Goal: Task Accomplishment & Management: Manage account settings

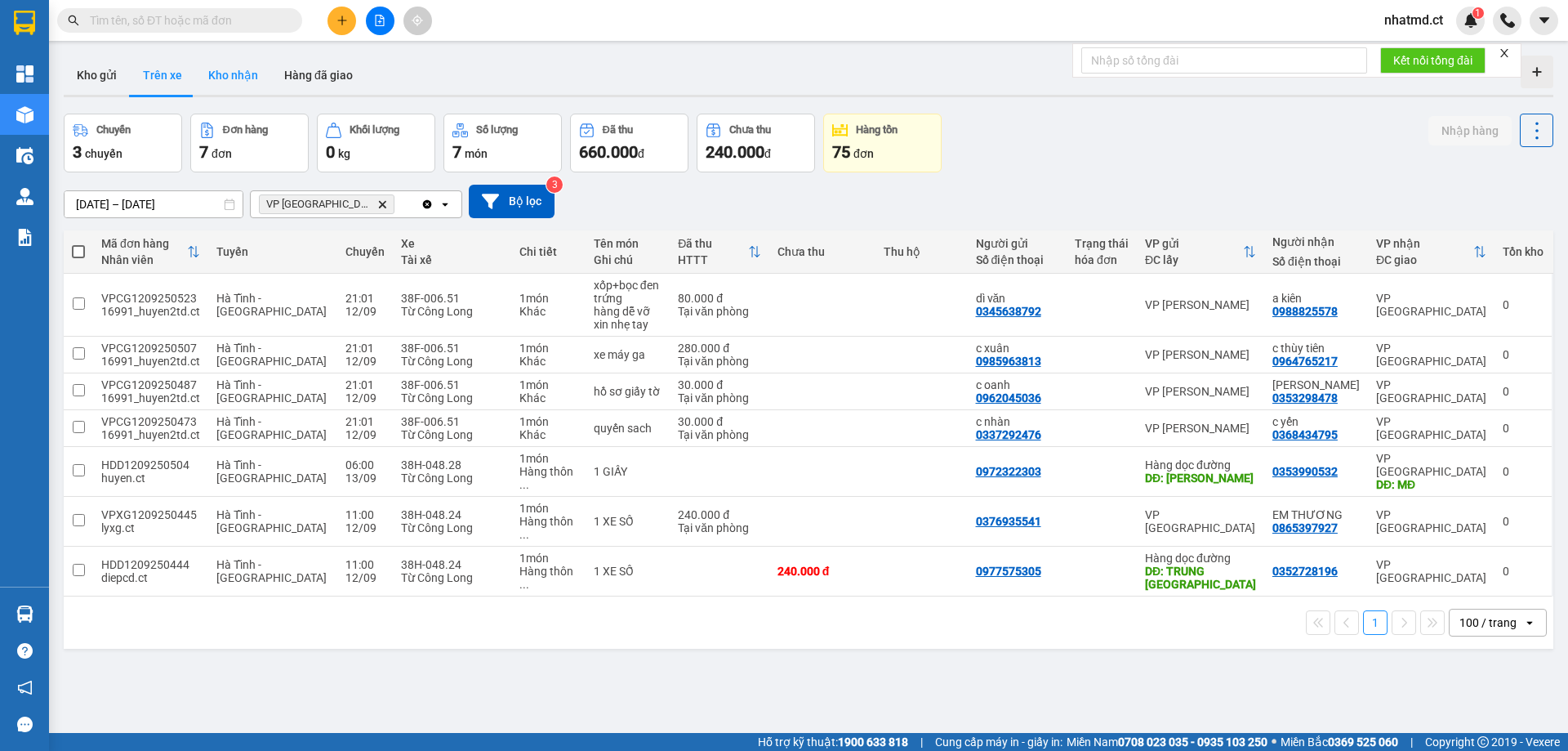
click at [240, 87] on button "Kho nhận" at bounding box center [233, 75] width 76 height 39
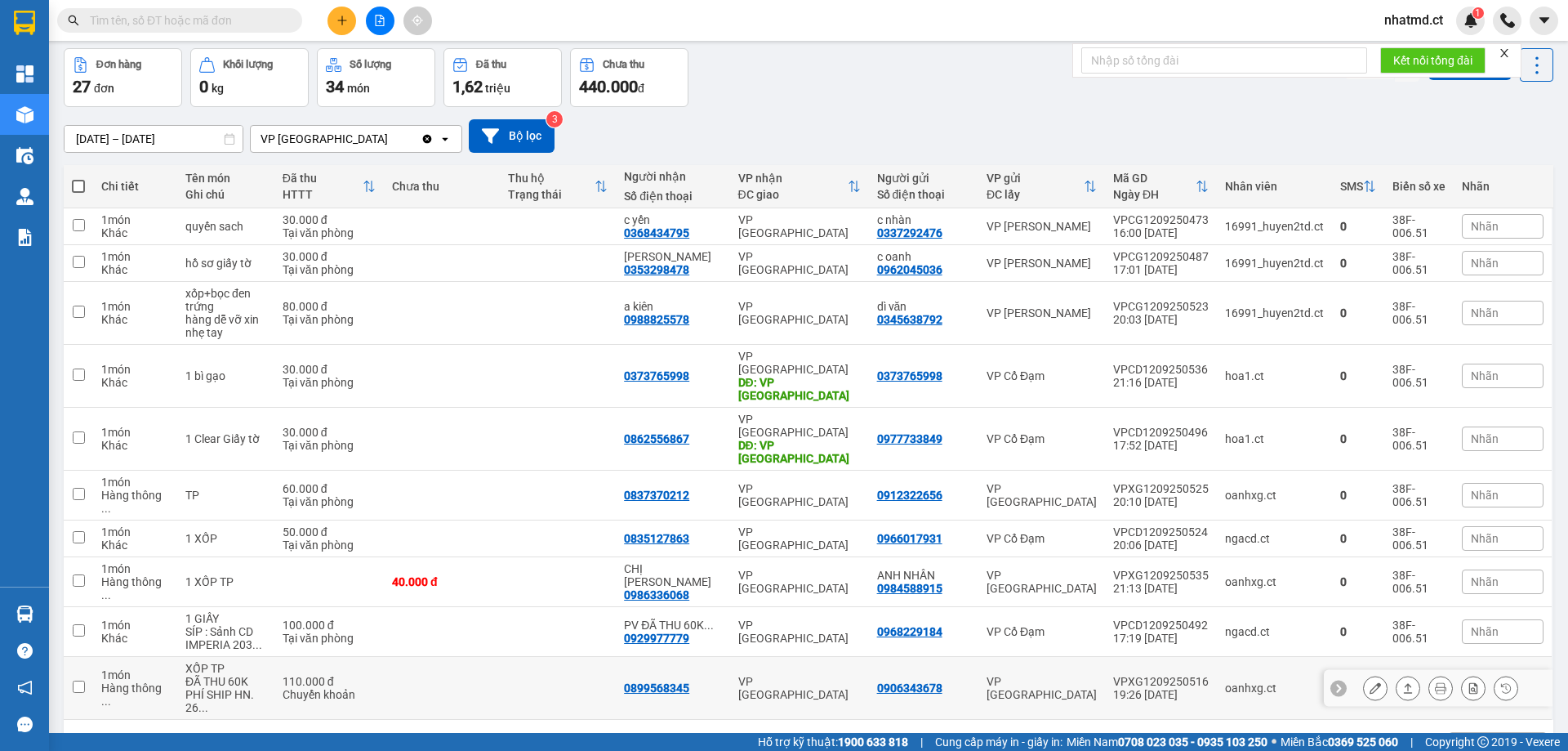
scroll to position [75, 0]
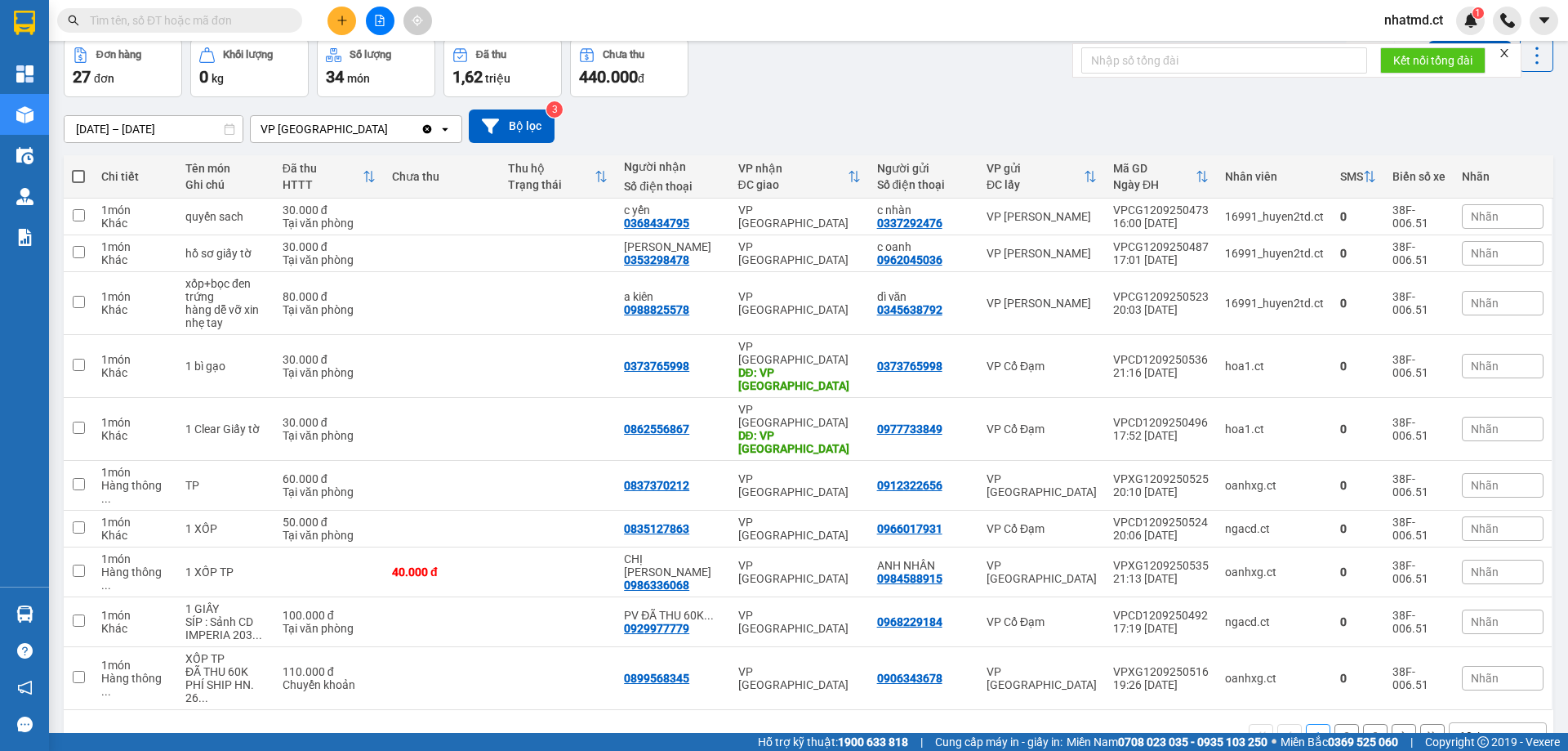
click at [1045, 456] on div "10 / trang" at bounding box center [1484, 736] width 50 height 17
click at [1045, 456] on div "80 / trang" at bounding box center [1485, 580] width 98 height 29
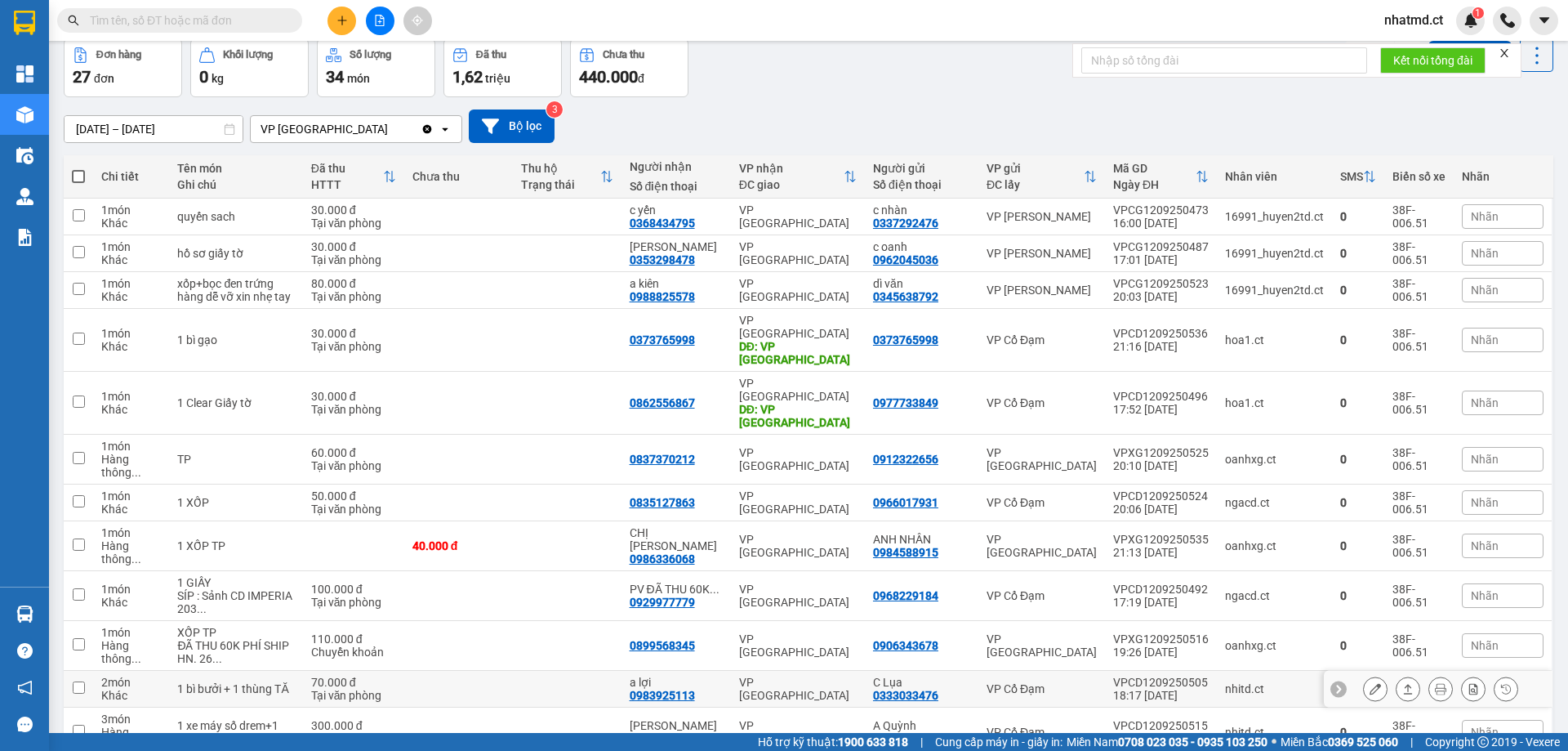
drag, startPoint x: 595, startPoint y: 626, endPoint x: 634, endPoint y: 618, distance: 39.8
click at [595, 456] on td at bounding box center [567, 690] width 109 height 37
checkbox input "true"
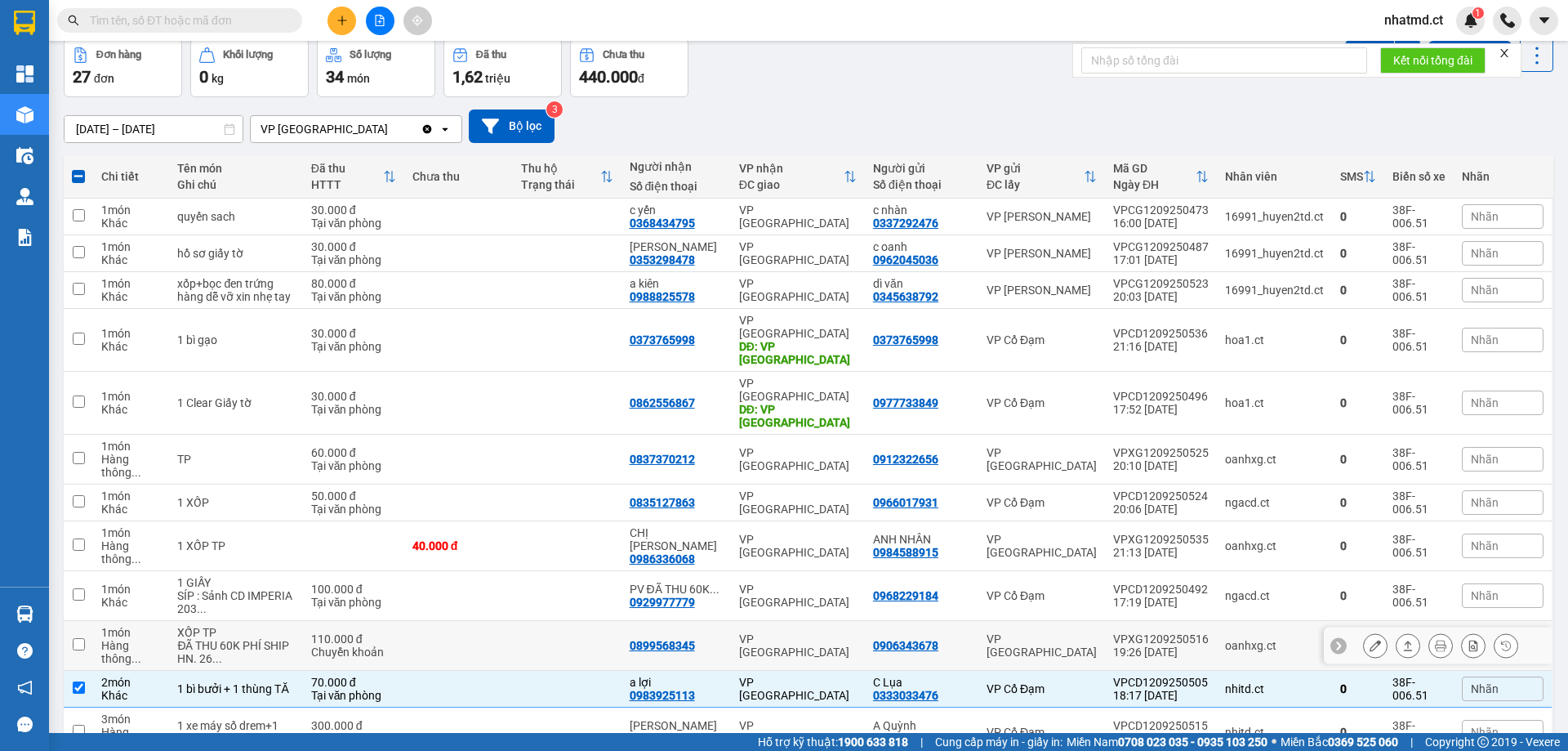
click at [1045, 456] on div "19:26 [DATE]" at bounding box center [1160, 652] width 95 height 13
checkbox input "true"
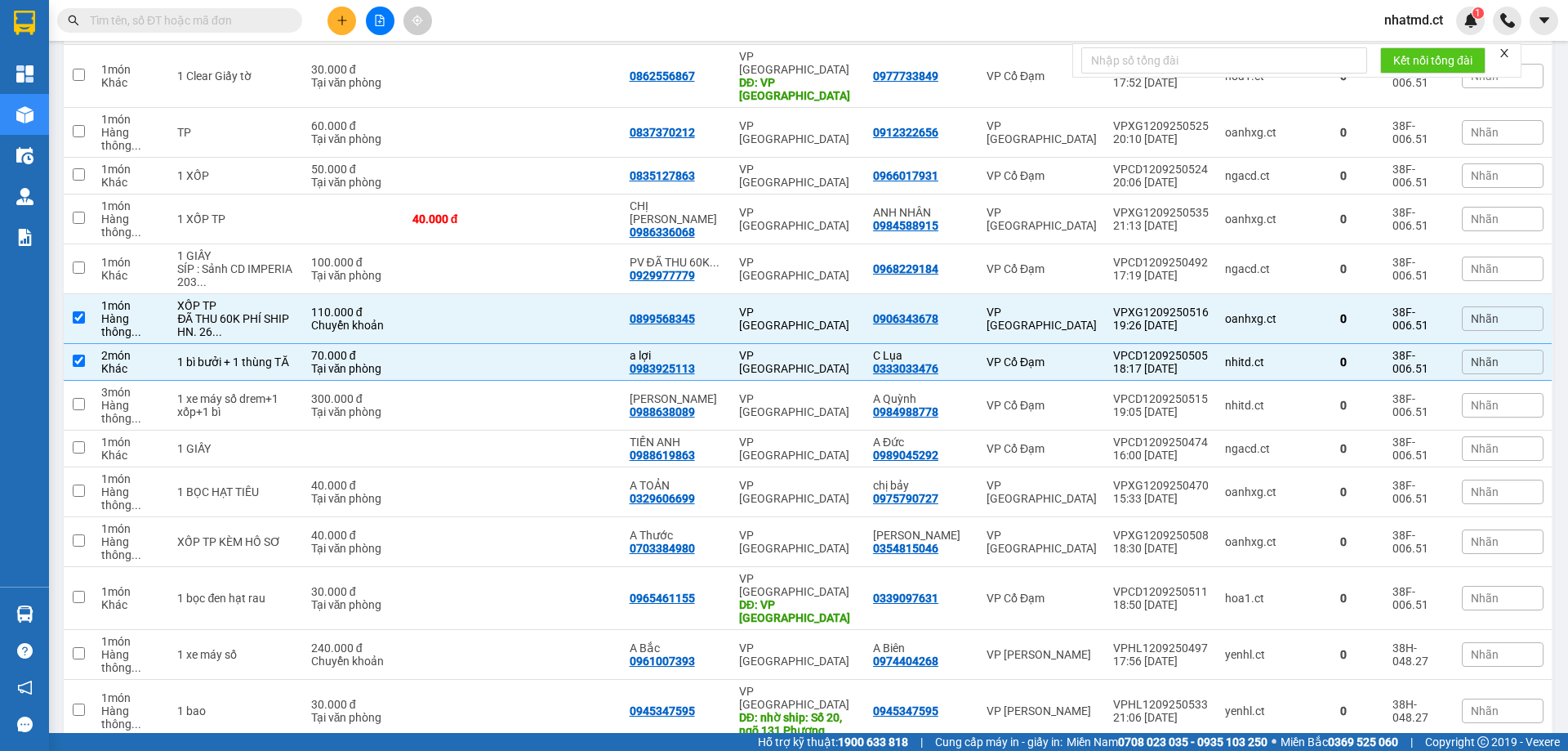
scroll to position [705, 0]
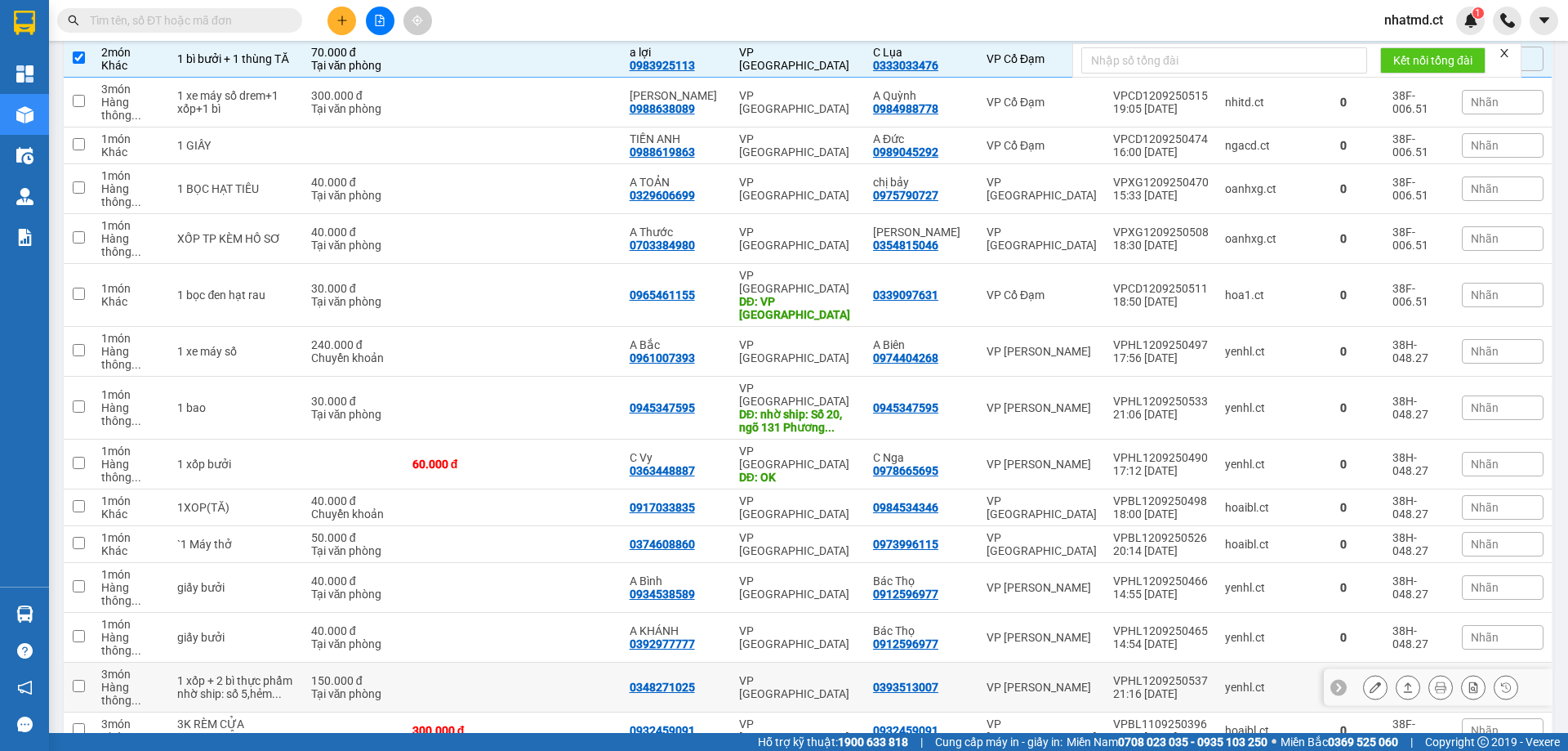
click at [500, 456] on td at bounding box center [458, 688] width 109 height 50
checkbox input "true"
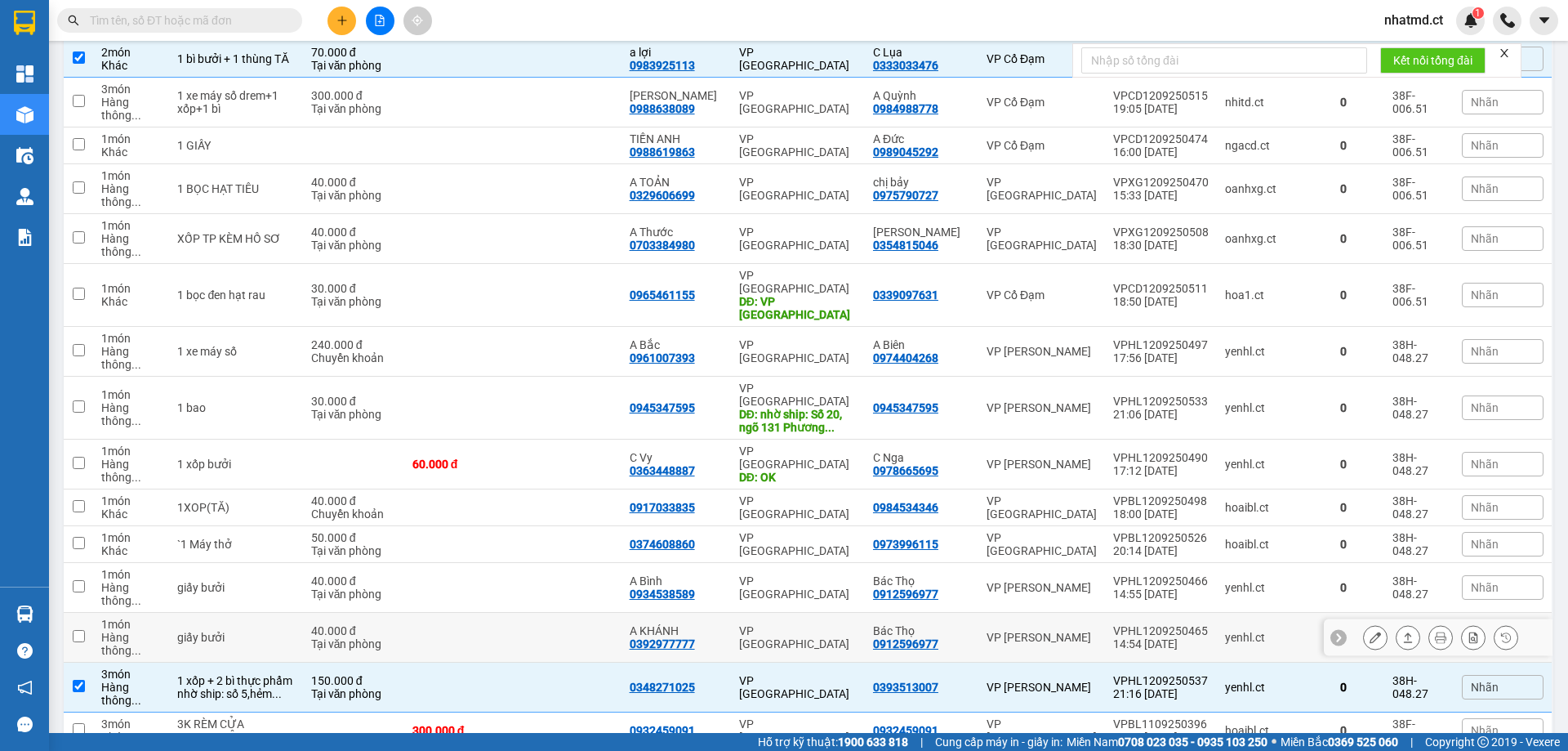
click at [610, 456] on td at bounding box center [567, 637] width 109 height 50
checkbox input "true"
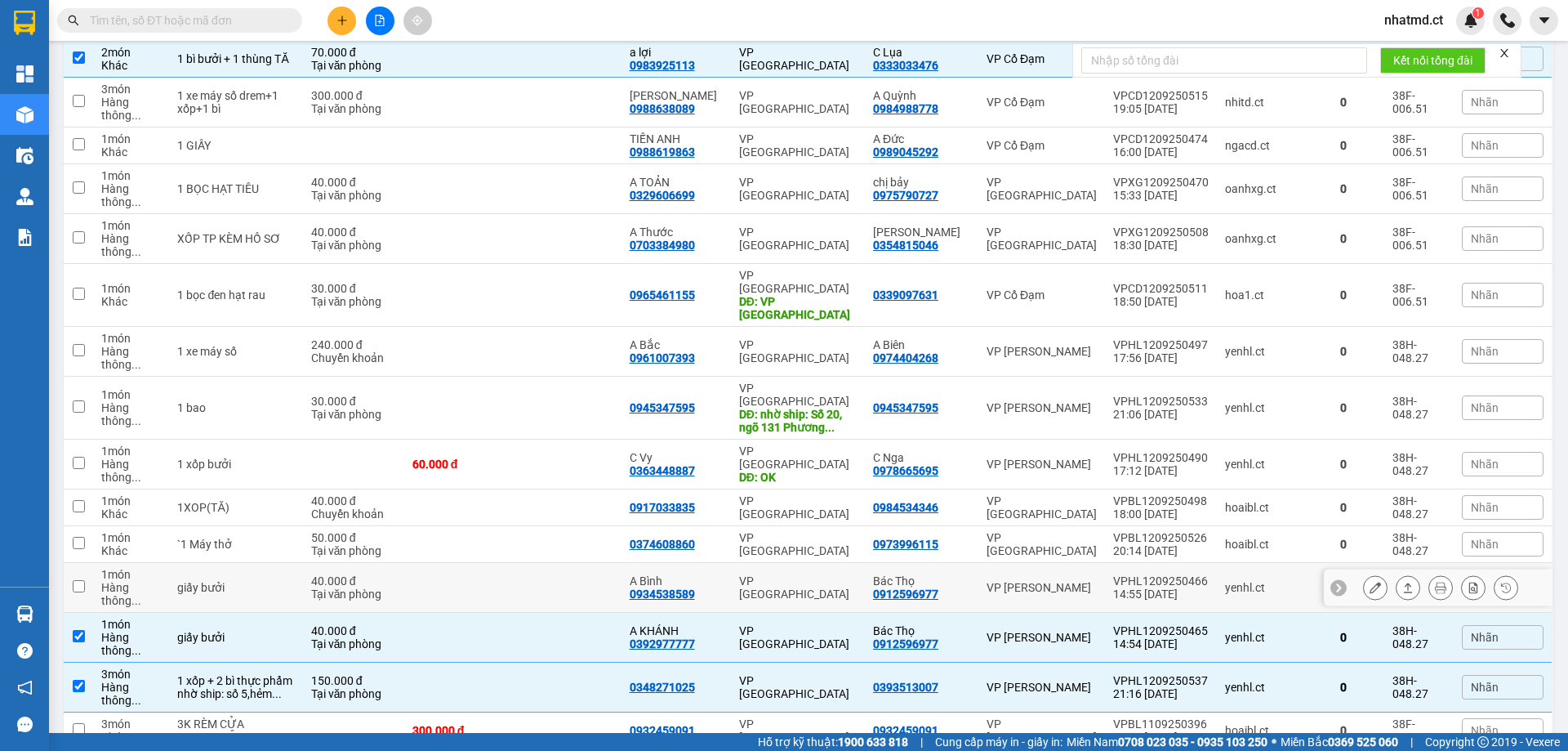
click at [584, 456] on td at bounding box center [567, 588] width 109 height 50
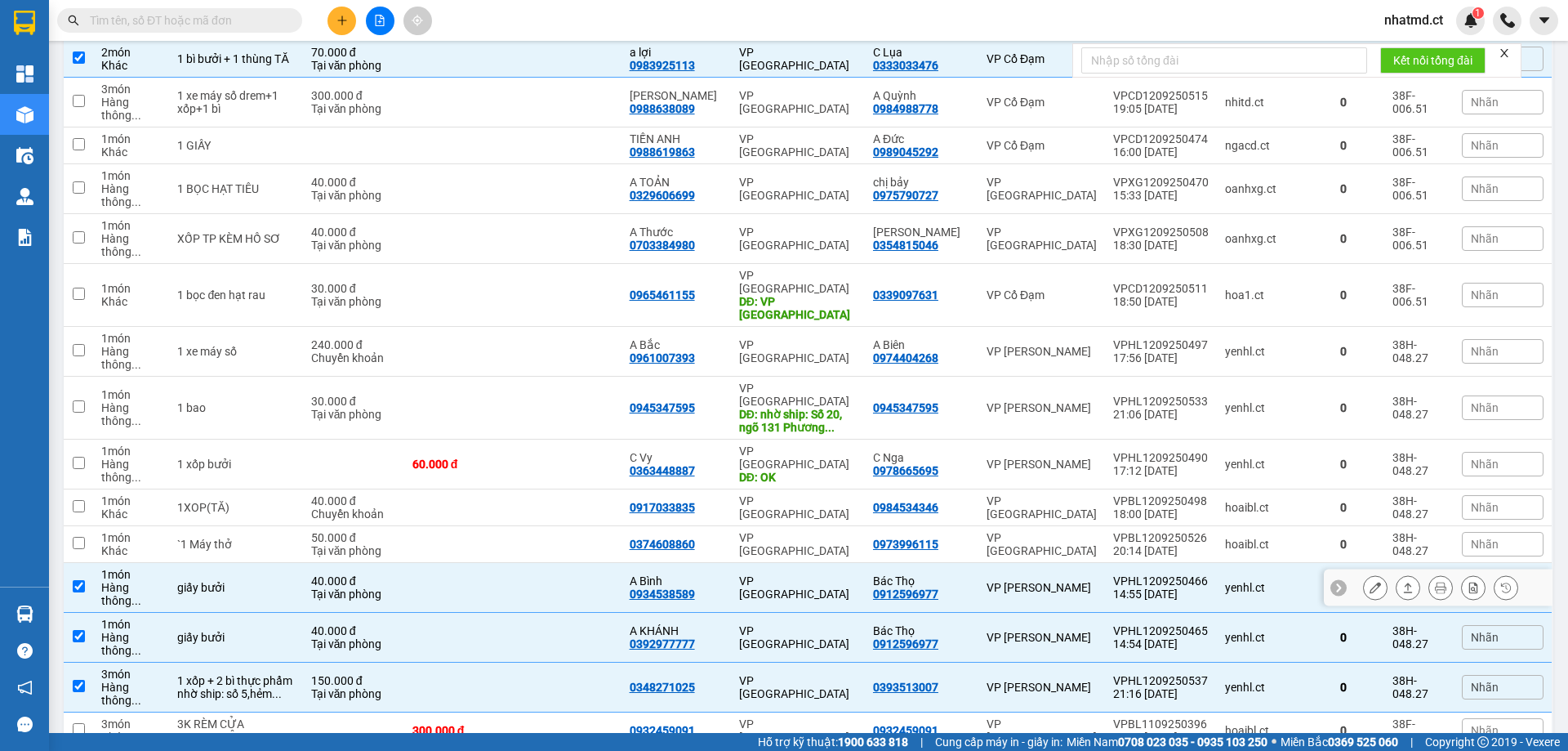
checkbox input "true"
click at [562, 456] on td at bounding box center [567, 545] width 109 height 37
checkbox input "true"
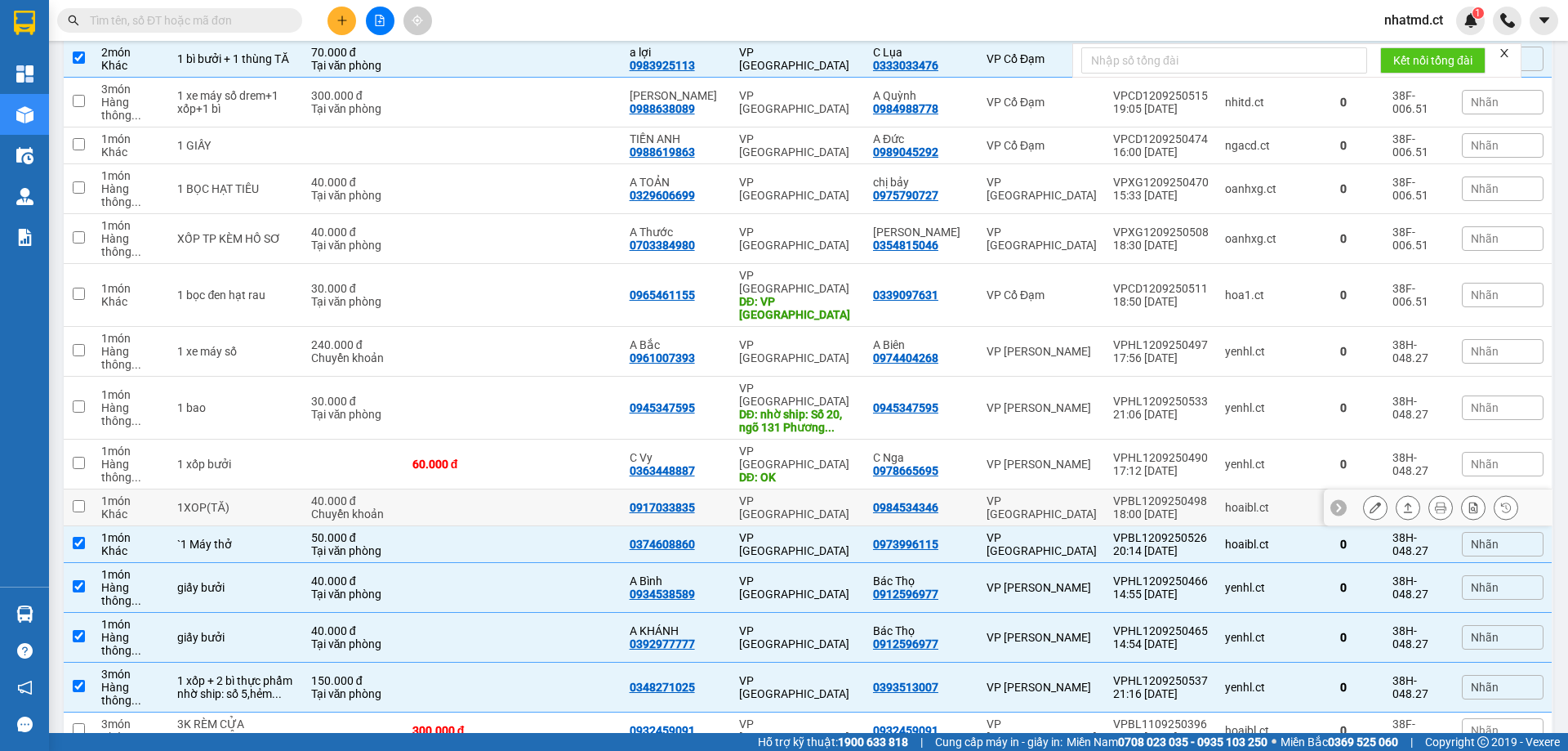
click at [562, 456] on td at bounding box center [567, 508] width 109 height 37
checkbox input "true"
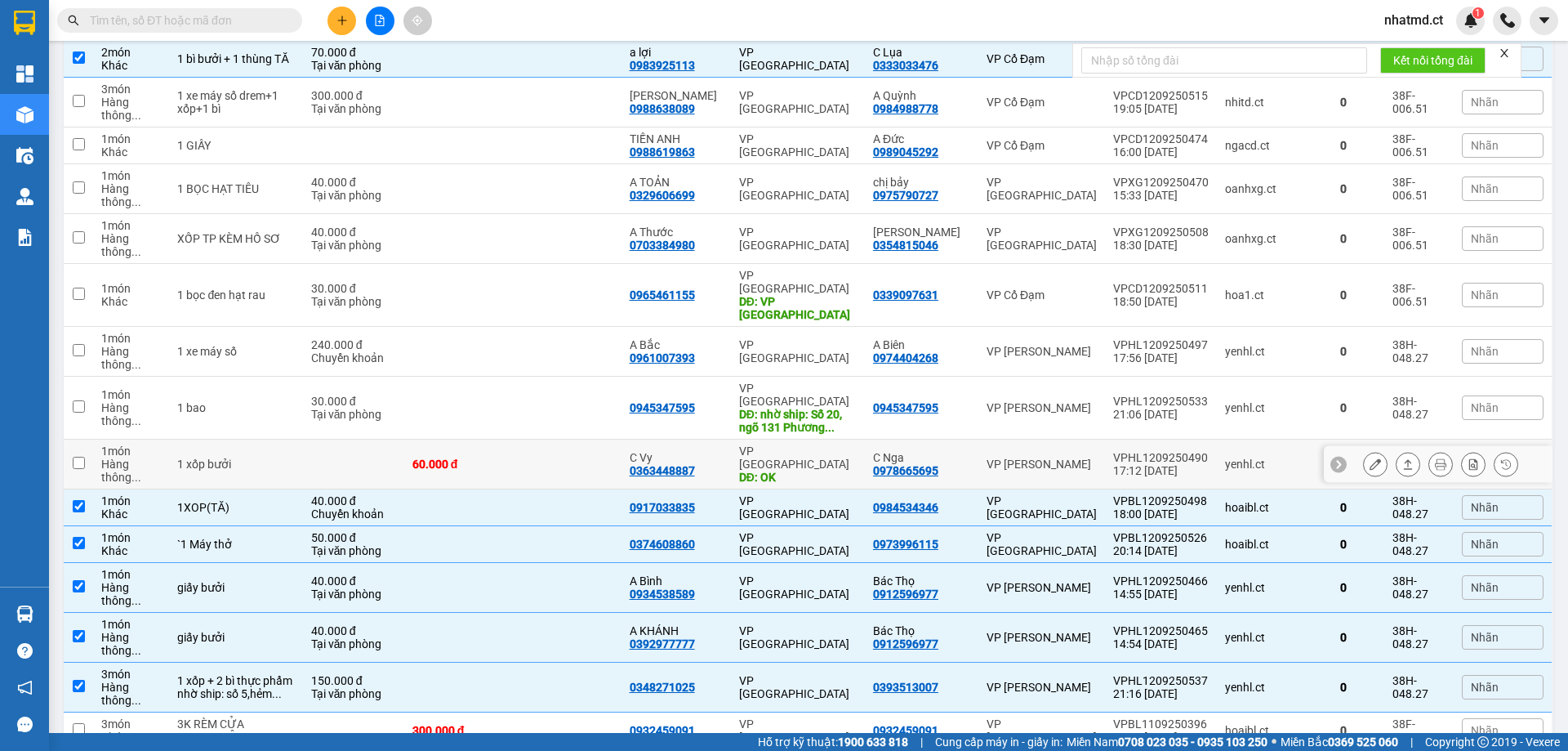
click at [717, 451] on div "C Vy 0363448887" at bounding box center [676, 464] width 93 height 27
checkbox input "true"
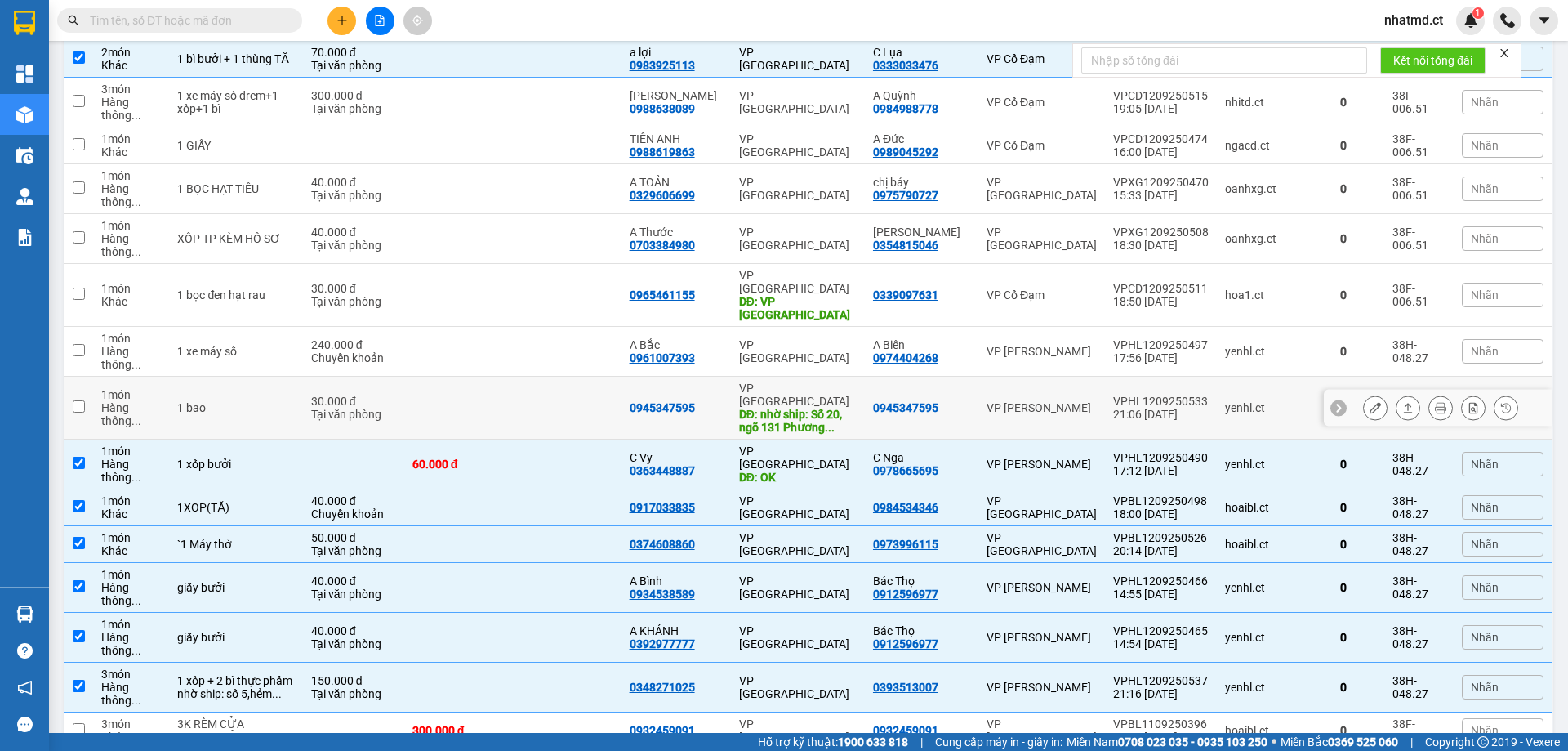
click at [551, 377] on td at bounding box center [567, 408] width 109 height 63
checkbox input "true"
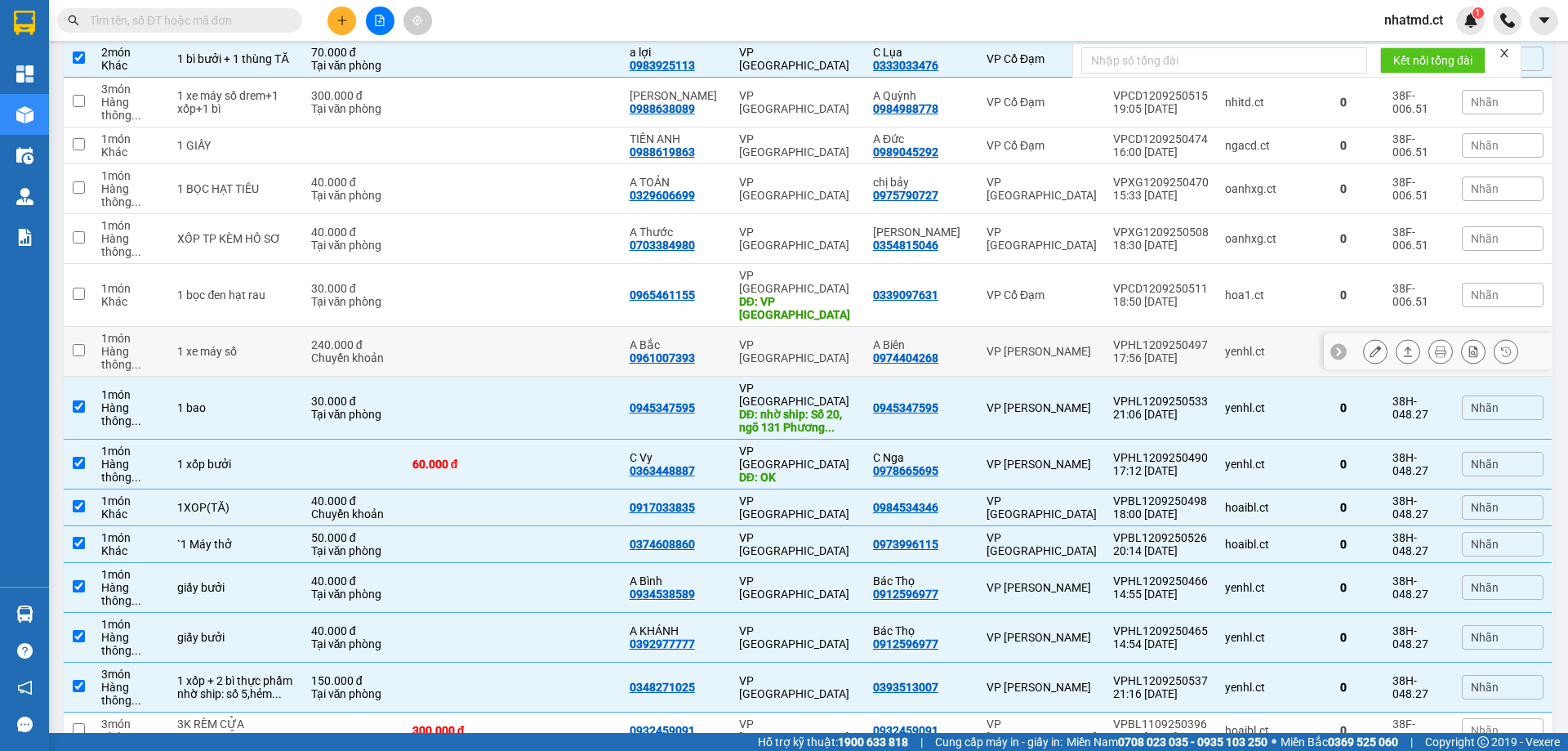
click at [577, 326] on td at bounding box center [567, 351] width 109 height 50
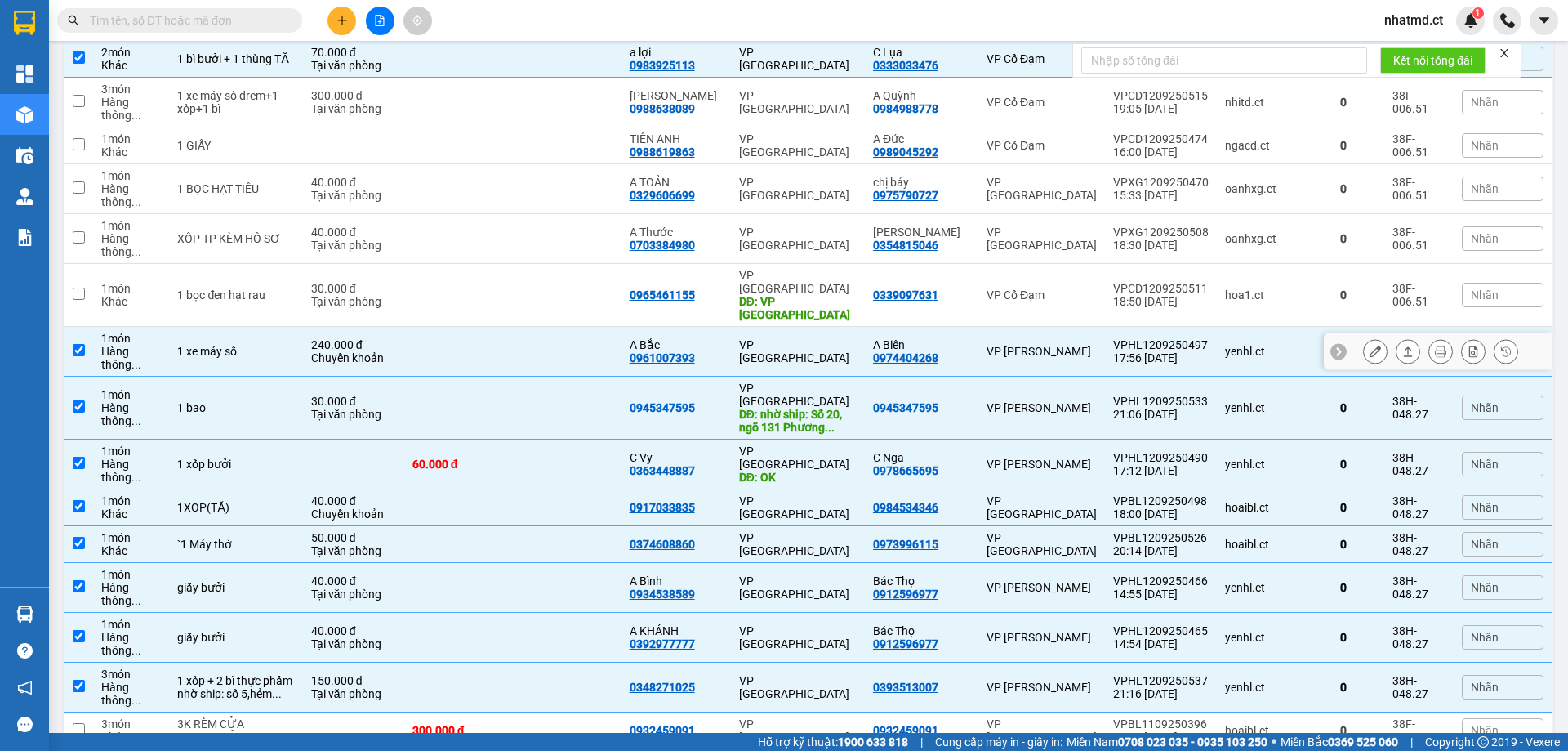
checkbox input "true"
click at [592, 264] on td at bounding box center [567, 295] width 109 height 63
checkbox input "true"
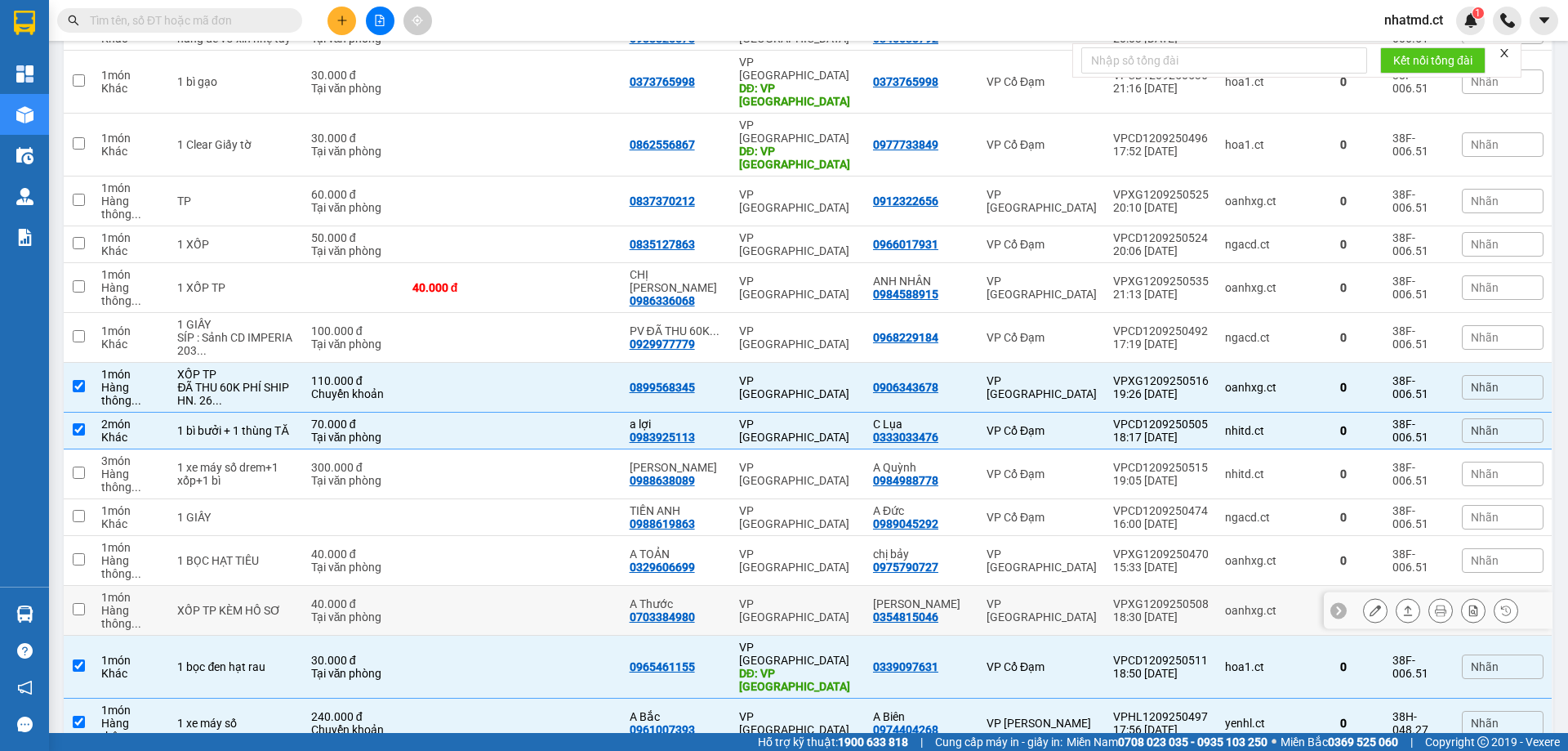
scroll to position [296, 0]
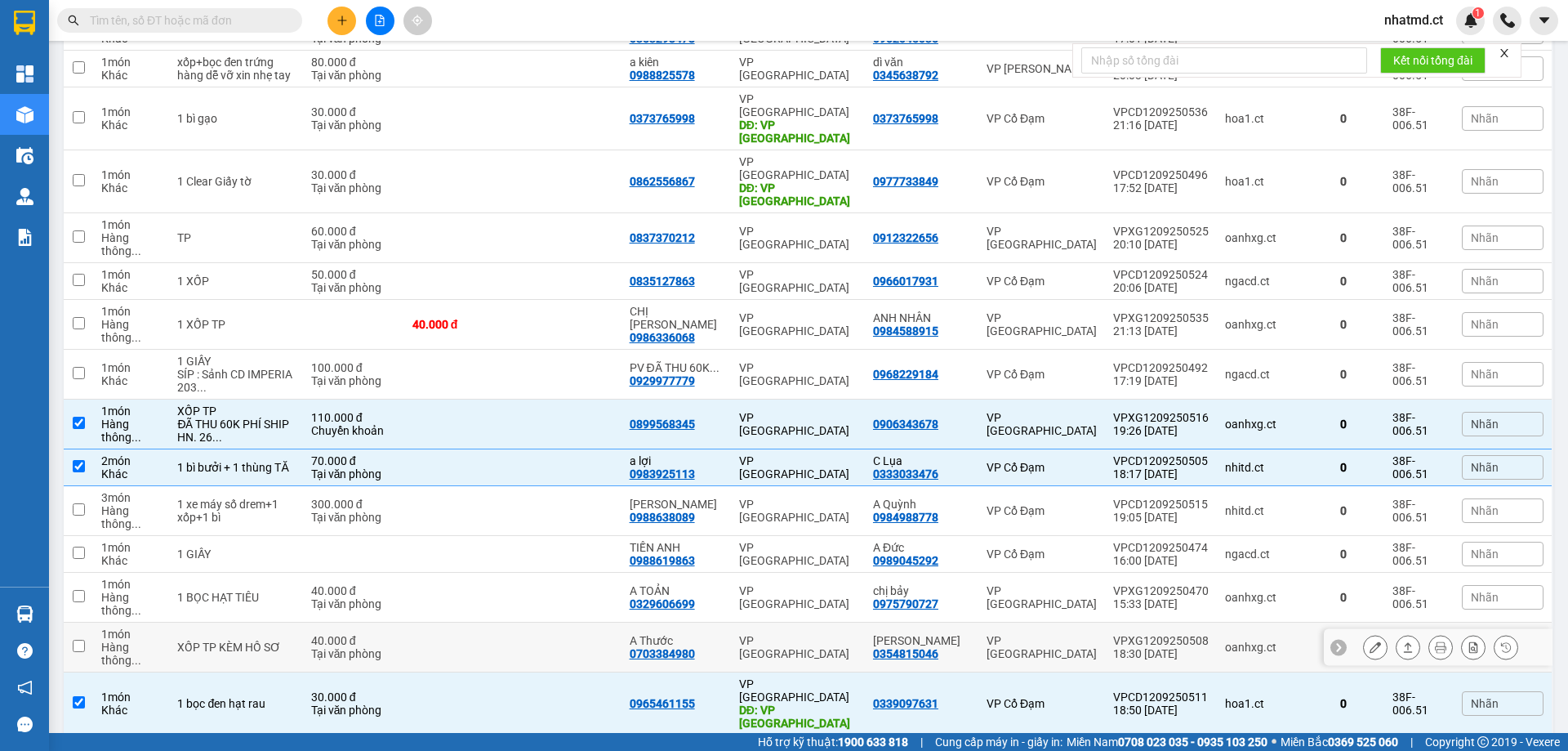
click at [548, 456] on td at bounding box center [567, 647] width 109 height 50
checkbox input "true"
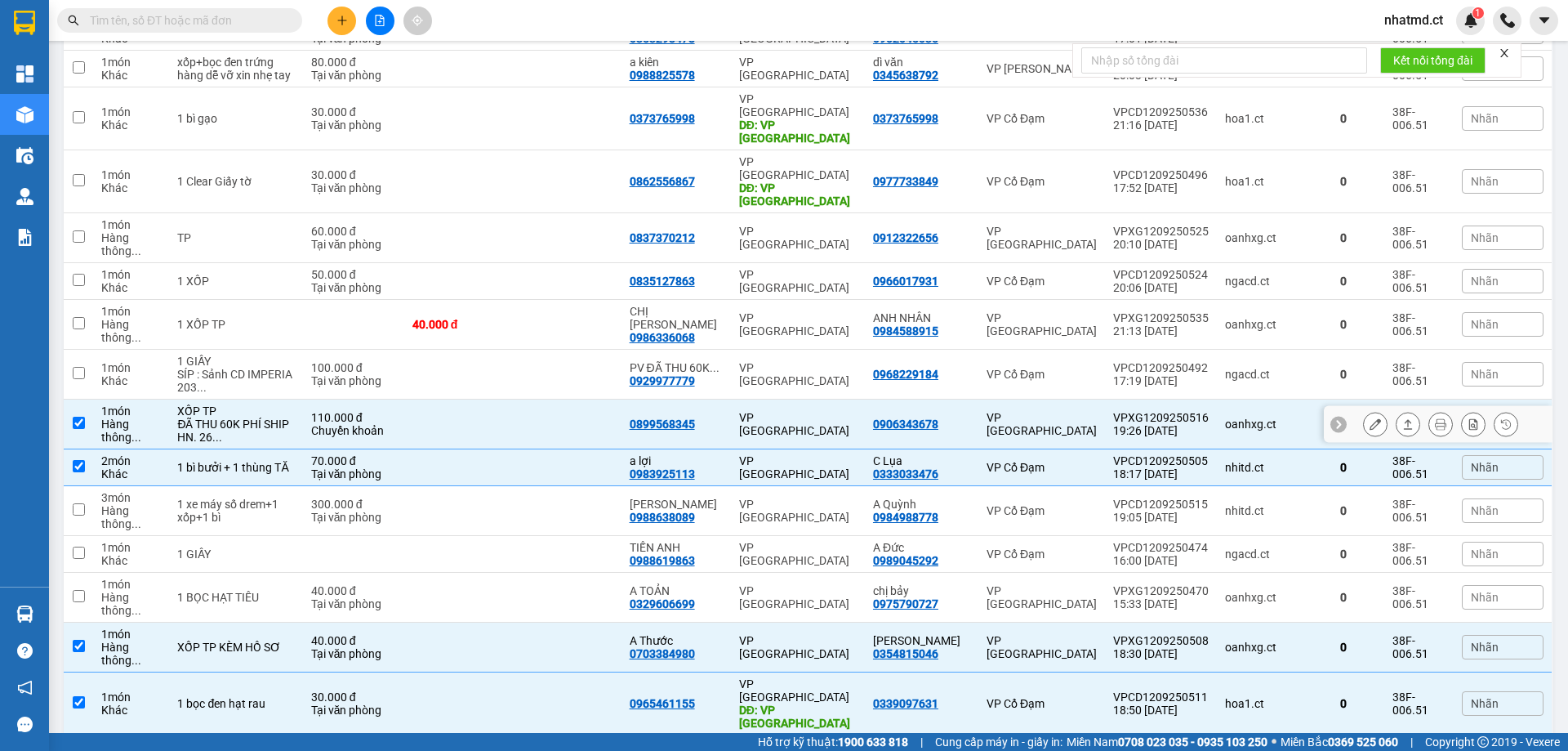
click at [593, 400] on td at bounding box center [567, 425] width 109 height 50
checkbox input "false"
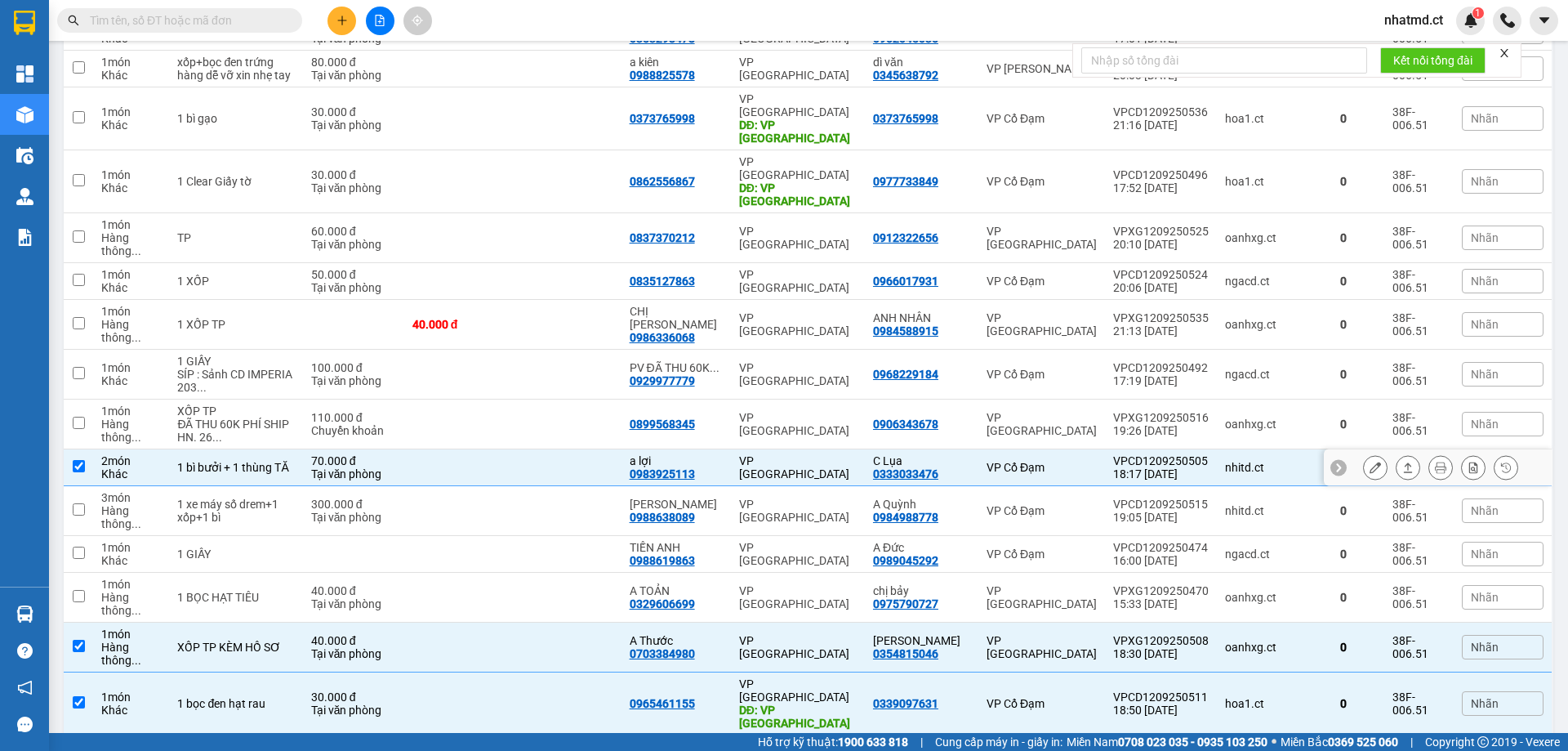
click at [595, 449] on td at bounding box center [567, 468] width 109 height 37
checkbox input "false"
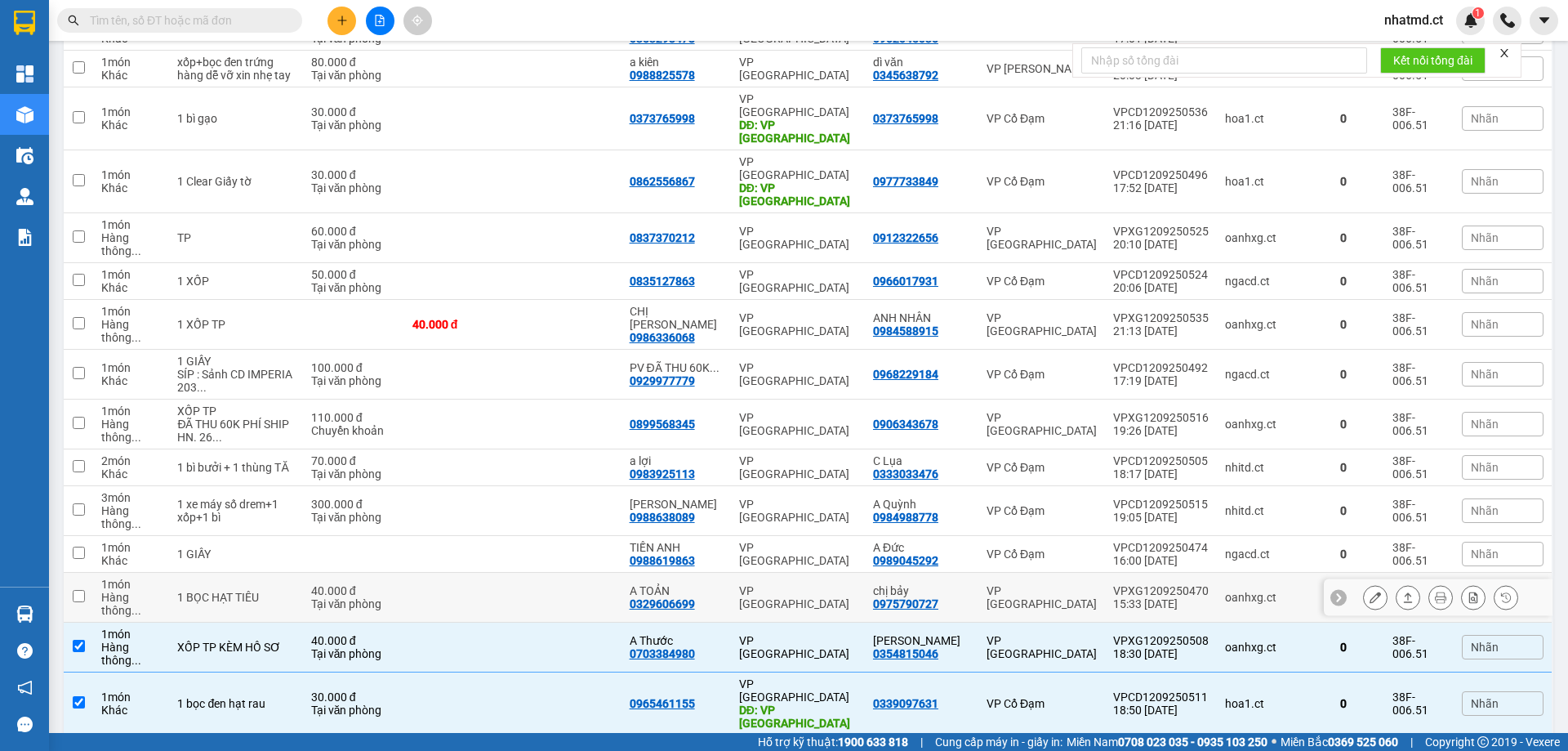
click at [575, 456] on td at bounding box center [567, 598] width 109 height 50
checkbox input "true"
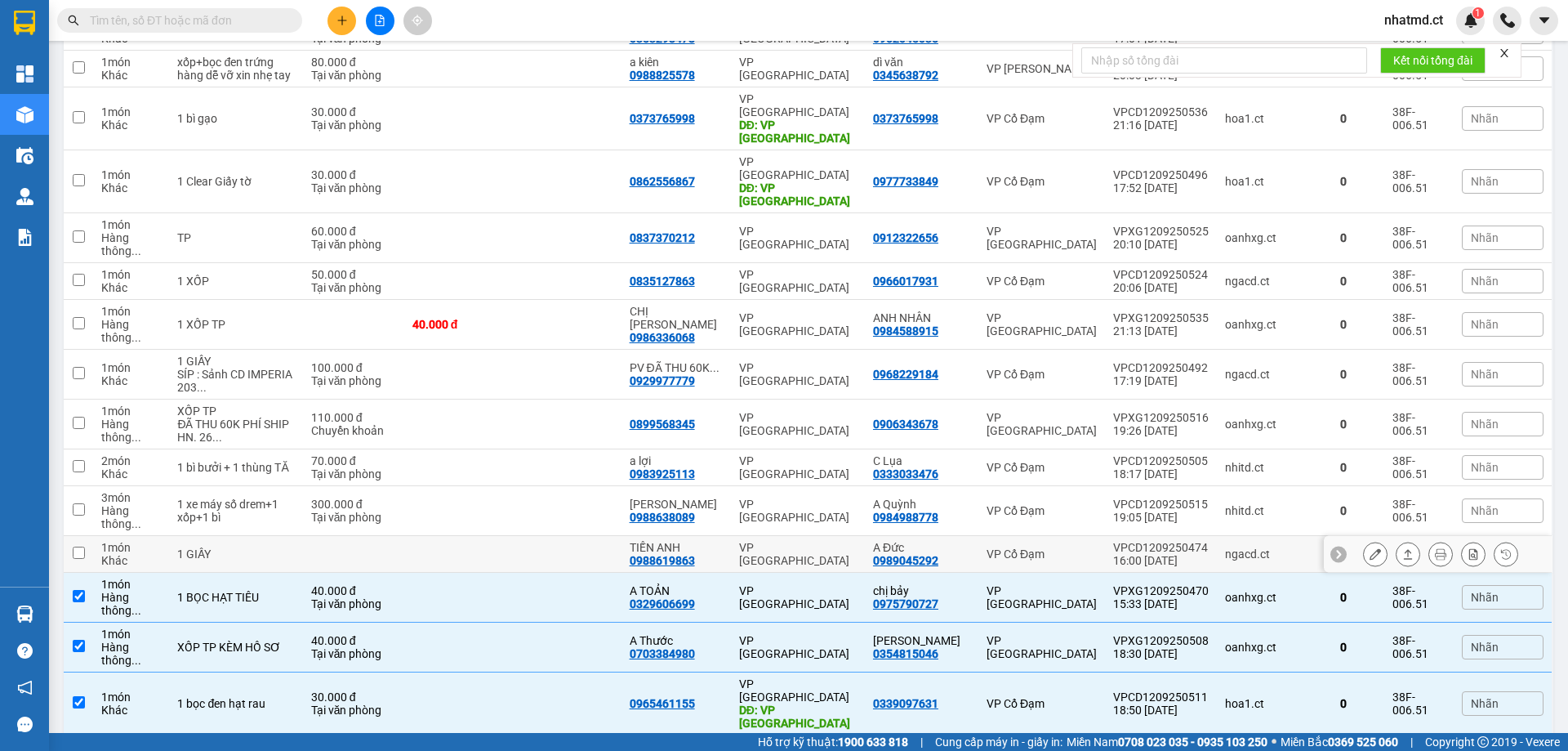
click at [736, 456] on td "VP [GEOGRAPHIC_DATA]" at bounding box center [797, 554] width 134 height 37
checkbox input "true"
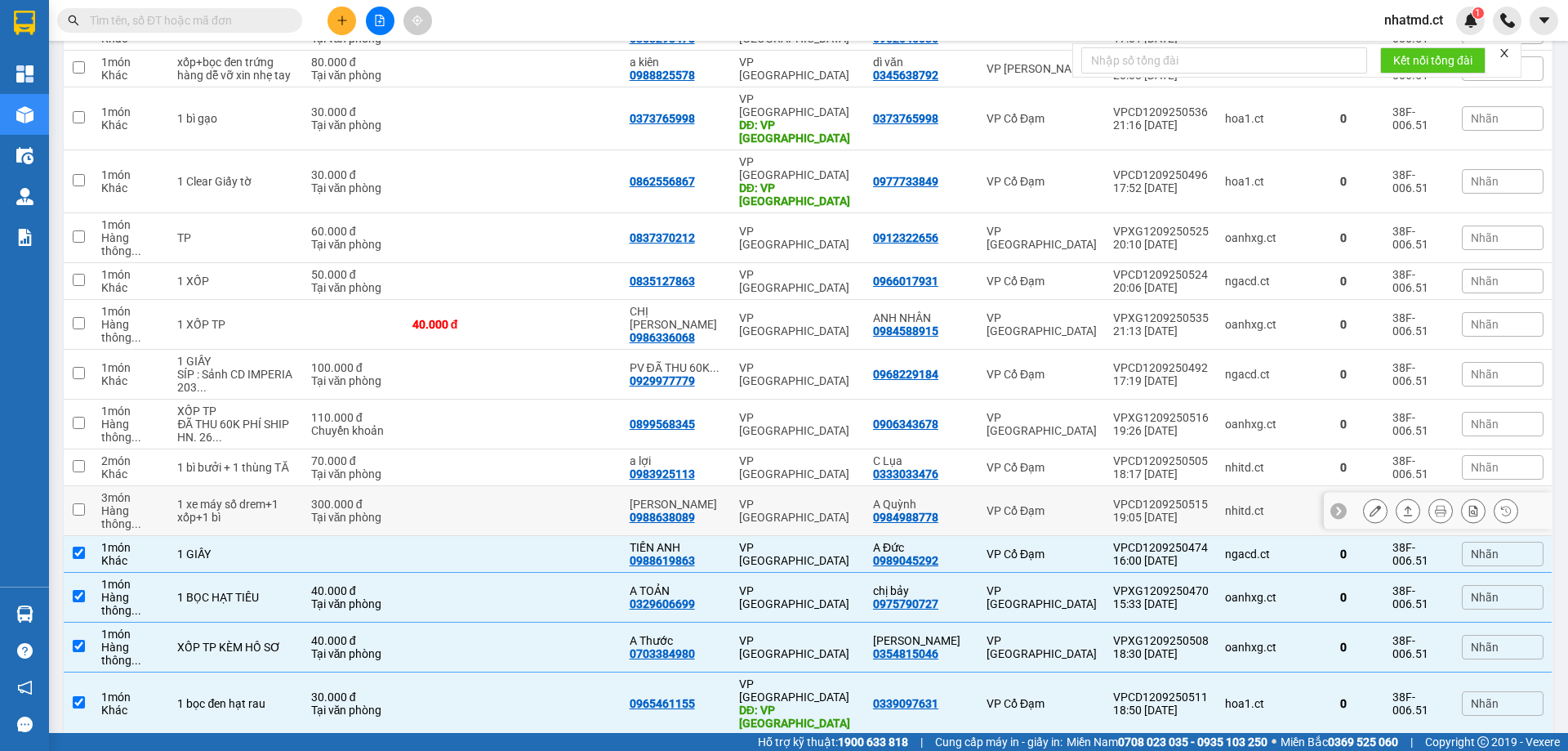
click at [723, 456] on td "[PERSON_NAME] 0988638089" at bounding box center [675, 511] width 109 height 50
checkbox input "true"
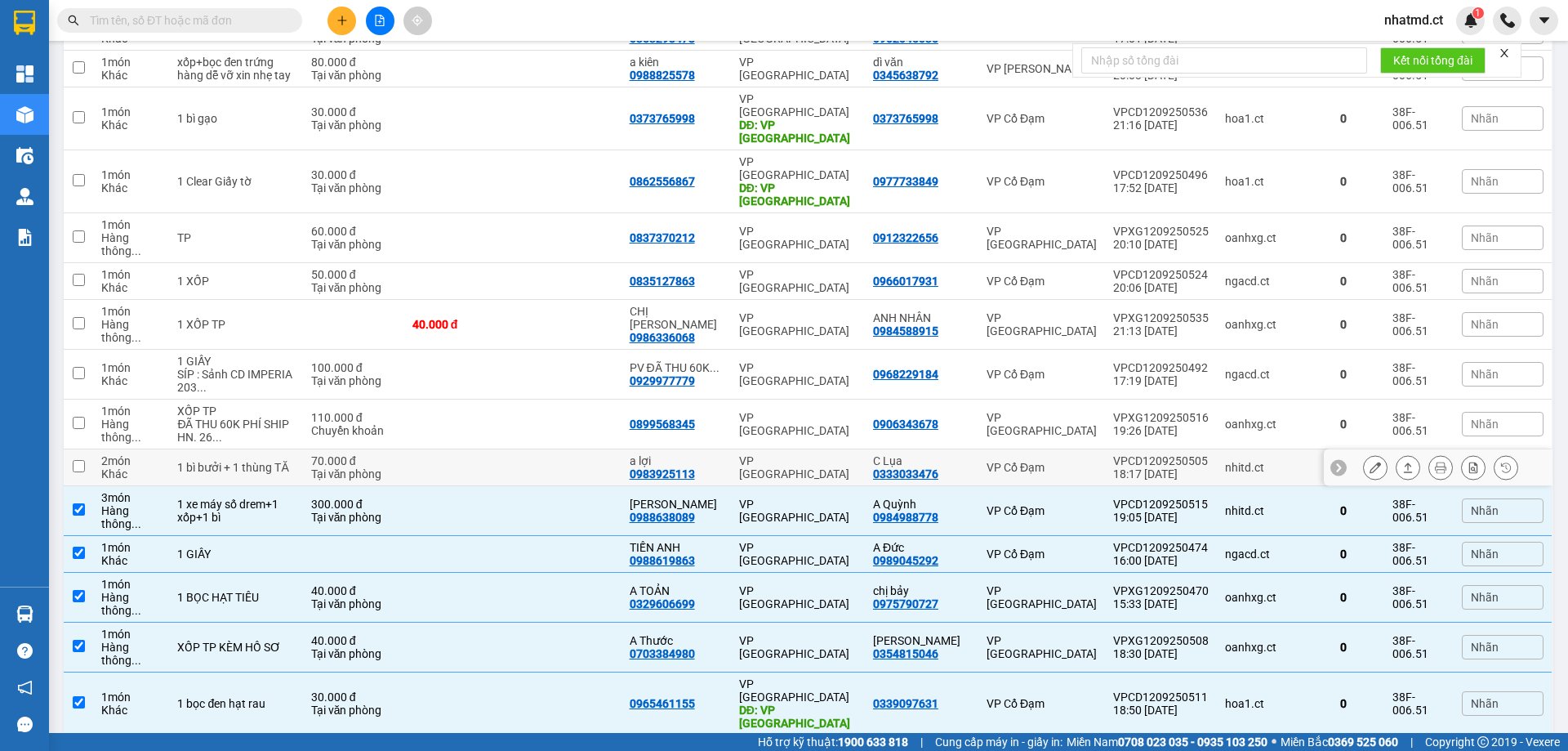
click at [731, 400] on td "VP [GEOGRAPHIC_DATA]" at bounding box center [797, 425] width 134 height 50
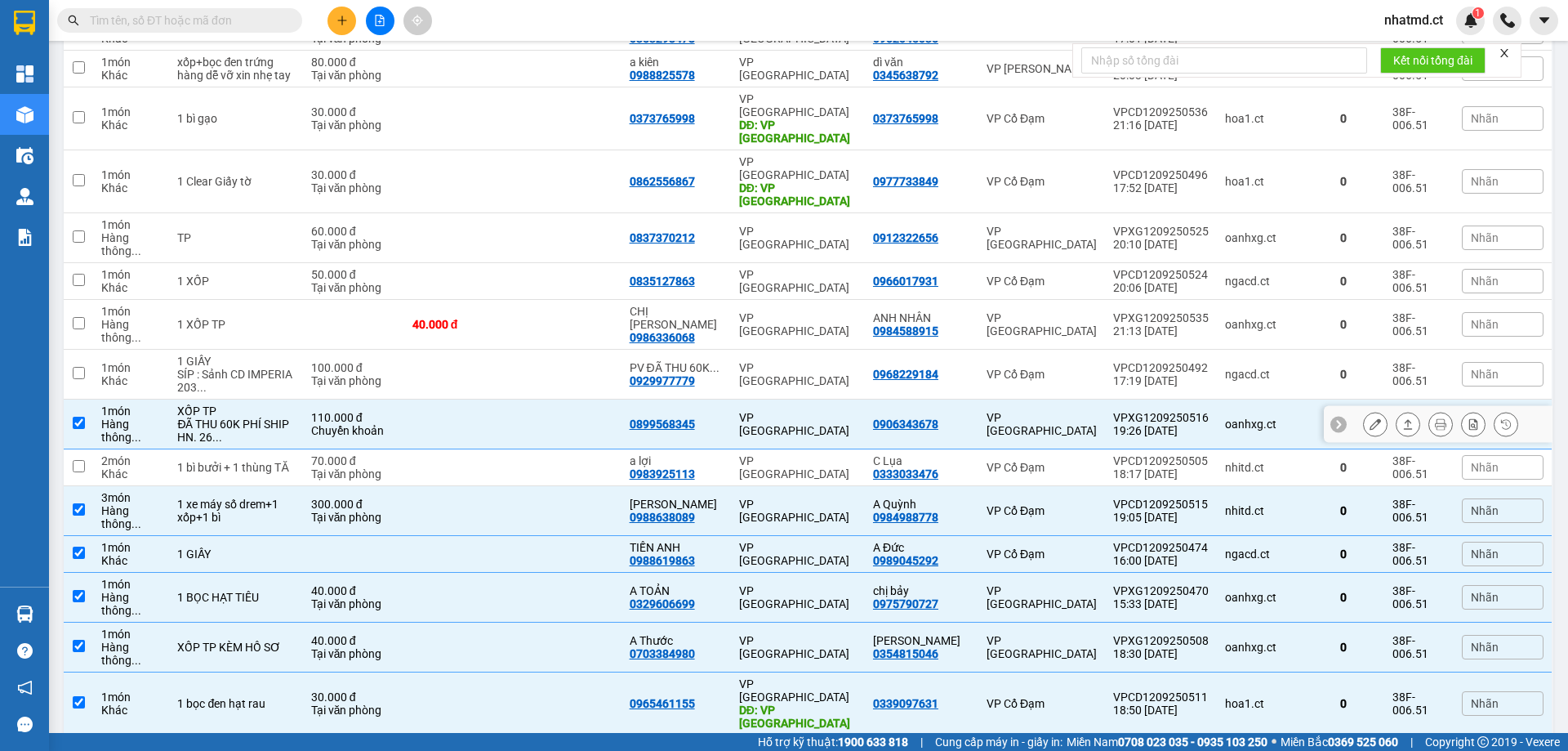
click at [730, 400] on td "0899568345" at bounding box center [675, 425] width 109 height 50
checkbox input "false"
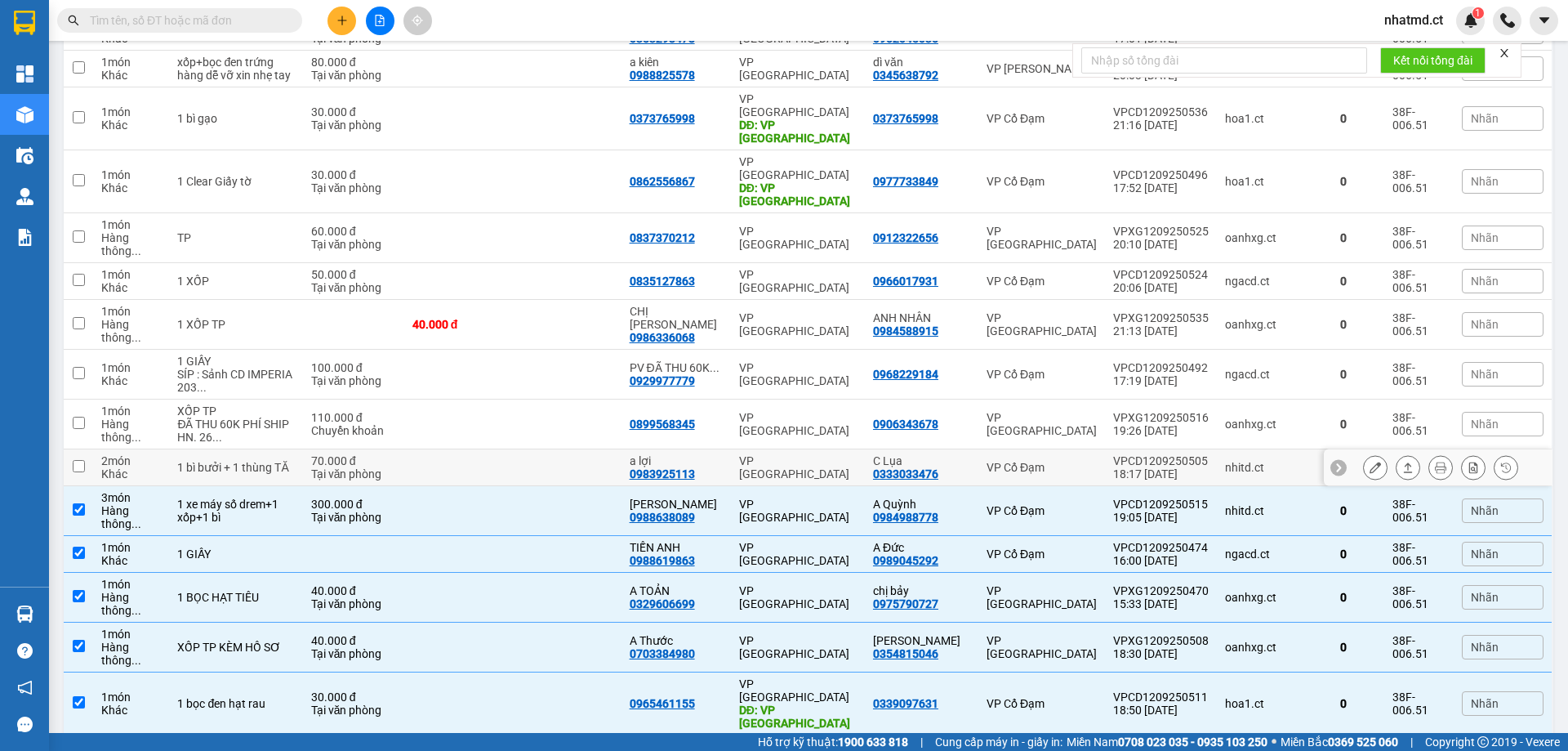
click at [727, 449] on td "a lợi 0983925113" at bounding box center [675, 468] width 109 height 37
checkbox input "true"
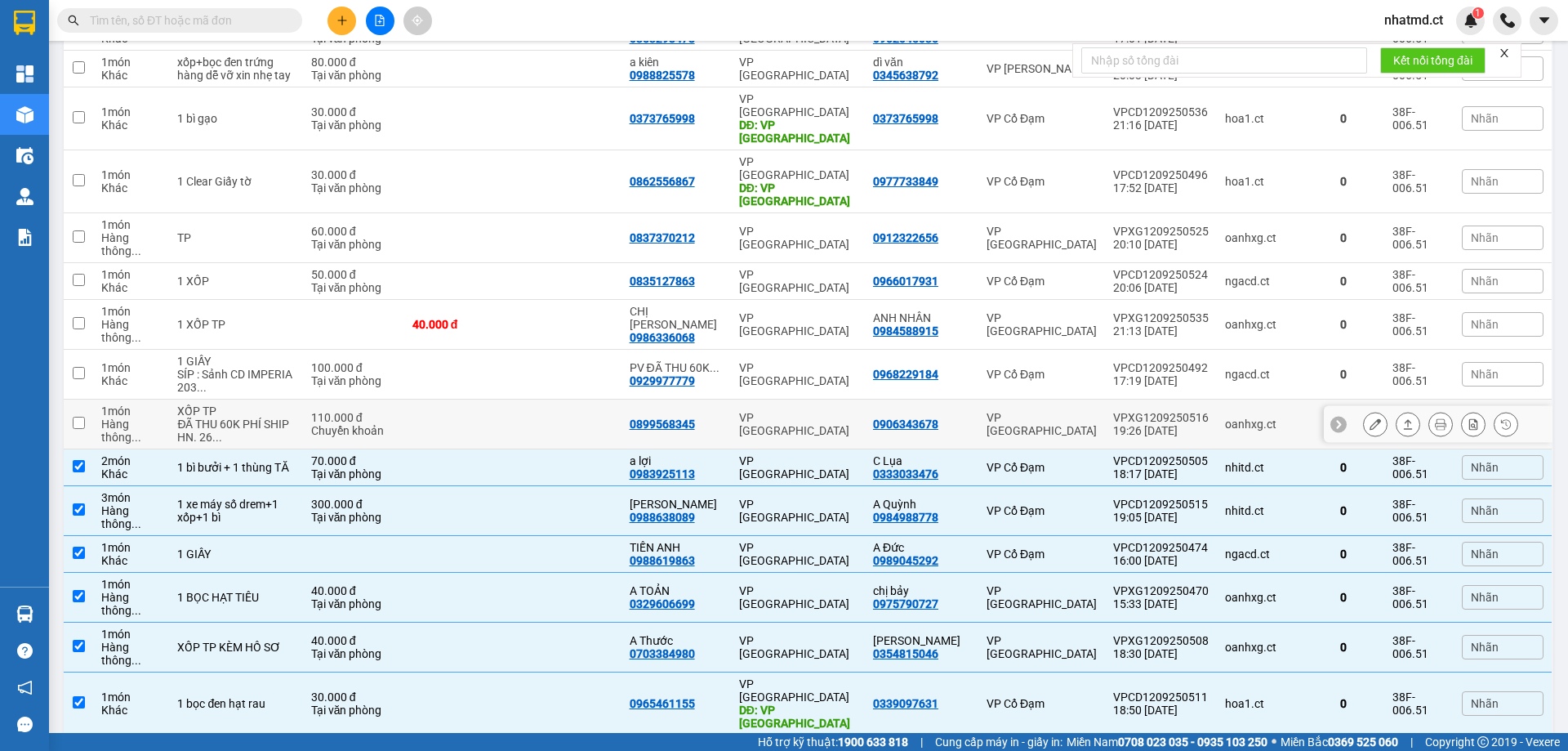
drag, startPoint x: 724, startPoint y: 381, endPoint x: 724, endPoint y: 327, distance: 54.0
click at [724, 400] on td "0899568345" at bounding box center [675, 425] width 109 height 50
checkbox input "true"
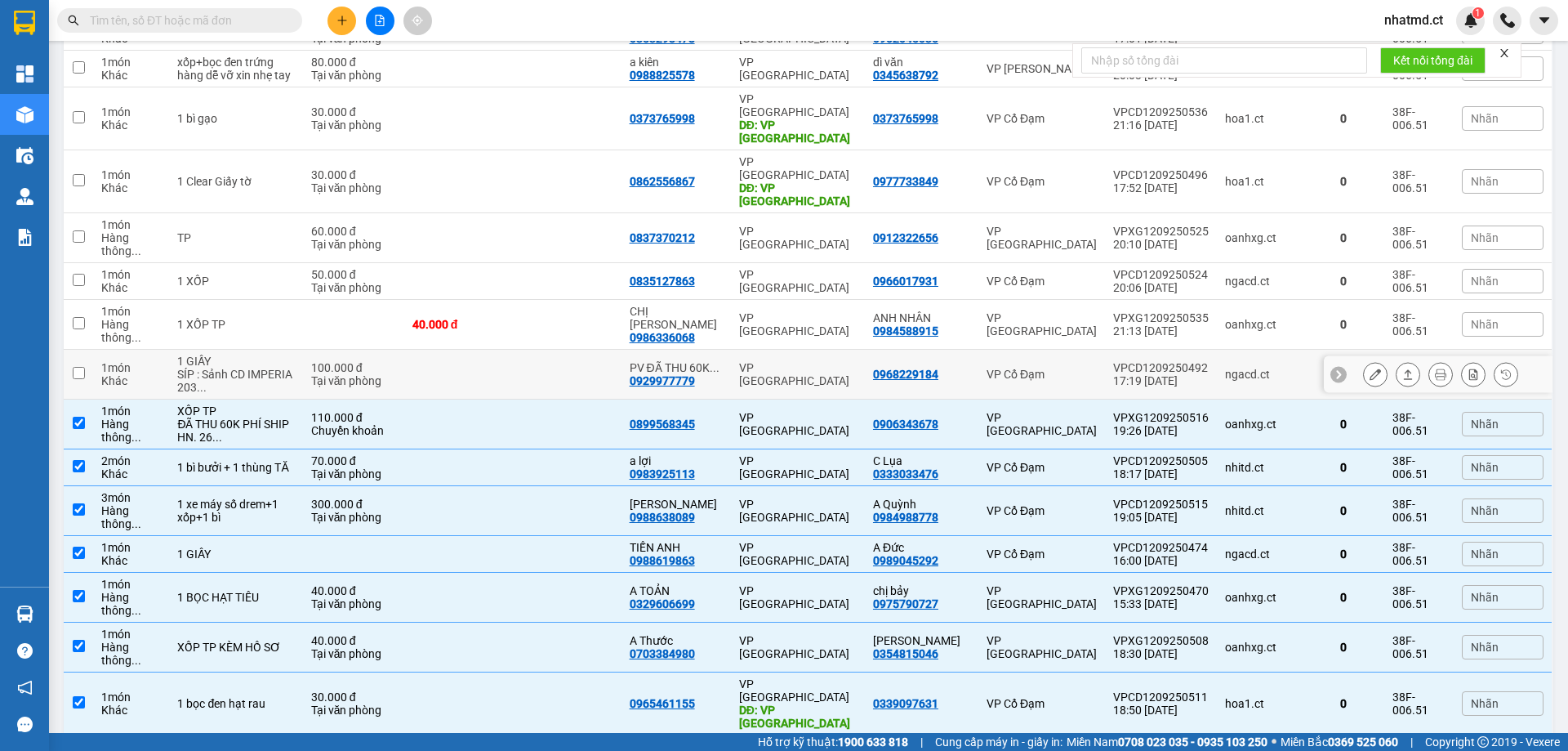
click at [759, 361] on div "VP [GEOGRAPHIC_DATA]" at bounding box center [797, 374] width 117 height 27
checkbox input "true"
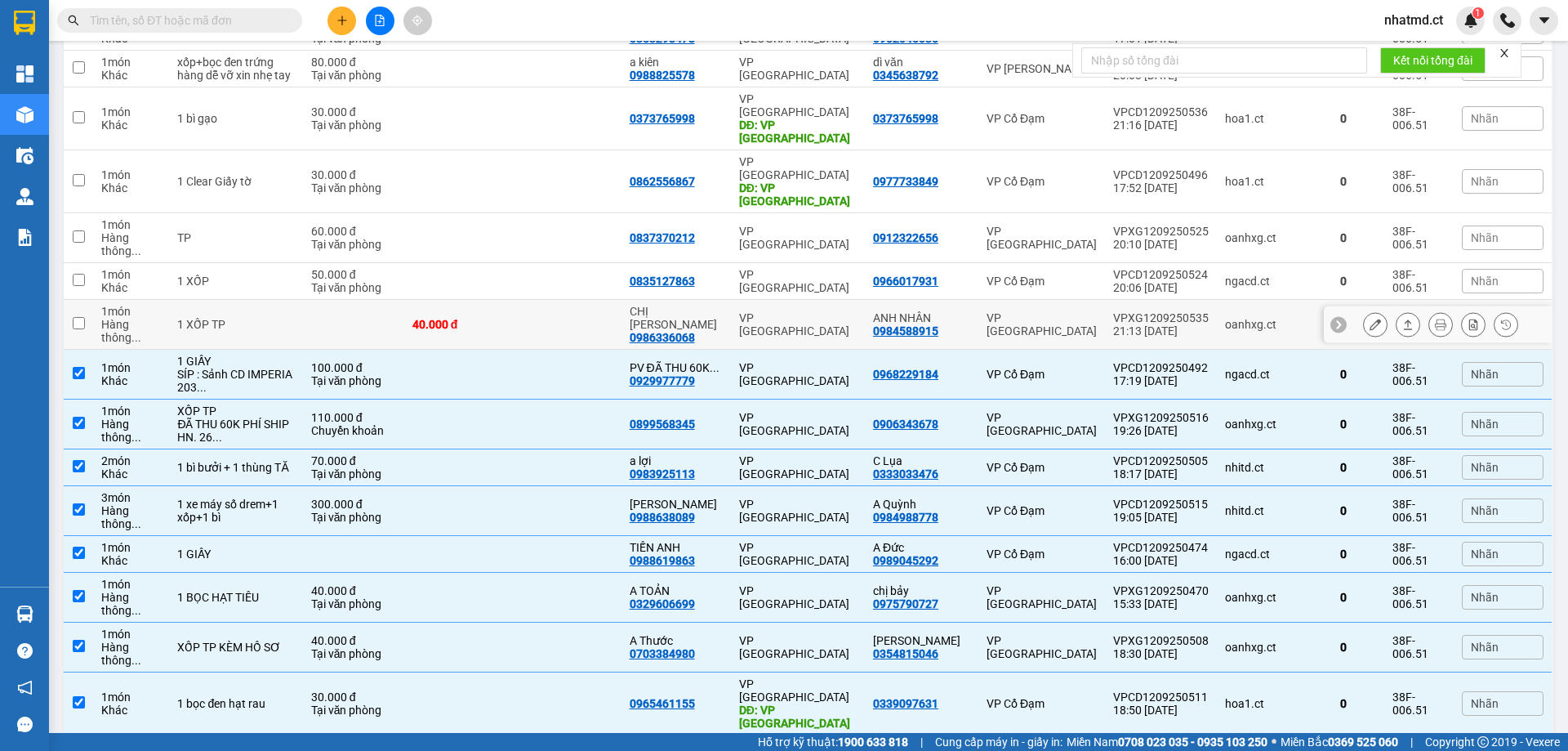
click at [773, 311] on div "VP [GEOGRAPHIC_DATA]" at bounding box center [797, 324] width 117 height 27
checkbox input "true"
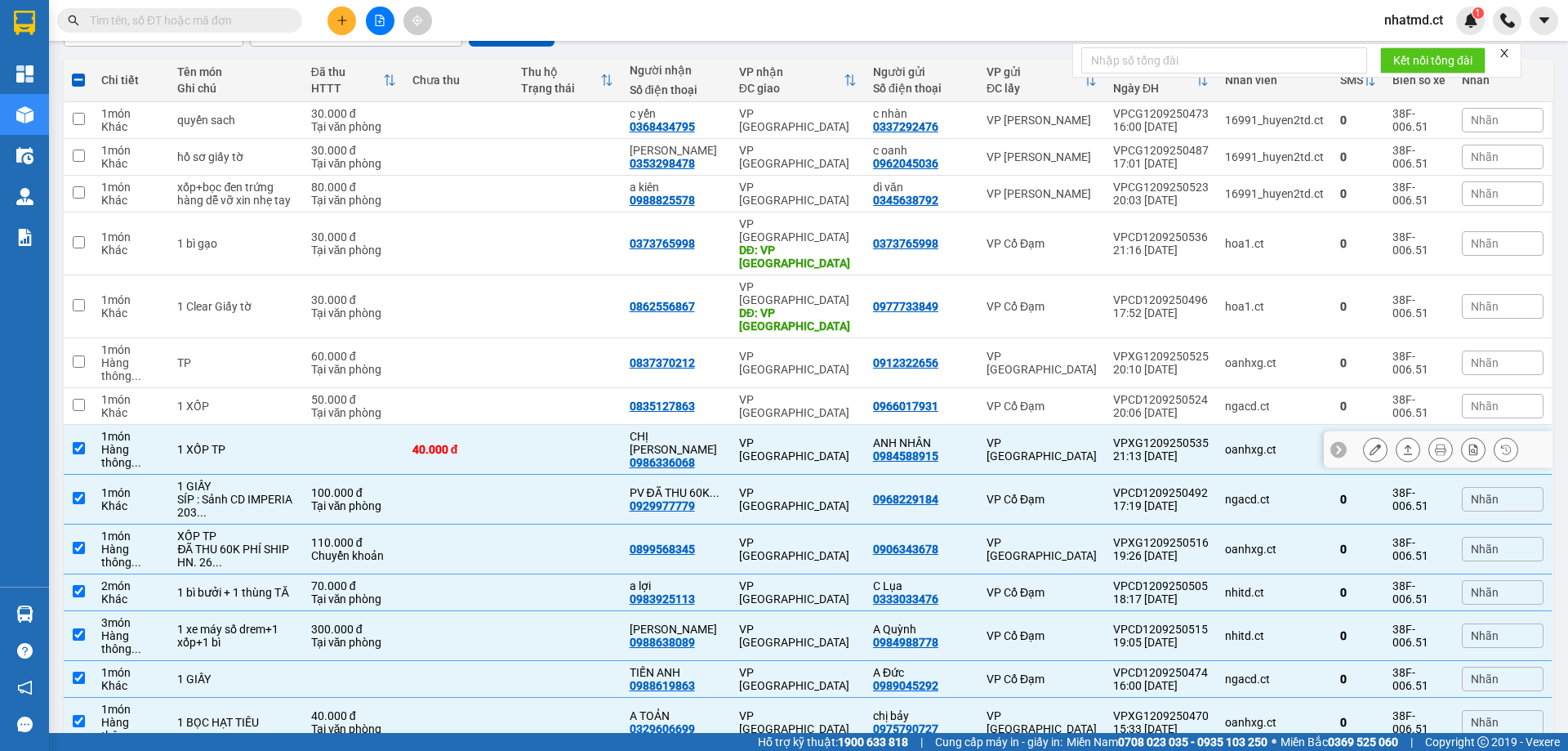
scroll to position [133, 0]
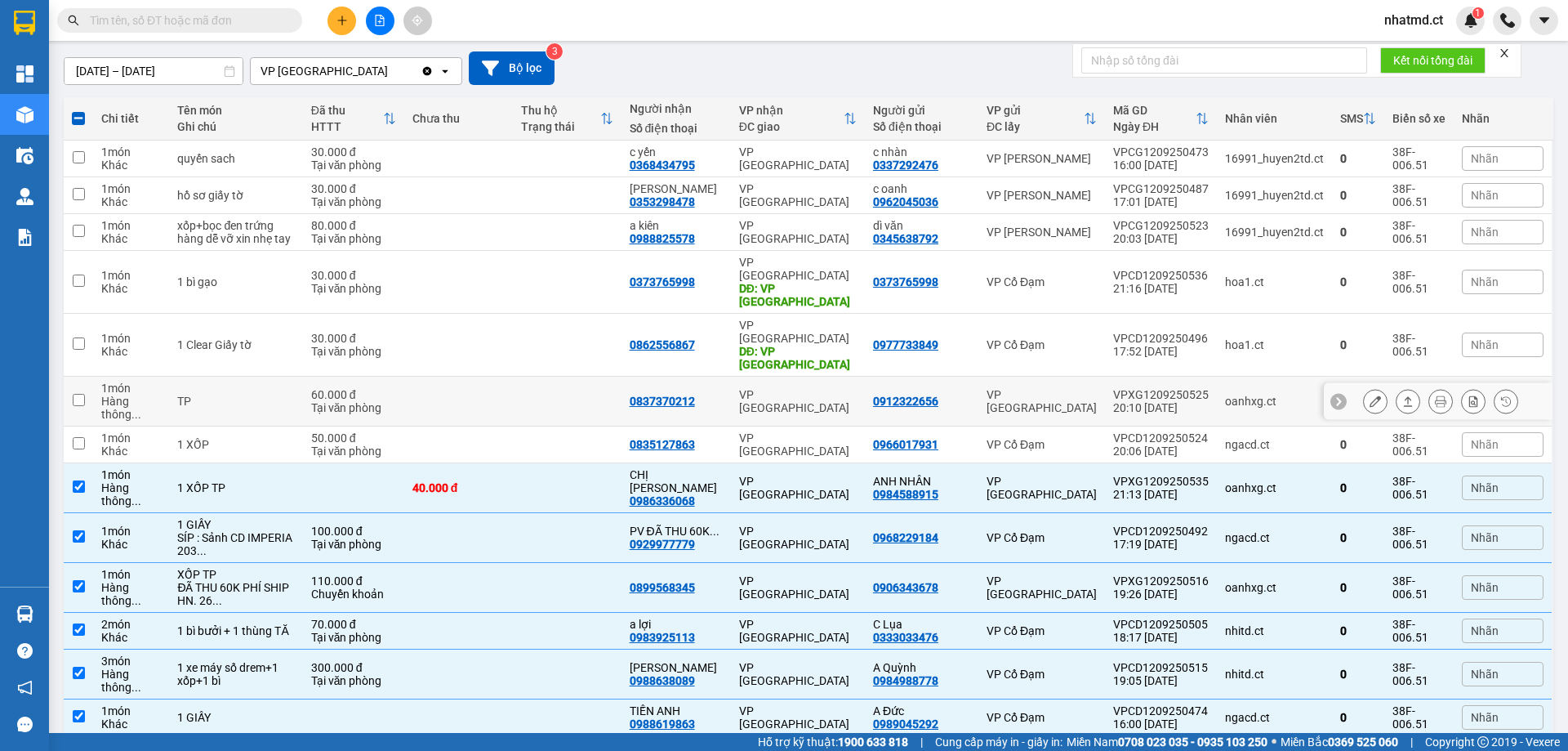
click at [835, 377] on td "VP [GEOGRAPHIC_DATA]" at bounding box center [797, 402] width 134 height 50
checkbox input "true"
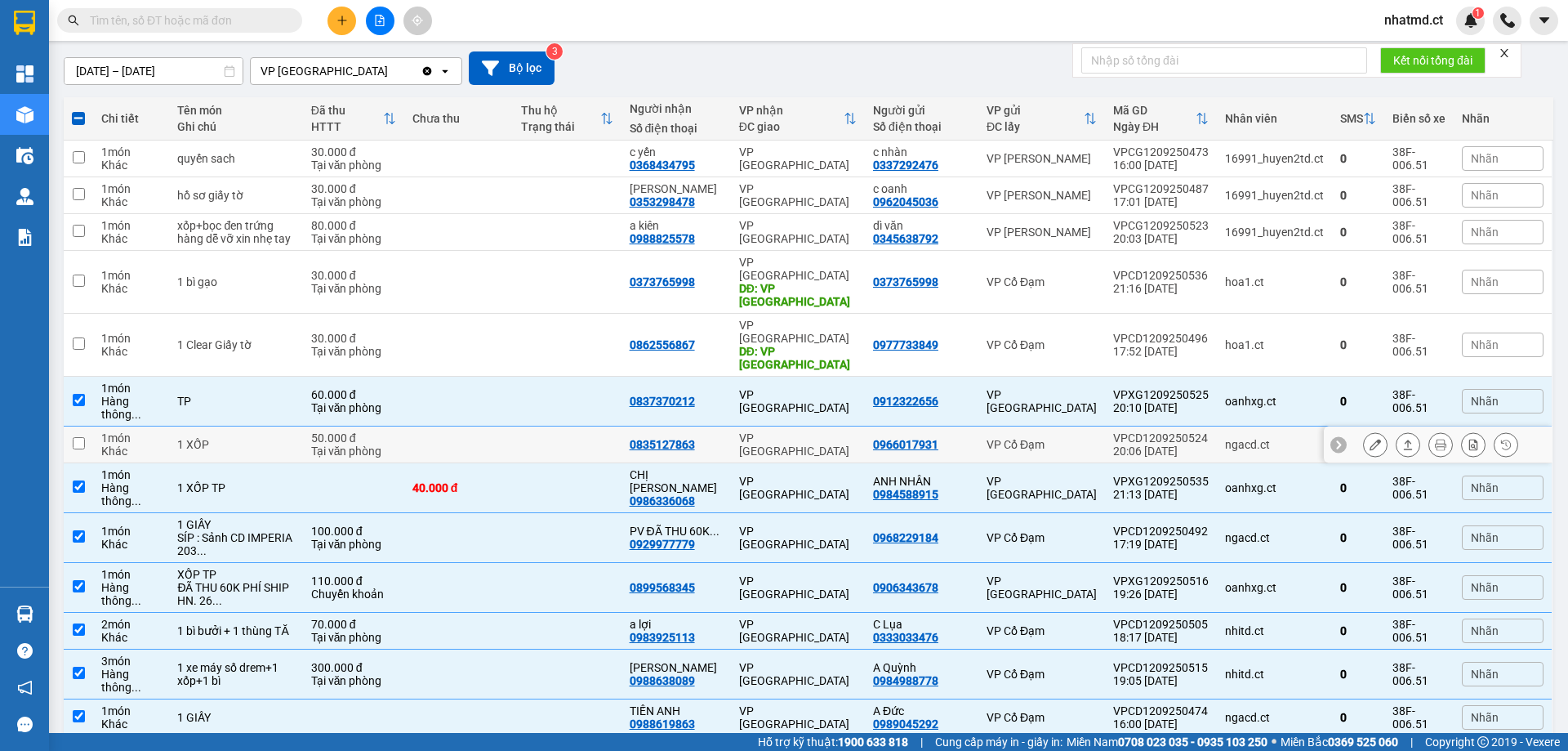
click at [749, 431] on div "VP [GEOGRAPHIC_DATA]" at bounding box center [797, 444] width 117 height 27
checkbox input "true"
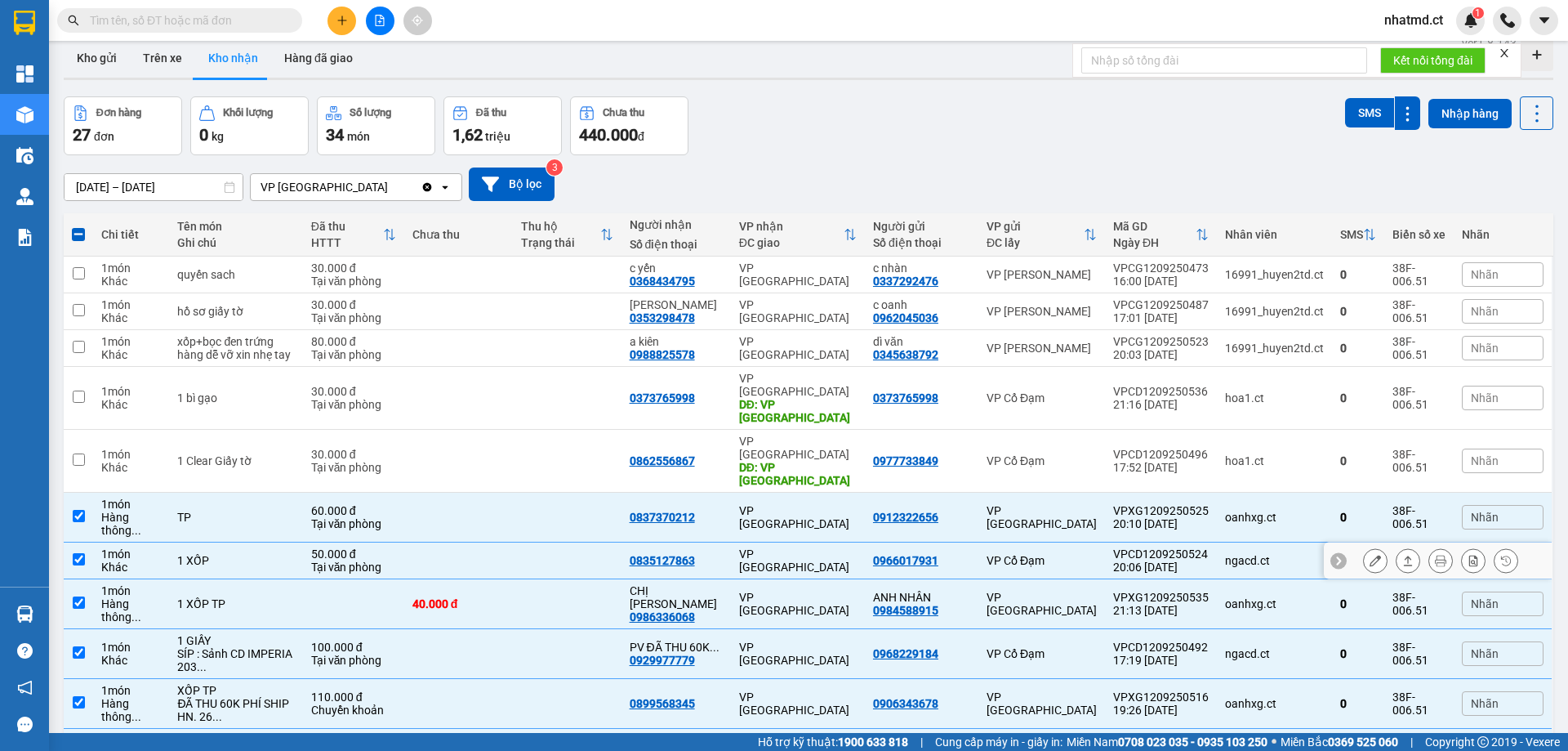
scroll to position [0, 0]
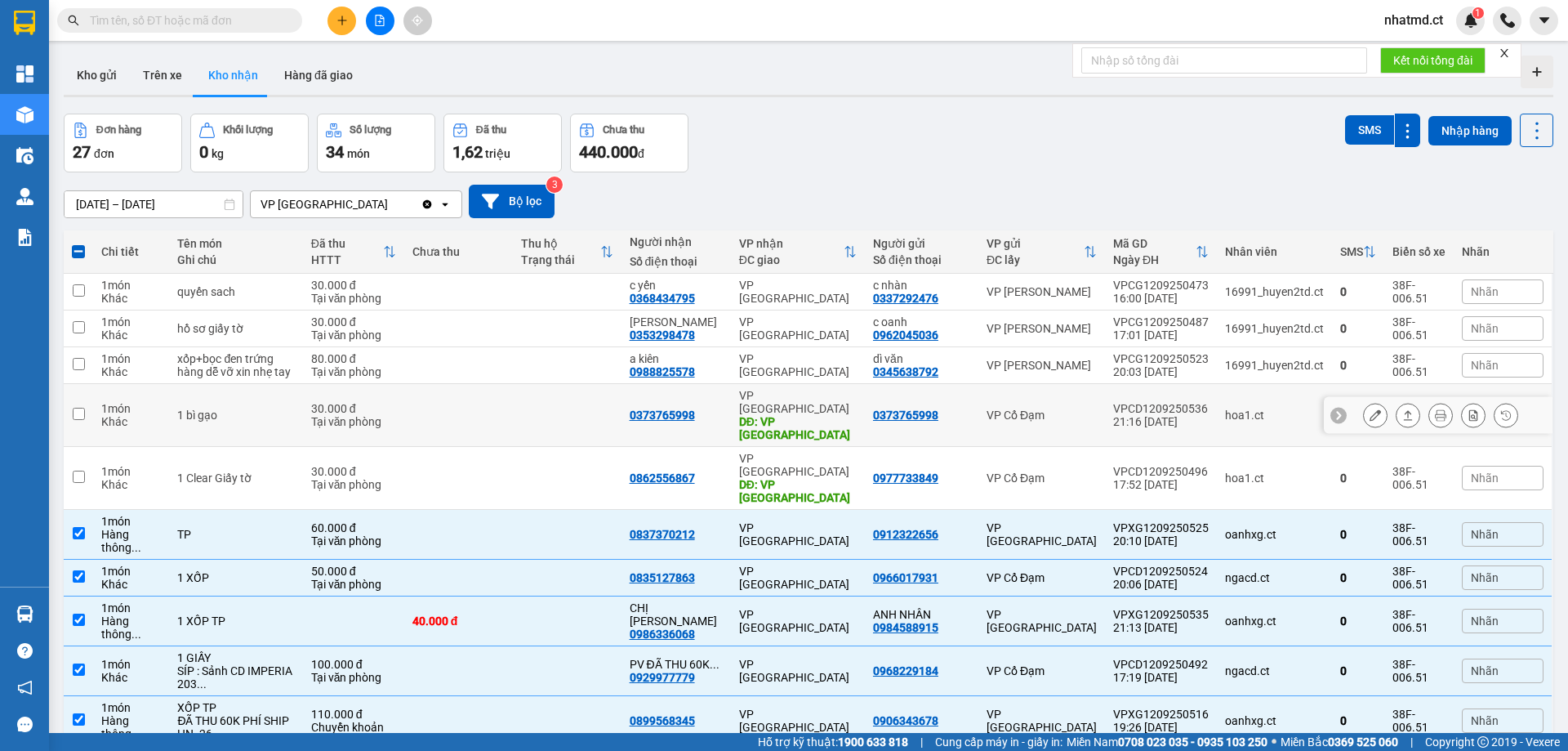
click at [723, 422] on div "0373765998" at bounding box center [676, 415] width 93 height 13
checkbox input "true"
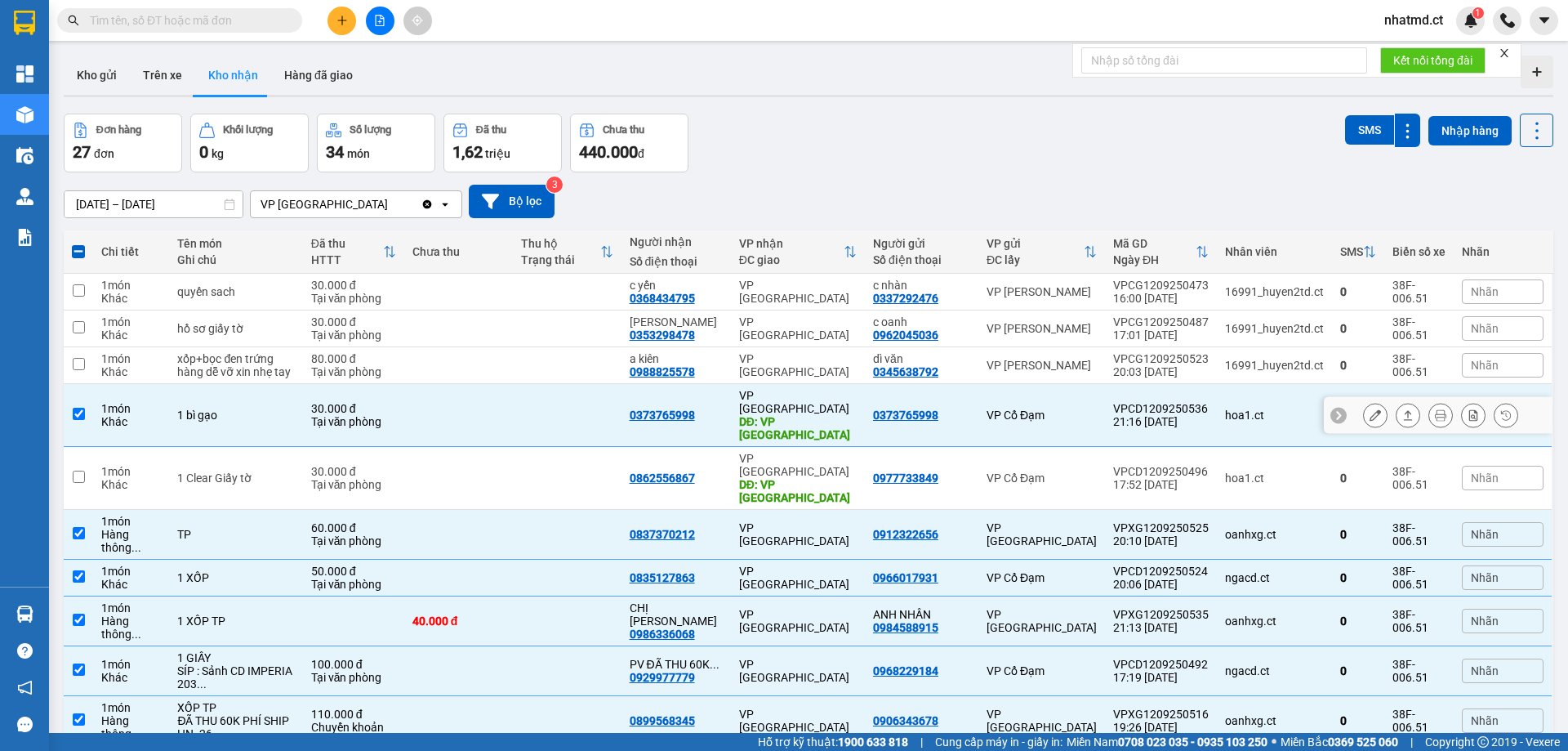
click at [719, 452] on td "0862556867" at bounding box center [675, 478] width 109 height 63
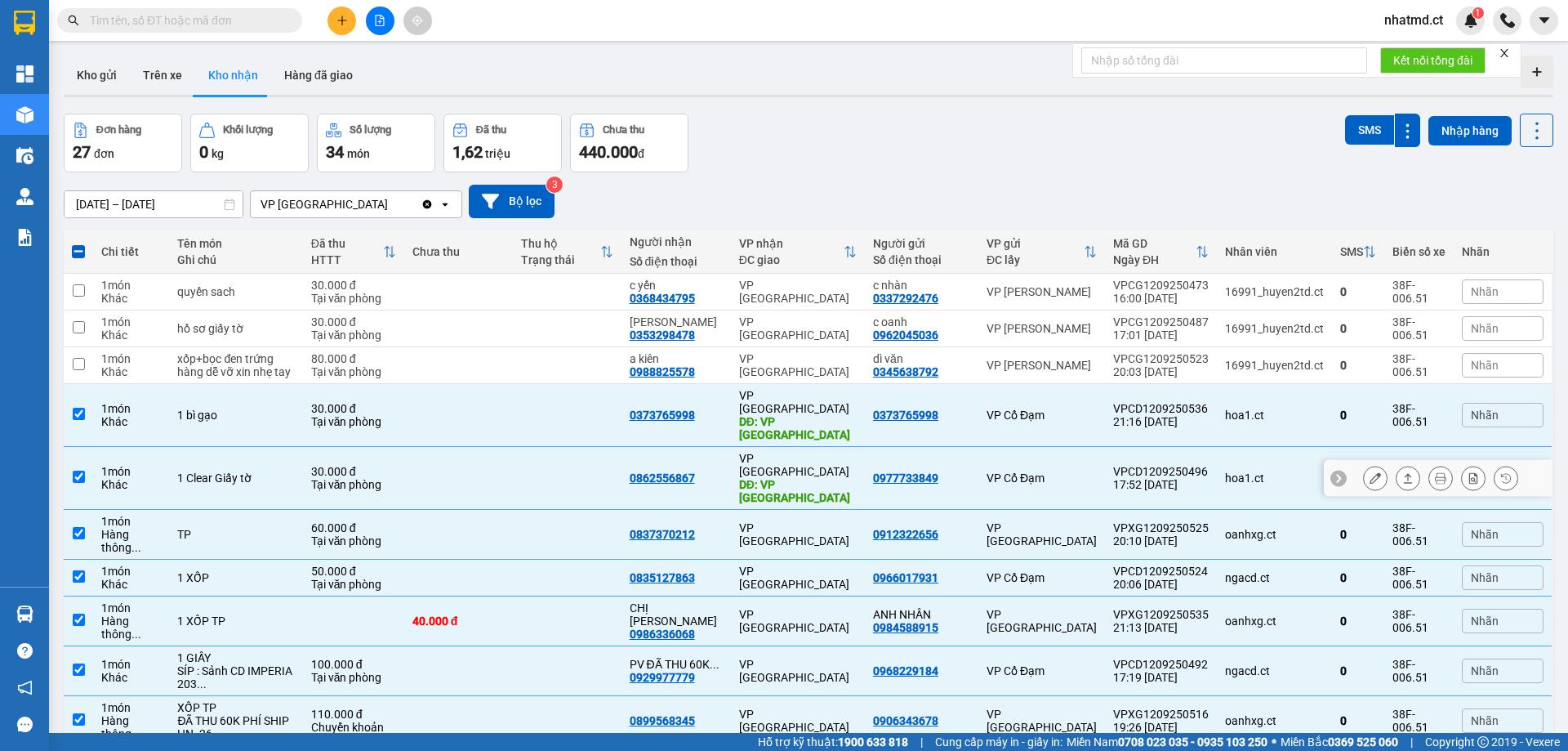
checkbox input "true"
click at [729, 384] on td "a kiên 0988825578" at bounding box center [675, 366] width 109 height 37
checkbox input "true"
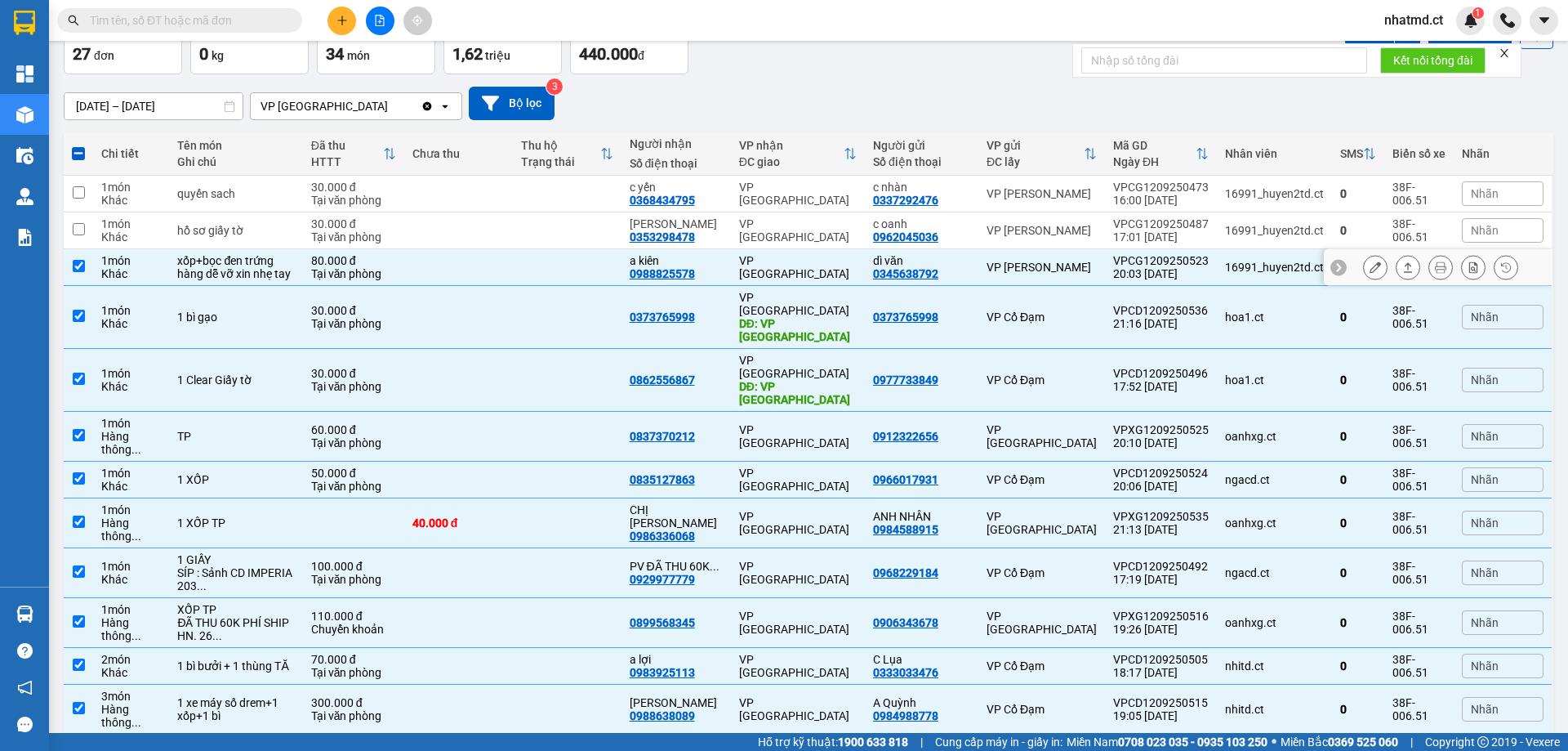
scroll to position [705, 0]
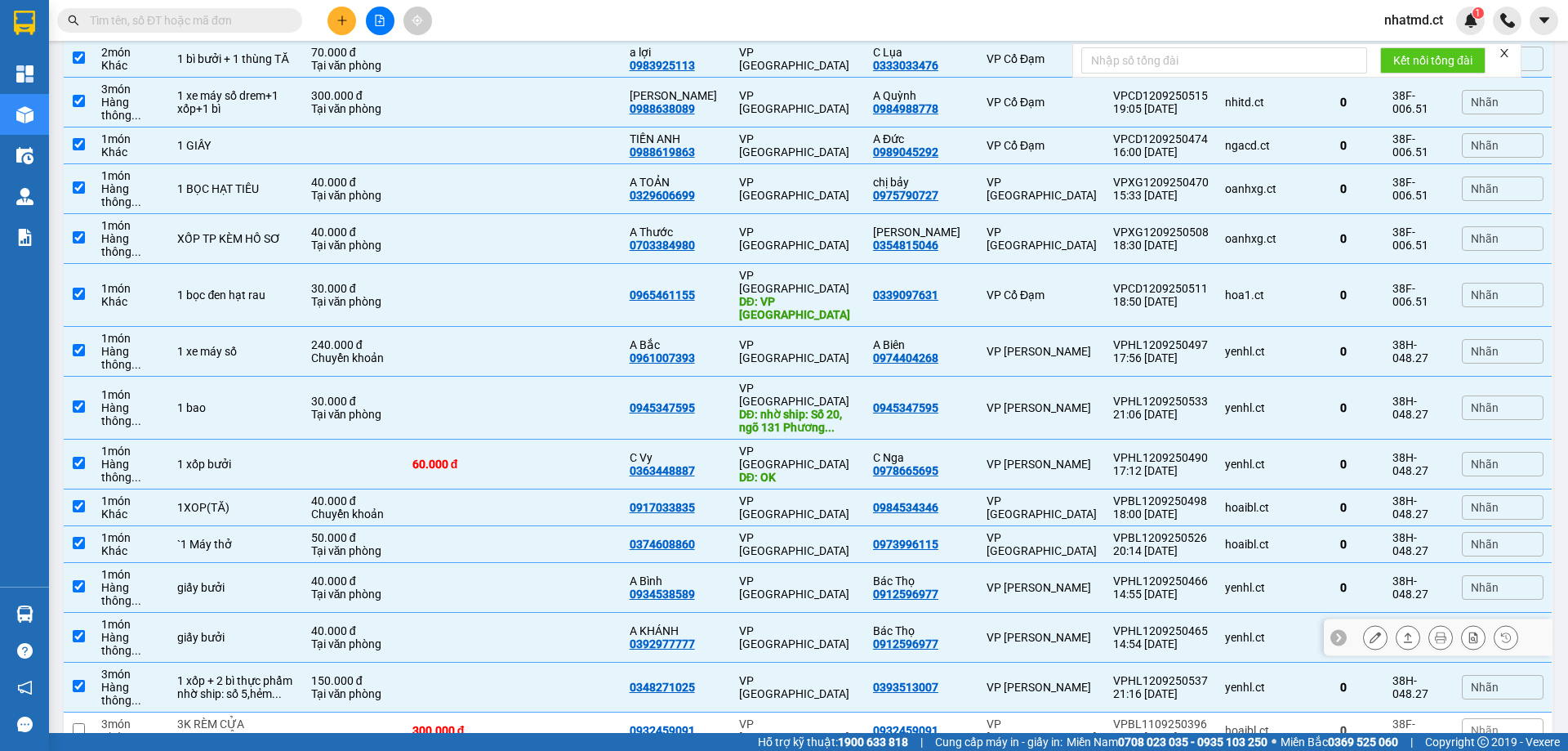
click at [735, 456] on td "VP [GEOGRAPHIC_DATA]" at bounding box center [797, 637] width 134 height 50
checkbox input "false"
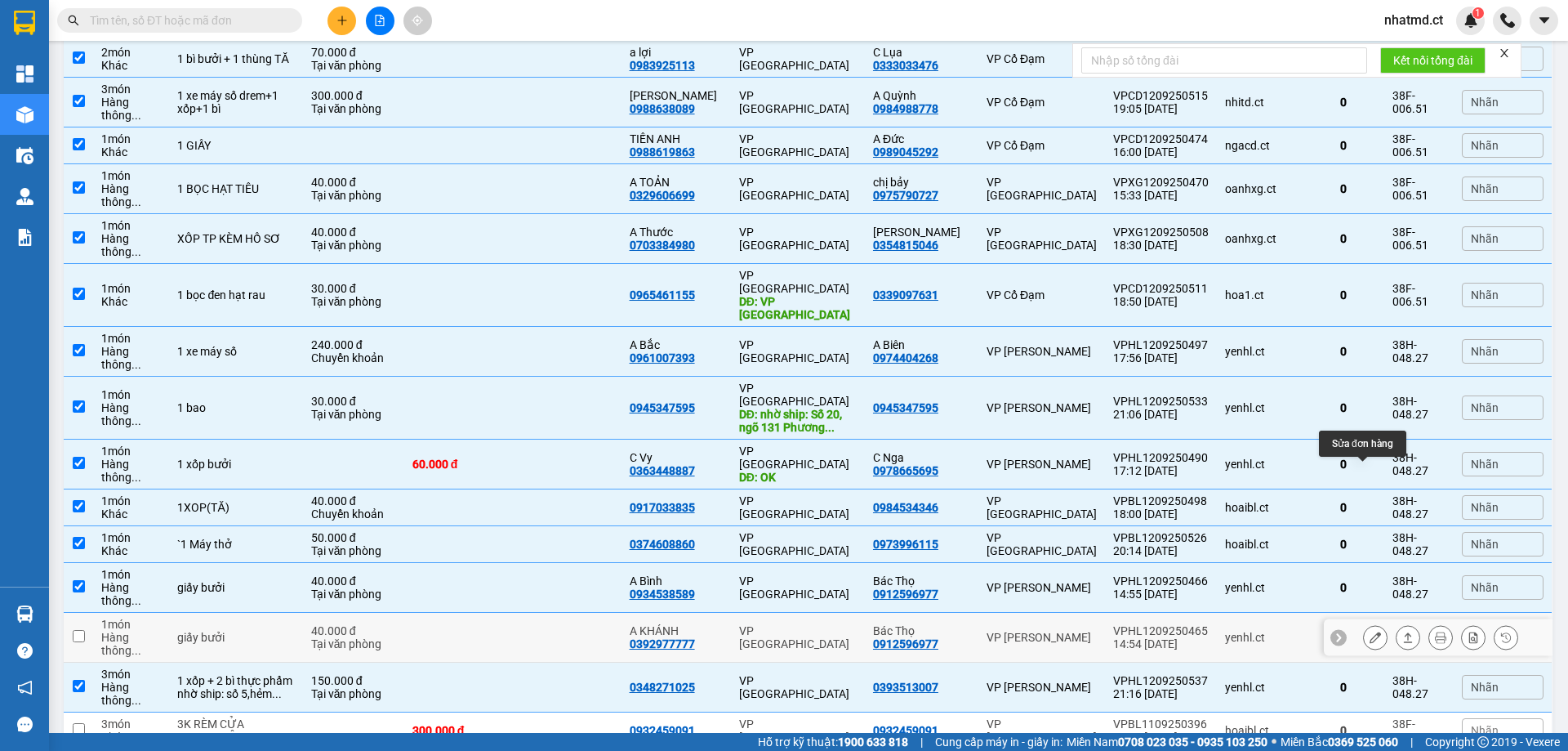
click at [1045, 456] on icon at bounding box center [1375, 637] width 11 height 11
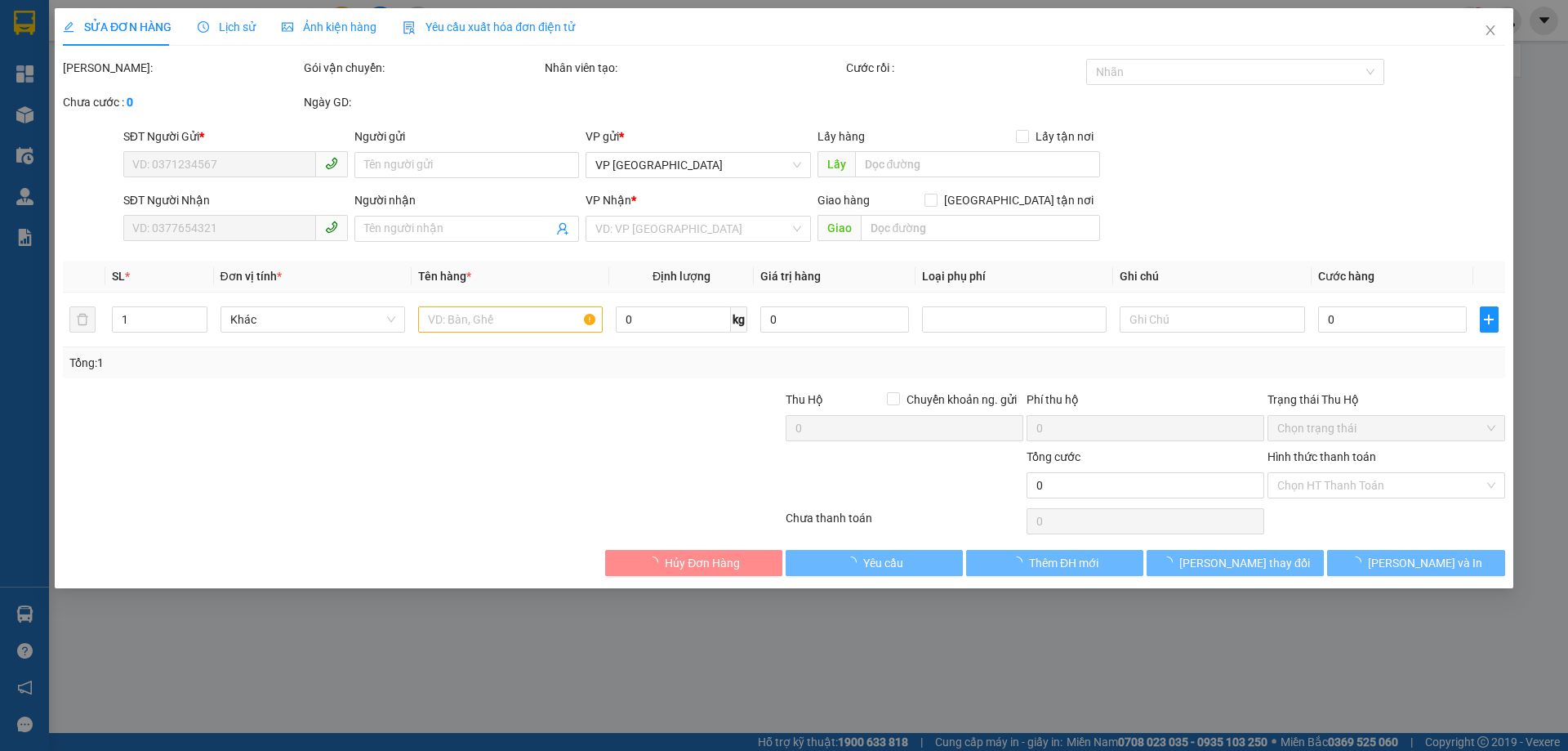
type input "0912596977"
type input "Bác Thọ"
type input "0392977777"
type input "A KHÁNH"
type input "40.000"
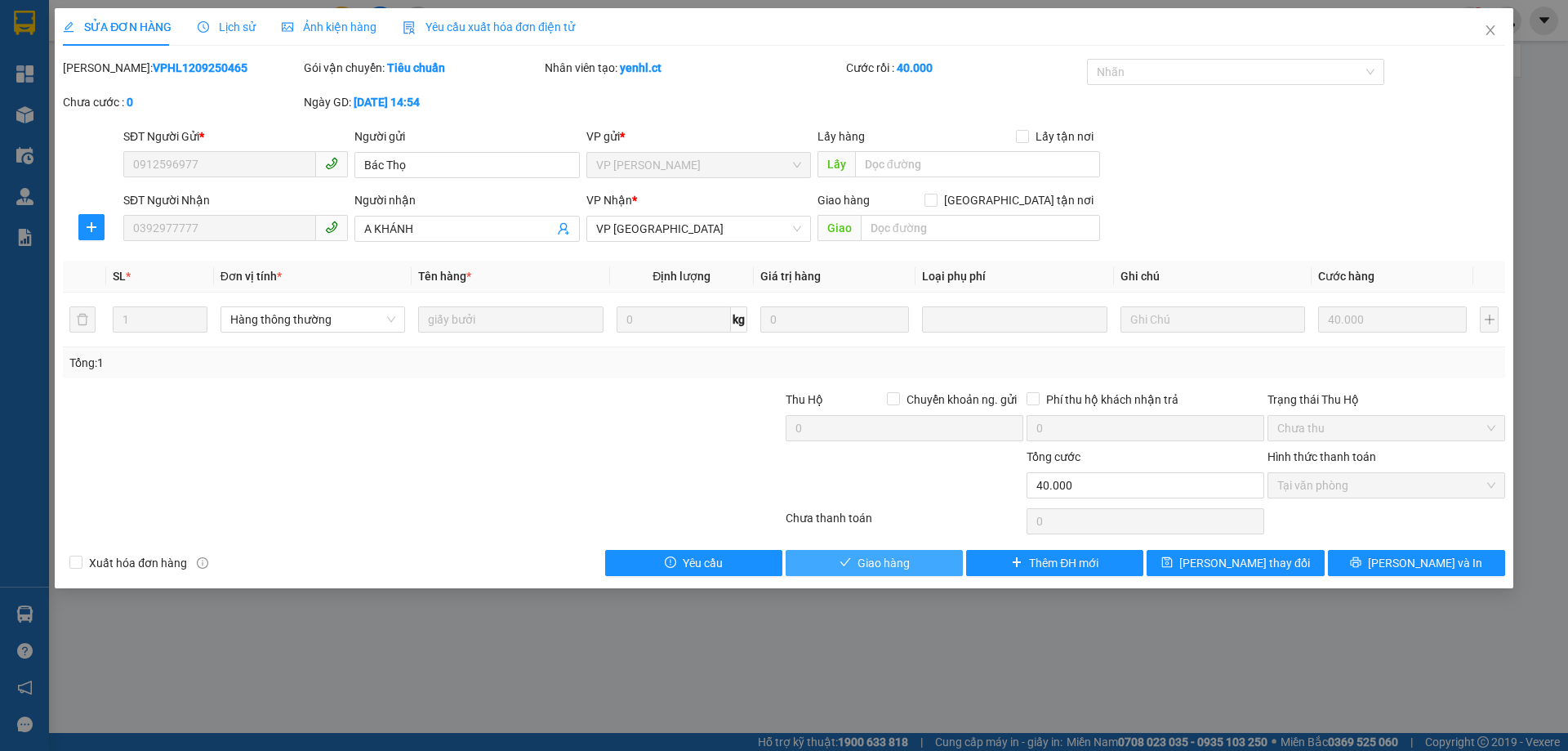
click at [894, 456] on button "Giao hàng" at bounding box center [873, 563] width 177 height 27
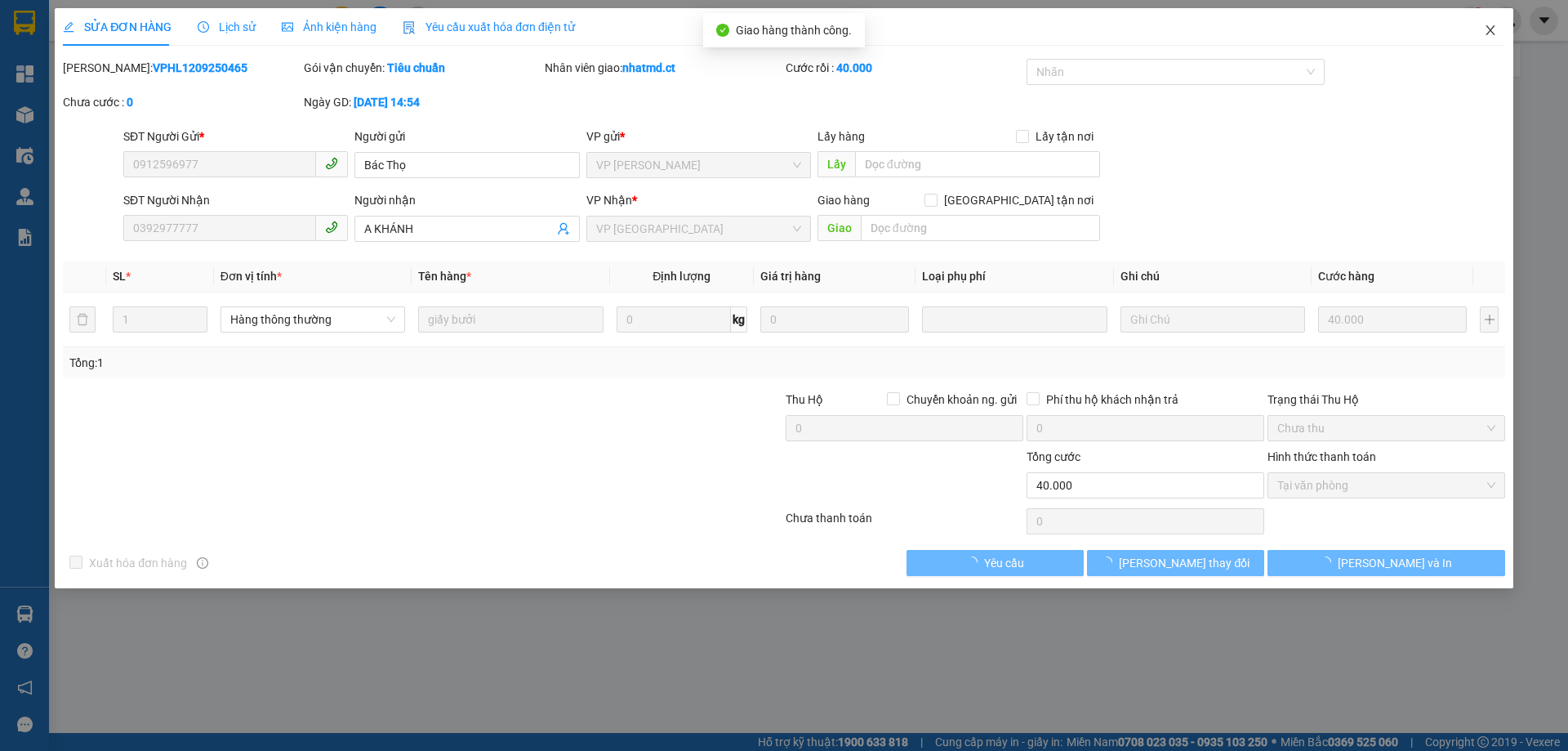
click at [1045, 34] on icon "close" at bounding box center [1490, 30] width 13 height 13
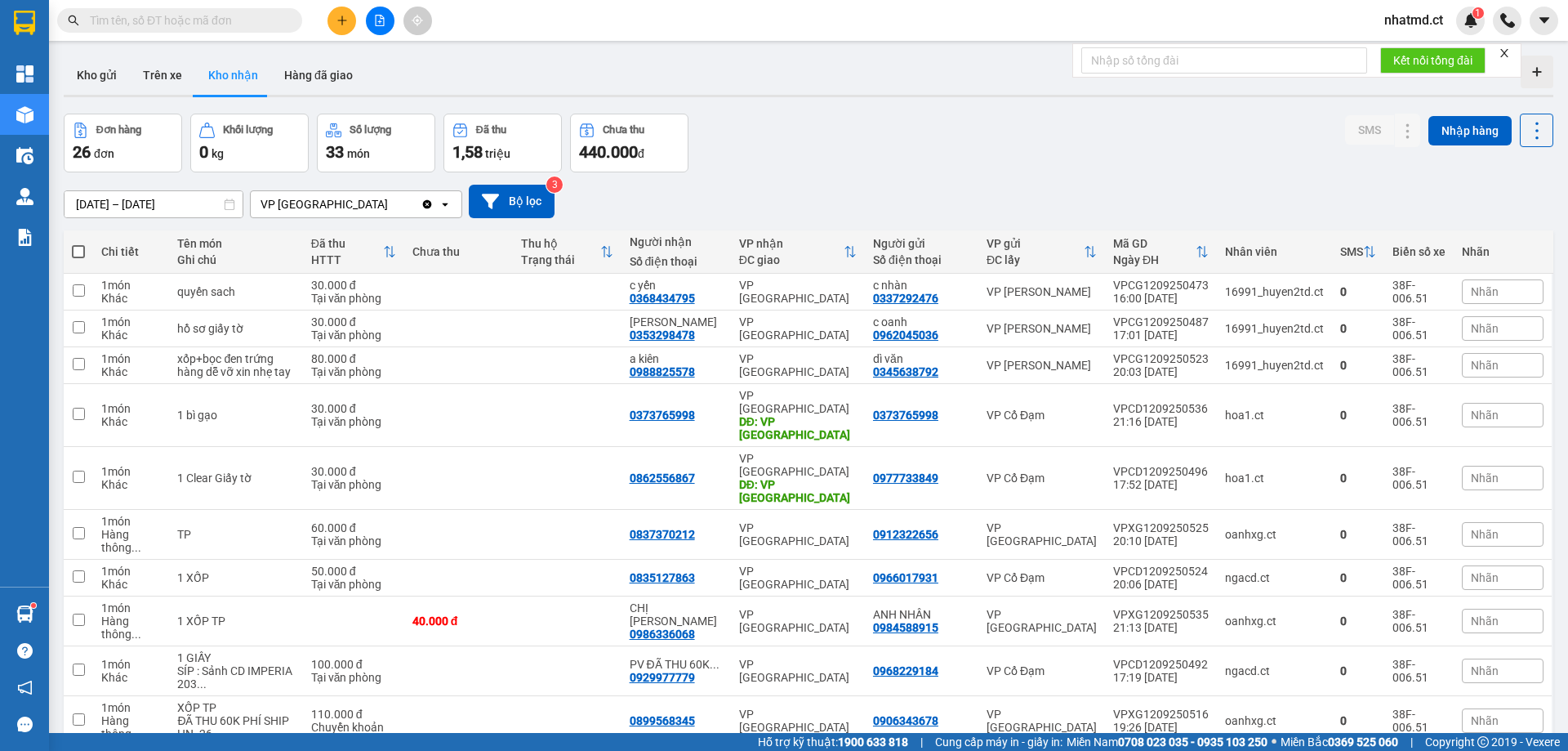
click at [343, 14] on button at bounding box center [341, 20] width 28 height 28
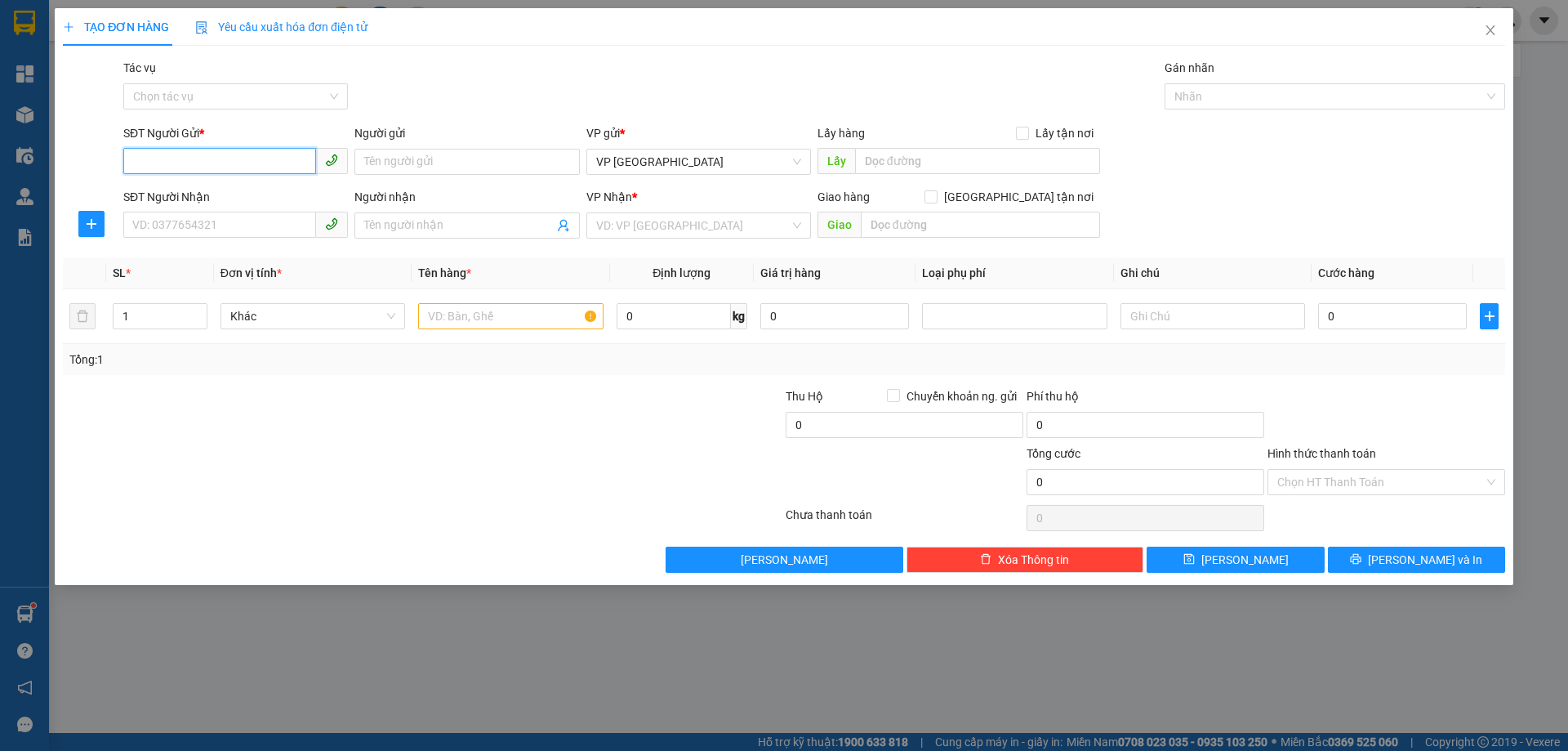
click at [266, 154] on input "SĐT Người Gửi *" at bounding box center [220, 160] width 192 height 27
click at [152, 162] on input "03333033476" at bounding box center [220, 160] width 192 height 27
type input "0333033476"
click at [158, 228] on input "SĐT Người Nhận" at bounding box center [220, 225] width 192 height 27
type input "0983925113"
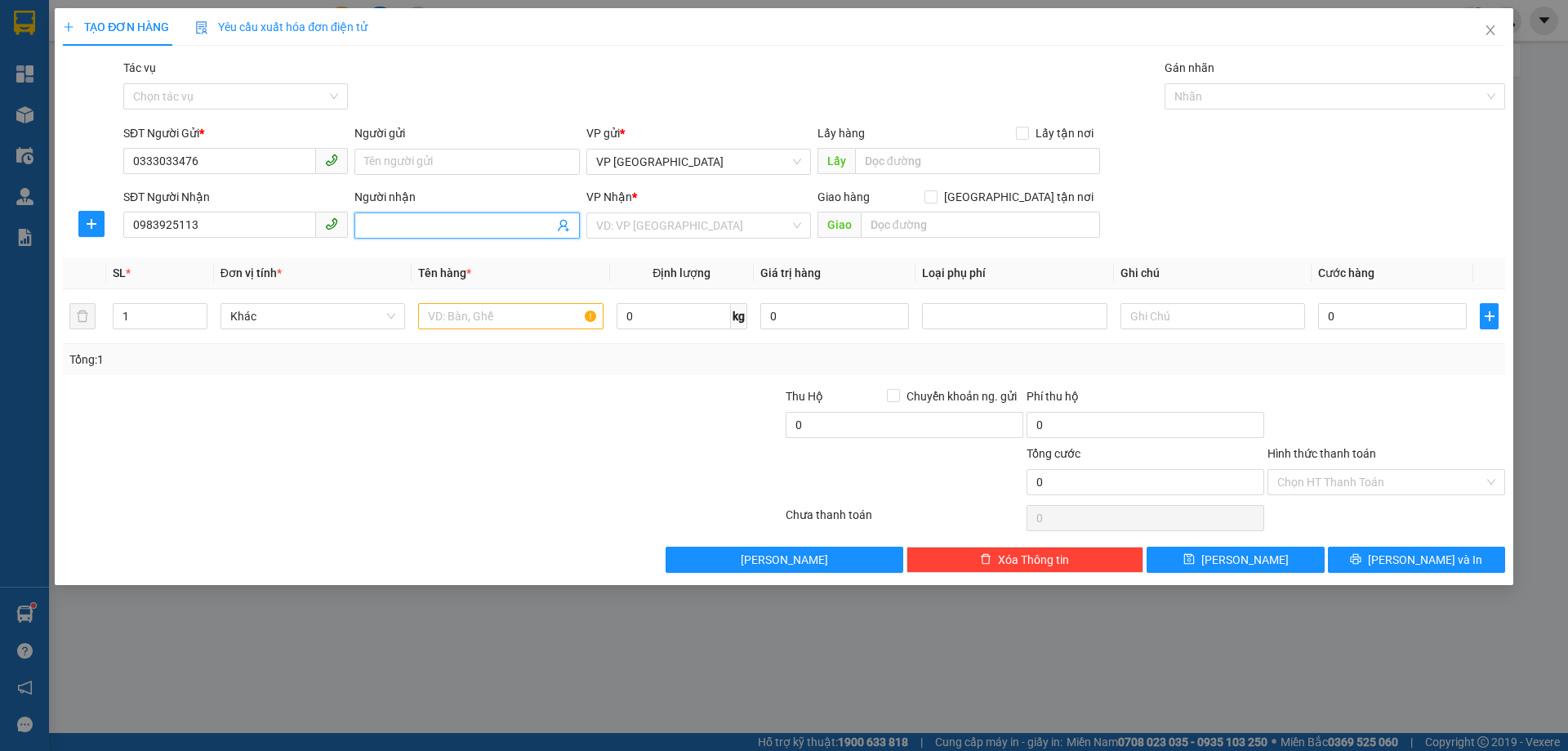
click at [464, 228] on input "Người nhận" at bounding box center [458, 226] width 189 height 18
click at [678, 226] on input "search" at bounding box center [692, 226] width 193 height 25
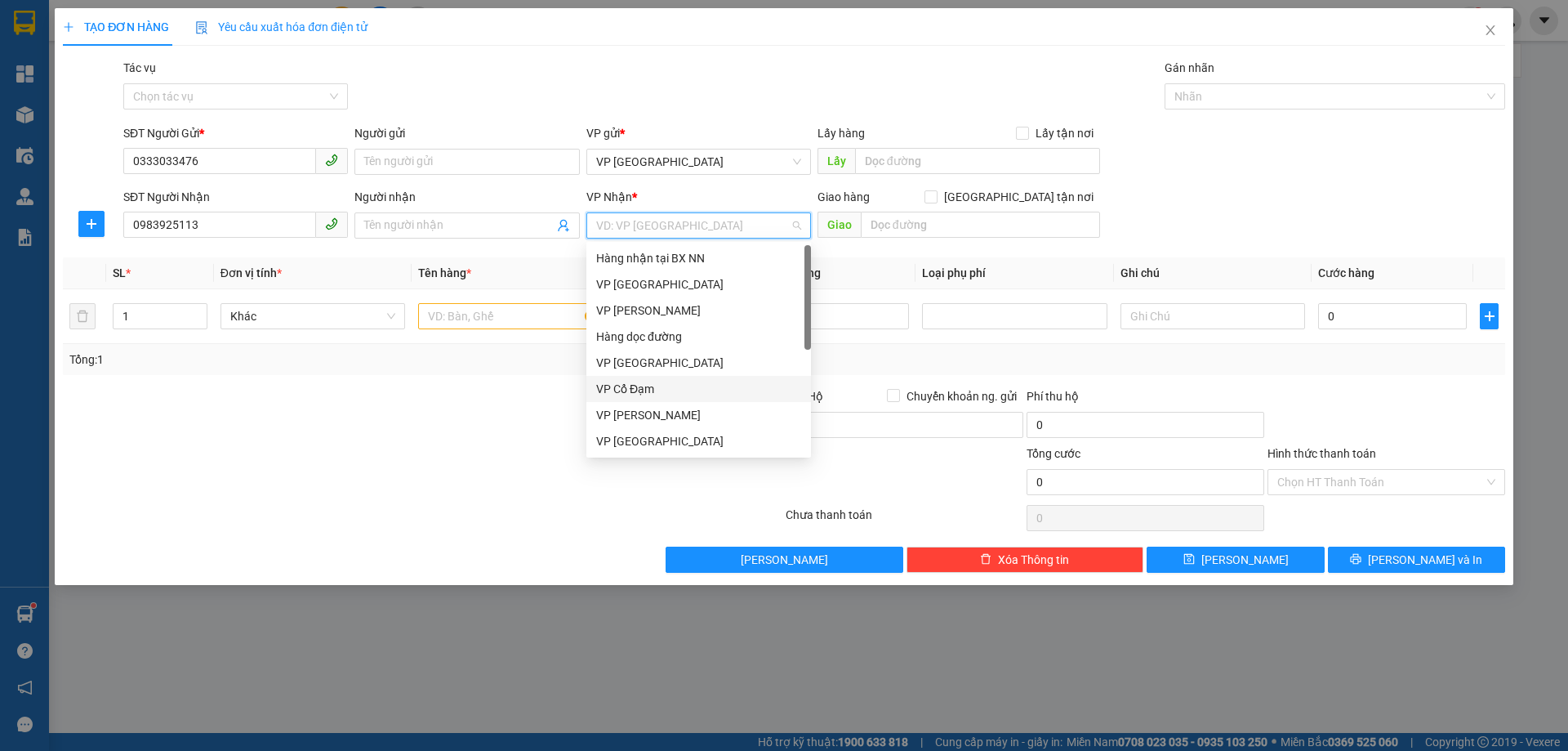
click at [640, 392] on div "VP Cổ Đạm" at bounding box center [698, 389] width 205 height 18
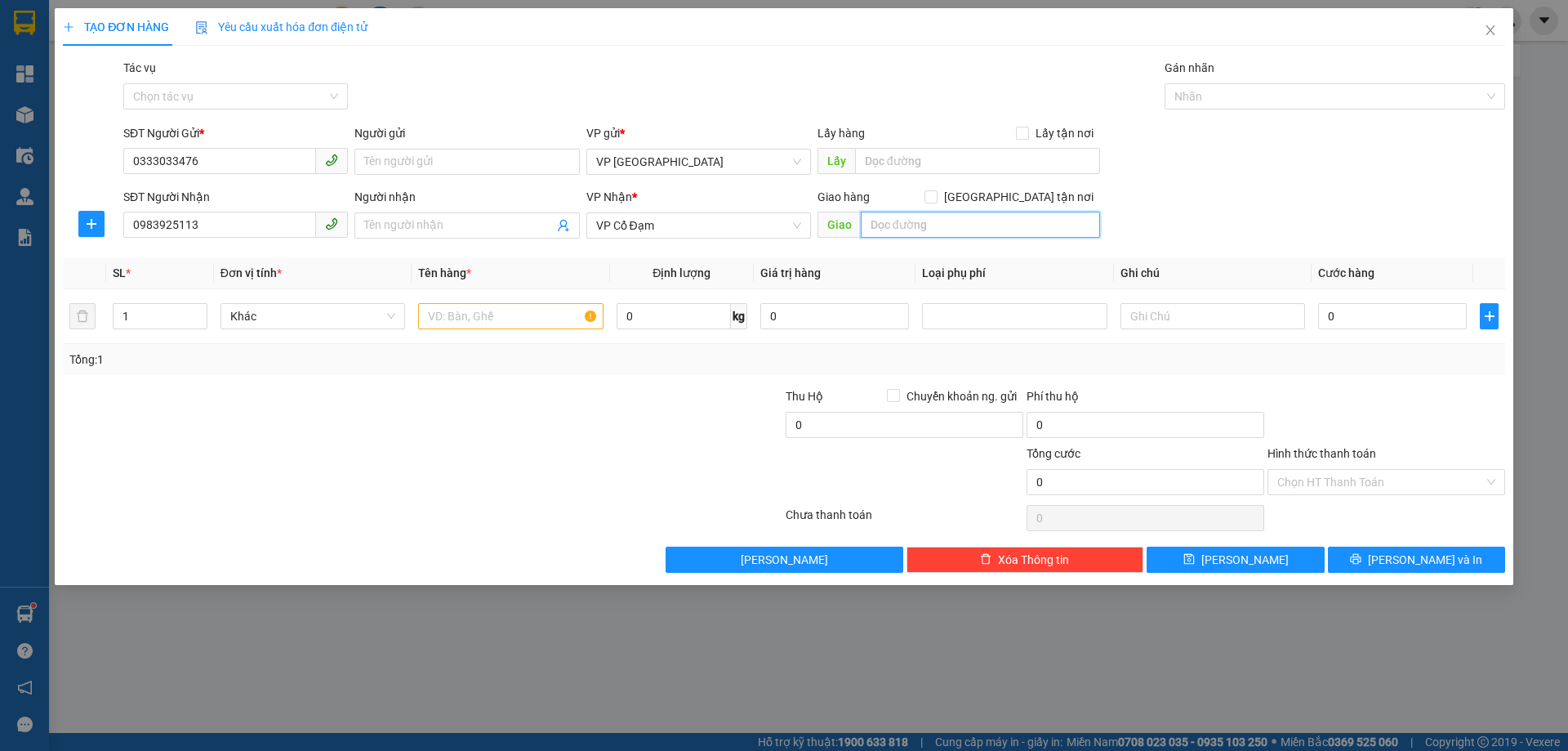
click at [914, 220] on input "text" at bounding box center [980, 225] width 239 height 27
click at [227, 223] on input "0983925113" at bounding box center [220, 225] width 192 height 27
click at [411, 165] on input "Người gửi" at bounding box center [466, 161] width 225 height 27
paste input "0983925113"
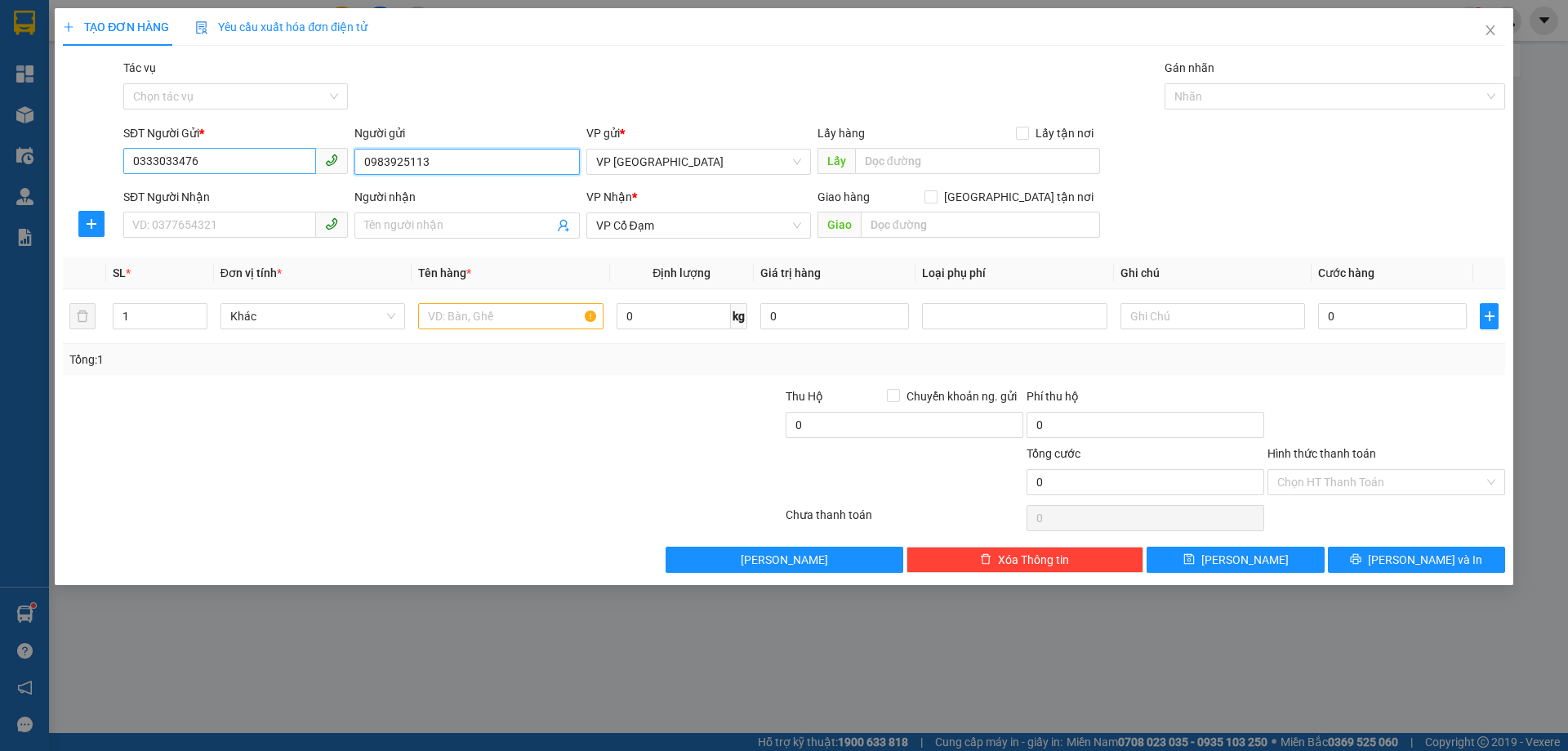
paste input "0983925113"
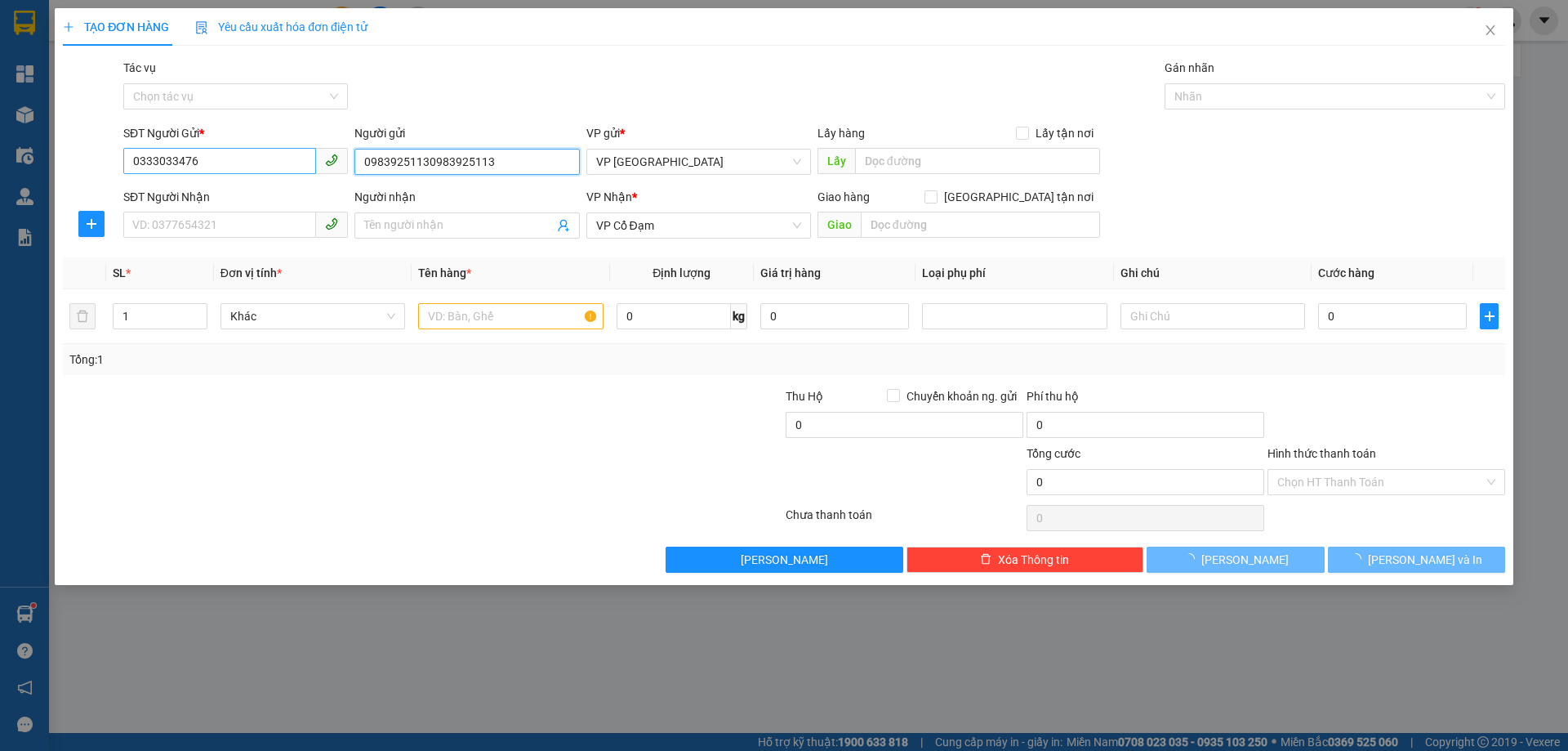
type input "09839251130983925113"
click at [267, 152] on input "0333033476" at bounding box center [220, 160] width 192 height 27
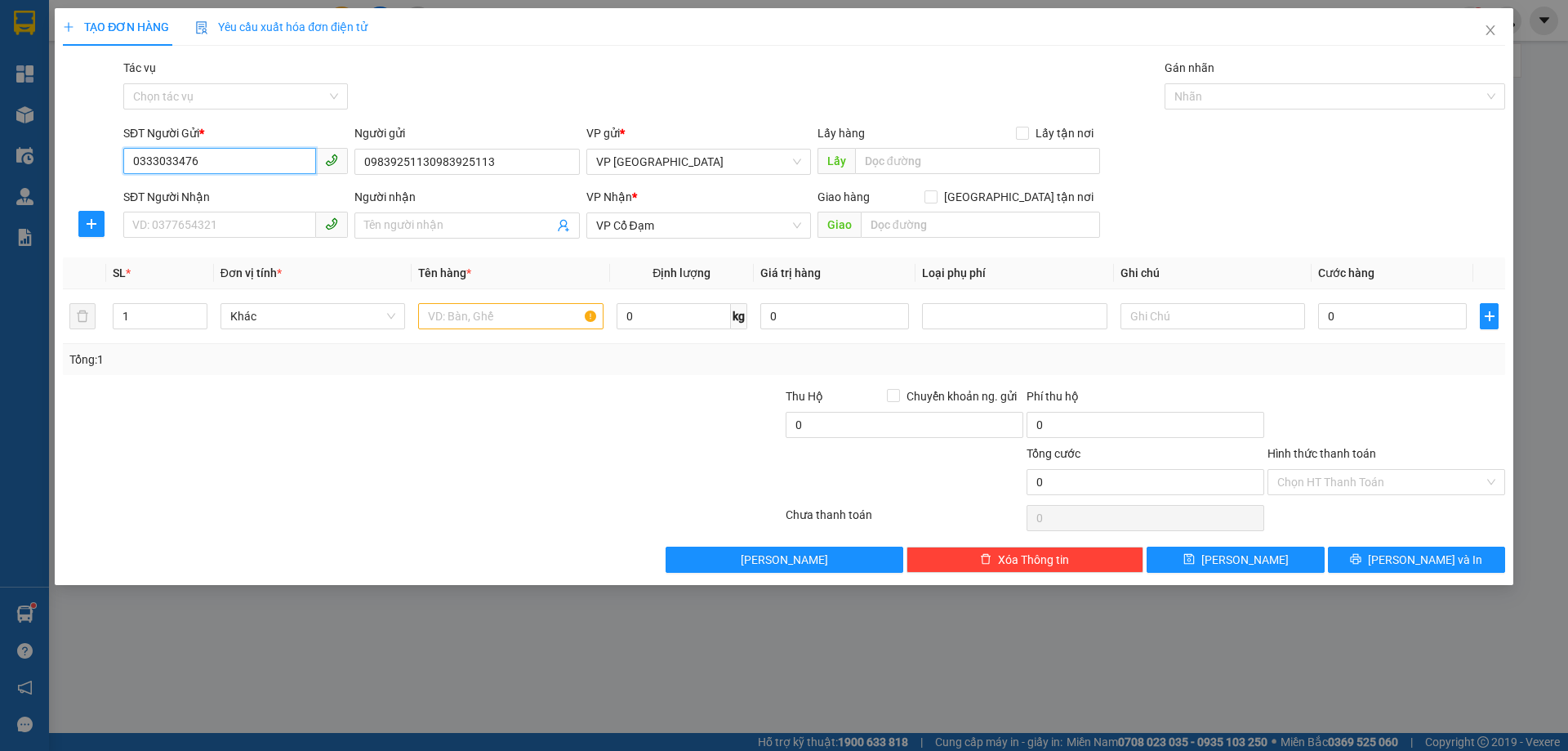
click at [267, 152] on input "0333033476" at bounding box center [220, 160] width 192 height 27
click at [246, 229] on input "SĐT Người Nhận" at bounding box center [220, 225] width 192 height 27
paste input "0333033476"
type input "0333033476"
drag, startPoint x: 426, startPoint y: 163, endPoint x: 513, endPoint y: 163, distance: 87.0
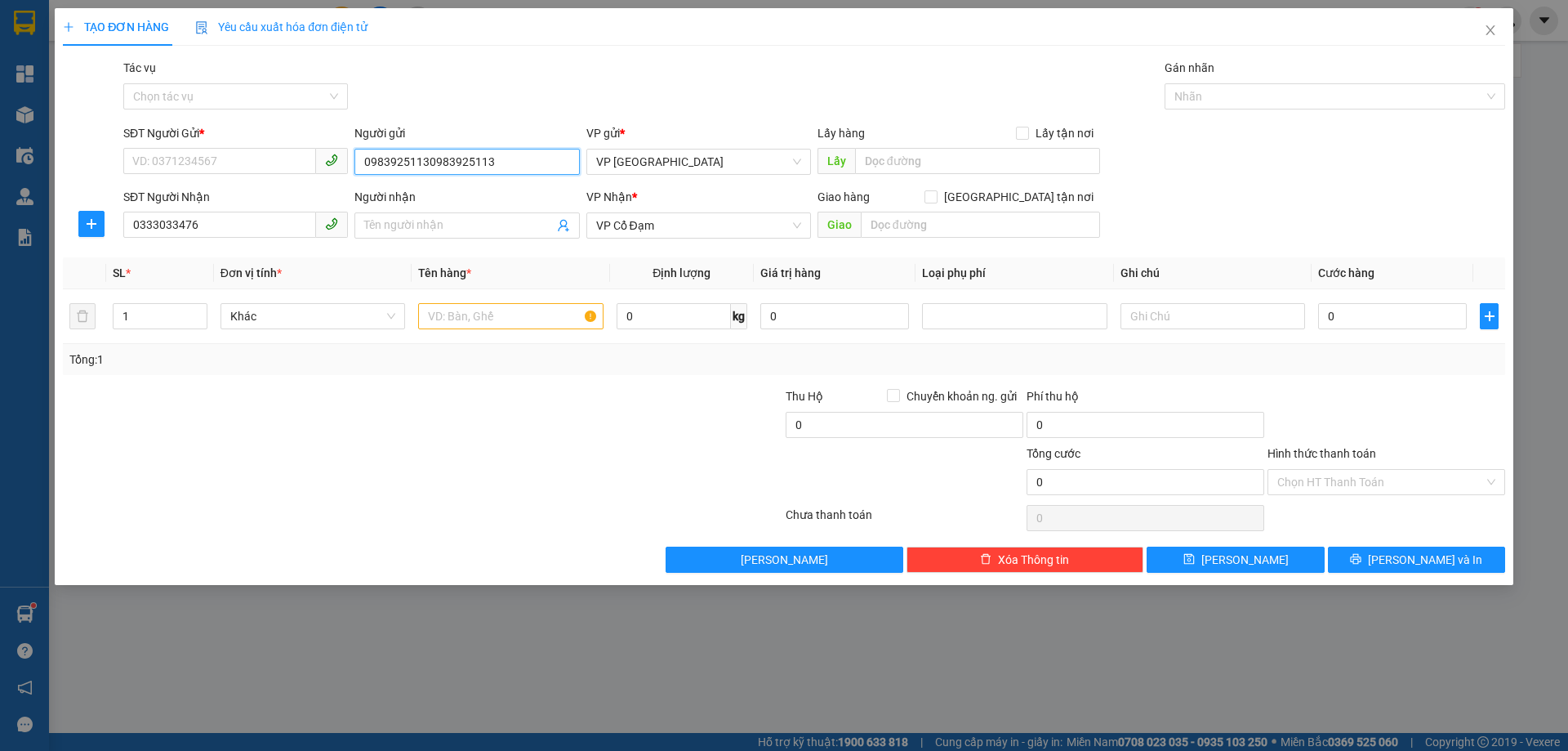
click at [513, 163] on input "09839251130983925113" at bounding box center [466, 161] width 225 height 27
type input "0983925113"
click at [225, 162] on input "SĐT Người Gửi *" at bounding box center [220, 160] width 192 height 27
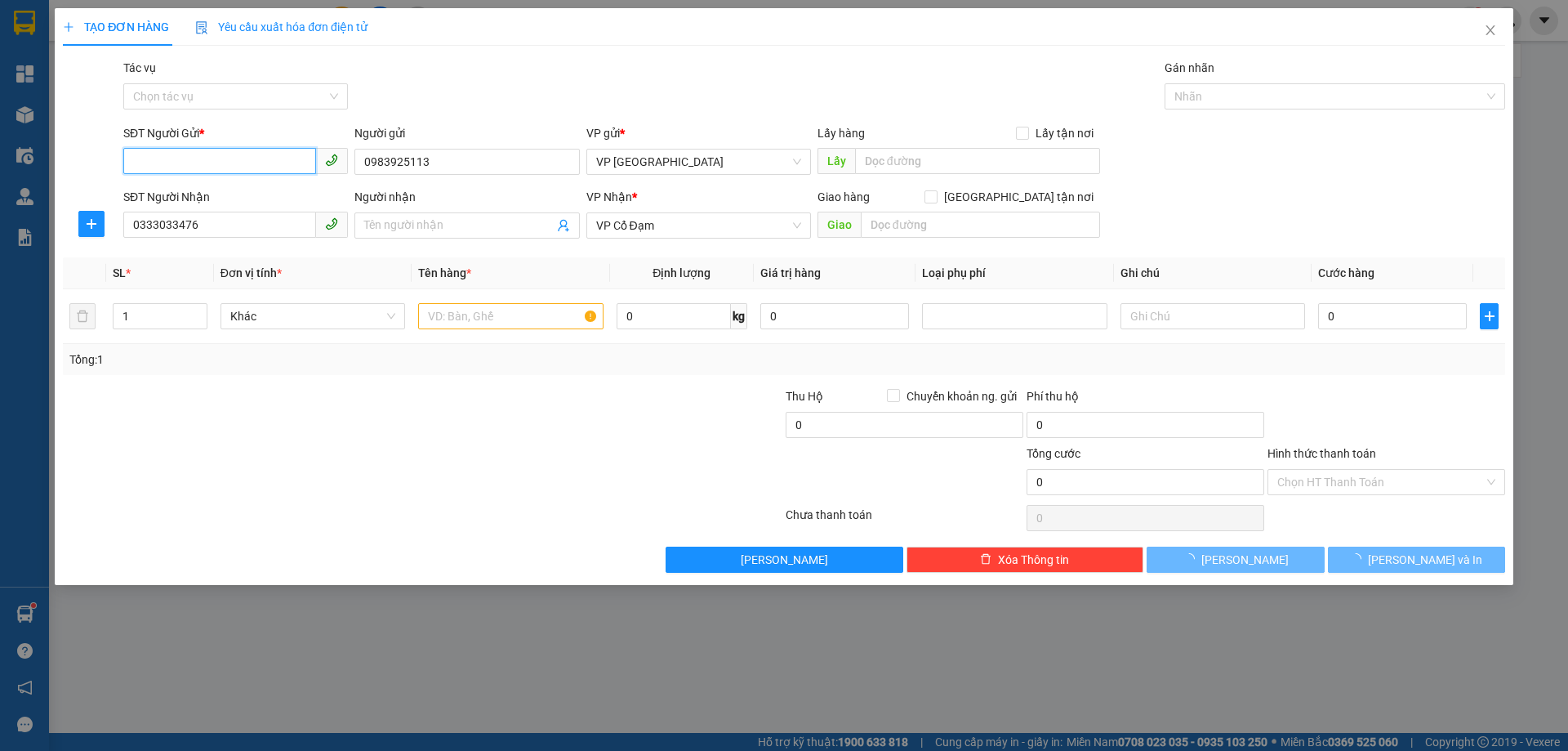
paste input "0983925113"
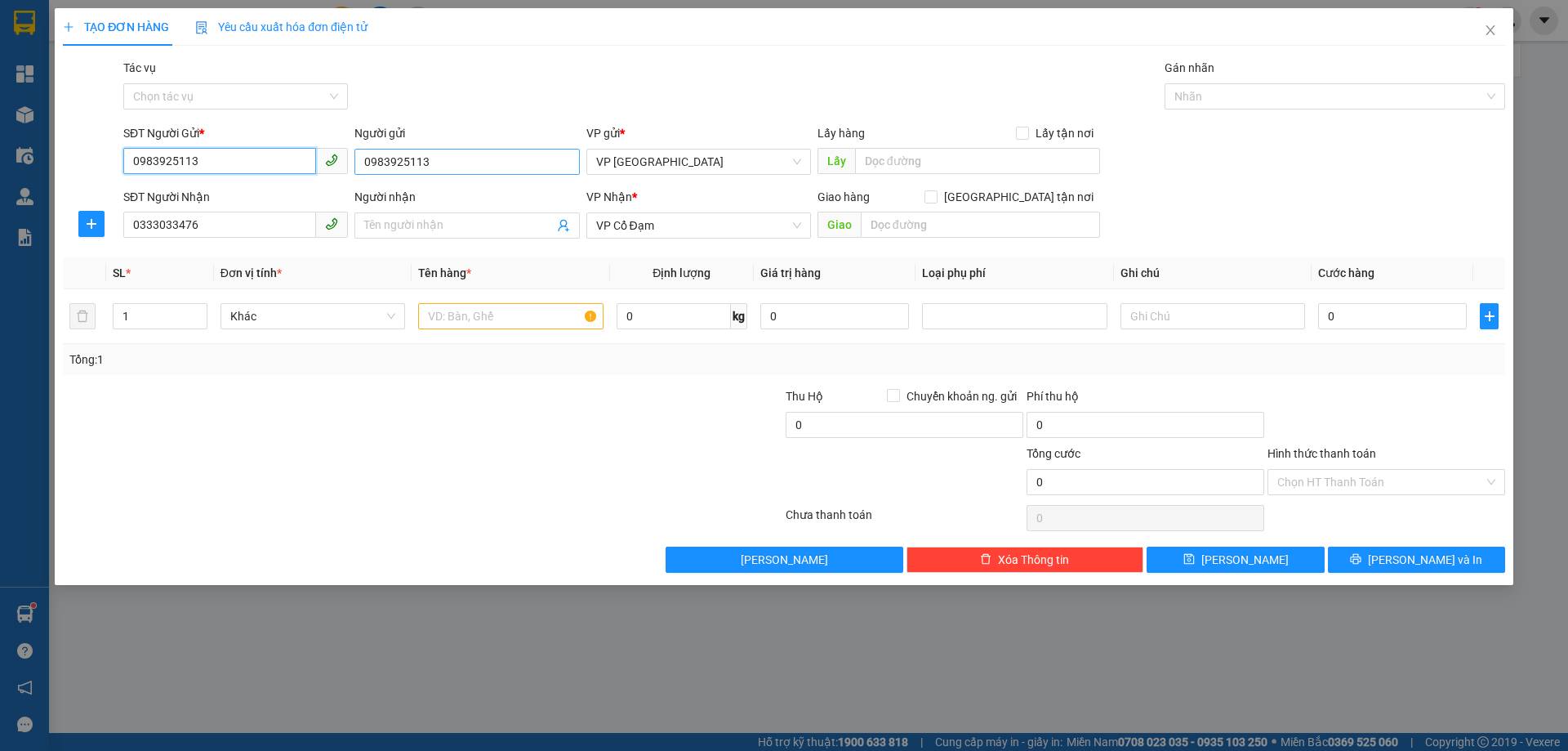
type input "0983925113"
click at [378, 160] on input "0983925113" at bounding box center [466, 161] width 225 height 27
click at [927, 224] on input "text" at bounding box center [980, 225] width 239 height 27
click at [684, 358] on div "Tổng: 1" at bounding box center [784, 359] width 1429 height 18
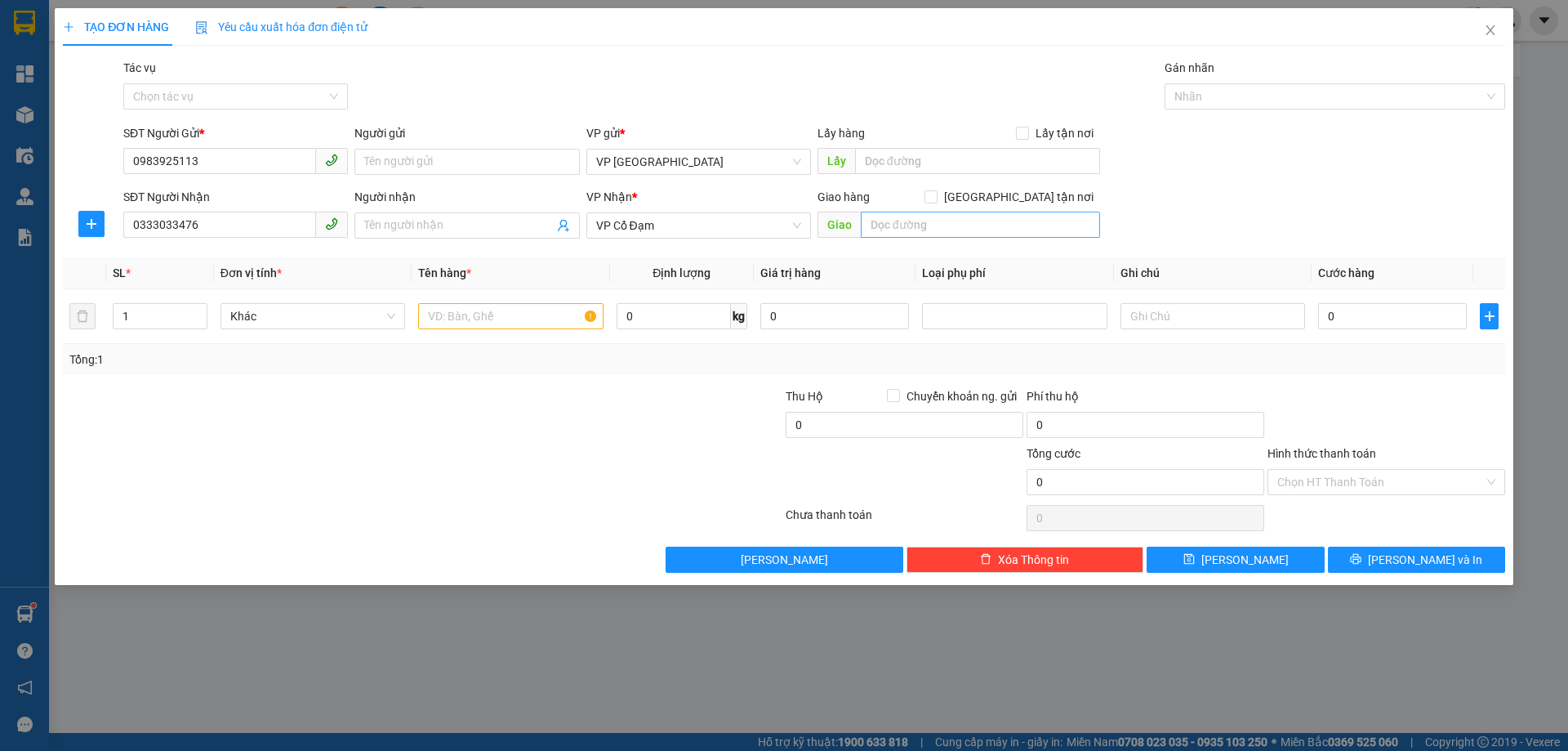
click at [952, 212] on div "Giao hàng [GEOGRAPHIC_DATA] tận nơi [GEOGRAPHIC_DATA]" at bounding box center [959, 216] width 282 height 57
click at [946, 215] on input "text" at bounding box center [980, 225] width 239 height 27
type input "x lien"
click at [461, 310] on input "text" at bounding box center [510, 316] width 184 height 27
click at [477, 326] on input "text" at bounding box center [510, 316] width 184 height 27
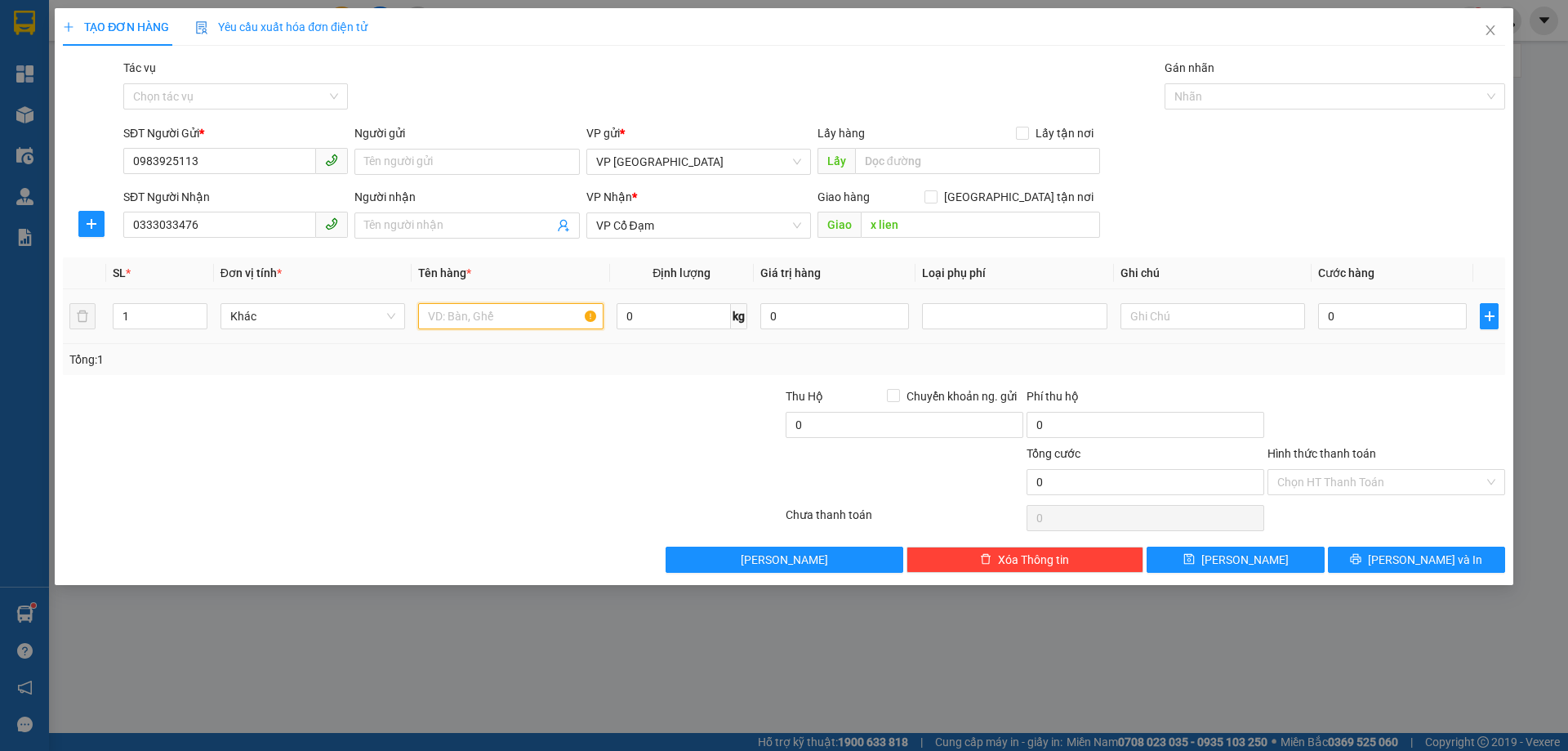
click at [477, 326] on input "text" at bounding box center [510, 316] width 184 height 27
type input "1 GIAY NOI COM DIEN"
click at [1045, 214] on div "SĐT Người Nhận 0333033476 Người nhận Tên người nhận VP Nhận * VP Cổ Đạm Giao hà…" at bounding box center [814, 216] width 1388 height 57
click at [1045, 337] on td "0" at bounding box center [1392, 316] width 161 height 55
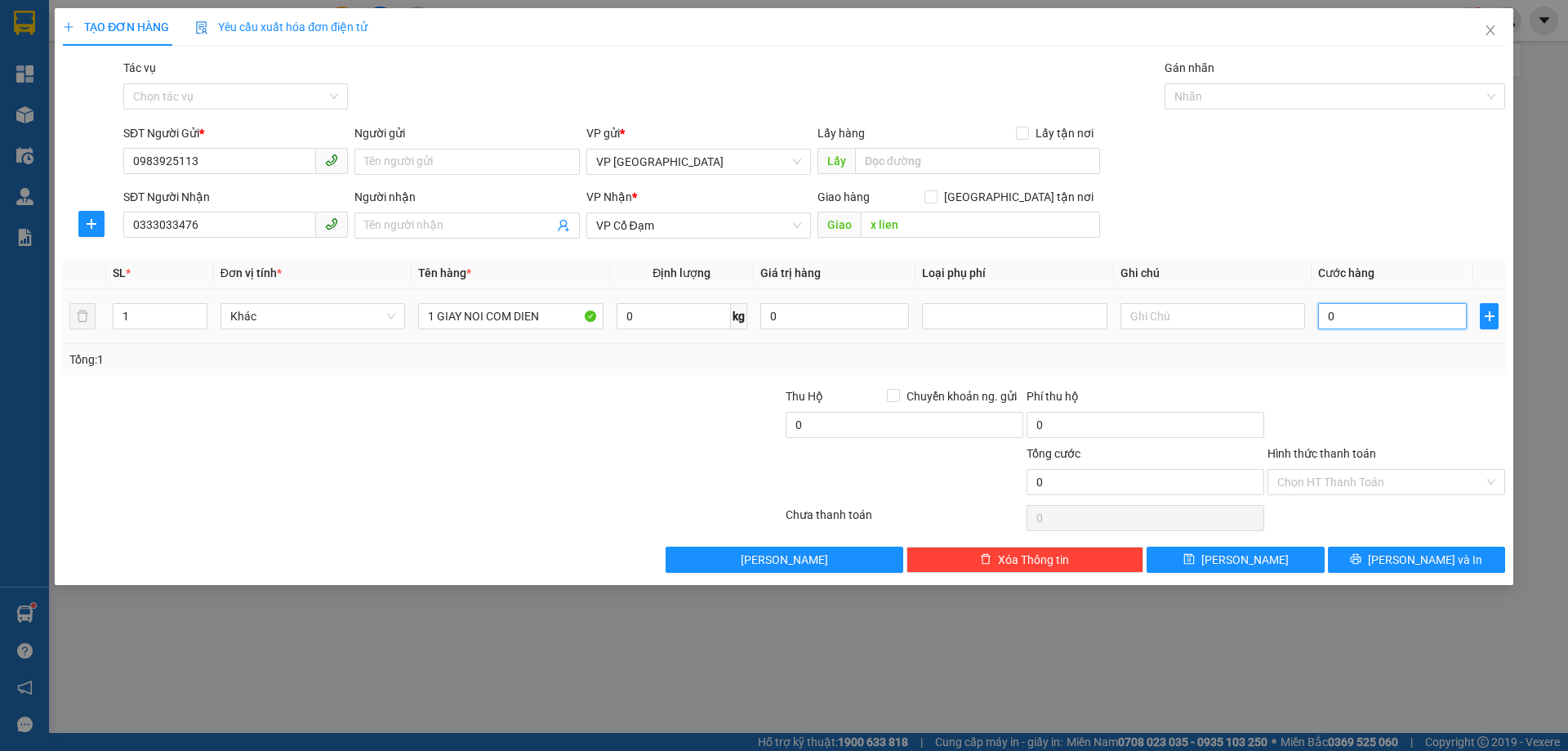
click at [1045, 319] on input "0" at bounding box center [1392, 316] width 148 height 27
type input "5"
type input "50"
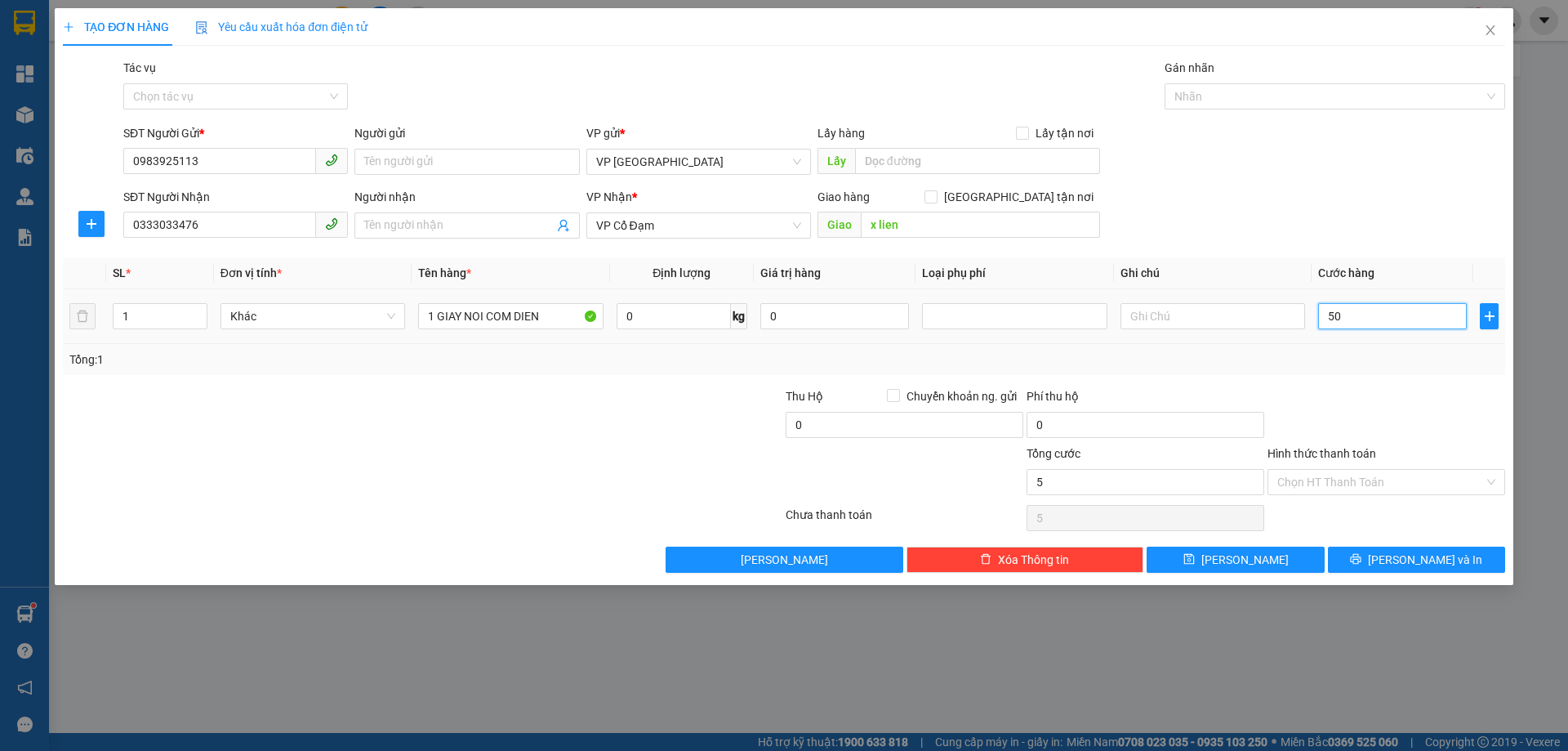
type input "50"
click at [1045, 398] on div at bounding box center [1386, 415] width 241 height 57
type input "50.000"
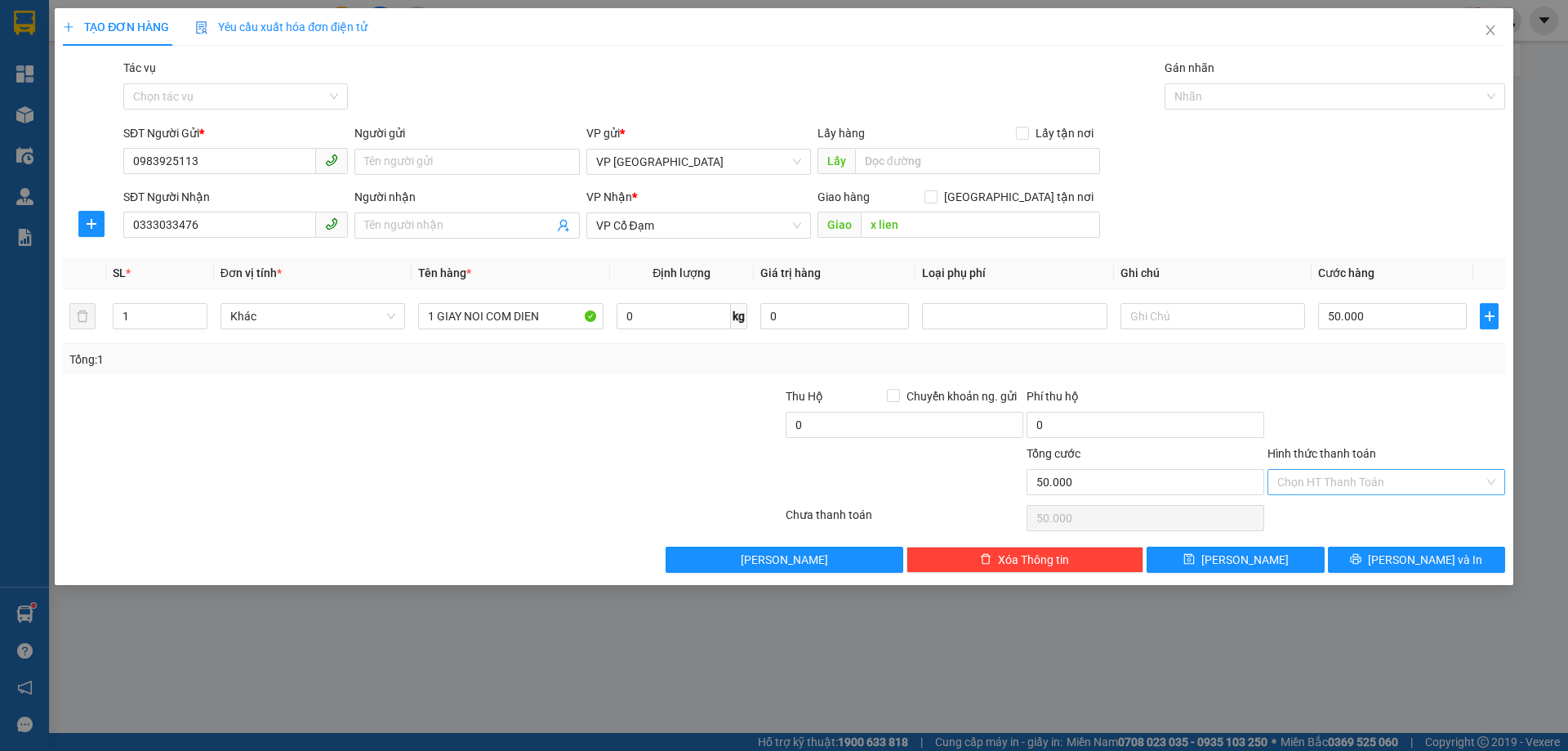
click at [1045, 456] on input "Hình thức thanh toán" at bounding box center [1380, 481] width 206 height 25
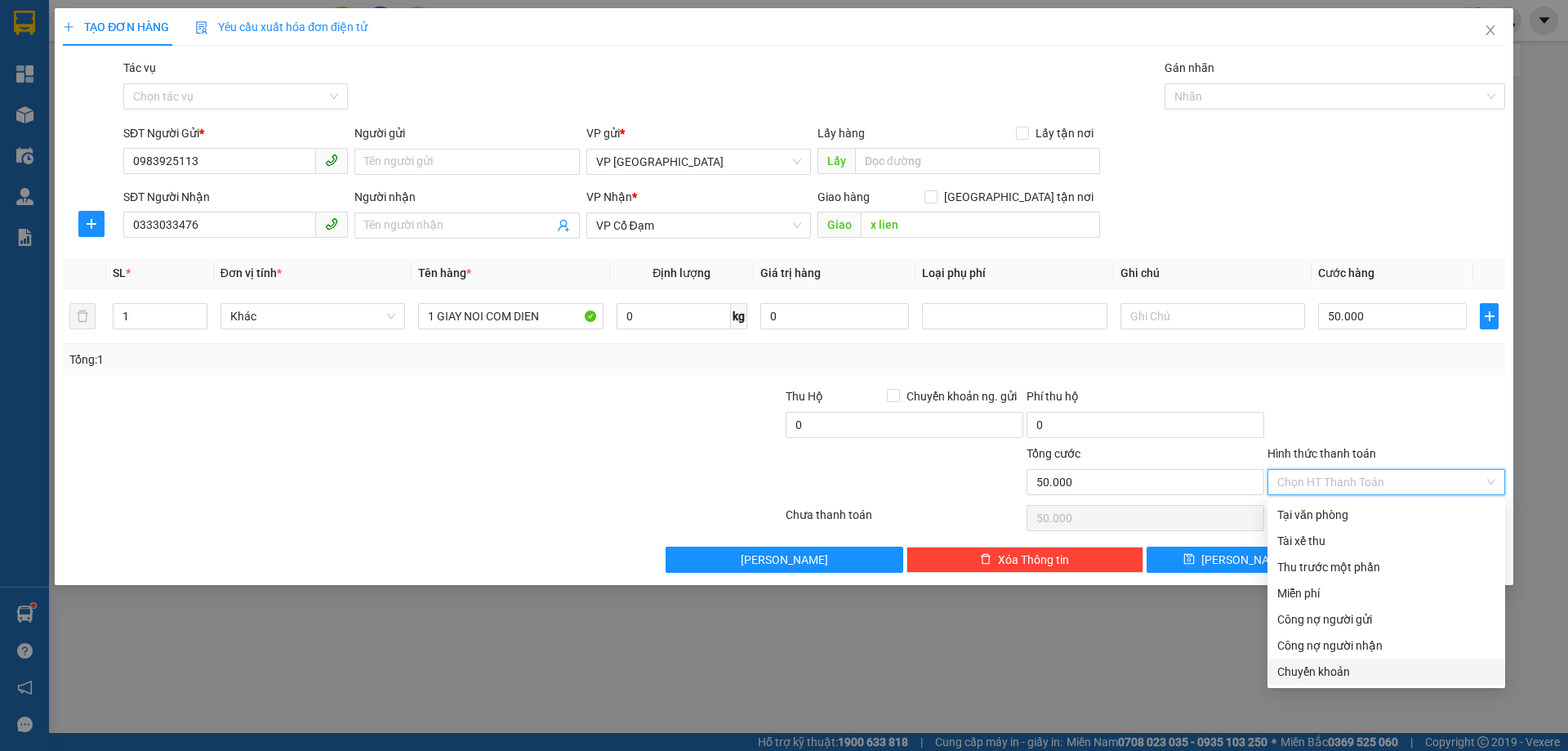
click at [1045, 456] on div "Chuyển khoản" at bounding box center [1387, 672] width 218 height 18
type input "0"
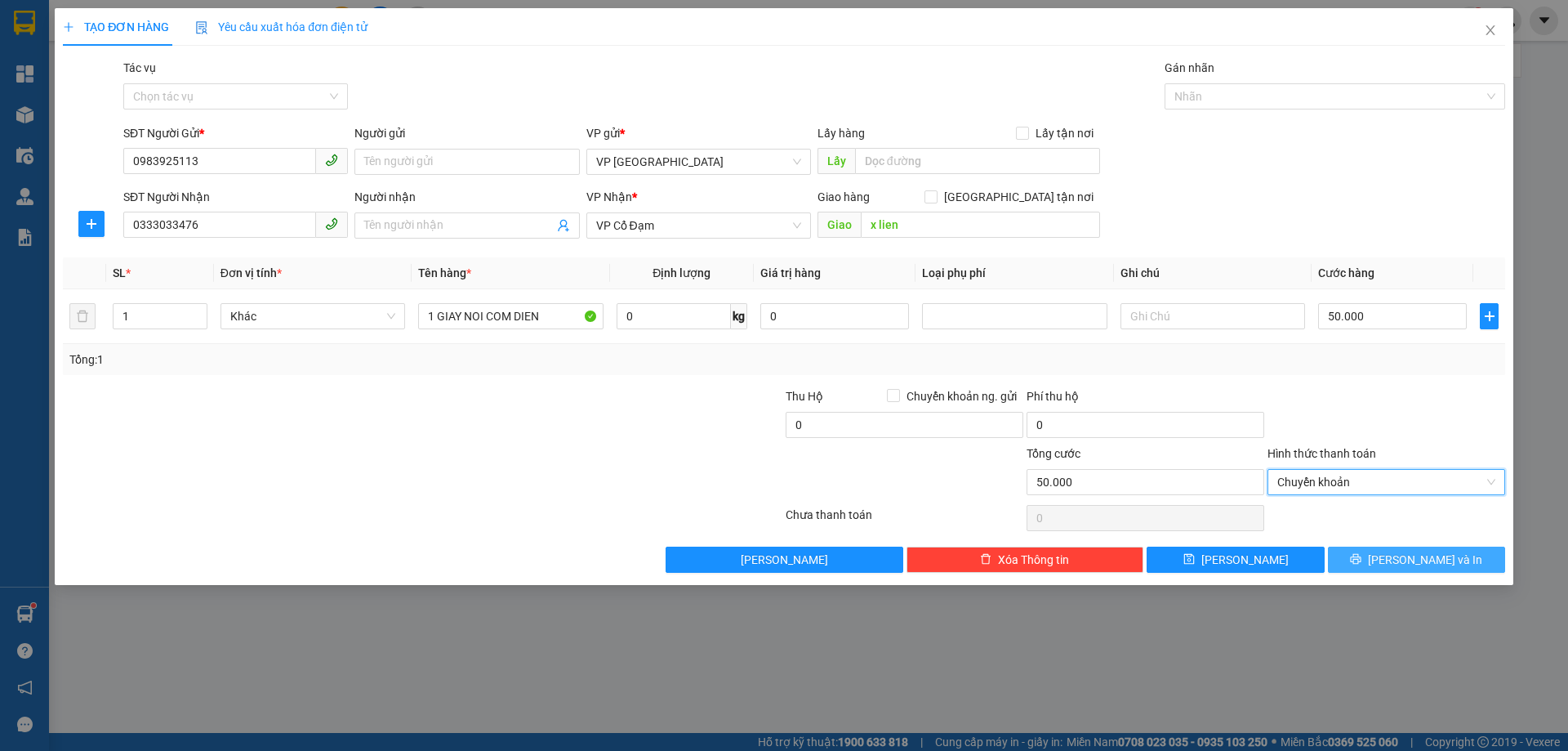
click at [1045, 456] on button "[PERSON_NAME] và In" at bounding box center [1416, 559] width 177 height 27
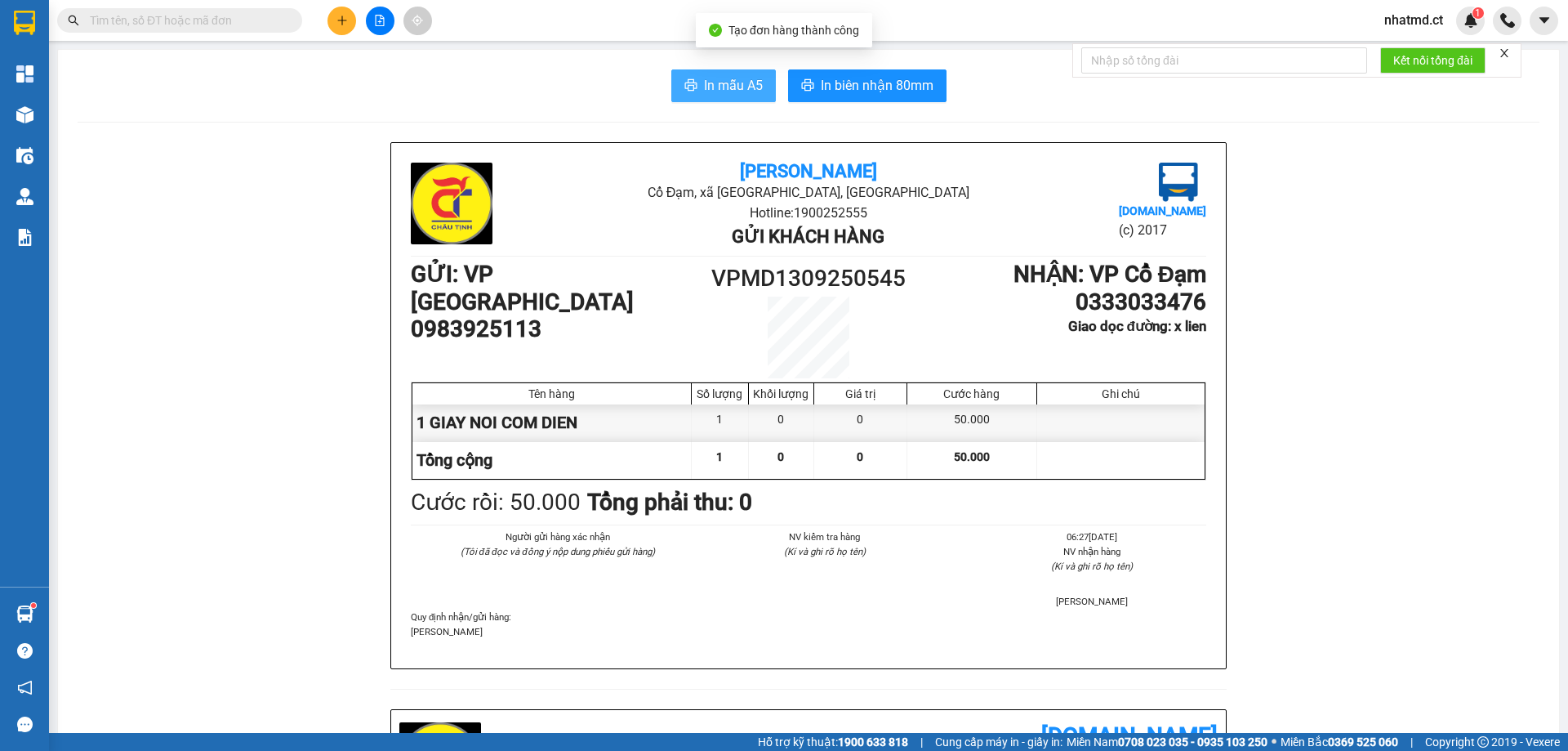
click at [726, 91] on span "In mẫu A5" at bounding box center [733, 85] width 59 height 20
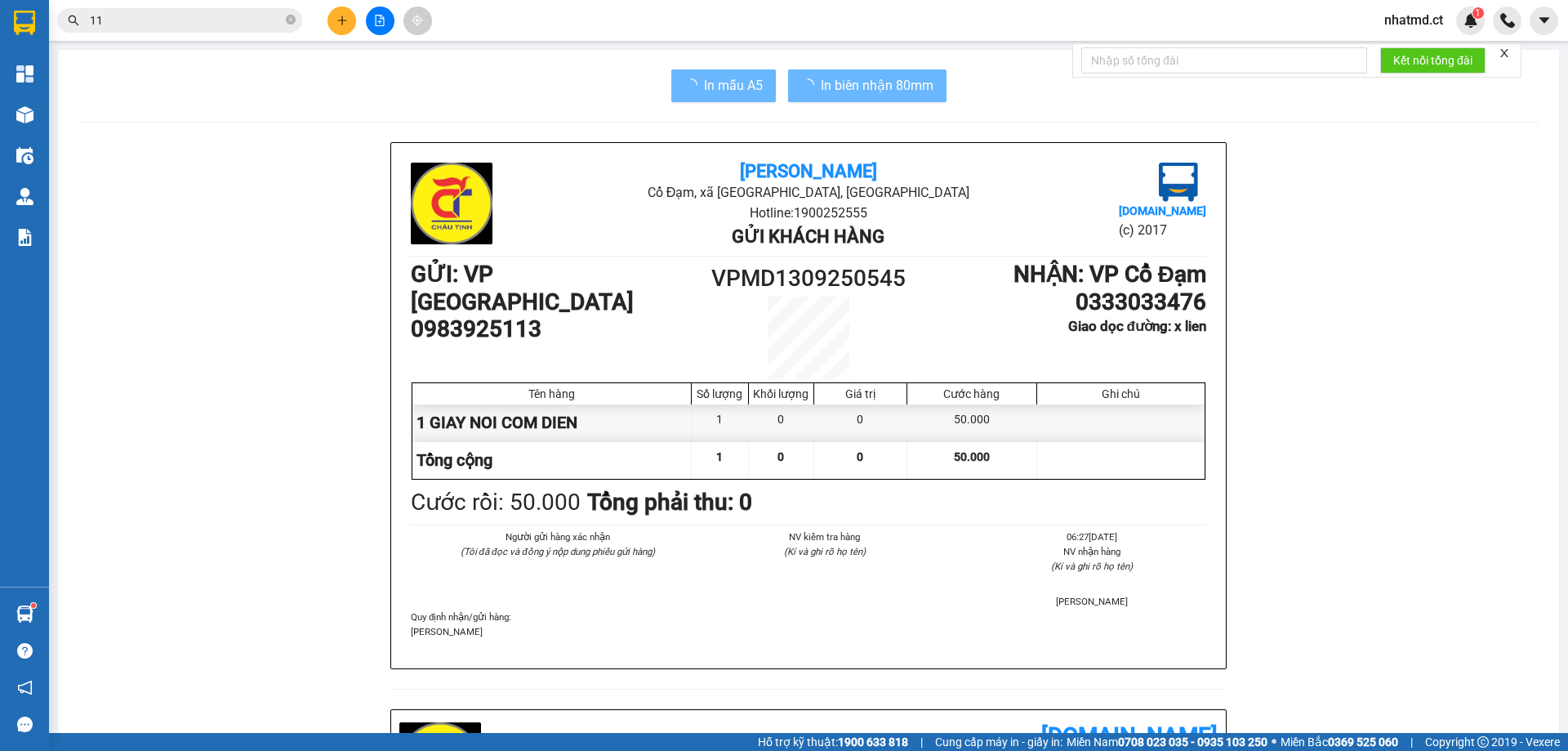
type input "113"
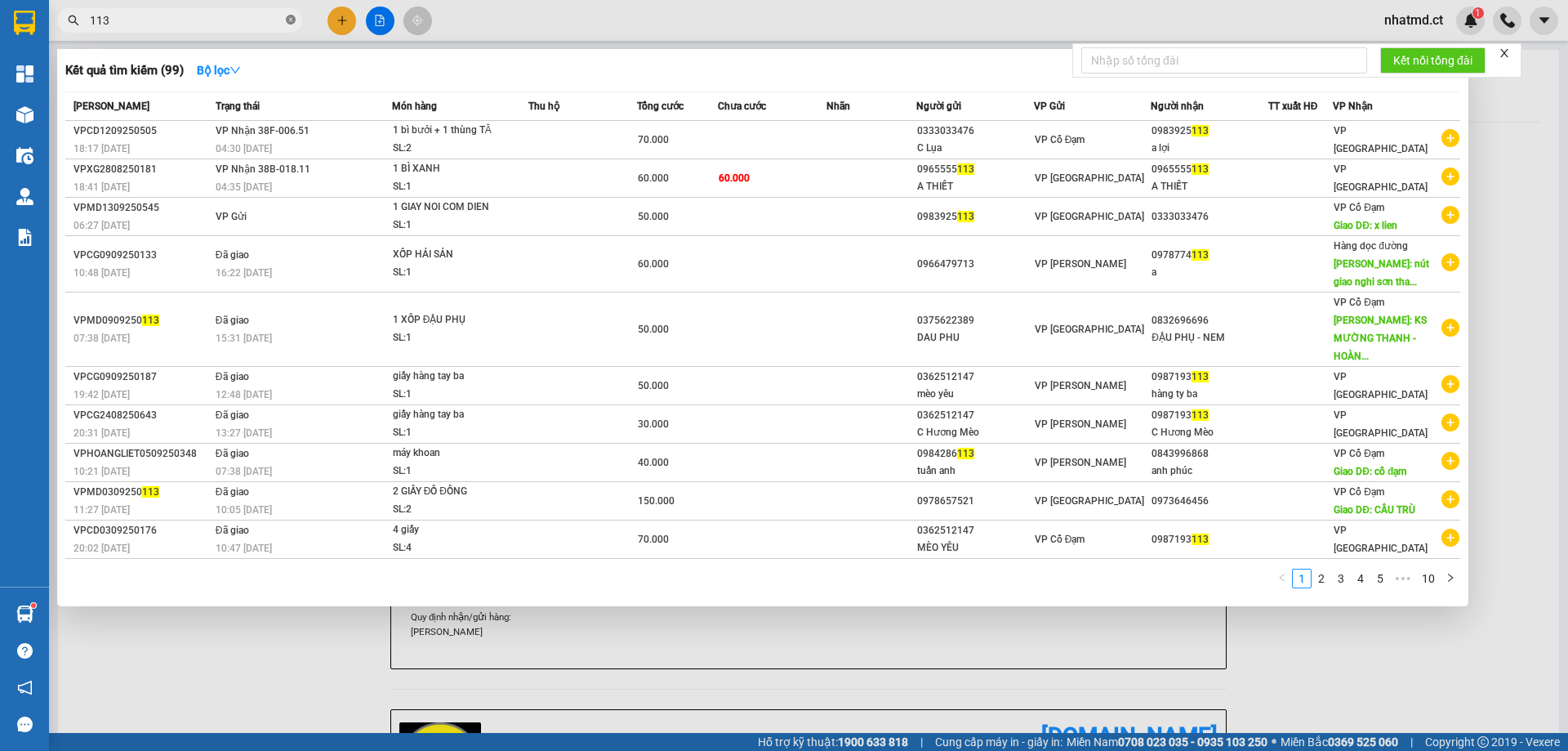
click at [294, 24] on icon "close-circle" at bounding box center [291, 19] width 10 height 10
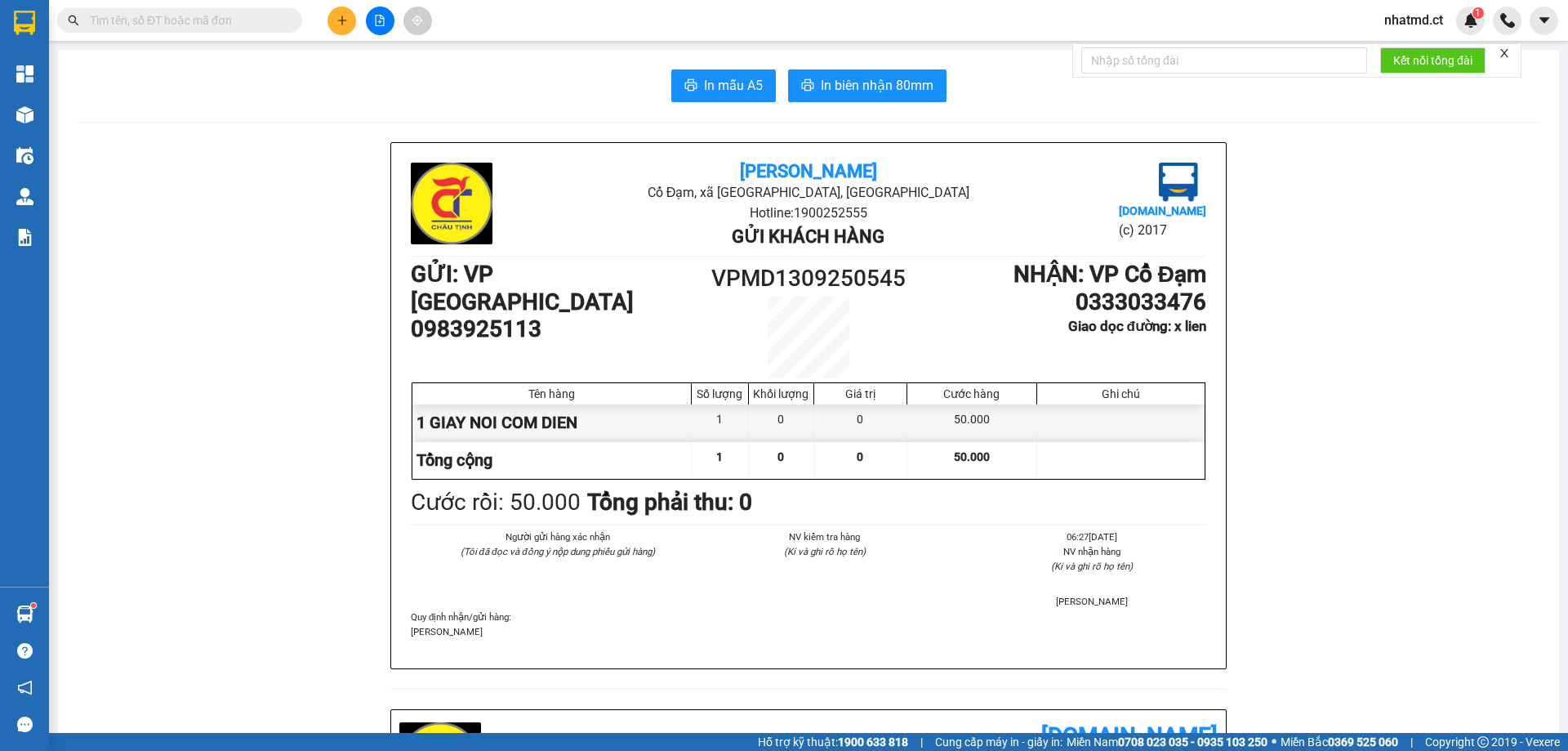
click at [252, 27] on input "text" at bounding box center [186, 20] width 192 height 18
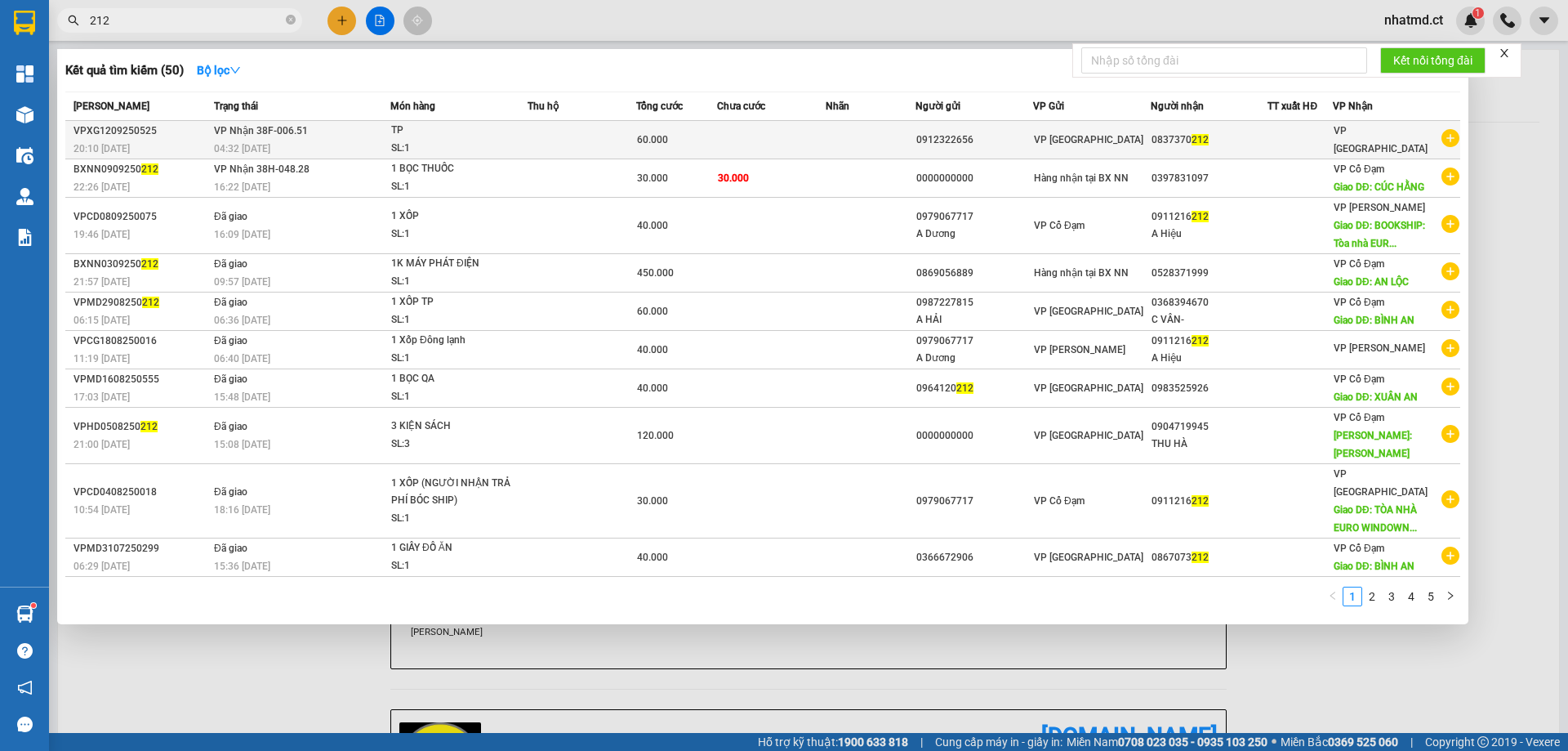
type input "212"
click at [383, 154] on div "04:32 [DATE]" at bounding box center [302, 149] width 176 height 18
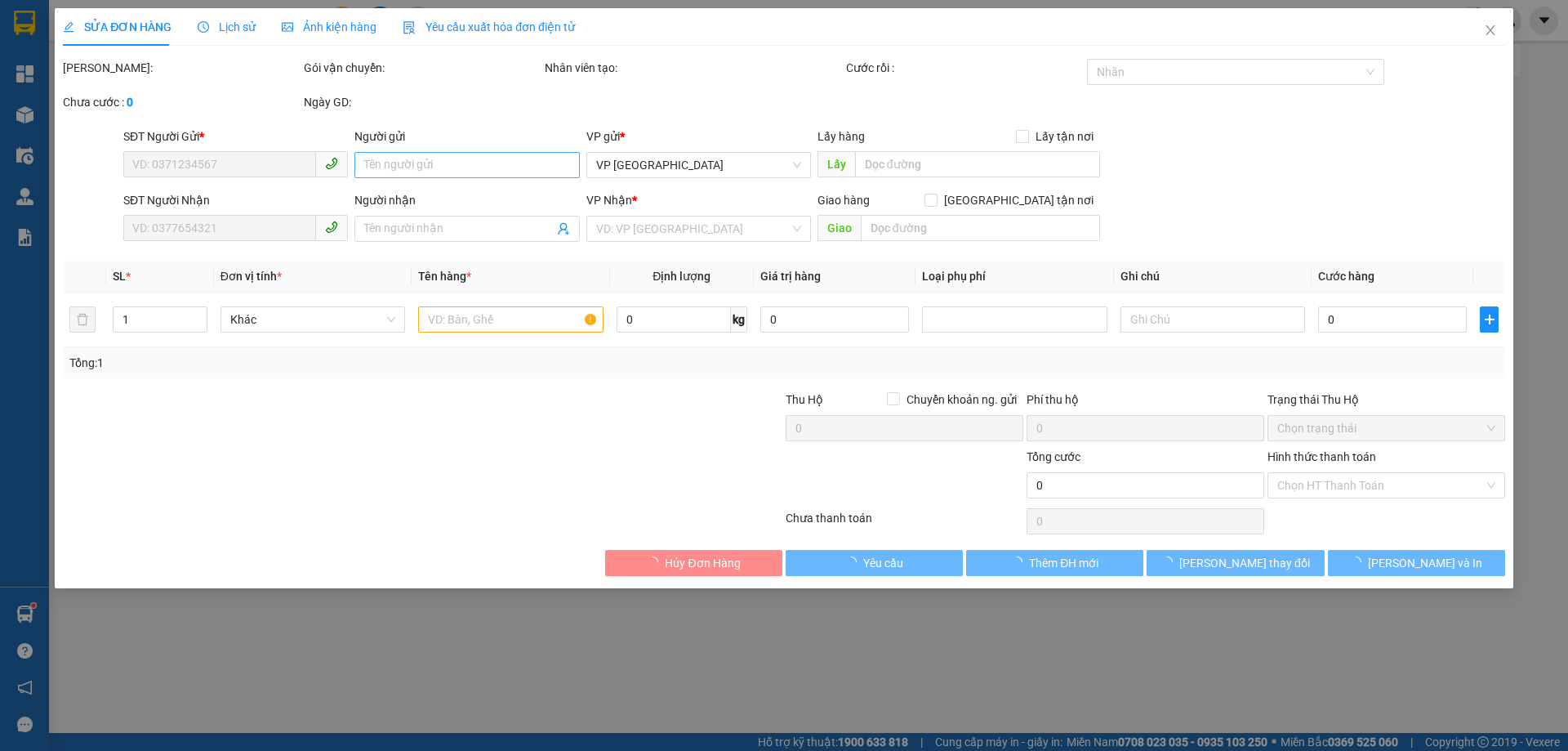
type input "0912322656"
type input "0837370212"
type input "60.000"
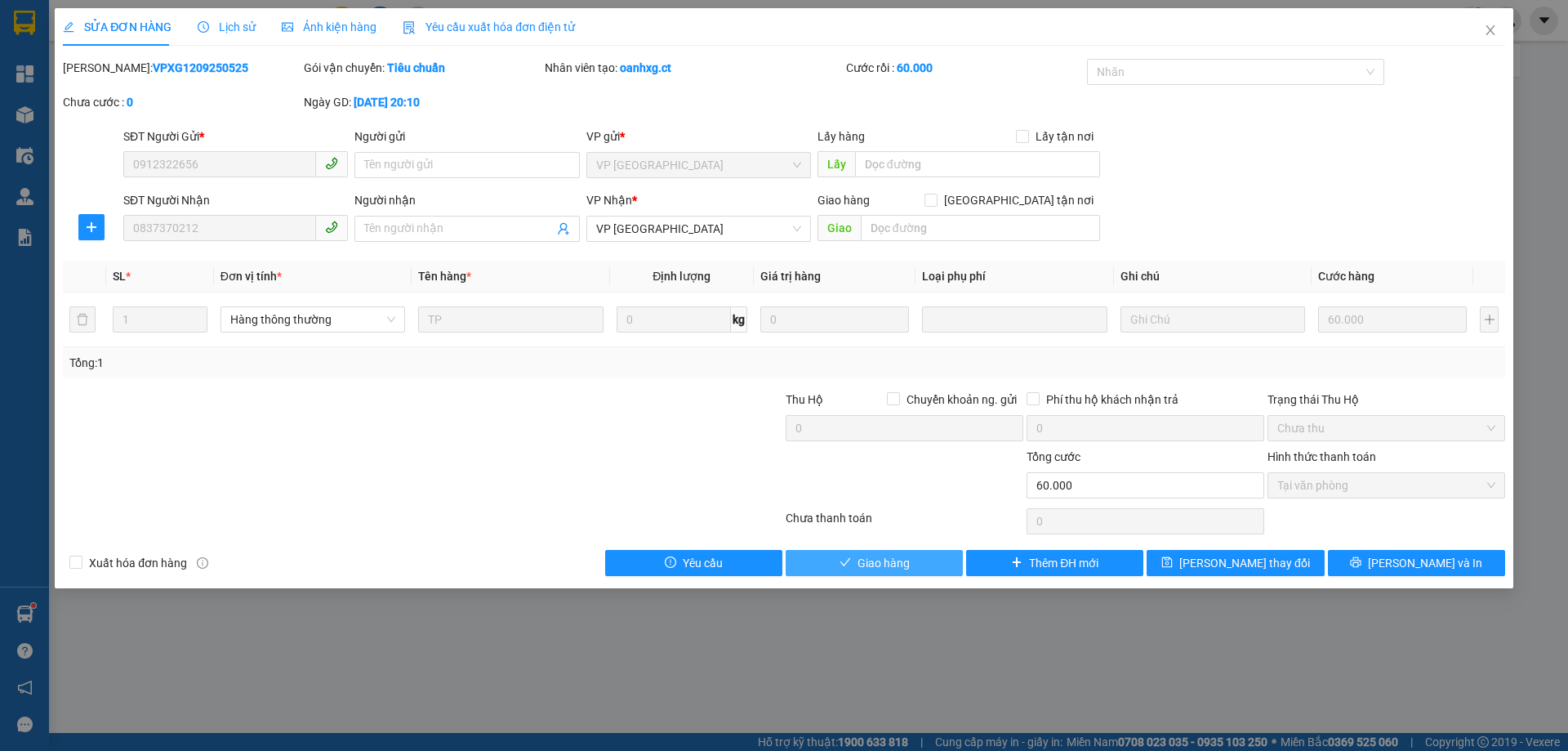
click at [933, 456] on button "Giao hàng" at bounding box center [873, 563] width 177 height 27
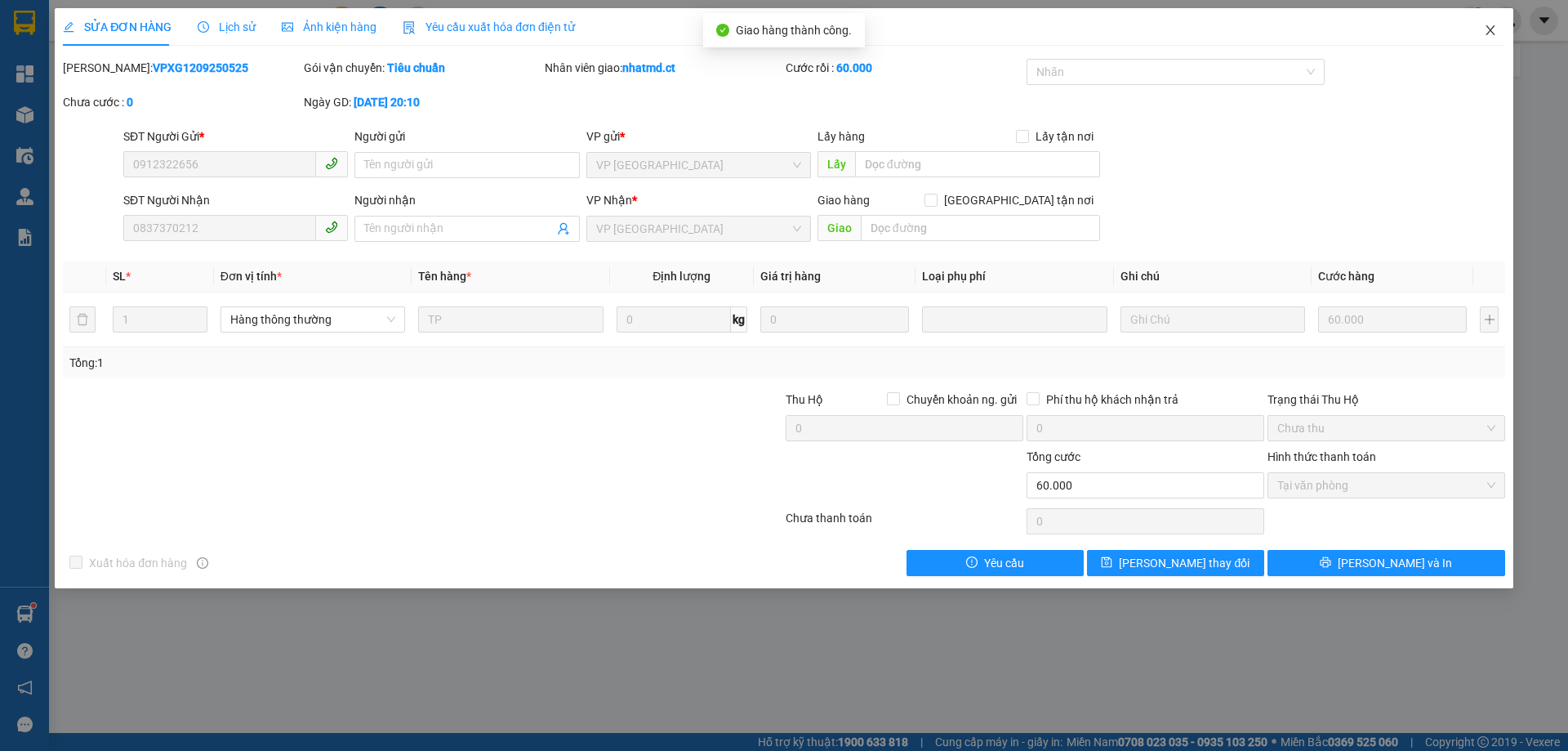
click at [1045, 37] on icon "close" at bounding box center [1490, 30] width 13 height 13
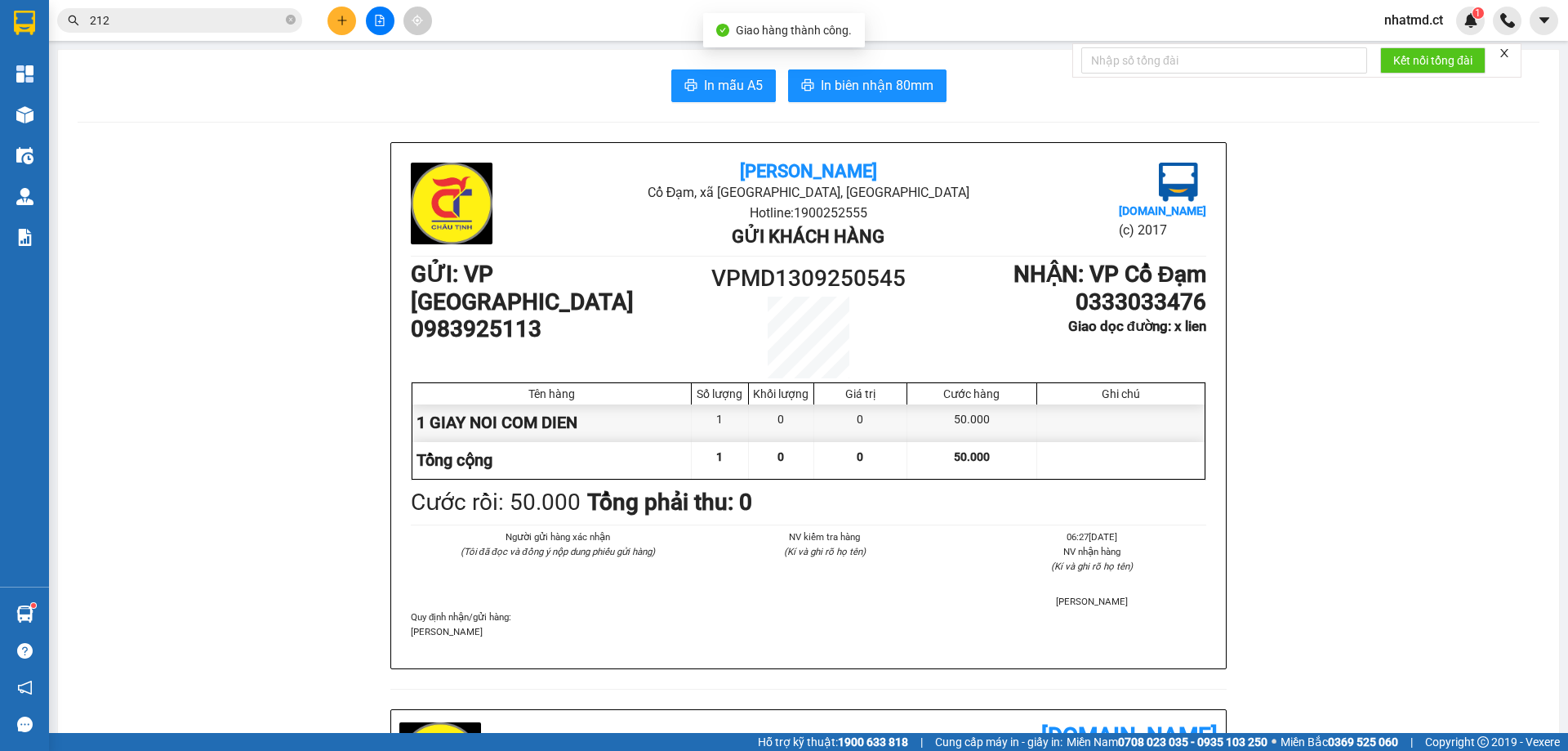
click at [142, 20] on input "212" at bounding box center [186, 20] width 192 height 18
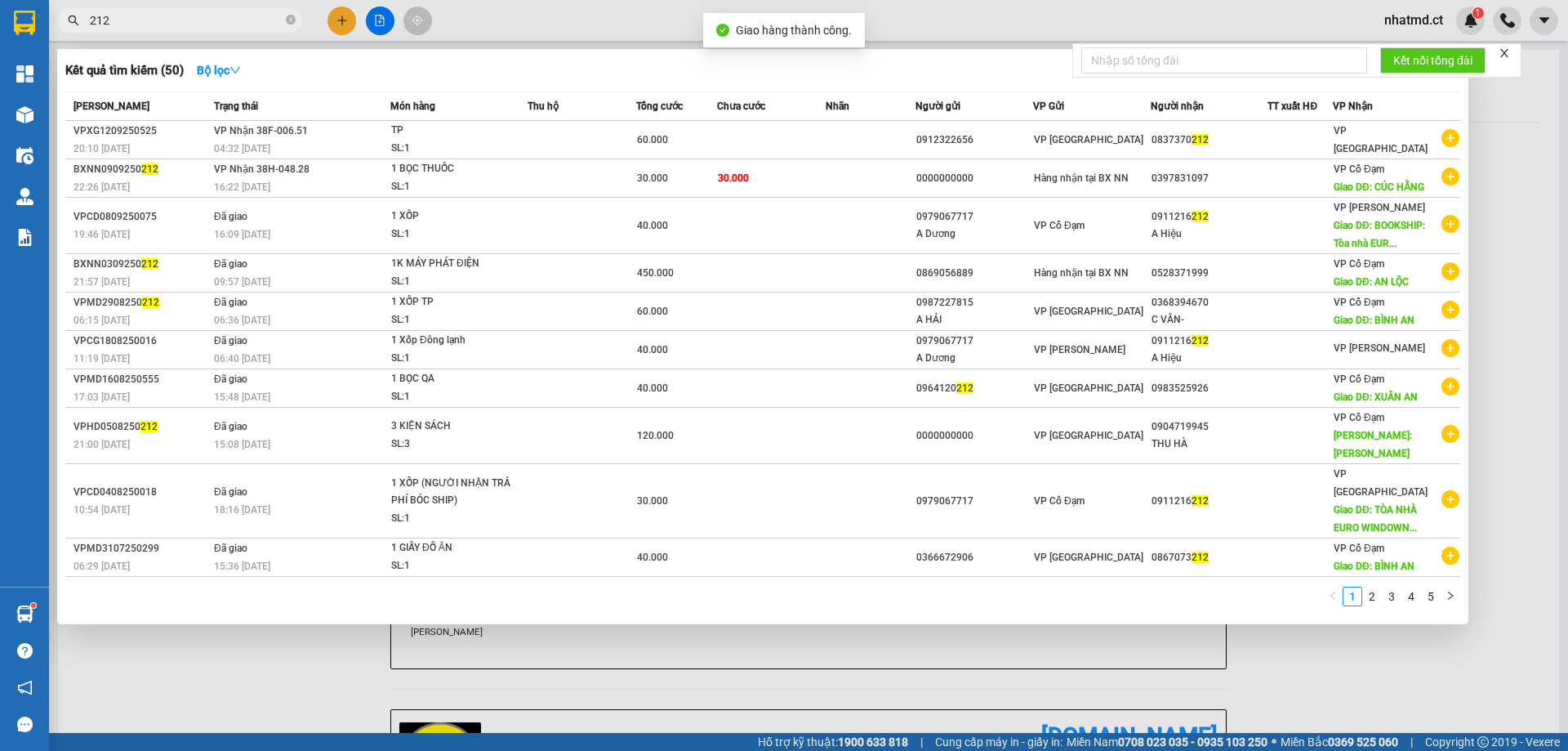
click at [142, 20] on input "212" at bounding box center [186, 20] width 192 height 18
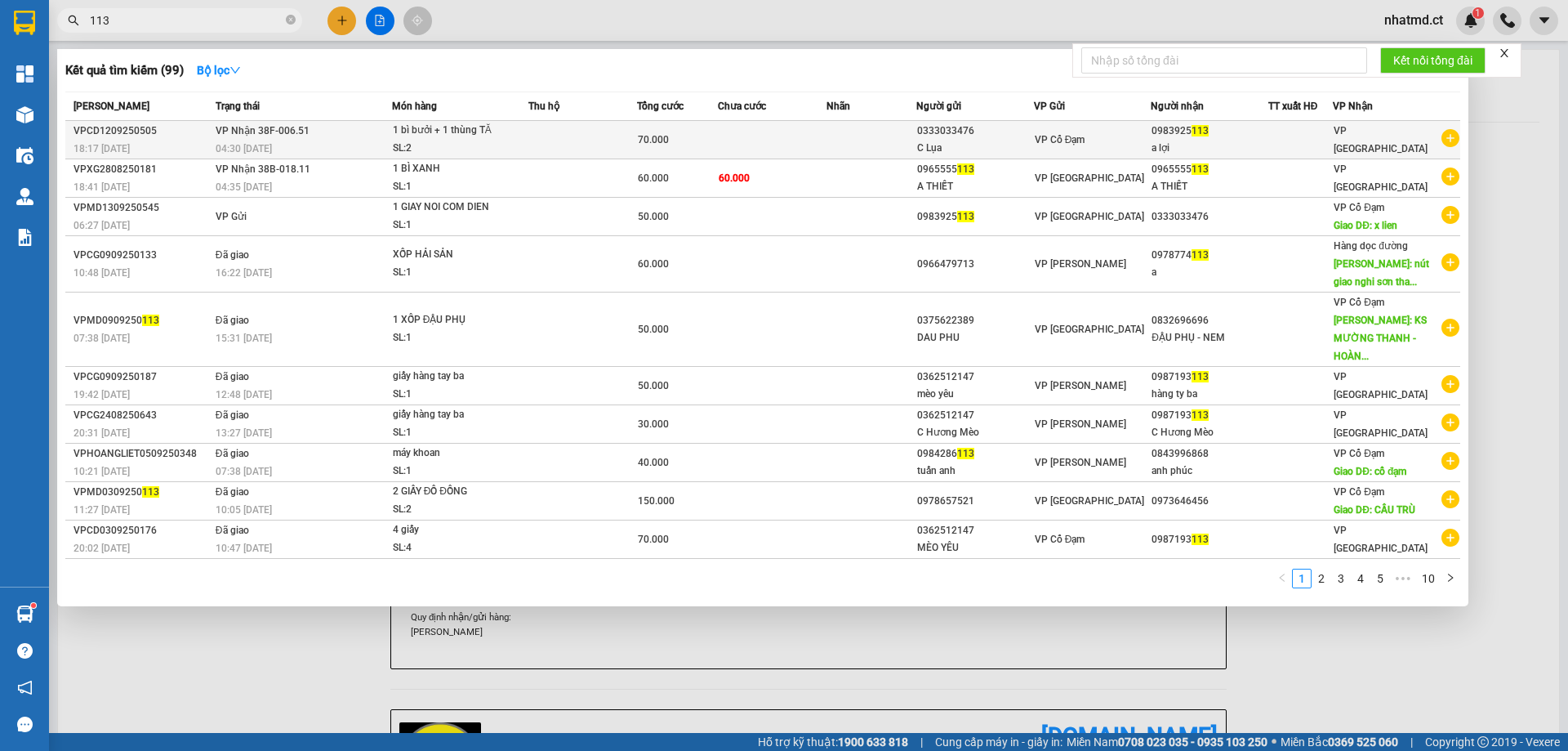
type input "113"
click at [373, 137] on td "VP Nhận 38F-006.51 04:30 [DATE]" at bounding box center [302, 140] width 181 height 39
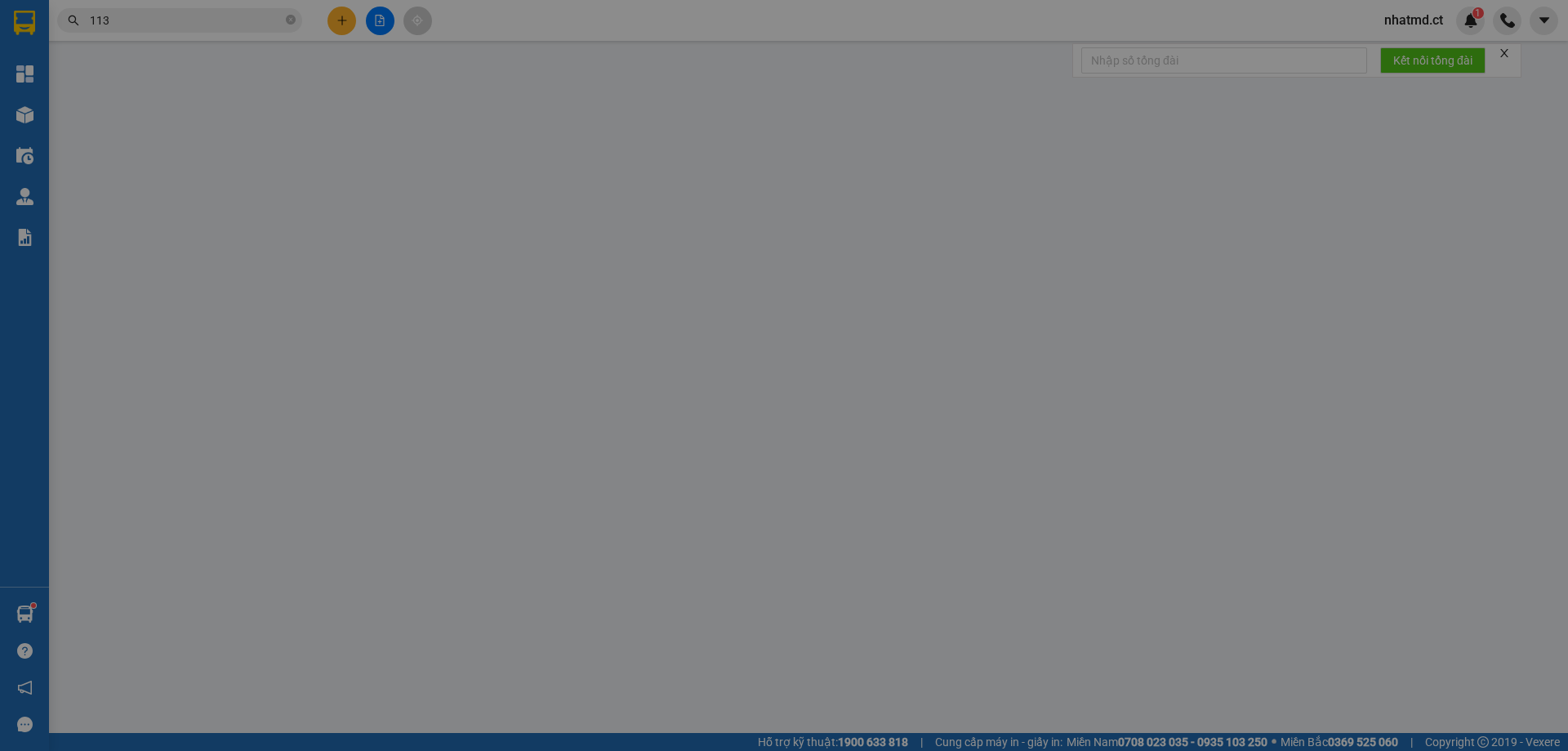
type input "0333033476"
type input "C Lụa"
type input "0983925113"
type input "a lợi"
type input "70.000"
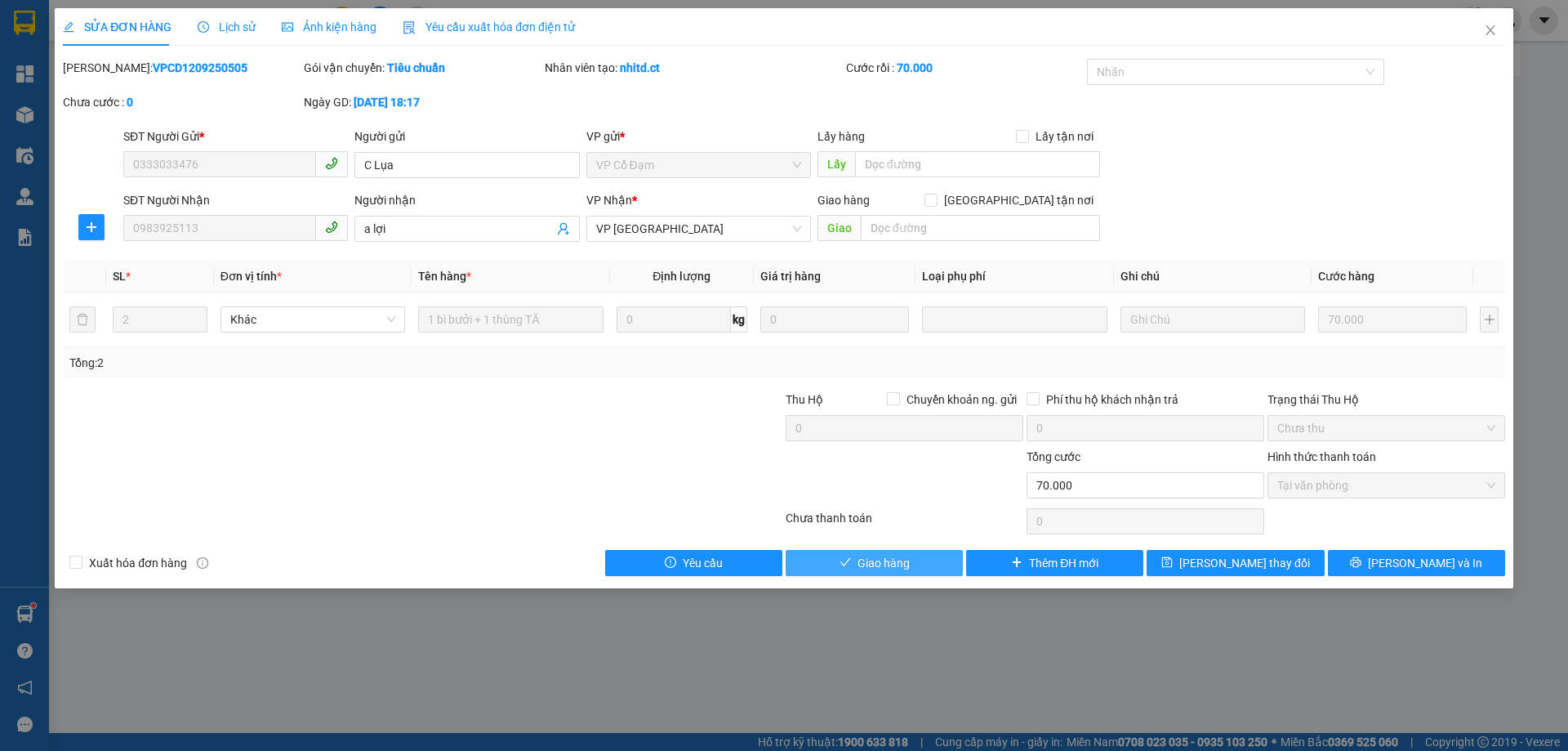
click at [904, 456] on span "Giao hàng" at bounding box center [883, 563] width 52 height 18
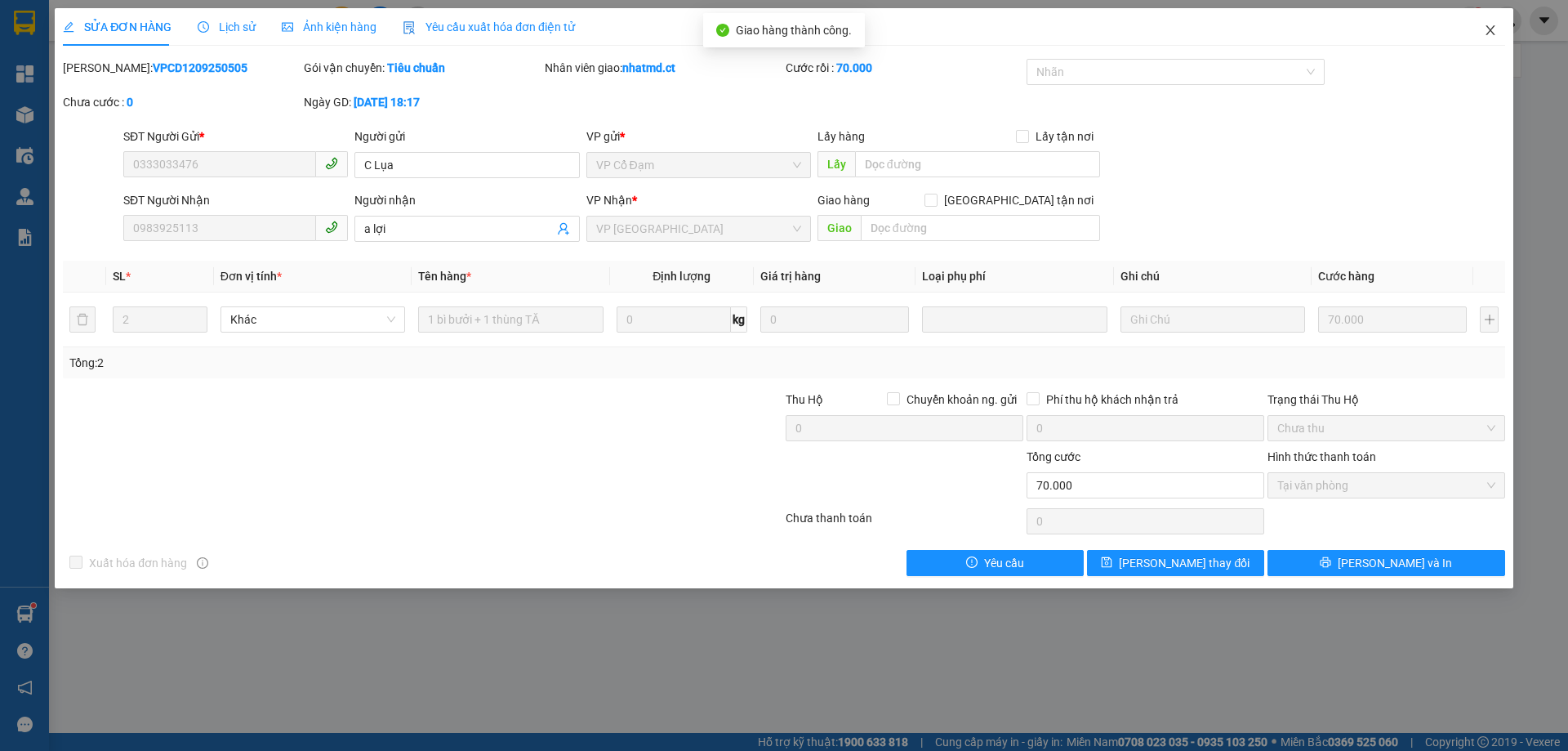
click at [1045, 33] on icon "close" at bounding box center [1490, 30] width 13 height 13
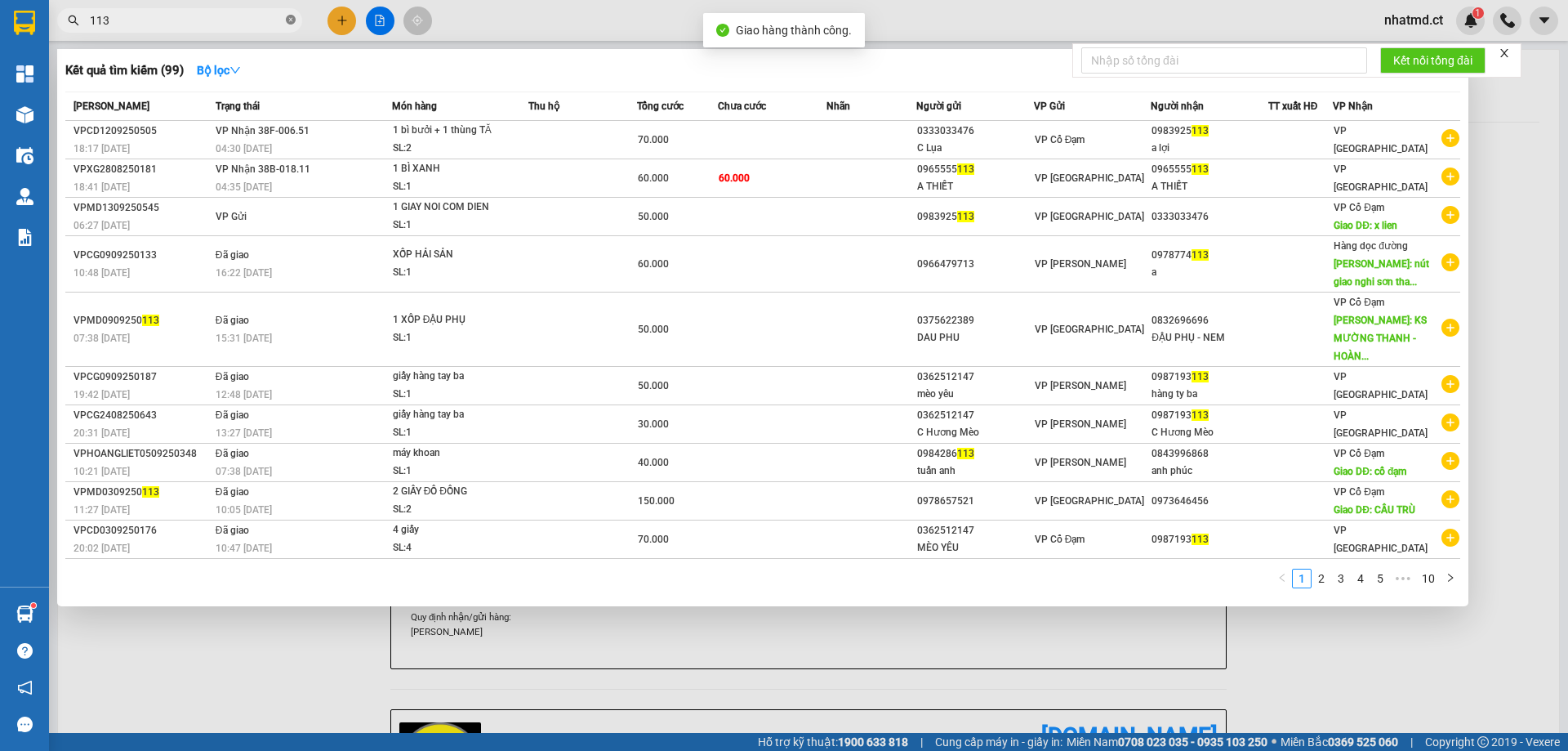
click at [288, 13] on span at bounding box center [291, 20] width 10 height 16
type input "196"
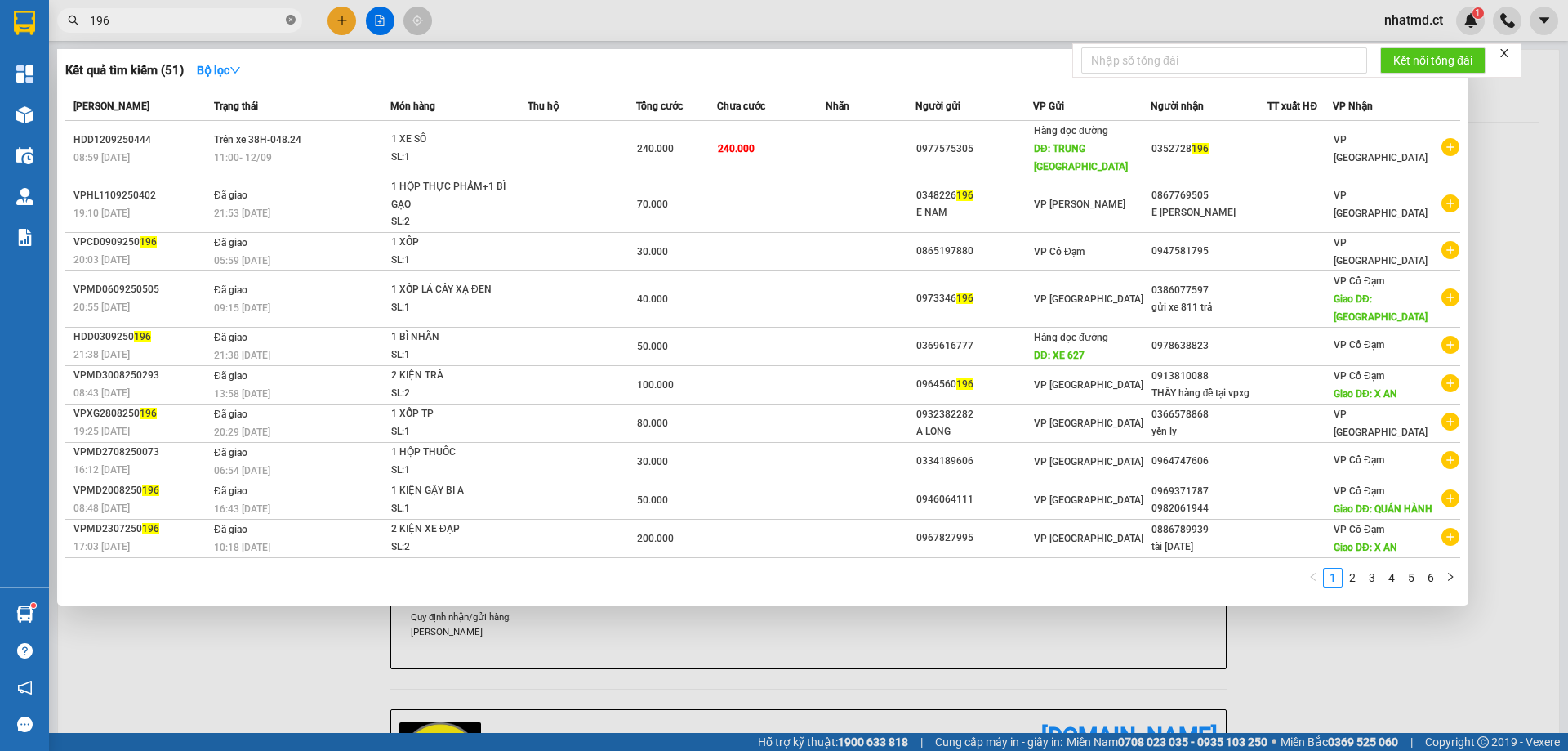
click at [289, 27] on span at bounding box center [291, 20] width 10 height 16
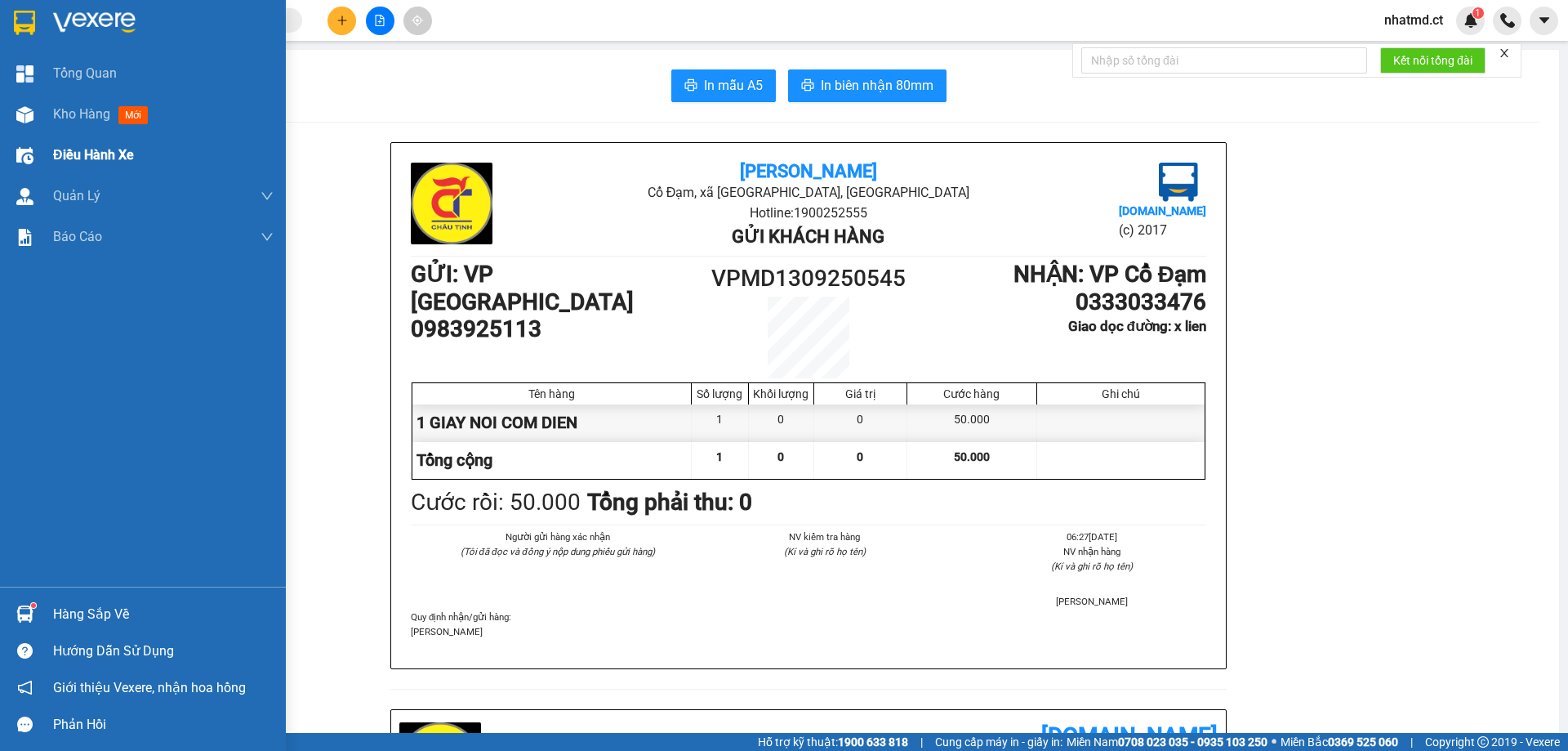
click at [53, 135] on div "Điều hành xe" at bounding box center [163, 155] width 221 height 41
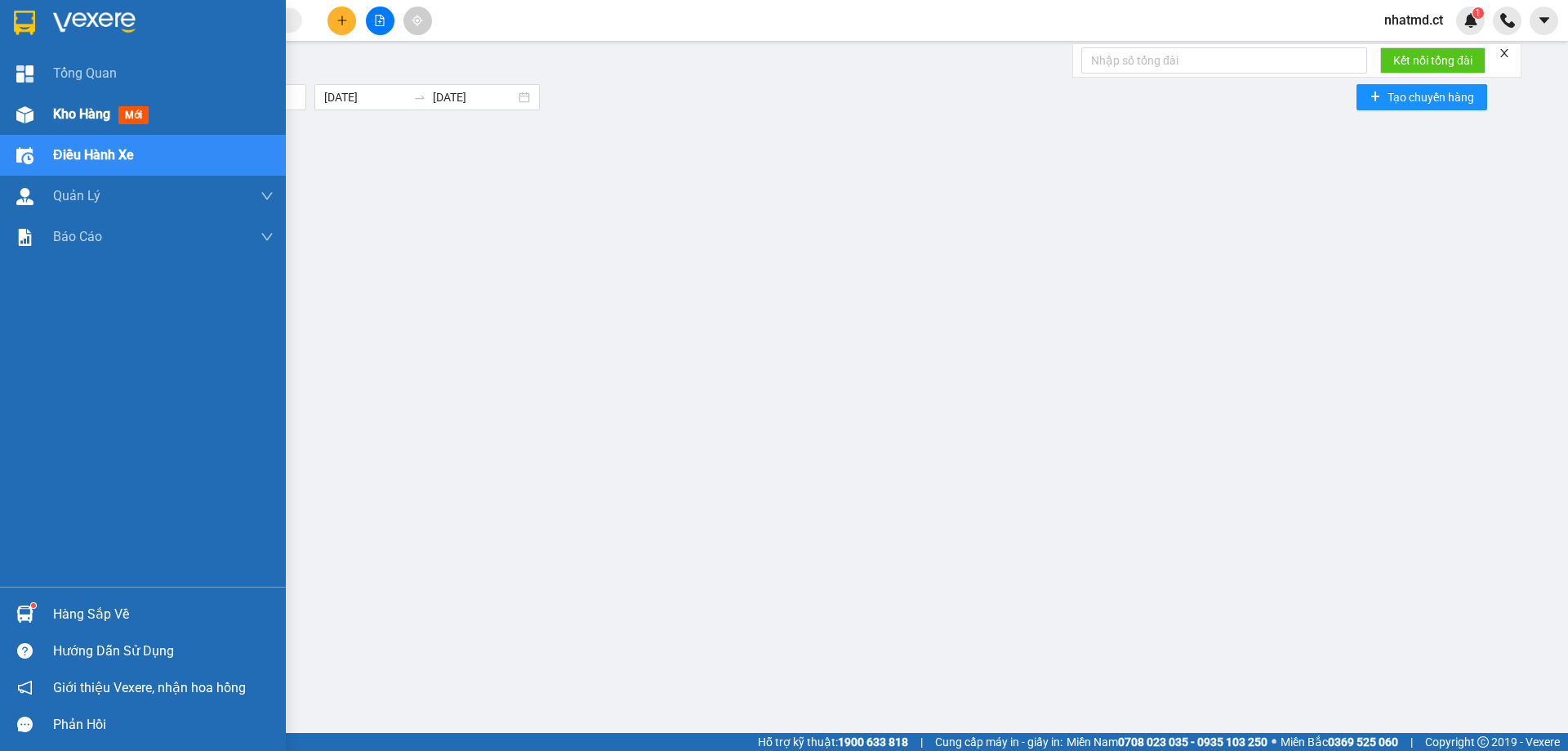
click at [56, 119] on span "Kho hàng" at bounding box center [82, 114] width 57 height 16
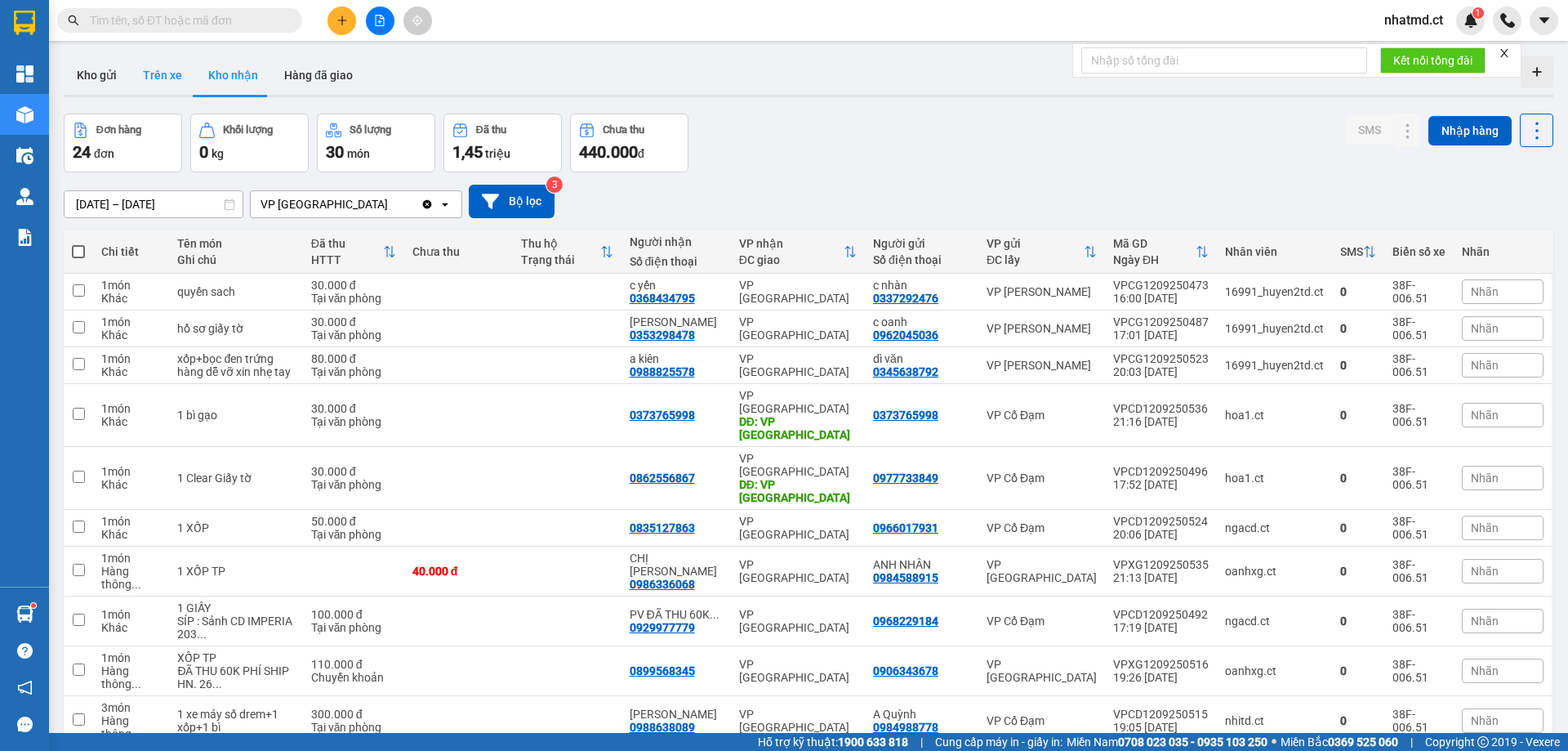
click at [168, 63] on button "Trên xe" at bounding box center [162, 75] width 65 height 39
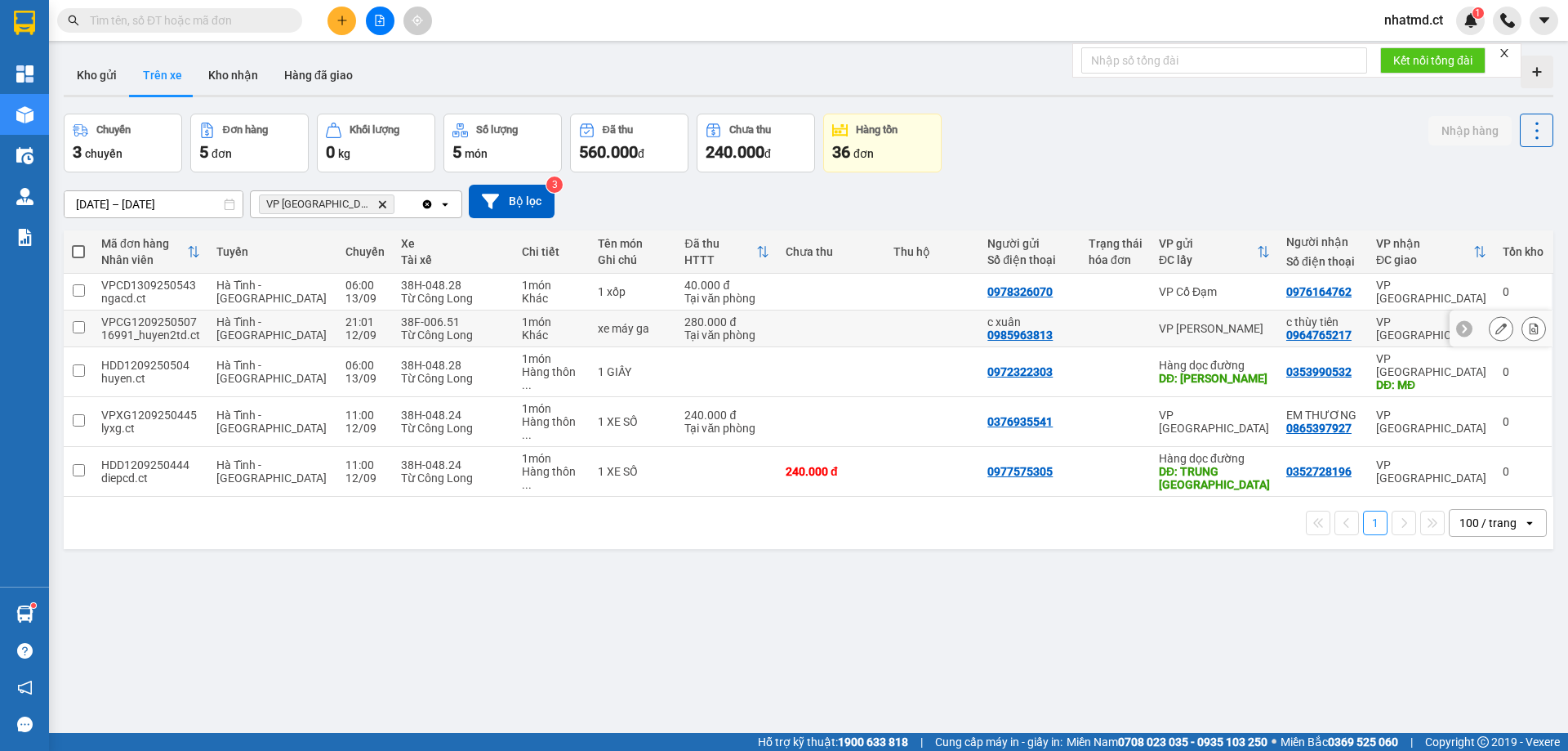
click at [461, 320] on div "38F-006.51" at bounding box center [453, 322] width 104 height 13
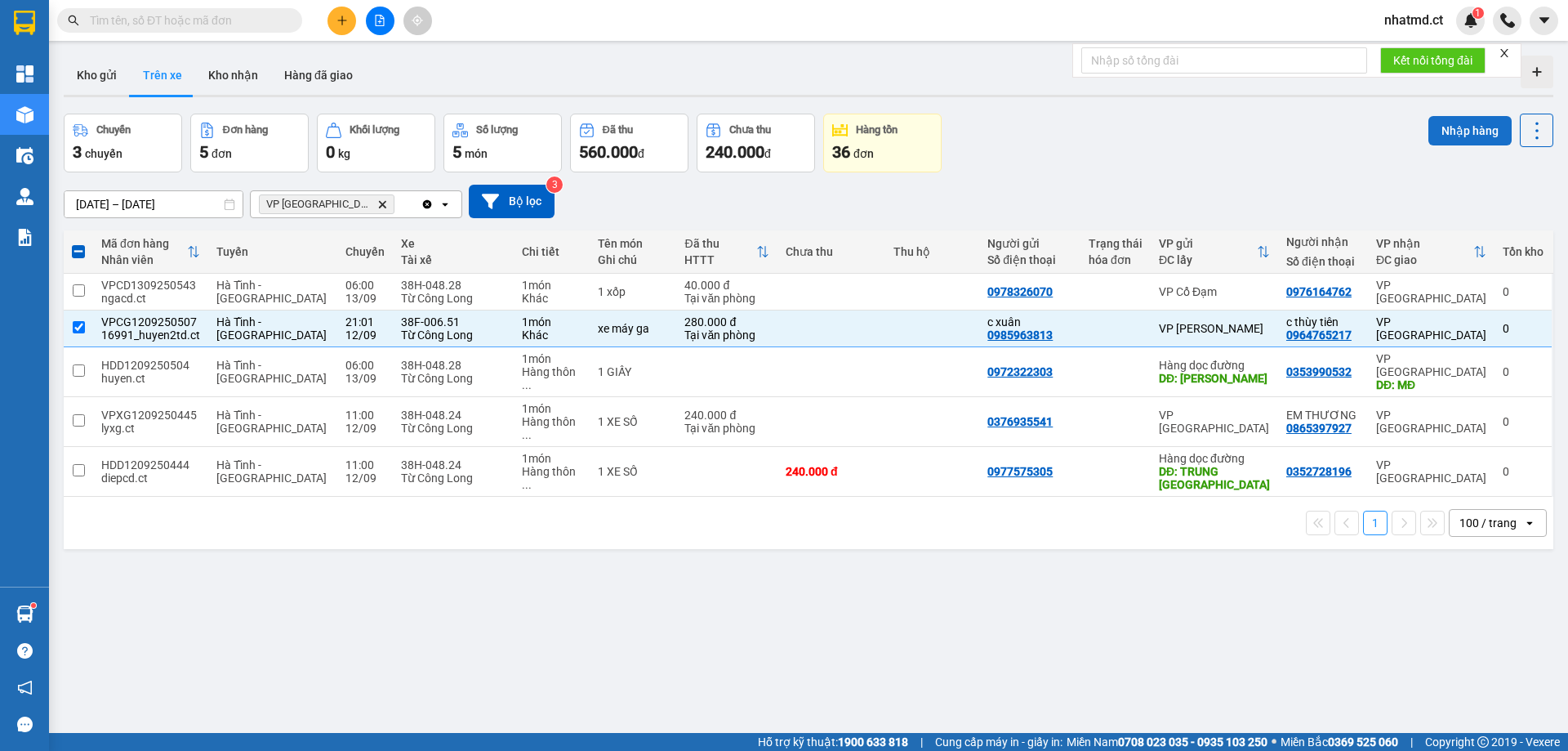
click at [1045, 135] on button "Nhập hàng" at bounding box center [1469, 131] width 83 height 29
checkbox input "false"
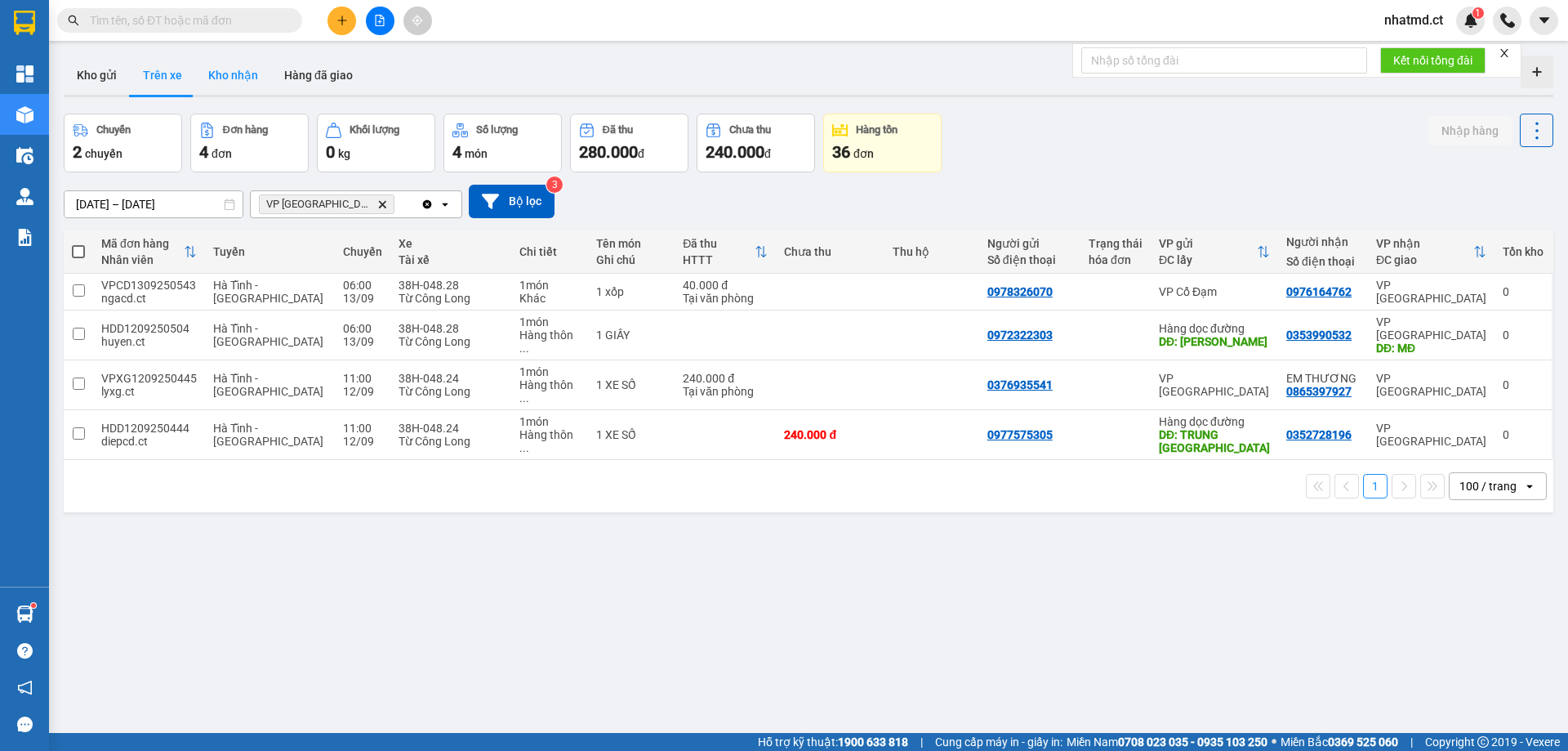
click at [211, 80] on button "Kho nhận" at bounding box center [233, 75] width 76 height 39
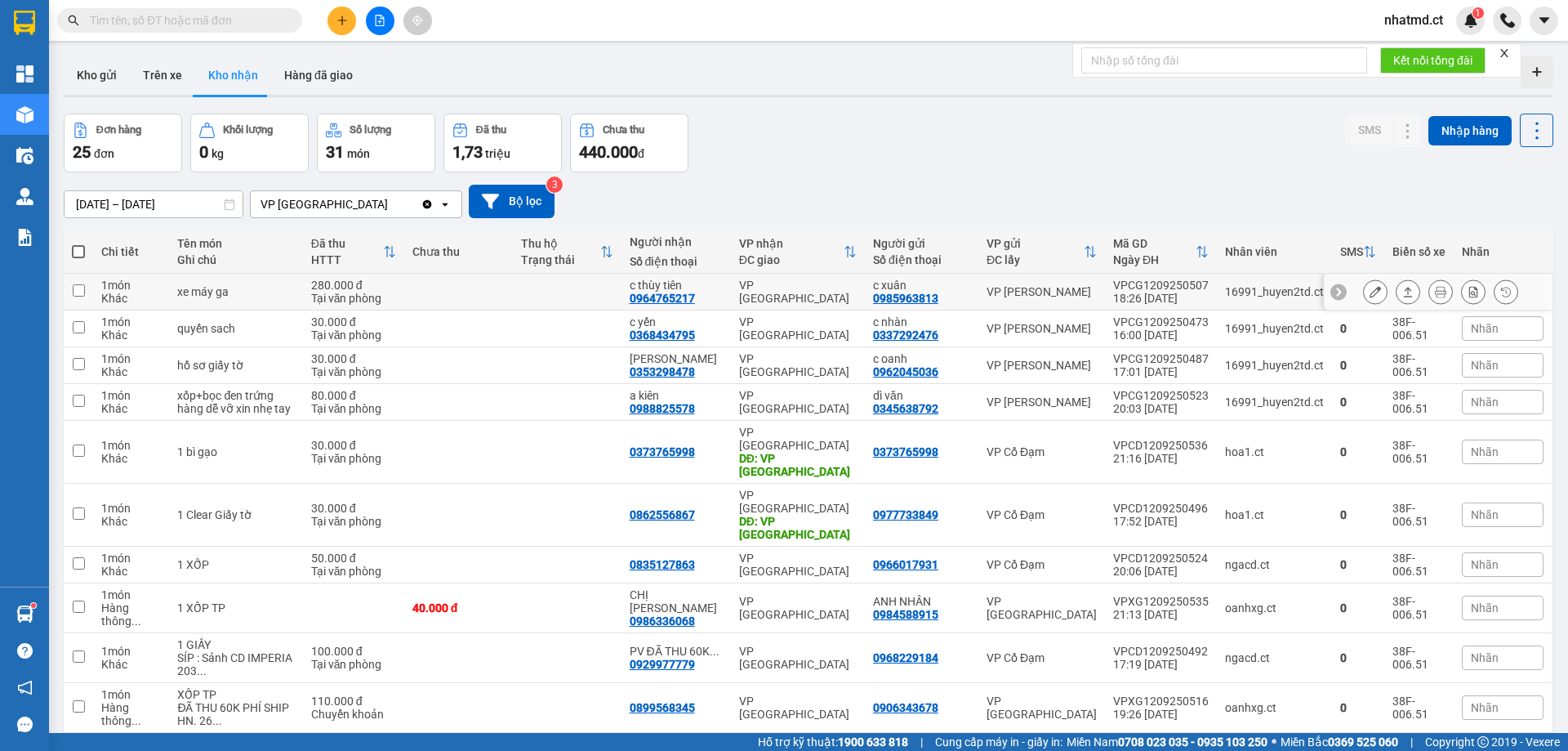
click at [578, 306] on td at bounding box center [567, 292] width 109 height 37
checkbox input "true"
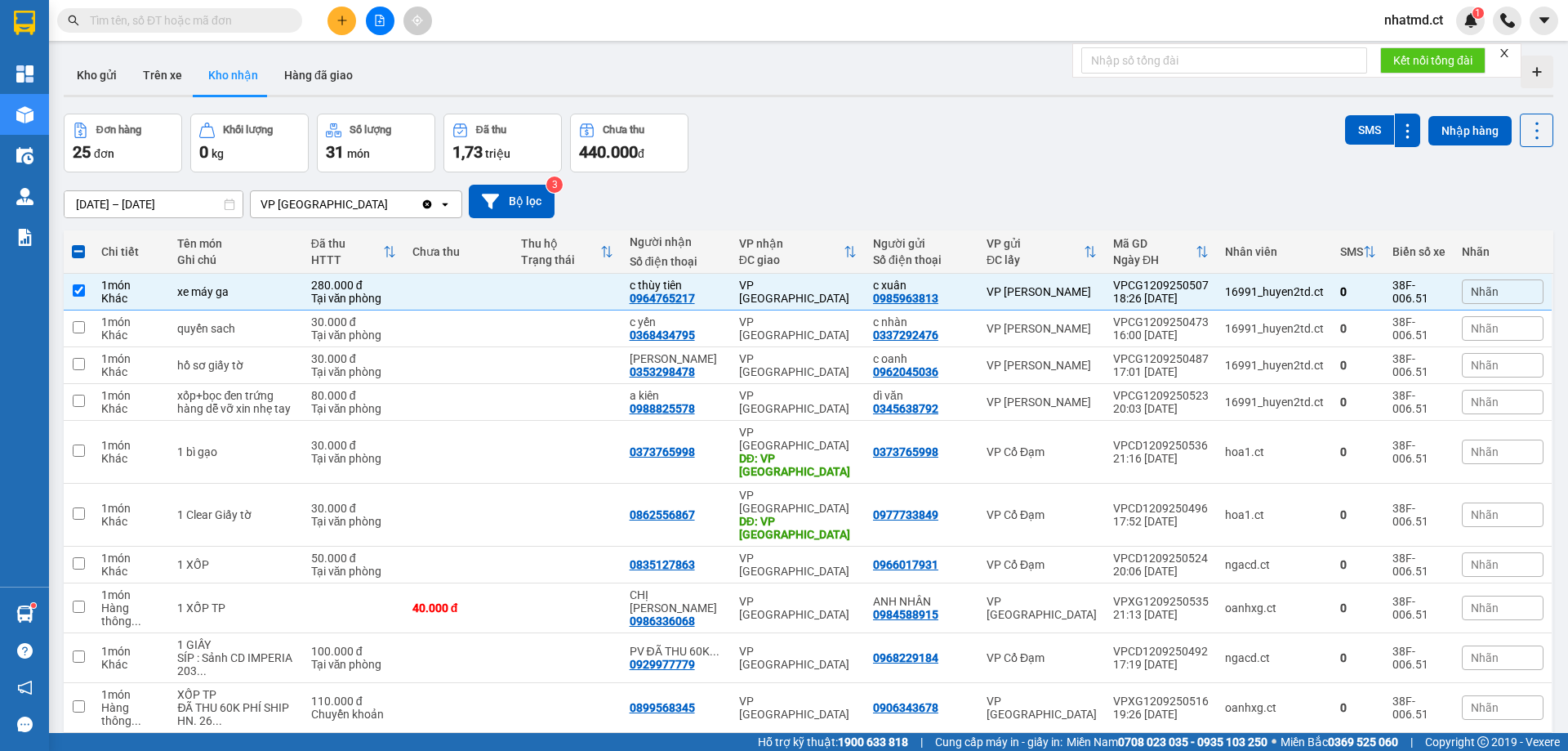
click at [247, 27] on input "text" at bounding box center [186, 20] width 192 height 18
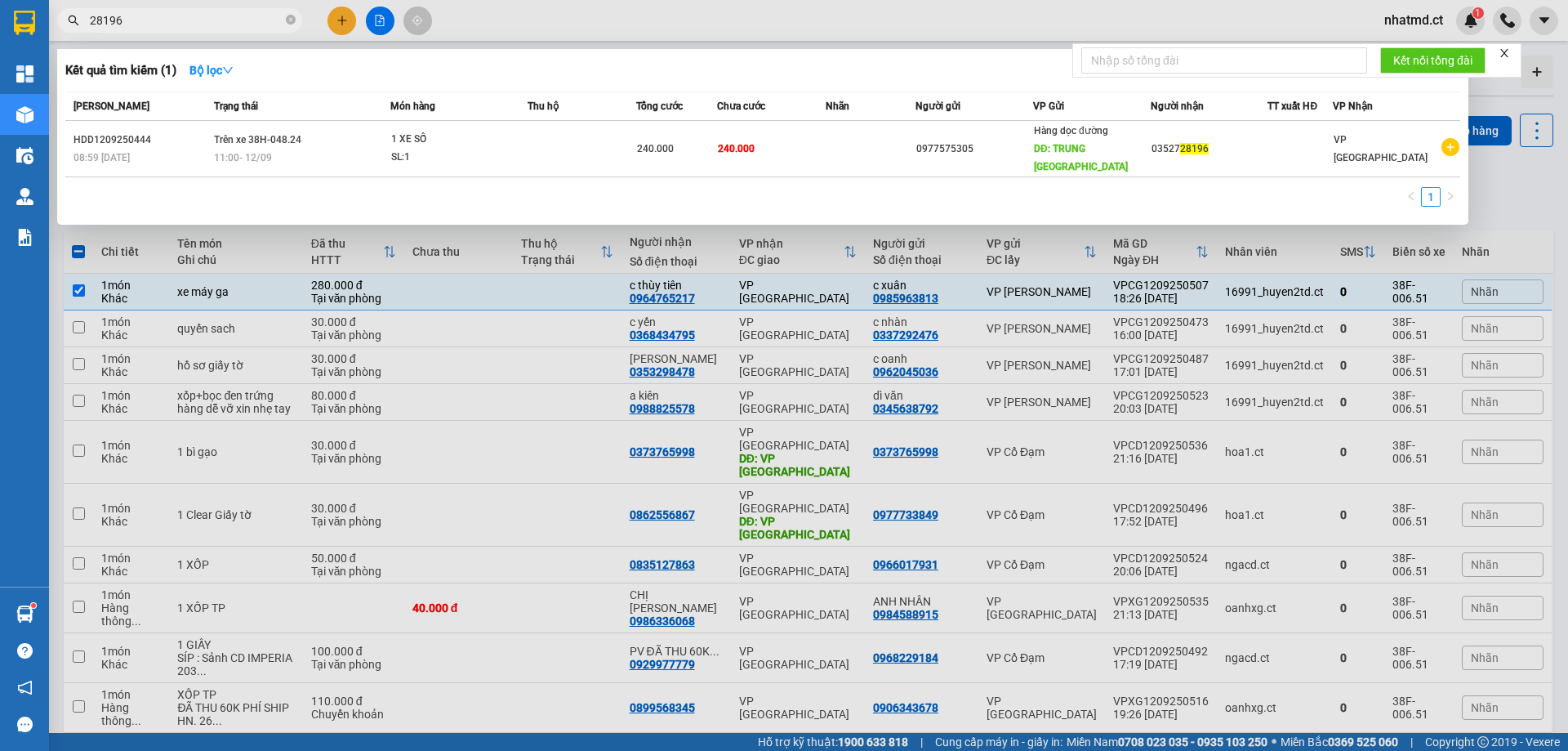
type input "28196"
click at [423, 11] on div at bounding box center [784, 375] width 1568 height 751
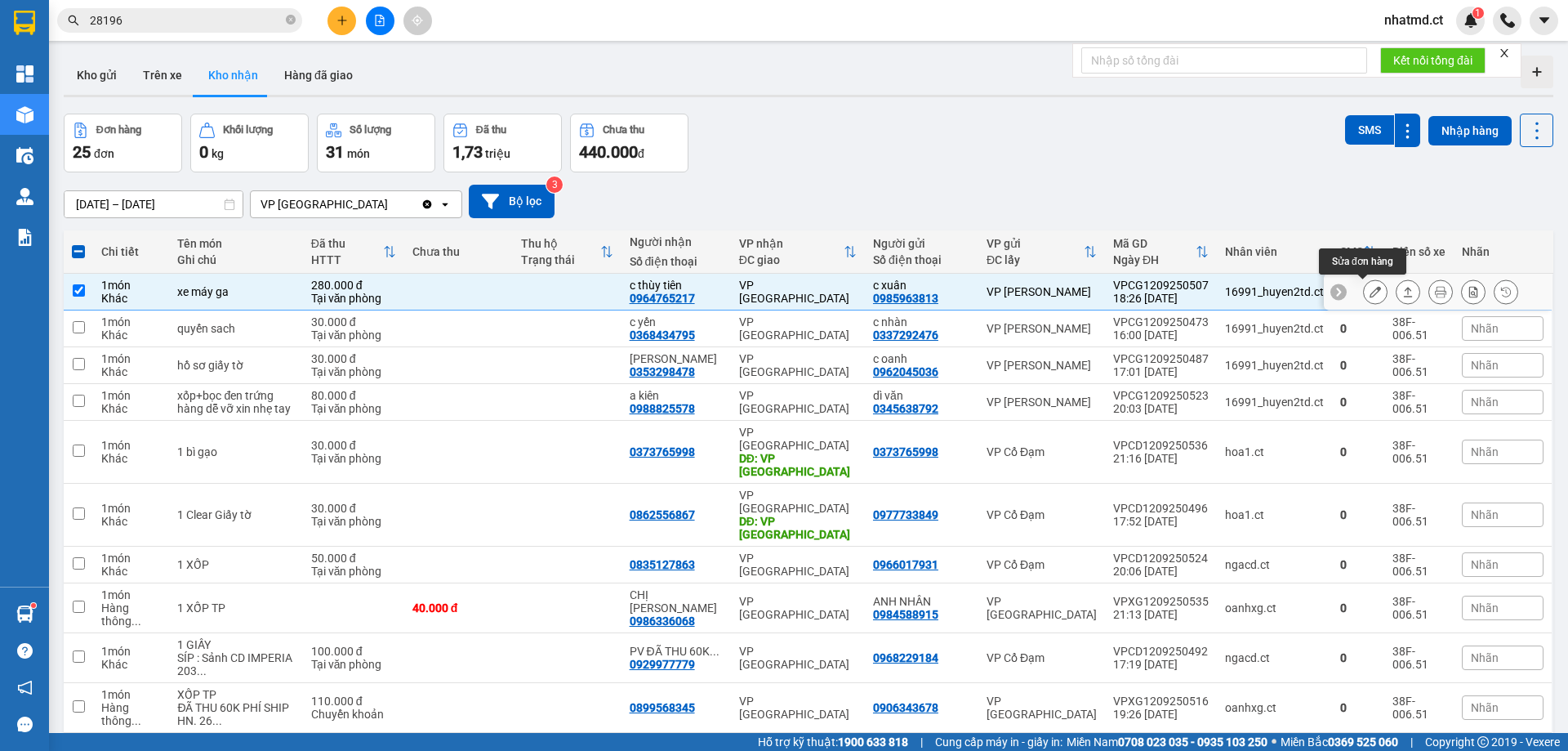
click at [1045, 292] on icon at bounding box center [1375, 292] width 11 height 11
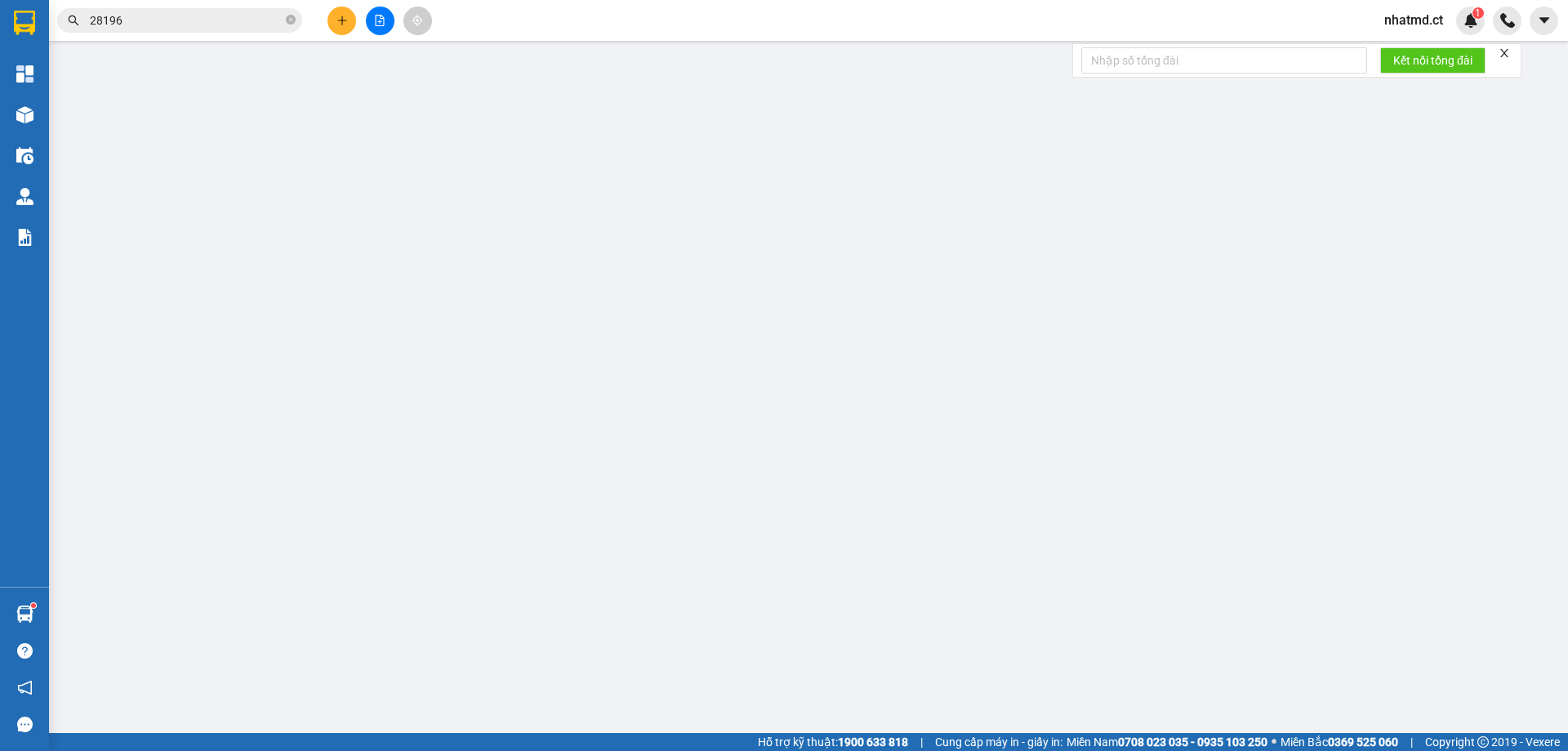
type input "0985963813"
type input "c xuân"
type input "0964765217"
type input "c thùy tiên"
type input "280.000"
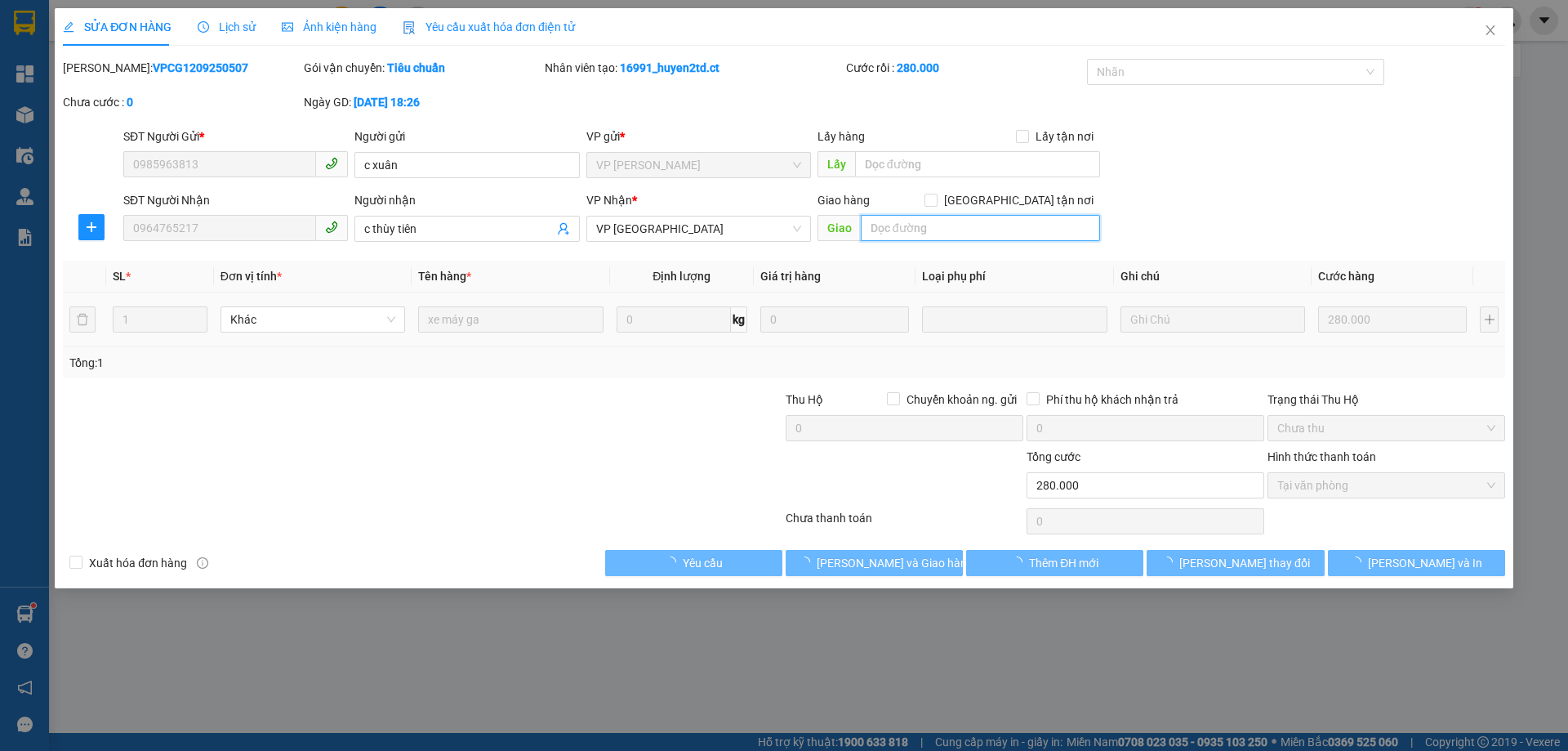
click at [1019, 234] on input "text" at bounding box center [980, 227] width 239 height 27
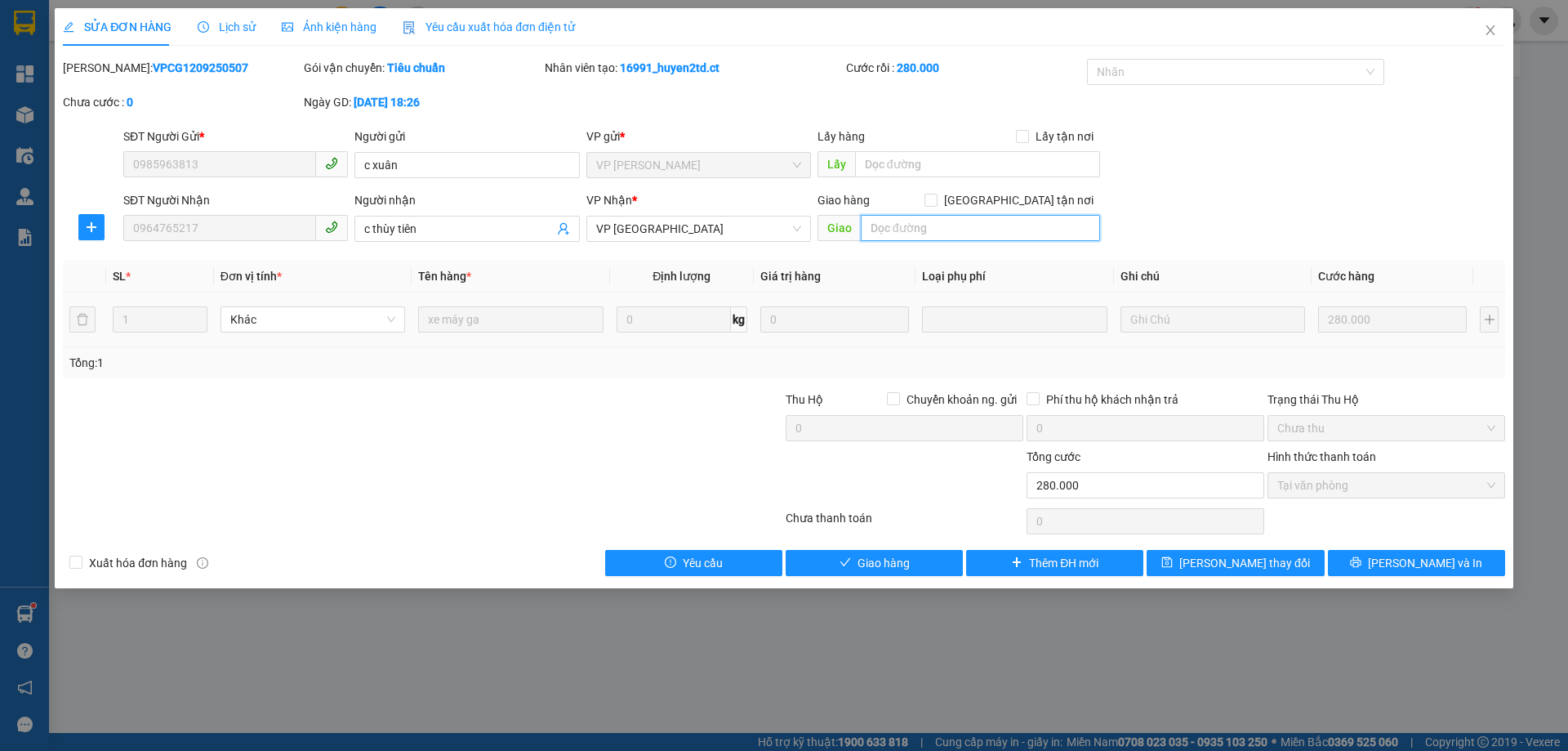
type input "H"
click at [942, 228] on input "SANGS" at bounding box center [980, 227] width 239 height 27
type input "SÁNG 13/9 NHẬP NHẦM HÀNG"
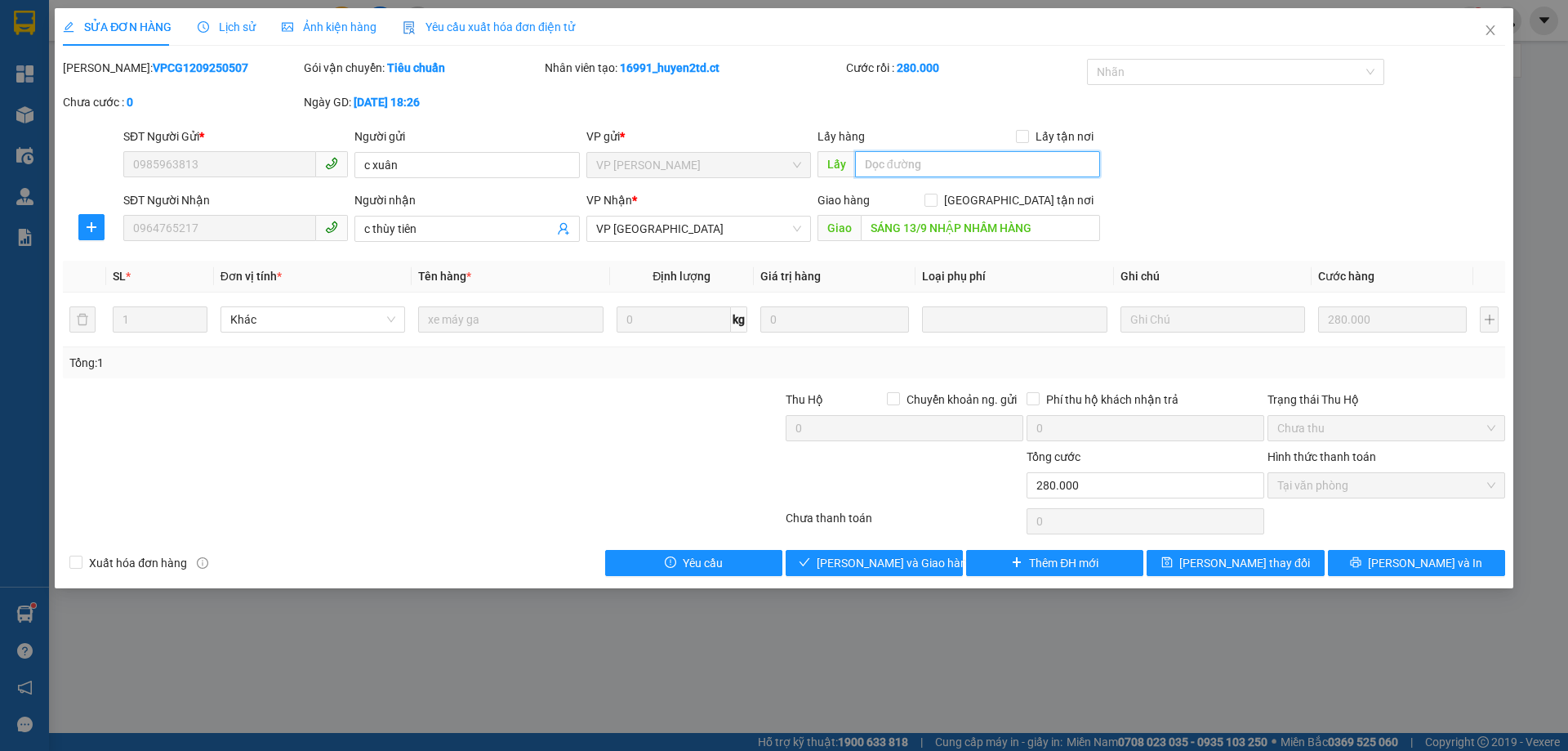
click at [938, 169] on input "text" at bounding box center [977, 164] width 245 height 27
type input "HÀNG CHƯA CÓ Ở MD"
click at [1045, 456] on button "[PERSON_NAME] thay đổi" at bounding box center [1234, 563] width 177 height 27
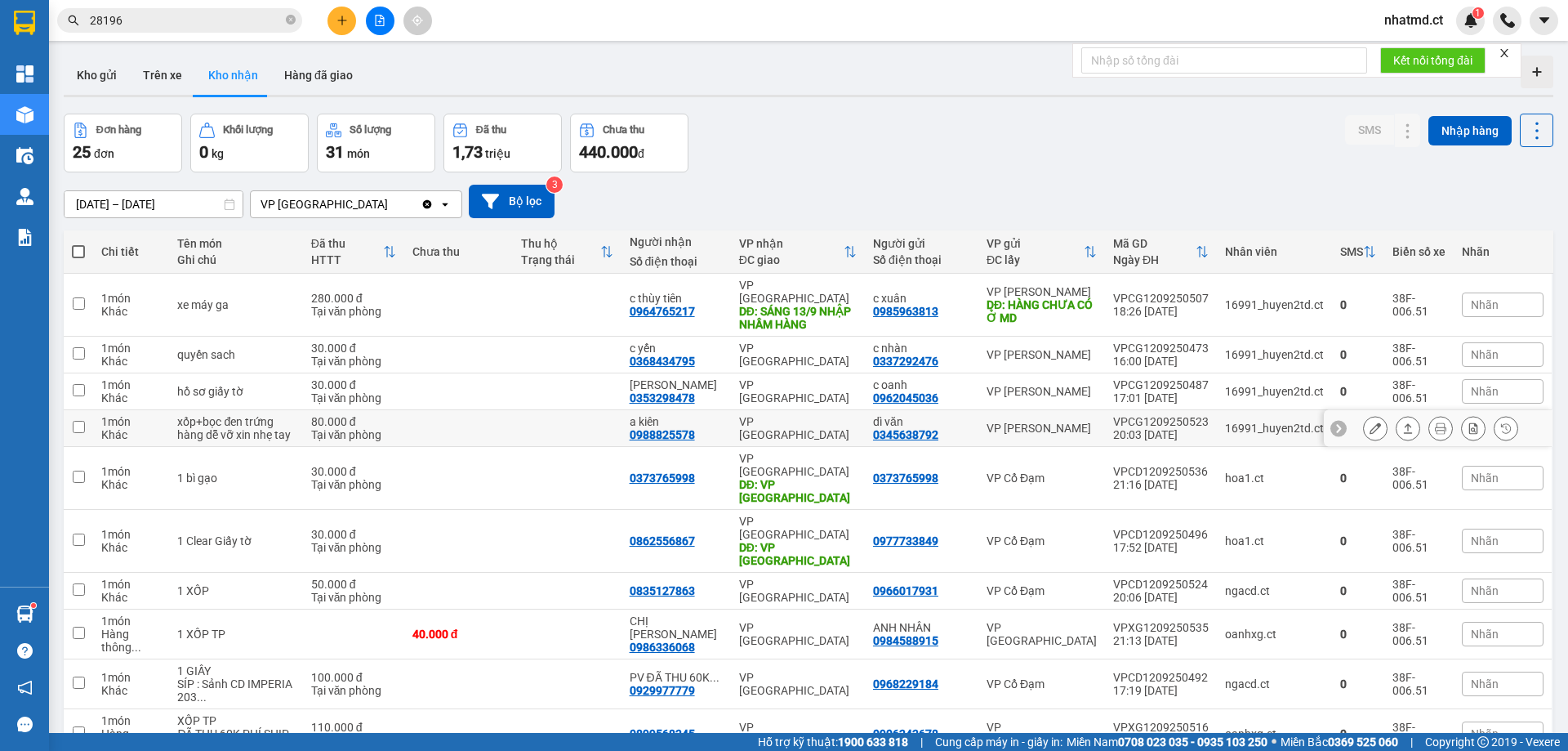
scroll to position [12, 0]
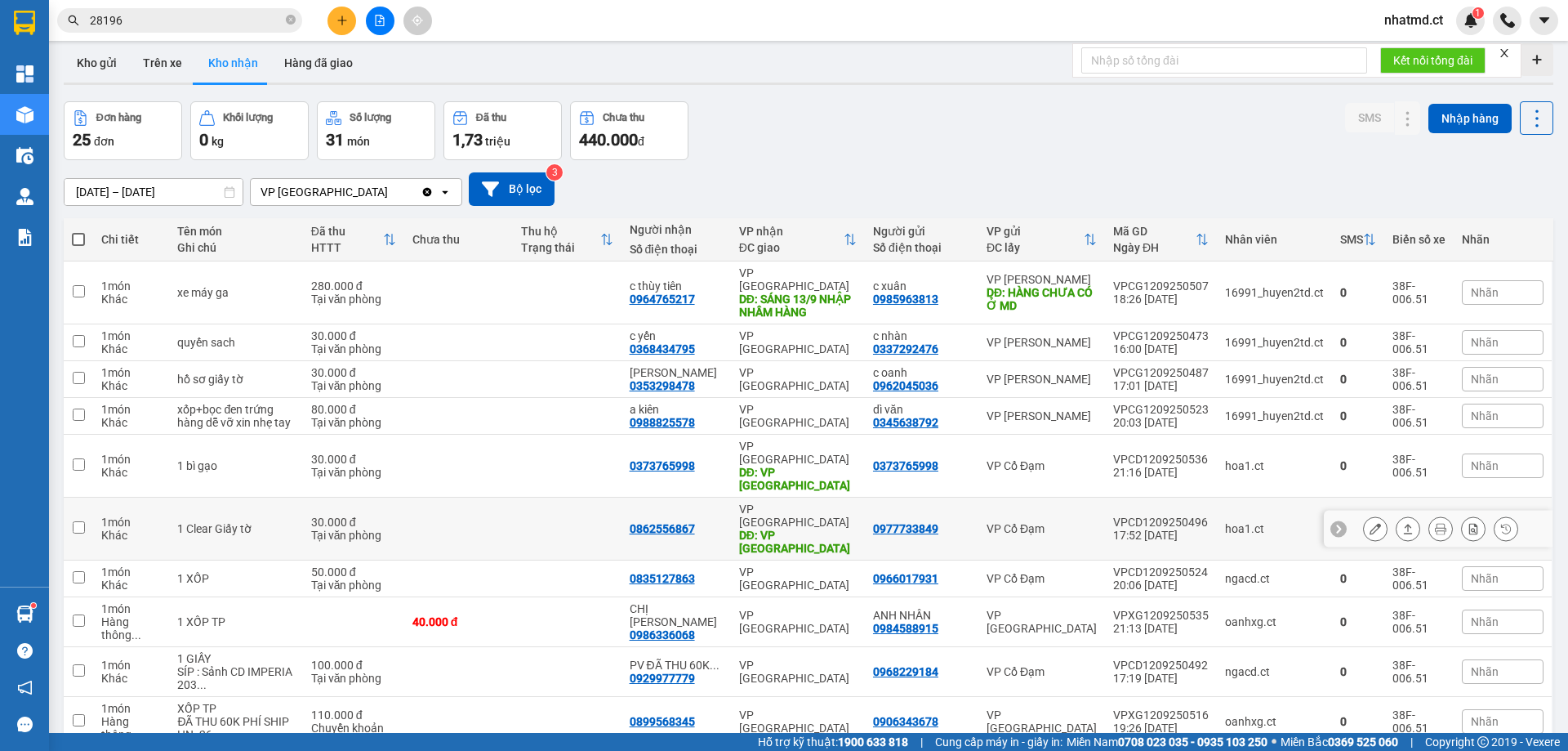
click at [582, 456] on td at bounding box center [567, 529] width 109 height 63
checkbox input "true"
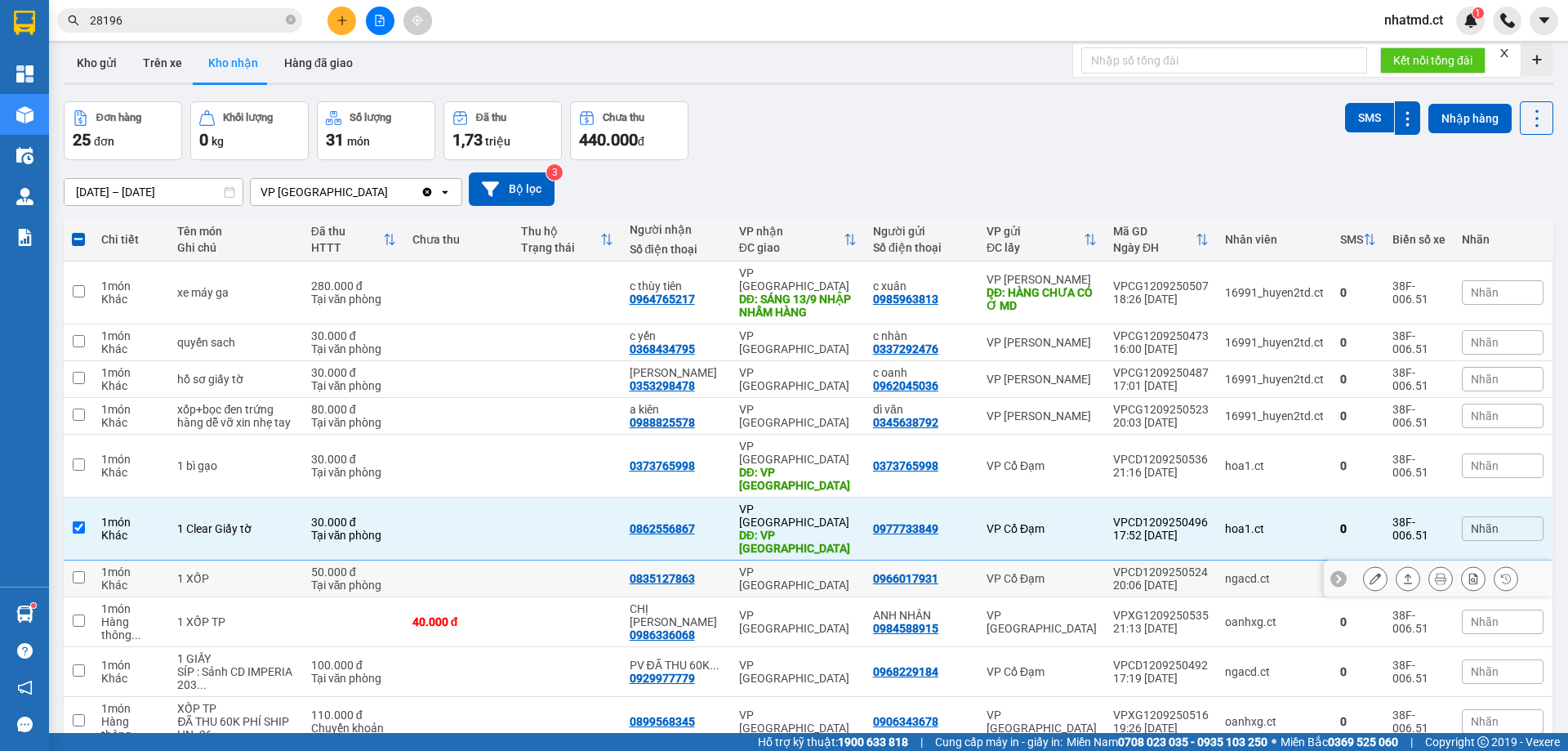
click at [588, 456] on td at bounding box center [567, 579] width 109 height 37
checkbox input "true"
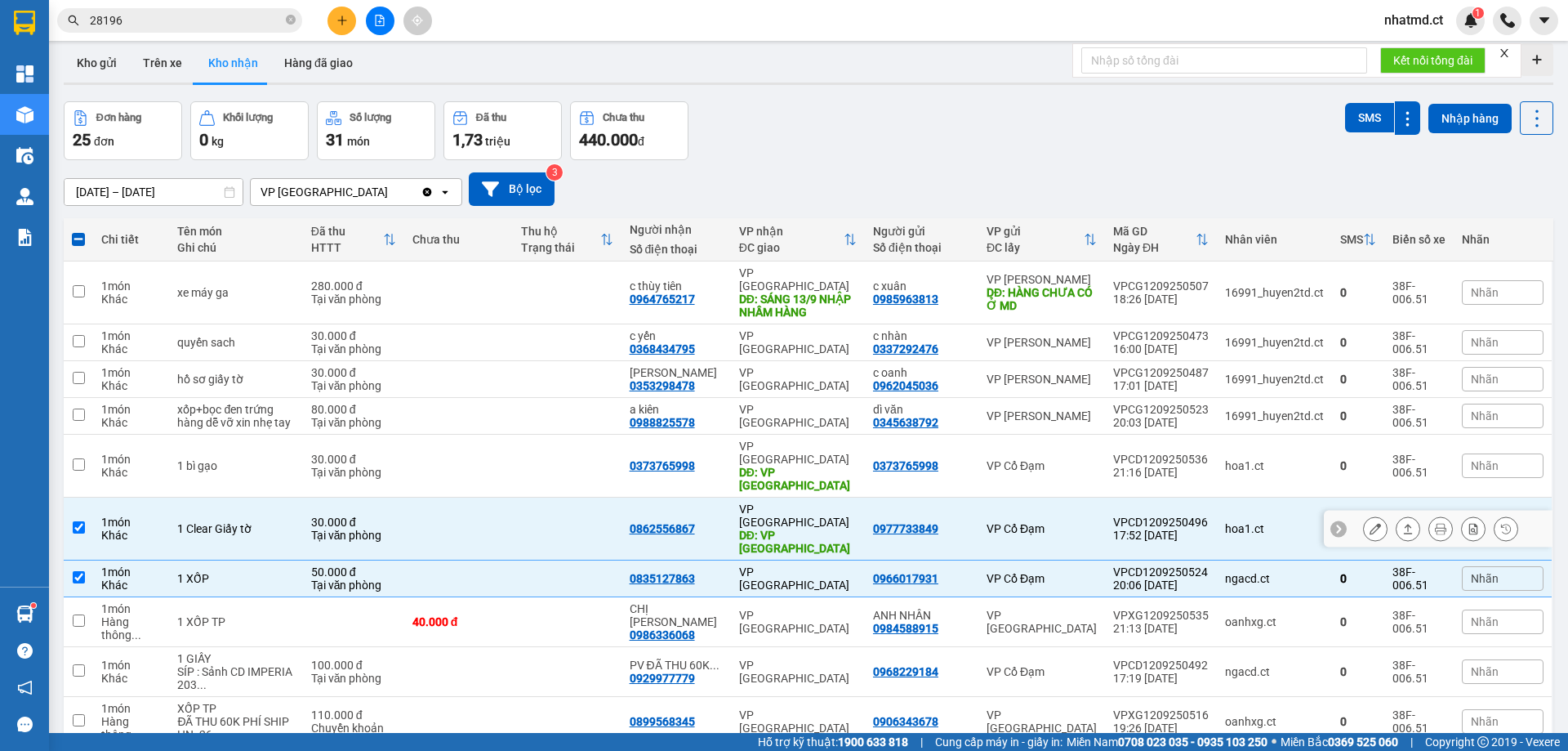
click at [591, 456] on td at bounding box center [567, 529] width 109 height 63
checkbox input "false"
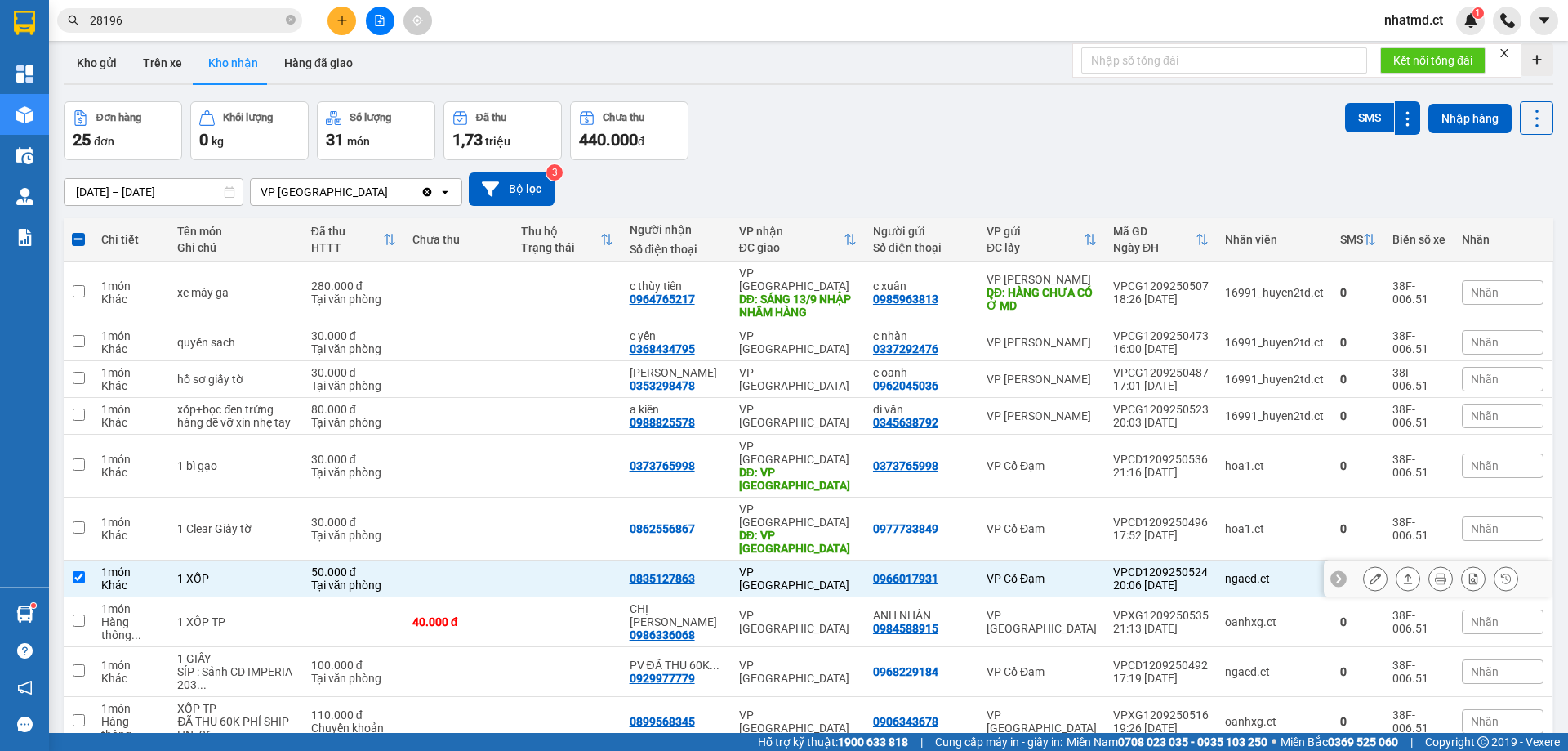
click at [1045, 456] on button at bounding box center [1375, 579] width 23 height 28
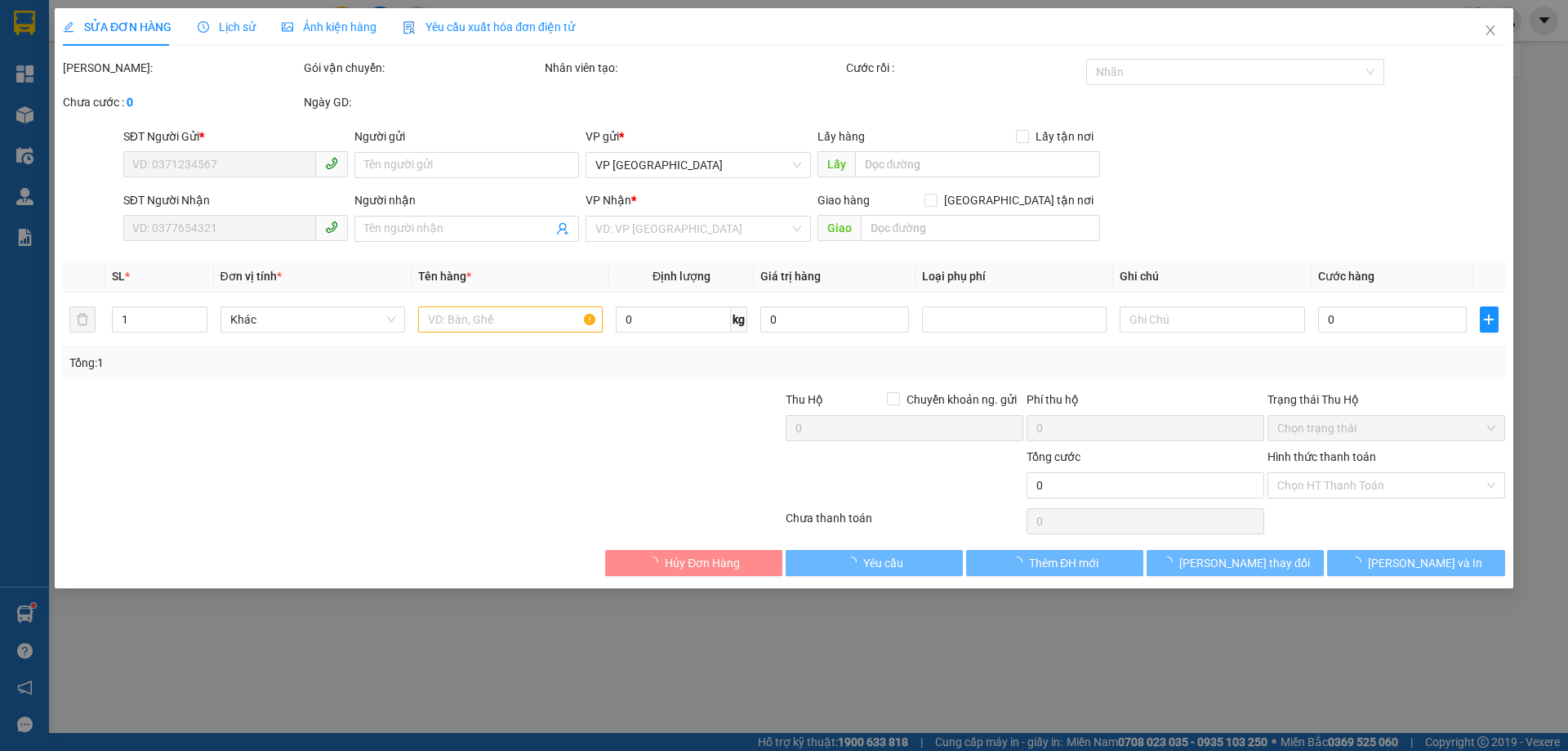
type input "0966017931"
type input "0835127863"
type input "50.000"
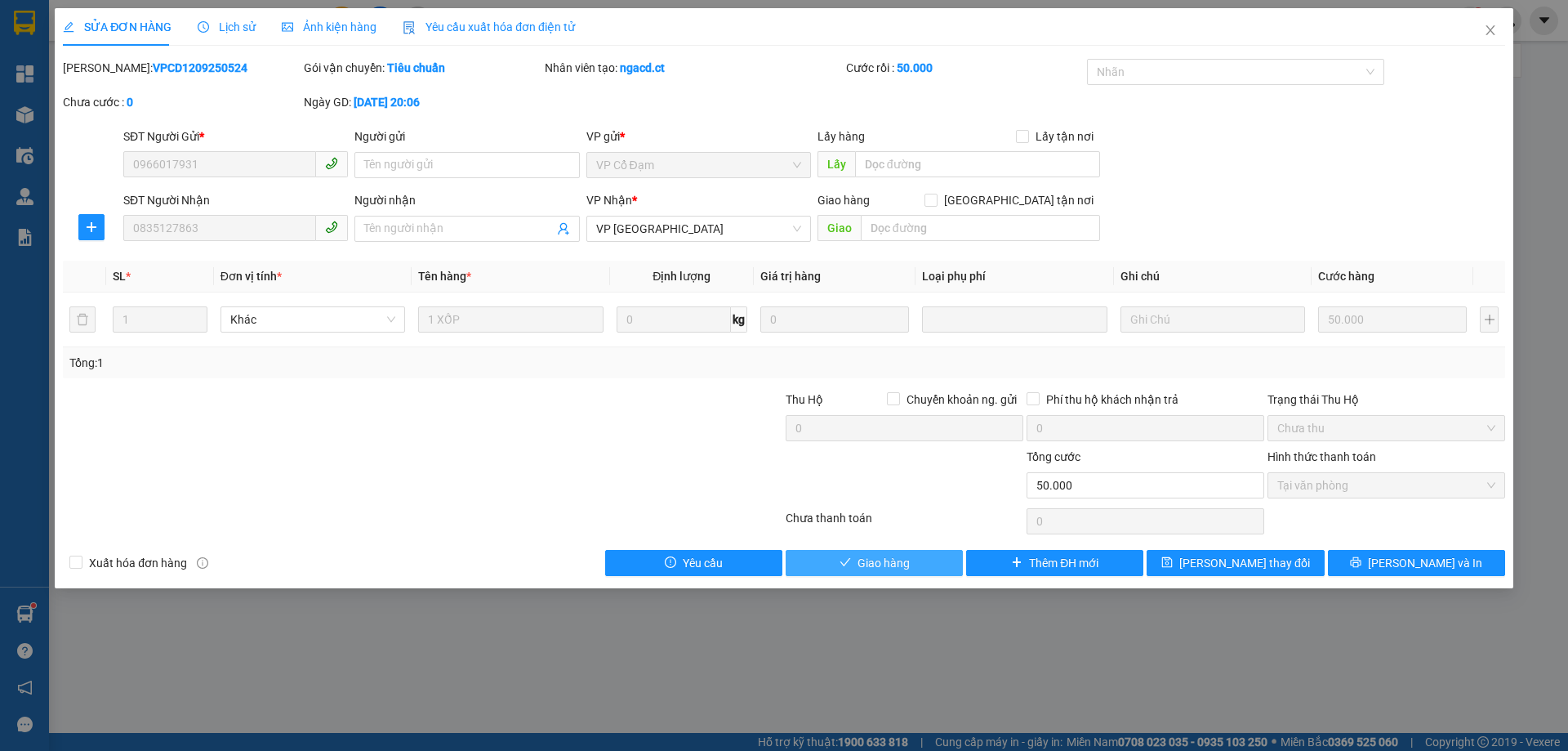
click at [889, 456] on button "Giao hàng" at bounding box center [873, 563] width 177 height 27
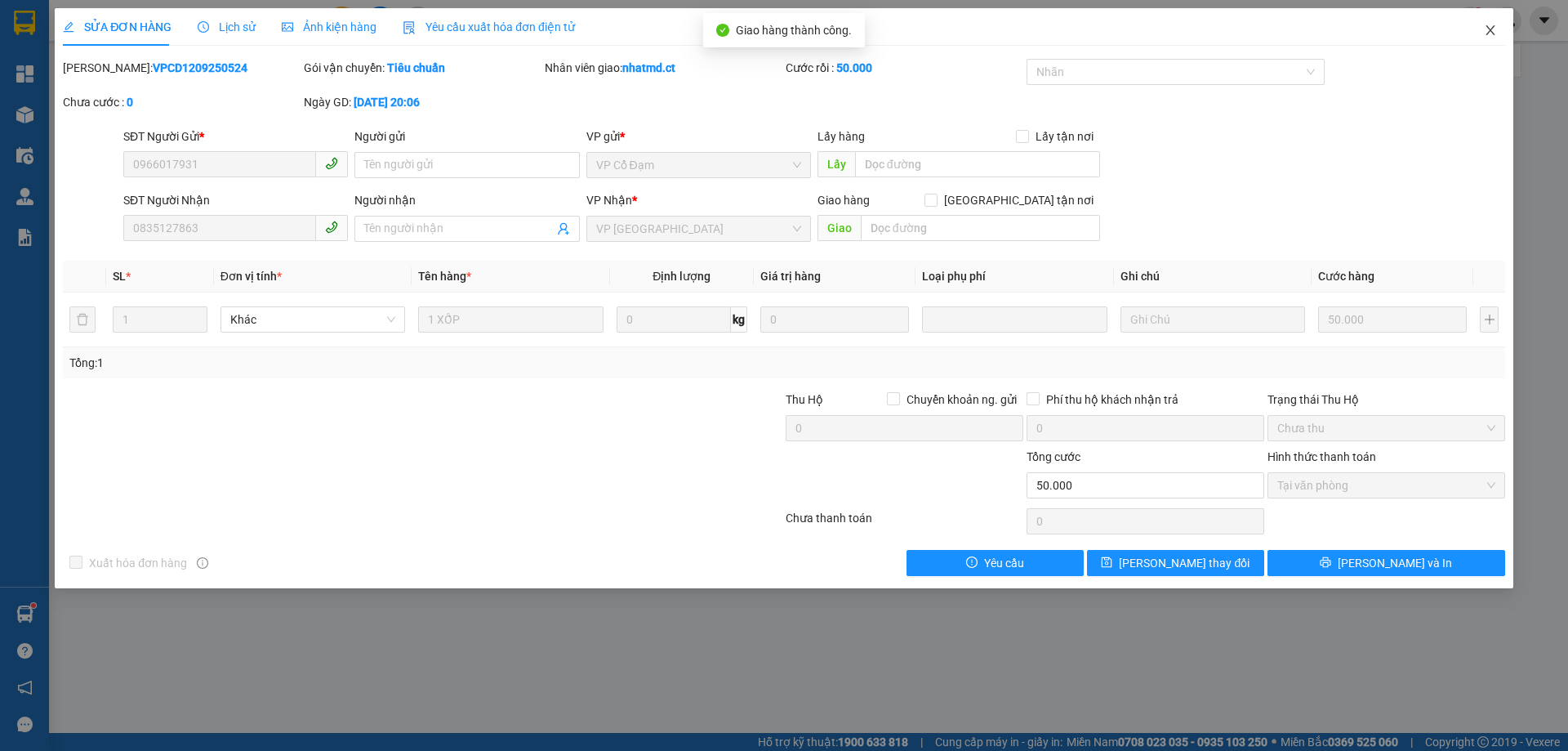
click at [1045, 35] on icon "close" at bounding box center [1490, 30] width 13 height 13
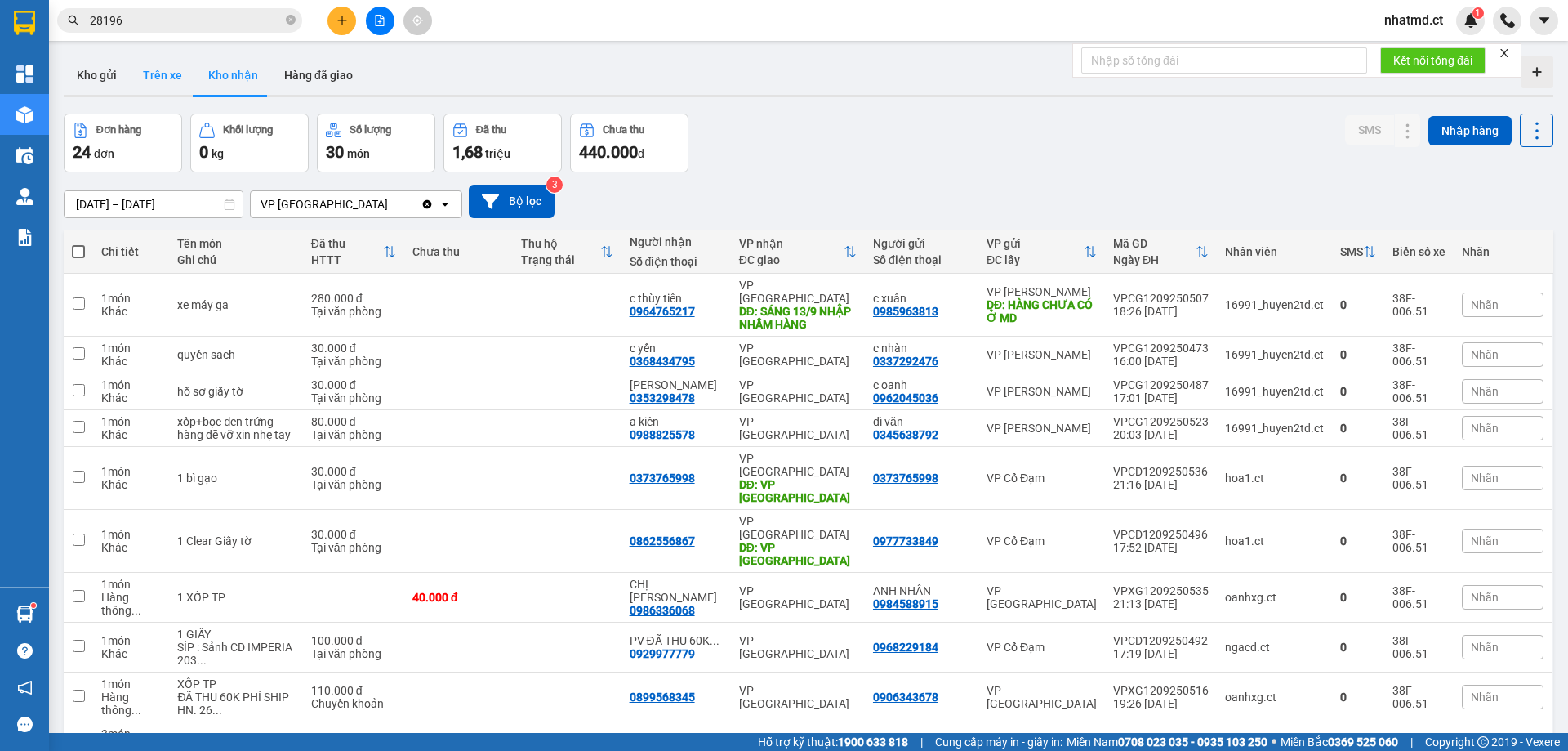
click at [154, 91] on button "Trên xe" at bounding box center [162, 75] width 65 height 39
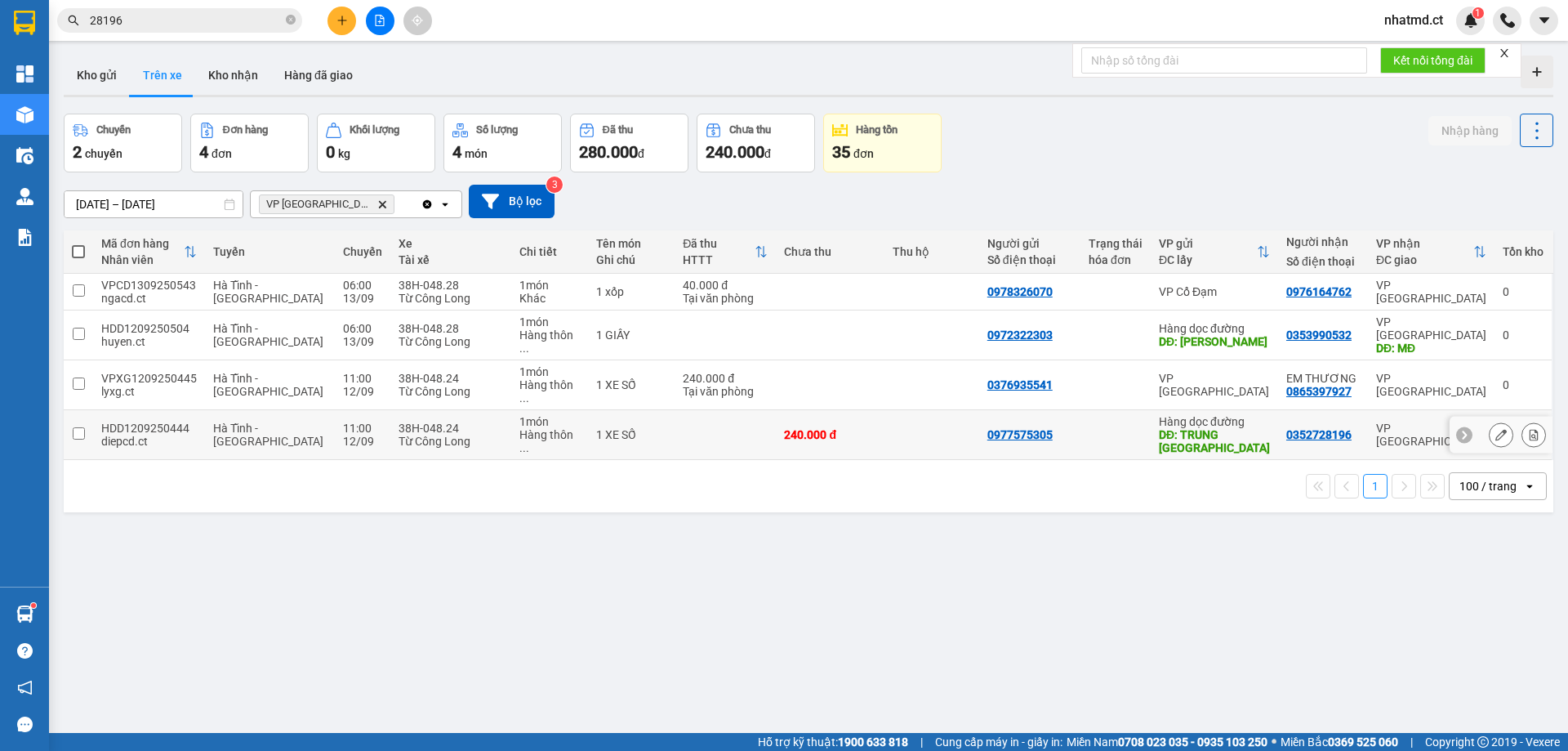
click at [520, 415] on div "1 món" at bounding box center [549, 422] width 60 height 13
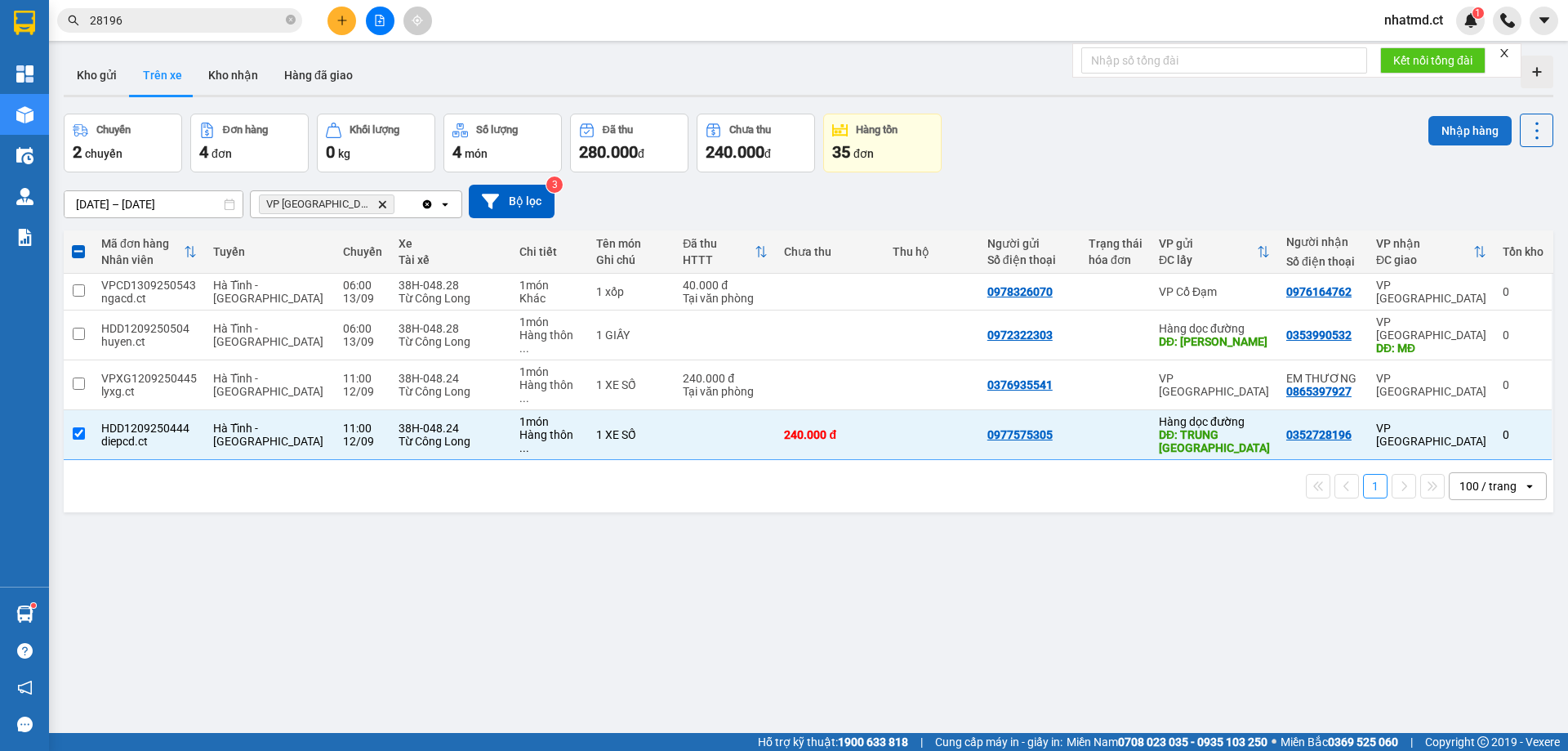
click at [1045, 130] on button "Nhập hàng" at bounding box center [1469, 131] width 83 height 29
checkbox input "false"
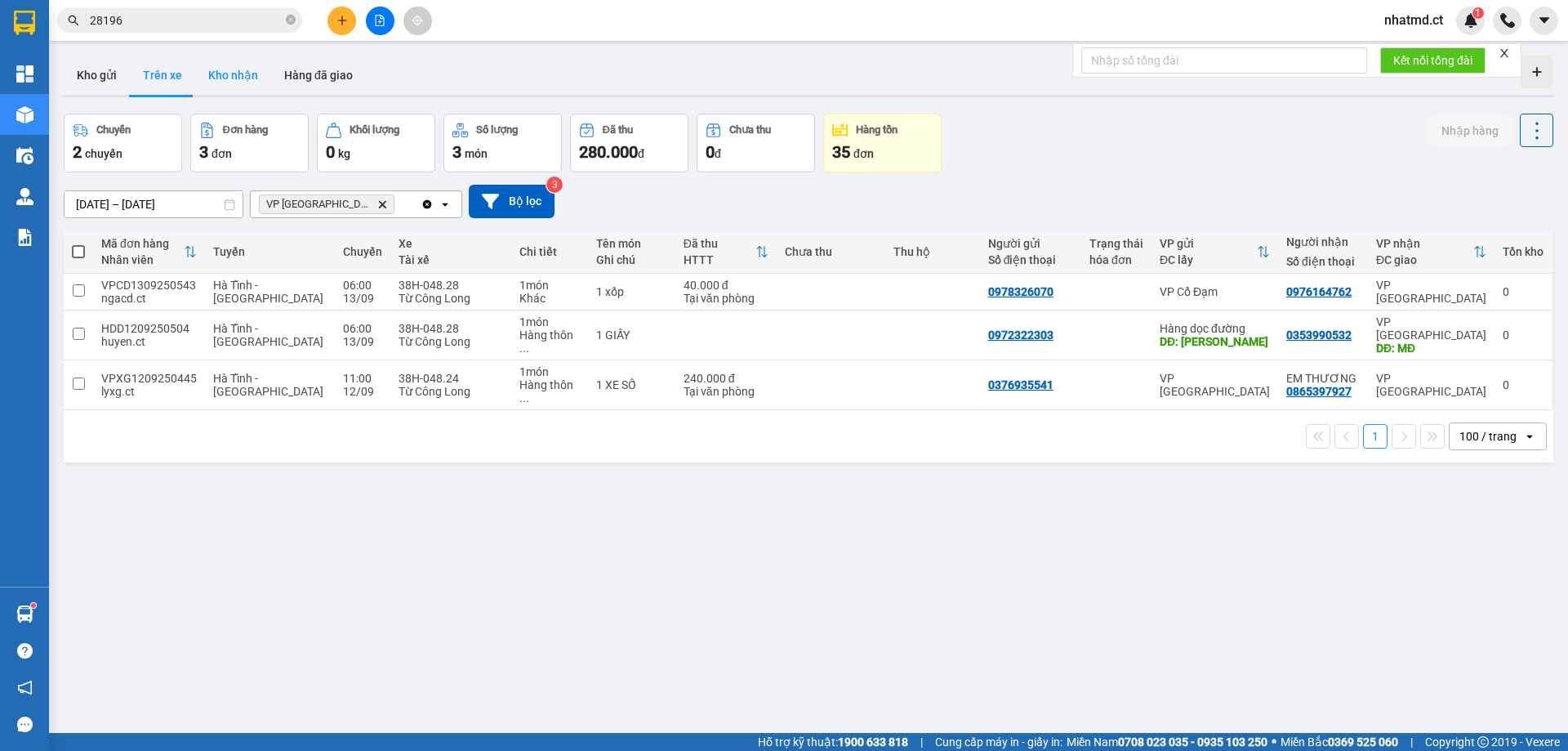
click at [228, 81] on button "Kho nhận" at bounding box center [233, 75] width 76 height 39
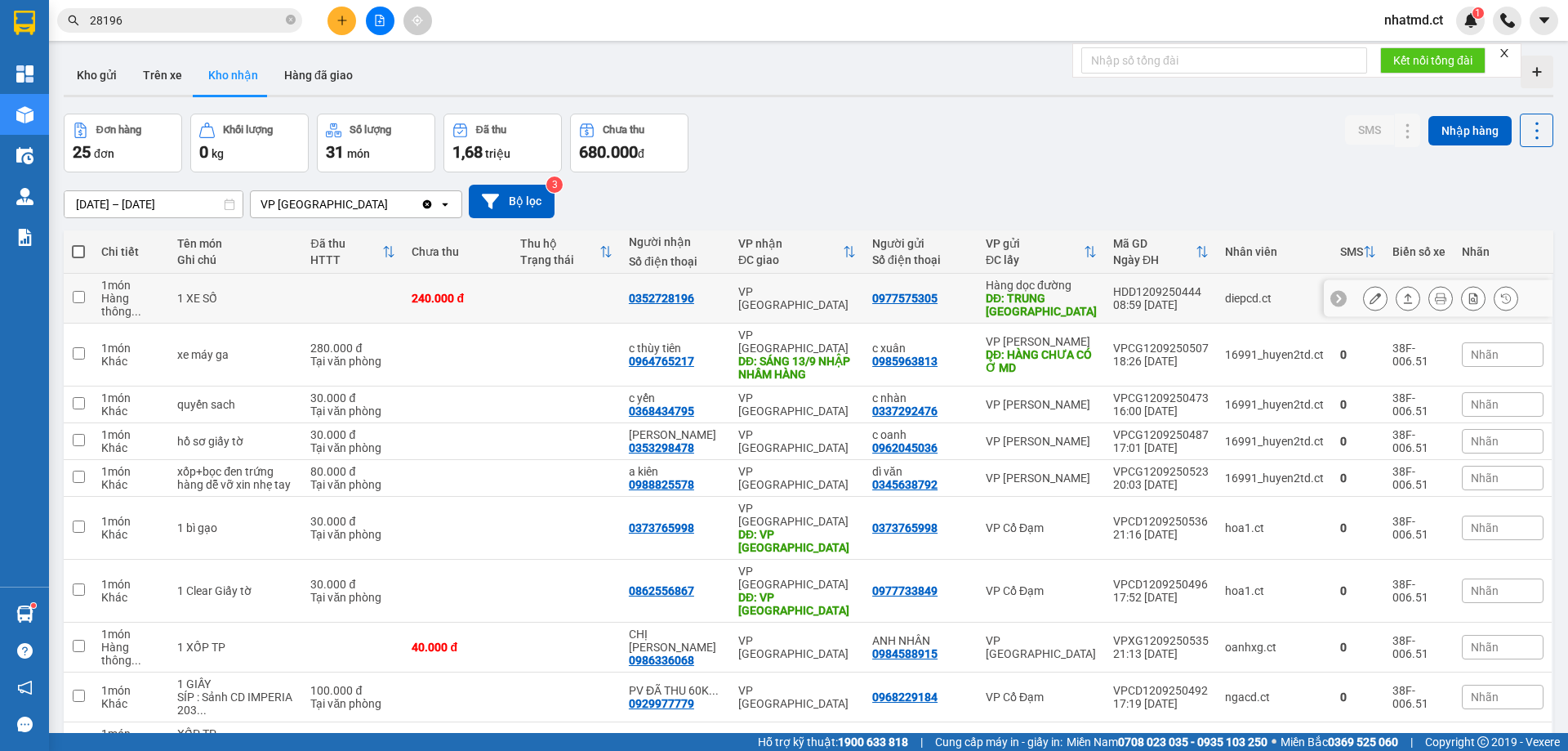
click at [430, 298] on div "240.000 đ" at bounding box center [457, 298] width 93 height 13
checkbox input "true"
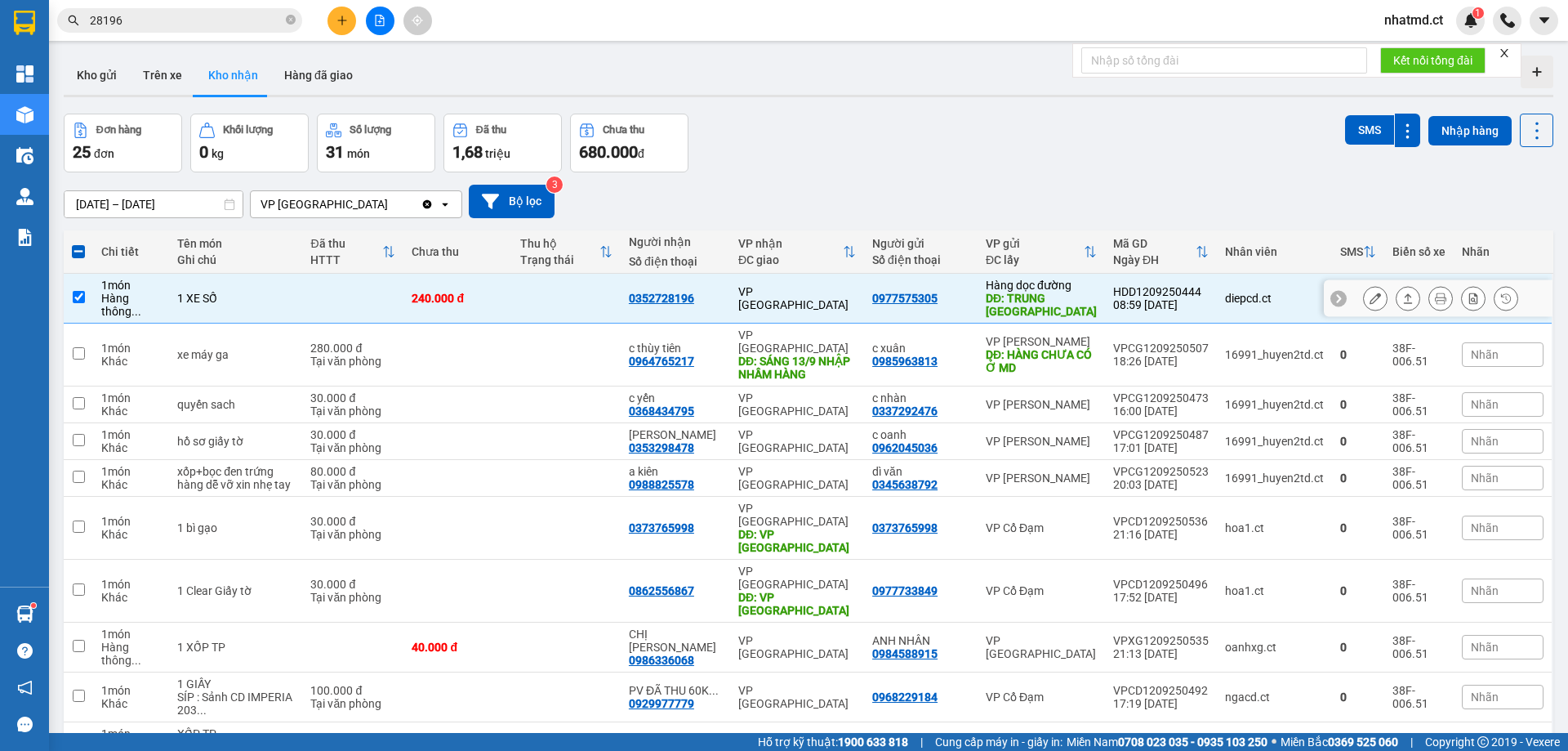
click at [1045, 299] on icon at bounding box center [1375, 298] width 11 height 11
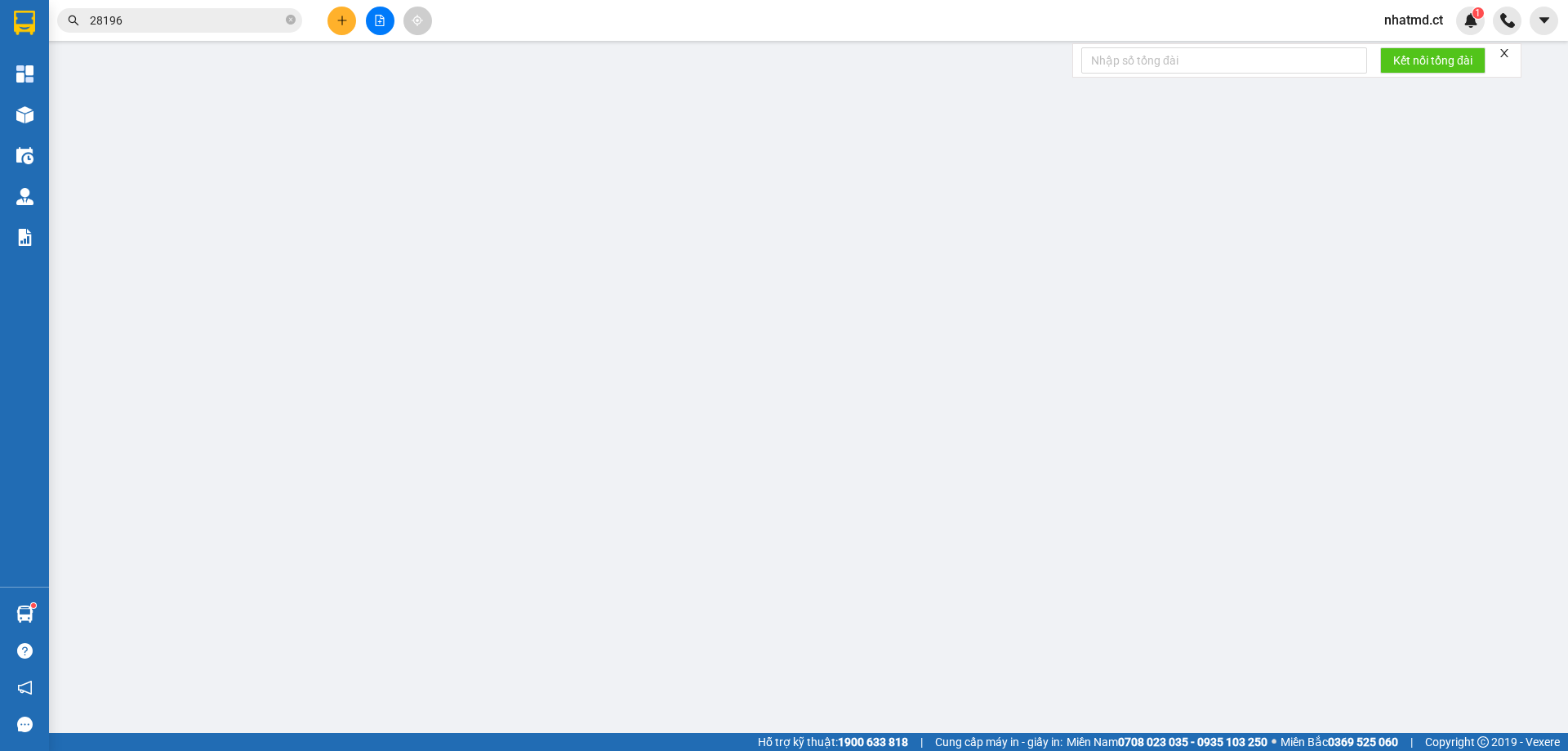
type input "0977575305"
type input "TRUNG [PERSON_NAME]"
type input "0352728196"
type input "240.000"
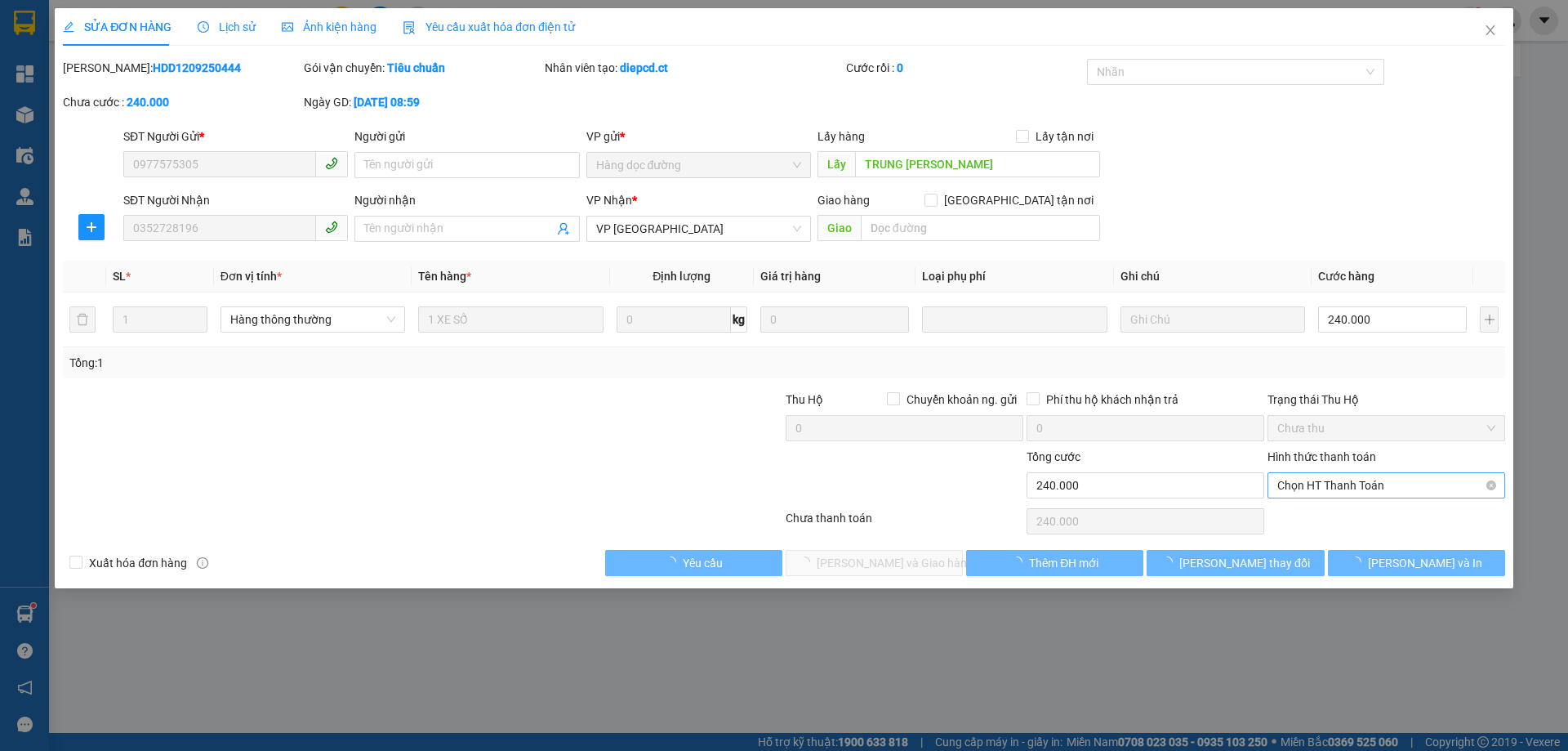
click at [1045, 456] on span "Chọn HT Thanh Toán" at bounding box center [1387, 485] width 218 height 25
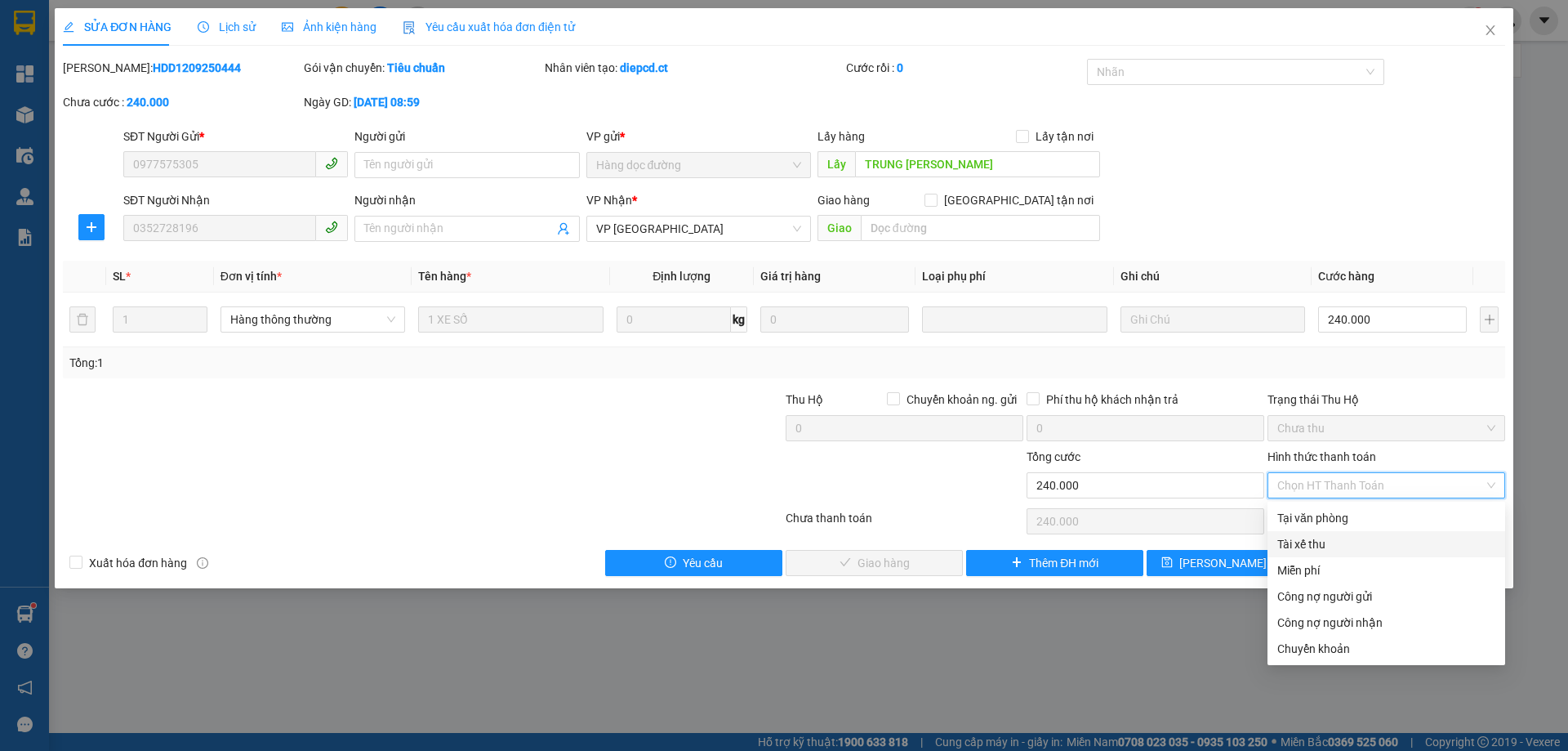
click at [1045, 456] on div "Tài xế thu" at bounding box center [1387, 545] width 218 height 18
type input "0"
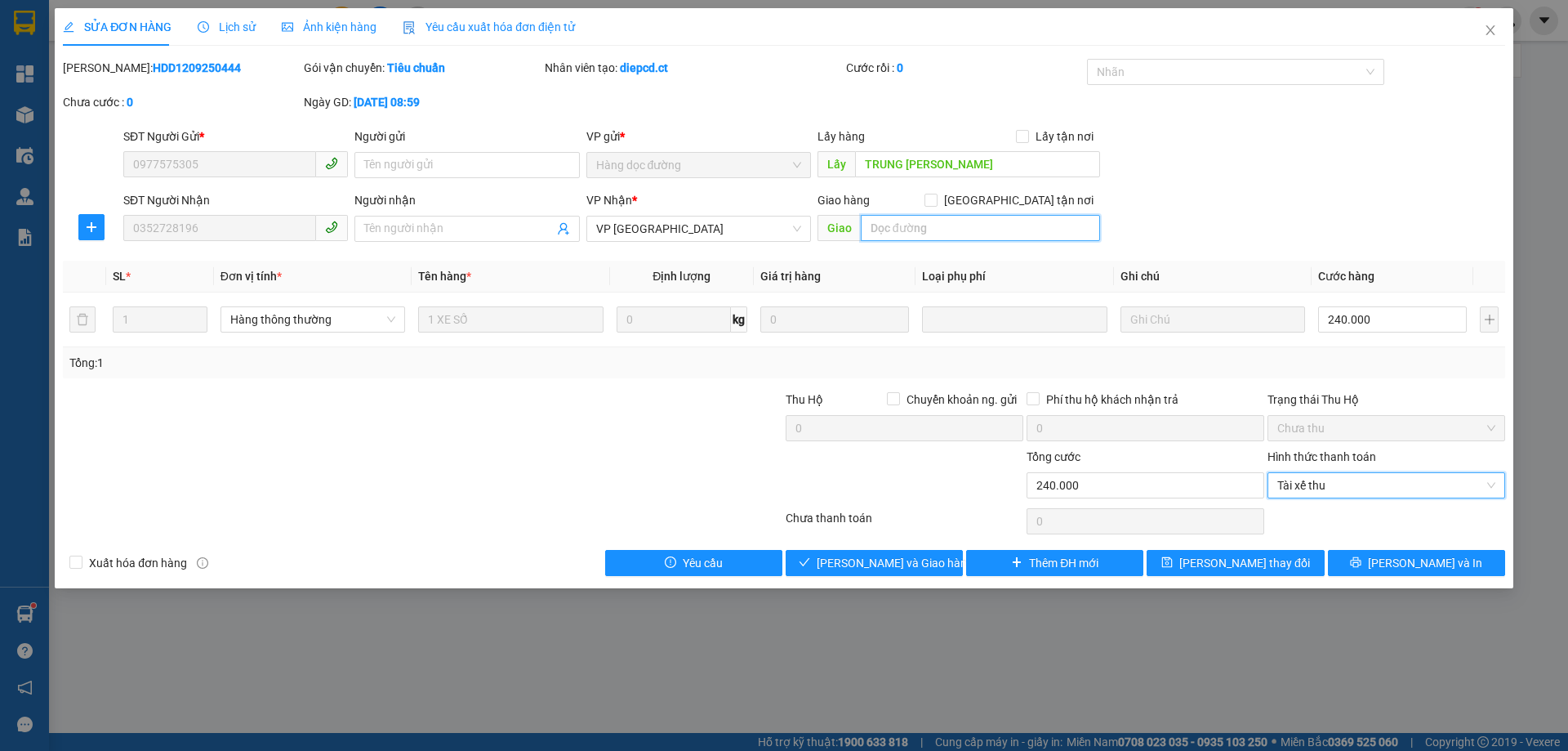
click at [915, 235] on input "text" at bounding box center [980, 227] width 239 height 27
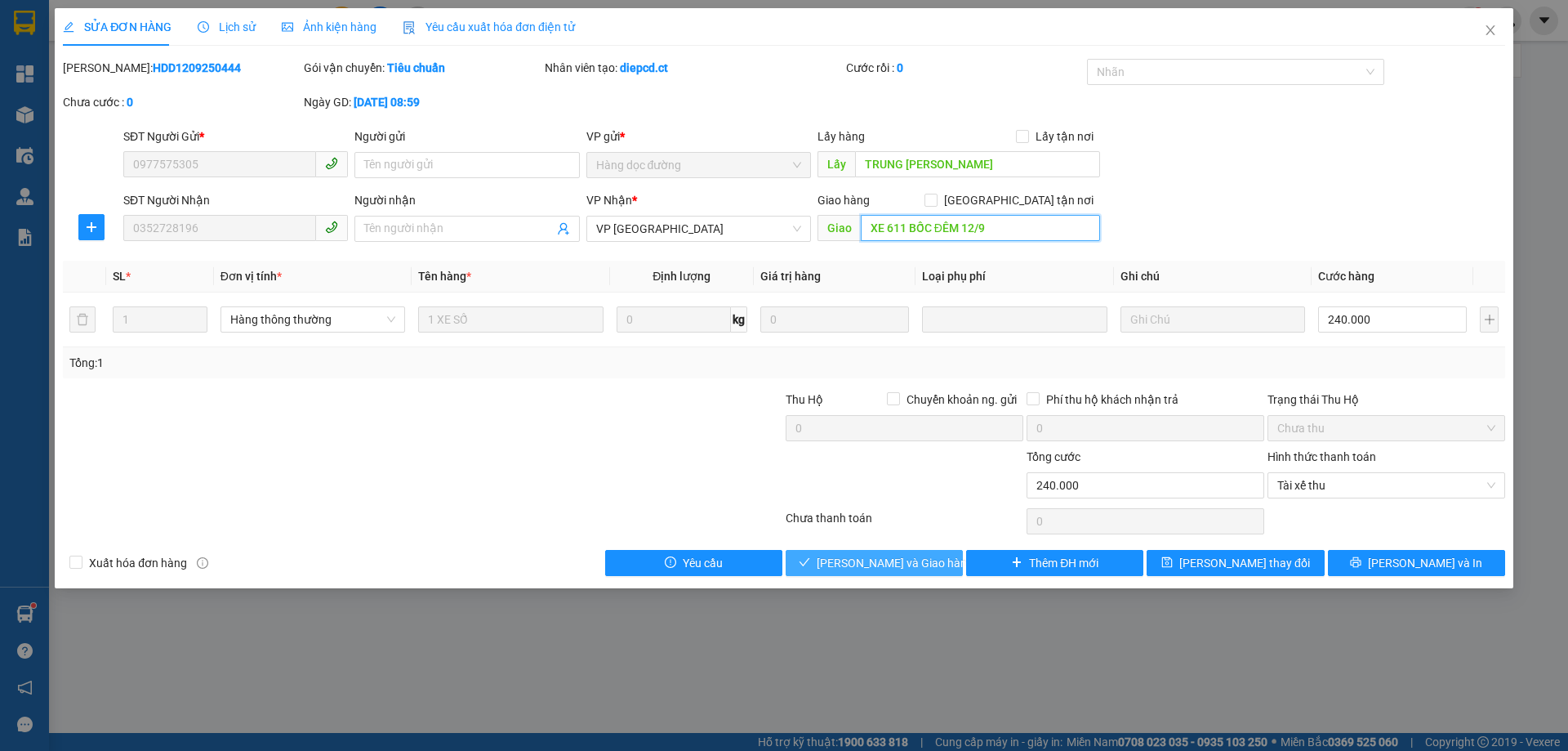
type input "XE 611 BỐC ĐÊM 12/9"
click at [934, 456] on button "[PERSON_NAME] và Giao hàng" at bounding box center [873, 563] width 177 height 27
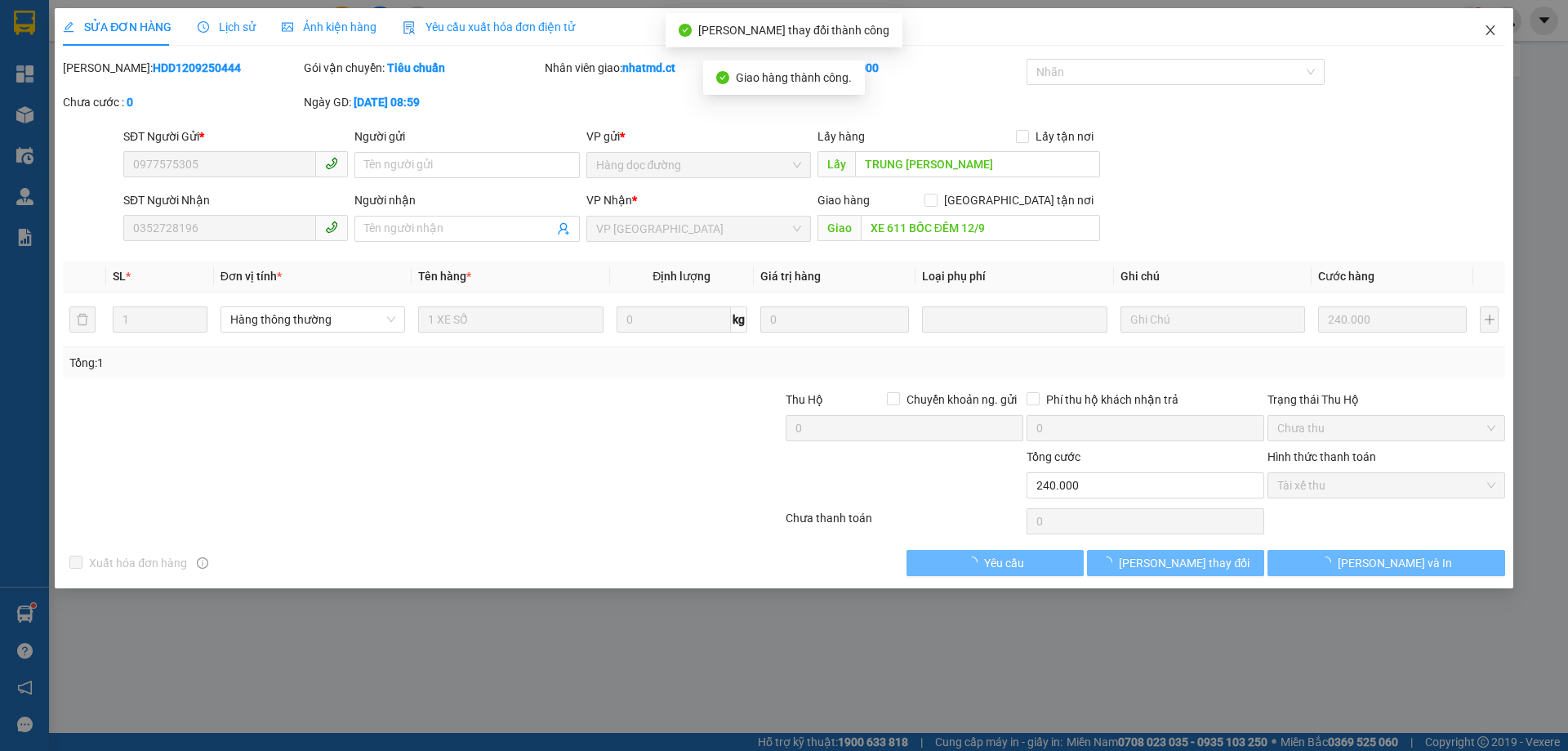
click at [1045, 34] on icon "close" at bounding box center [1490, 30] width 9 height 10
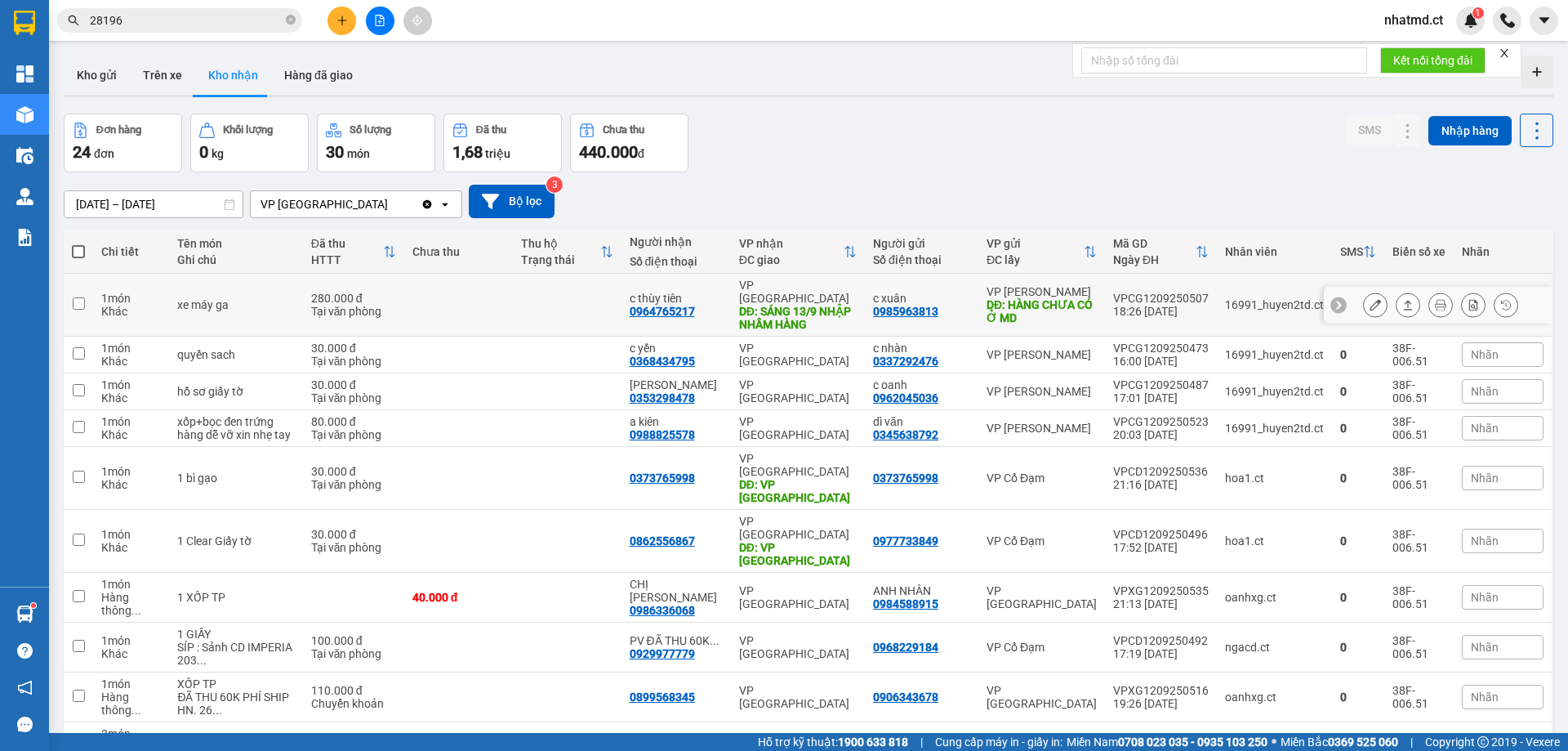
click at [1045, 303] on icon at bounding box center [1375, 304] width 11 height 11
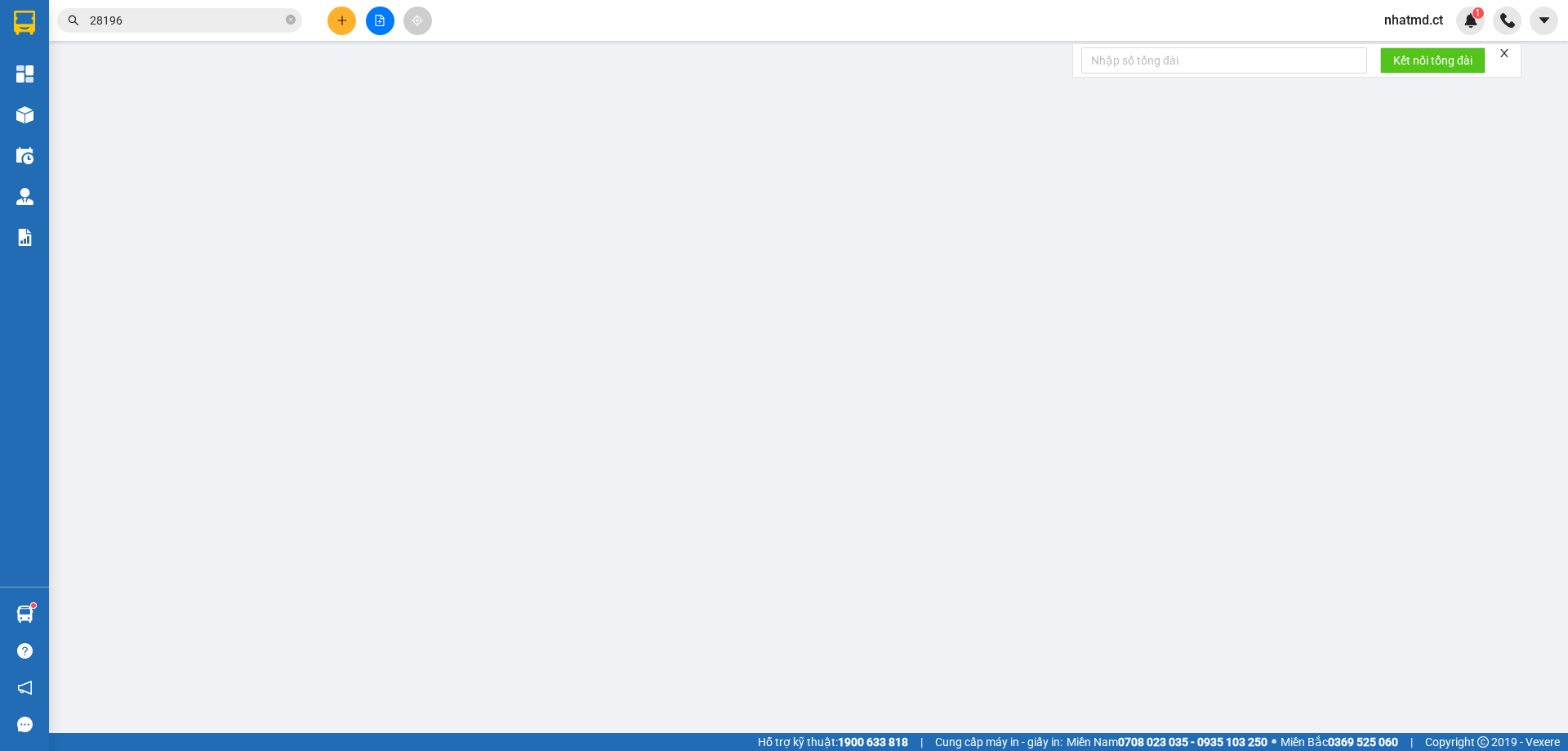
type input "0985963813"
type input "c xuân"
type input "HÀNG CHƯA CÓ Ở MD"
type input "0964765217"
type input "c thùy tiên"
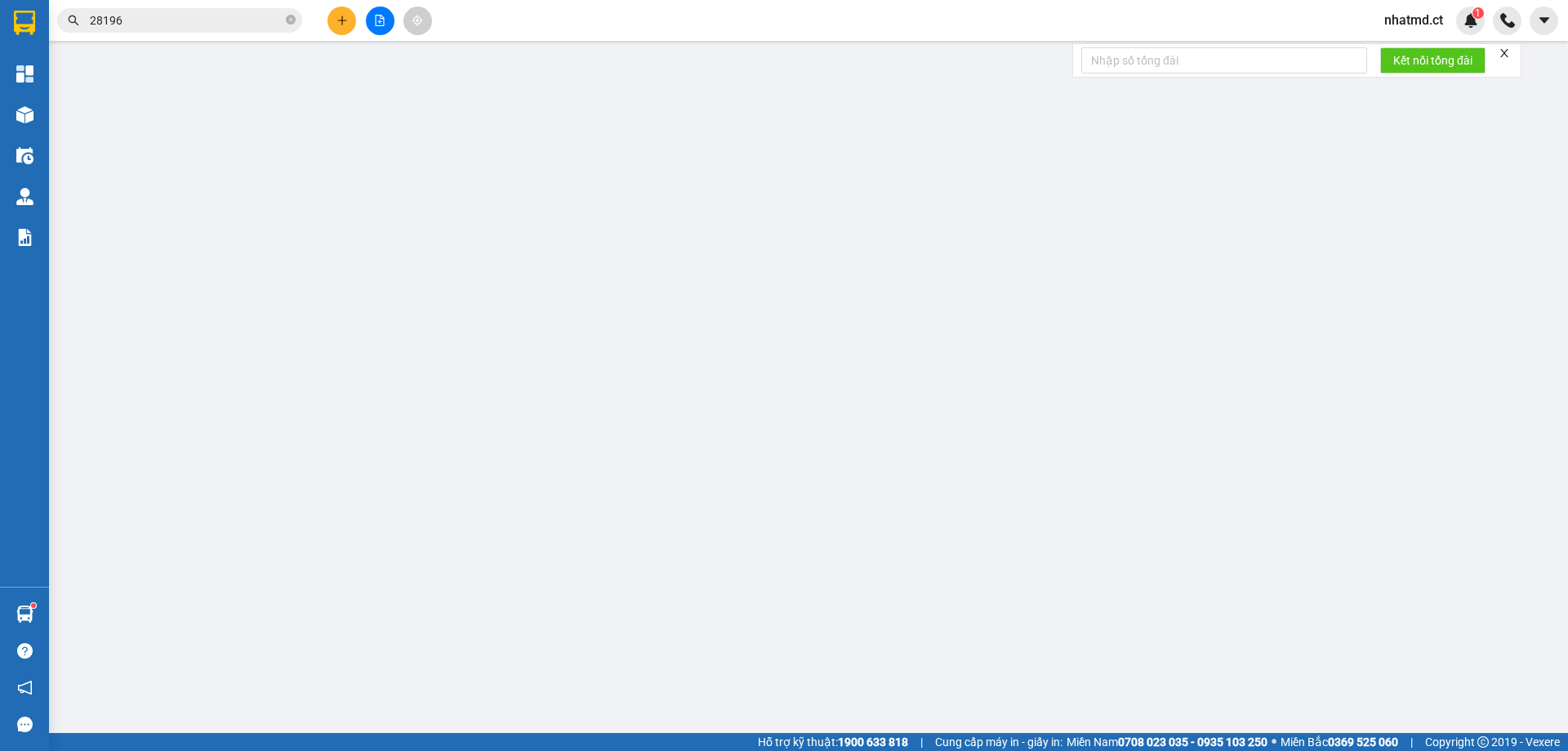
type input "SÁNG 13/9 NHẬP NHẦM HÀNG"
type input "280.000"
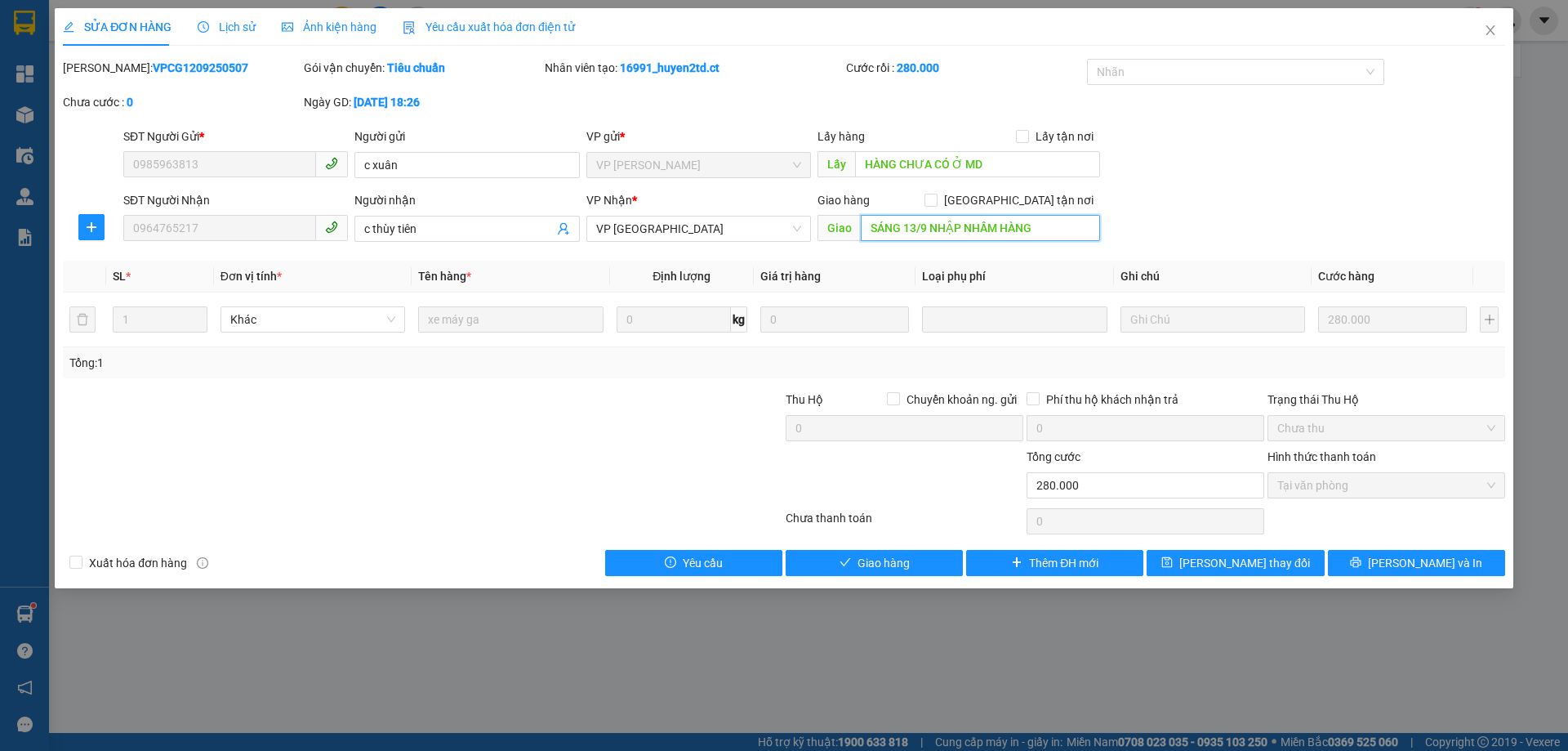
click at [963, 221] on input "SÁNG 13/9 NHẬP NHẦM HÀNG" at bounding box center [980, 227] width 239 height 27
click at [943, 165] on input "HÀNG CHƯA CÓ Ở MD" at bounding box center [977, 164] width 245 height 27
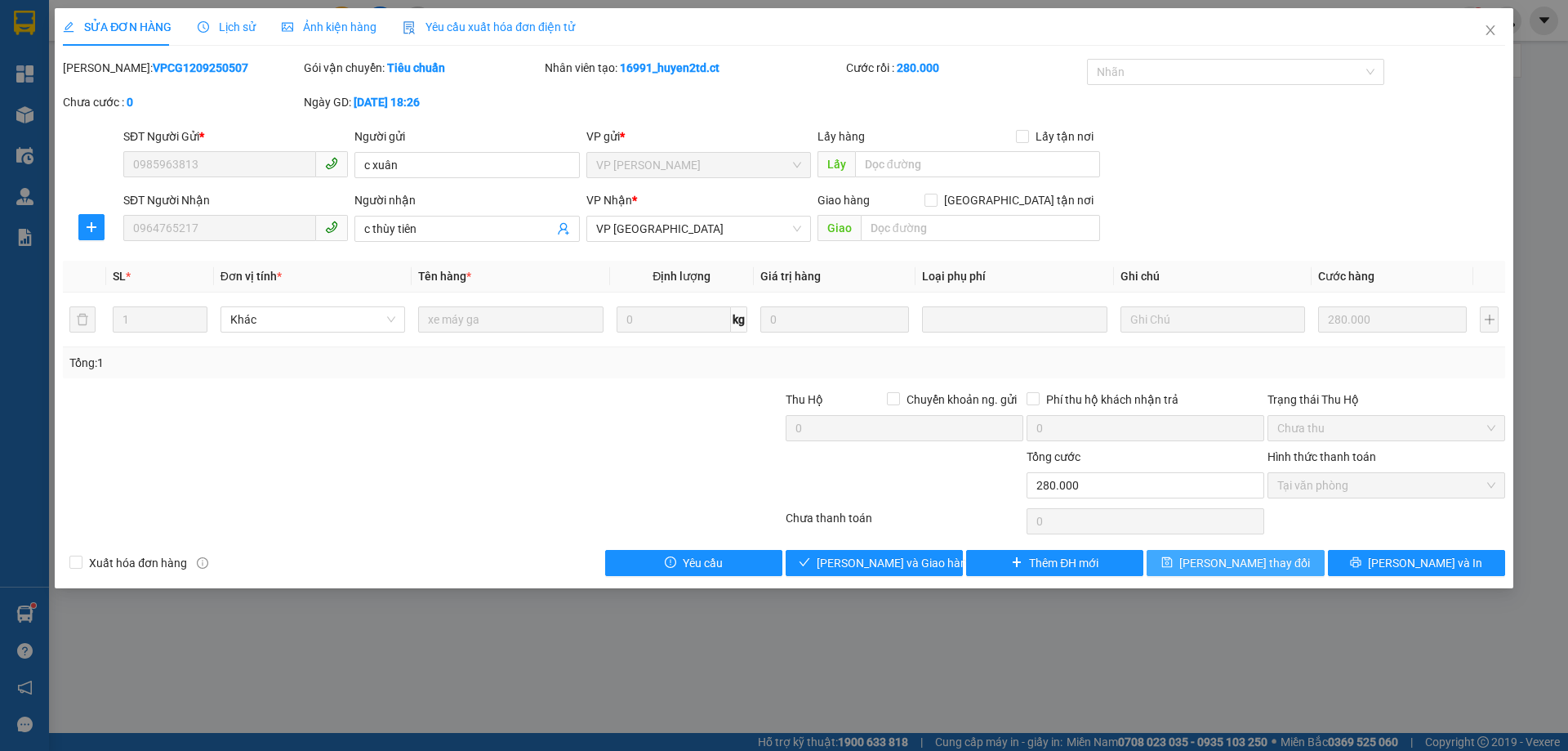
click at [1045, 456] on span "[PERSON_NAME] thay đổi" at bounding box center [1245, 563] width 131 height 18
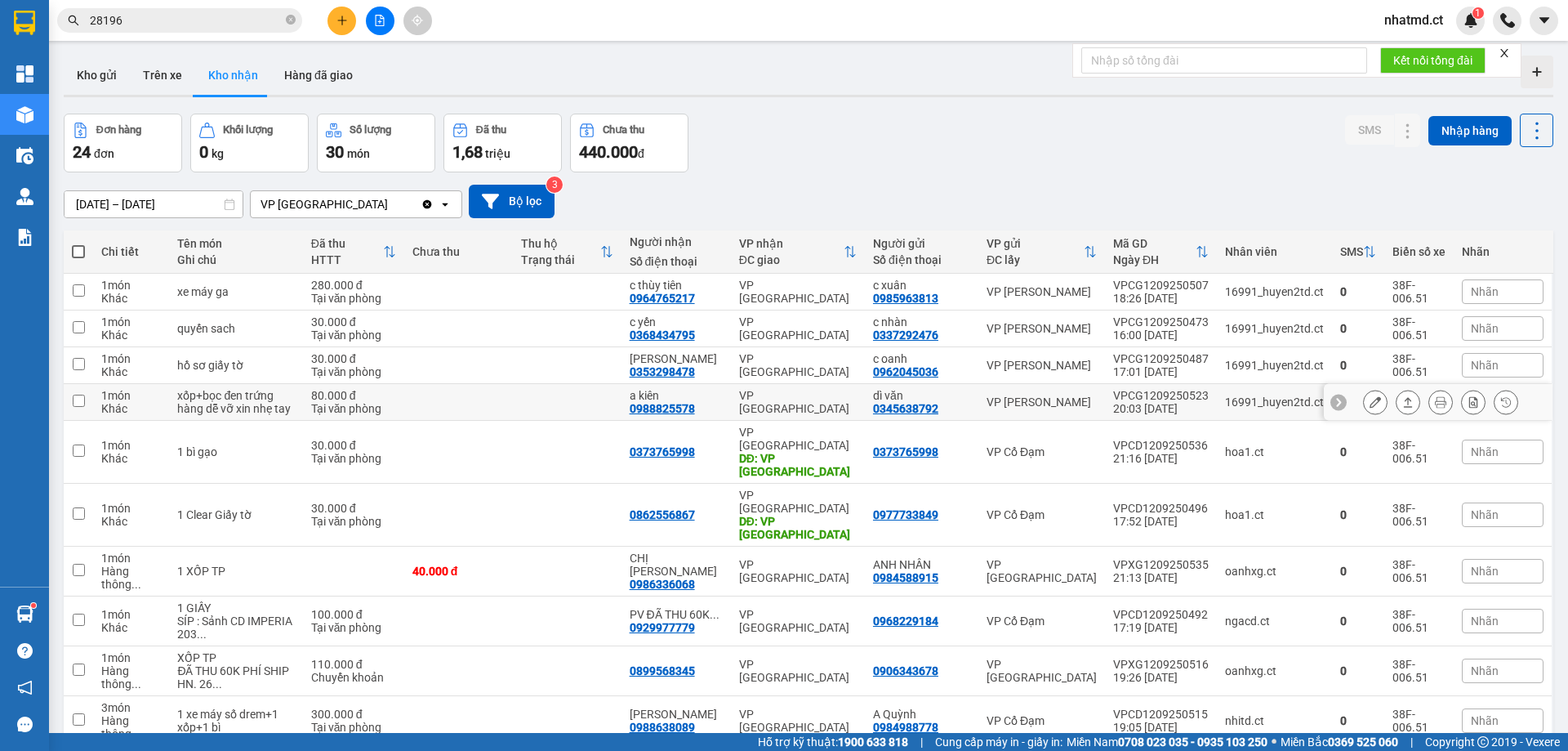
click at [490, 420] on td at bounding box center [458, 403] width 109 height 37
checkbox input "true"
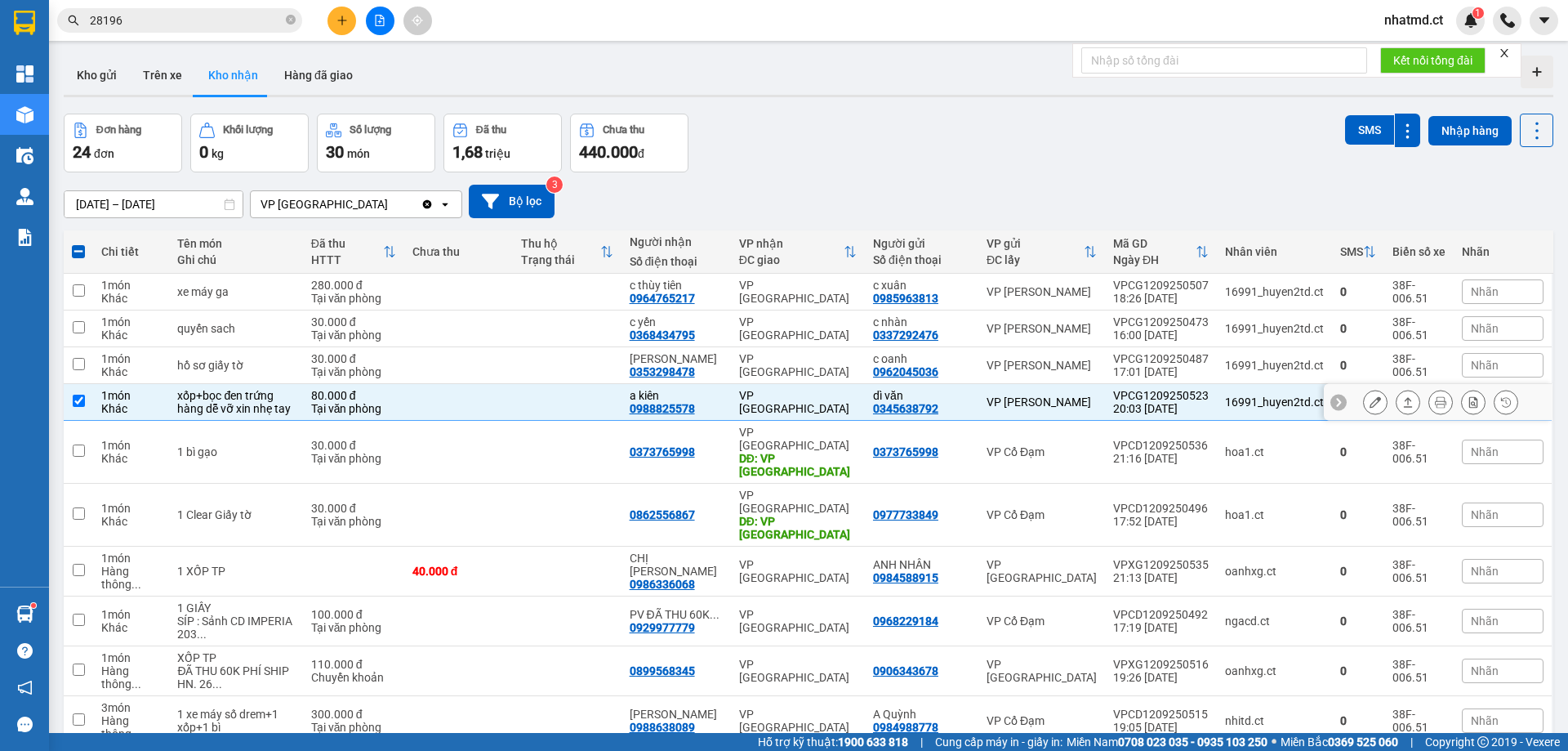
click at [1045, 416] on button at bounding box center [1375, 402] width 23 height 28
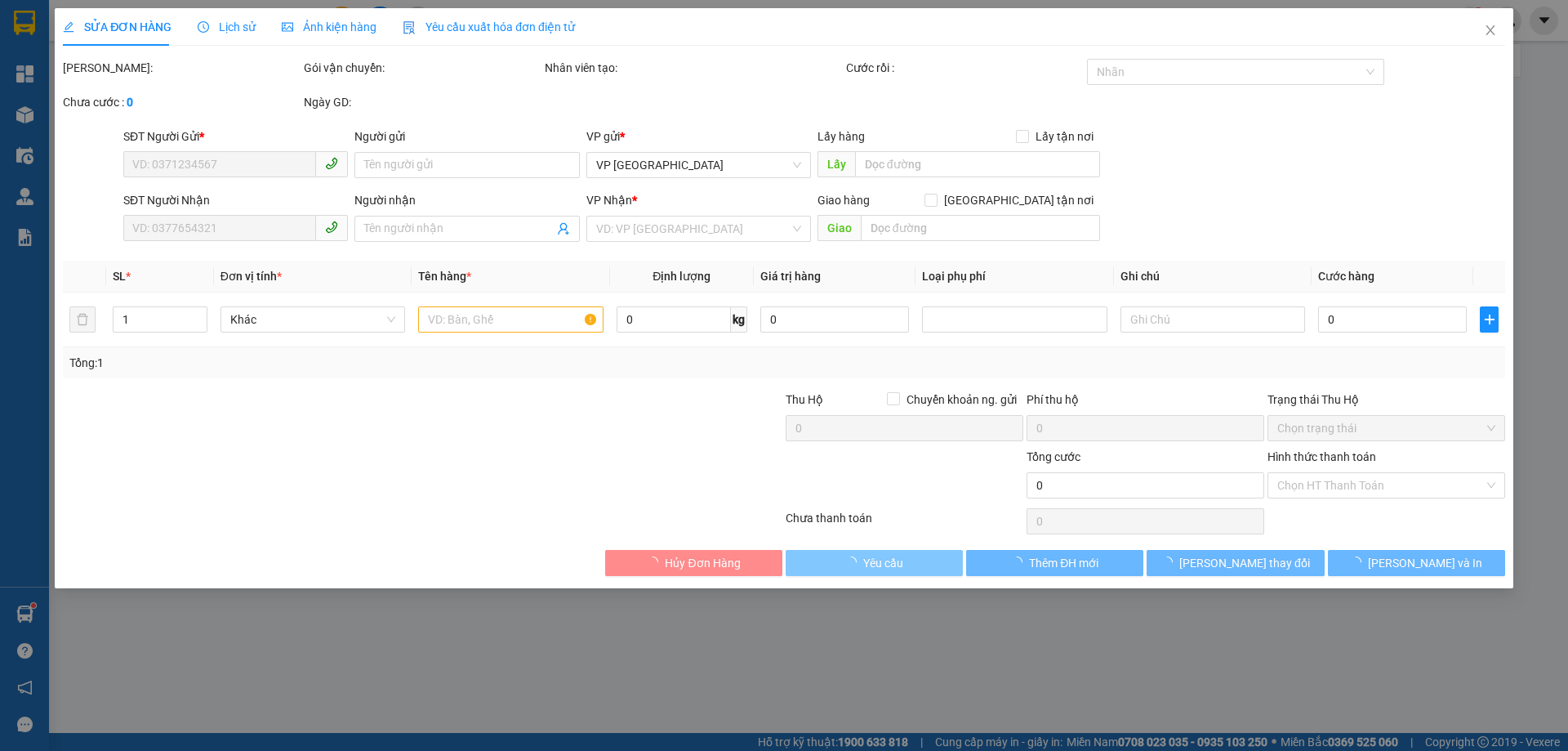
type input "0345638792"
type input "dì văn"
type input "0988825578"
type input "a kiên"
type input "80.000"
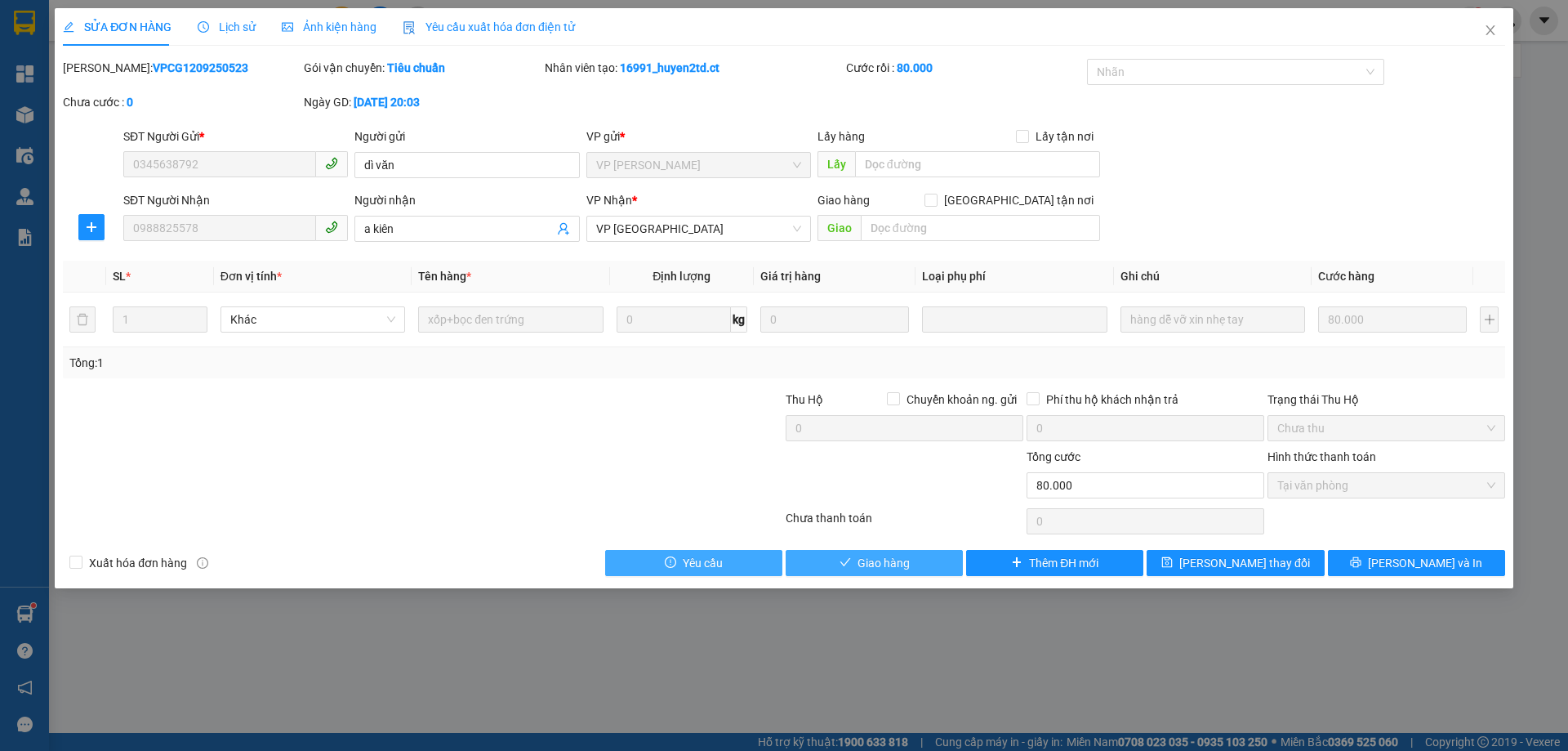
click at [865, 456] on span "Giao hàng" at bounding box center [883, 563] width 52 height 18
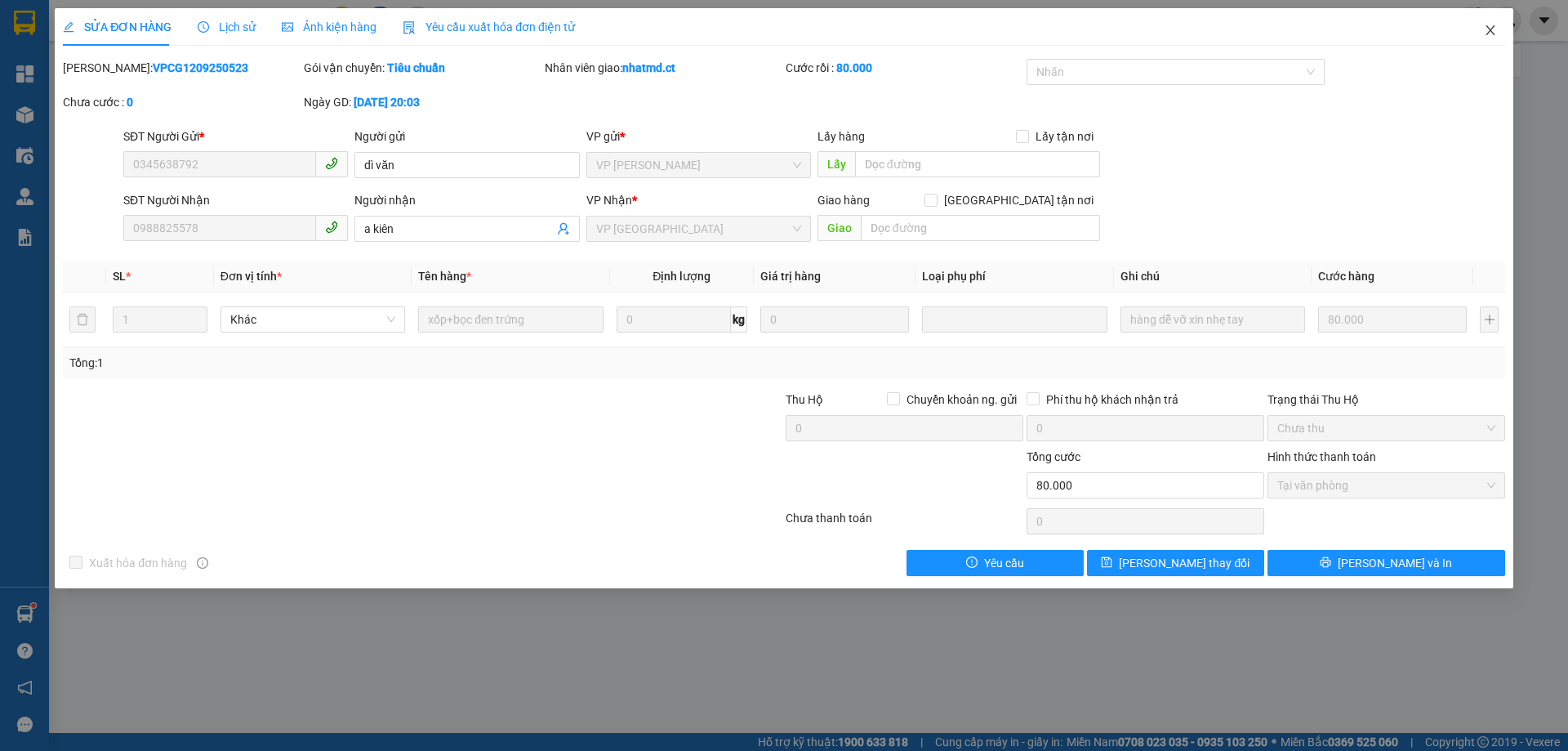
click at [1045, 39] on span "Close" at bounding box center [1490, 31] width 46 height 46
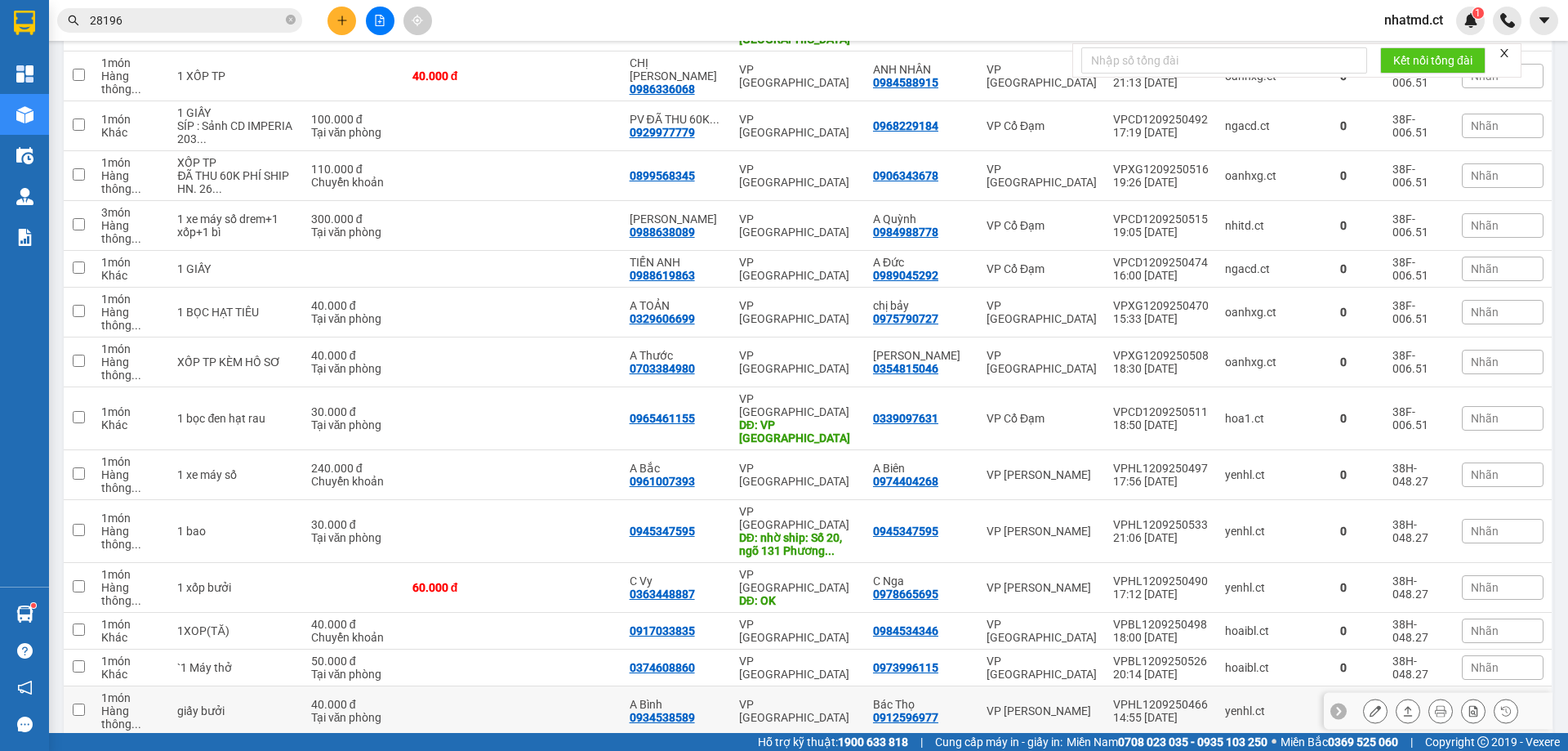
scroll to position [369, 0]
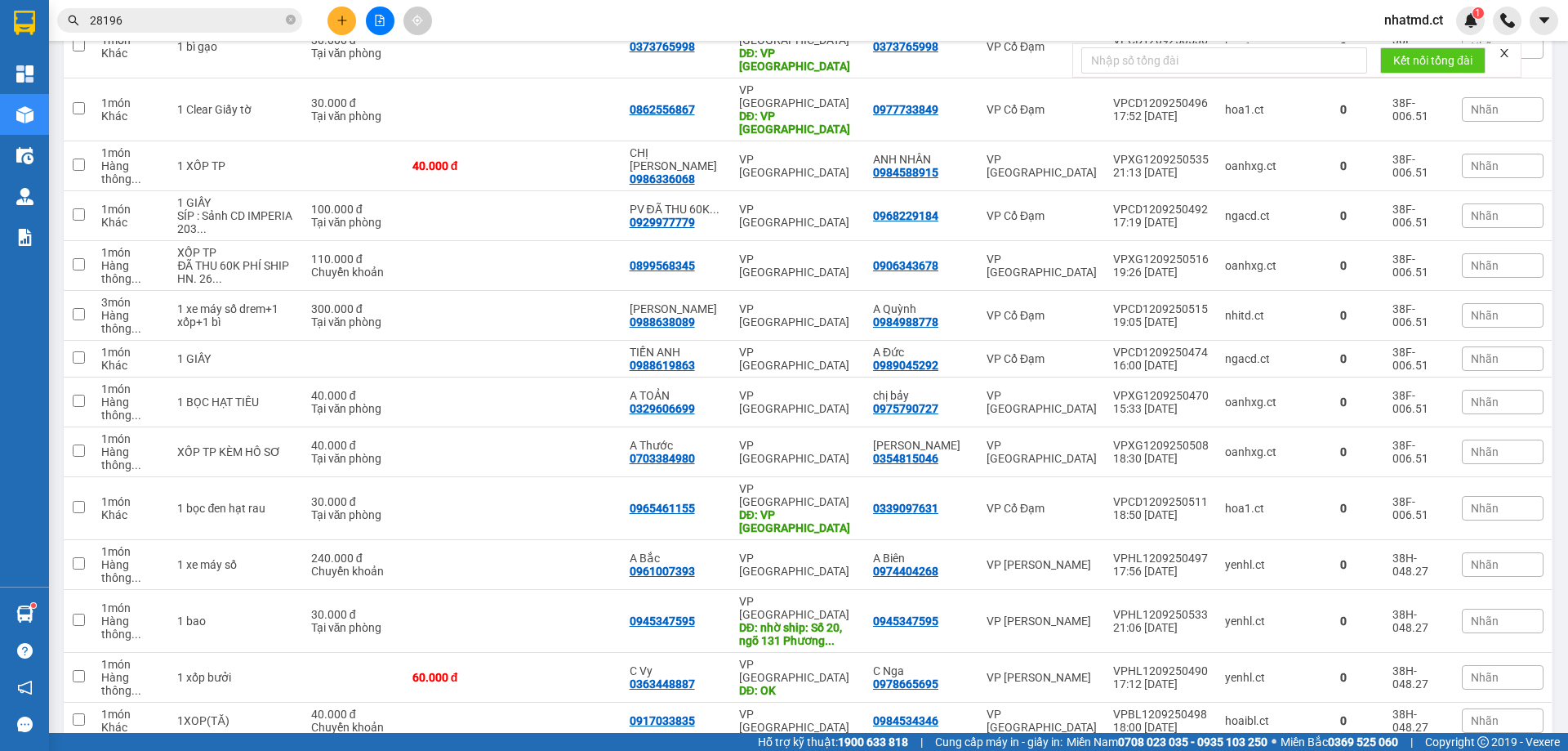
click at [159, 19] on input "28196" at bounding box center [186, 20] width 192 height 18
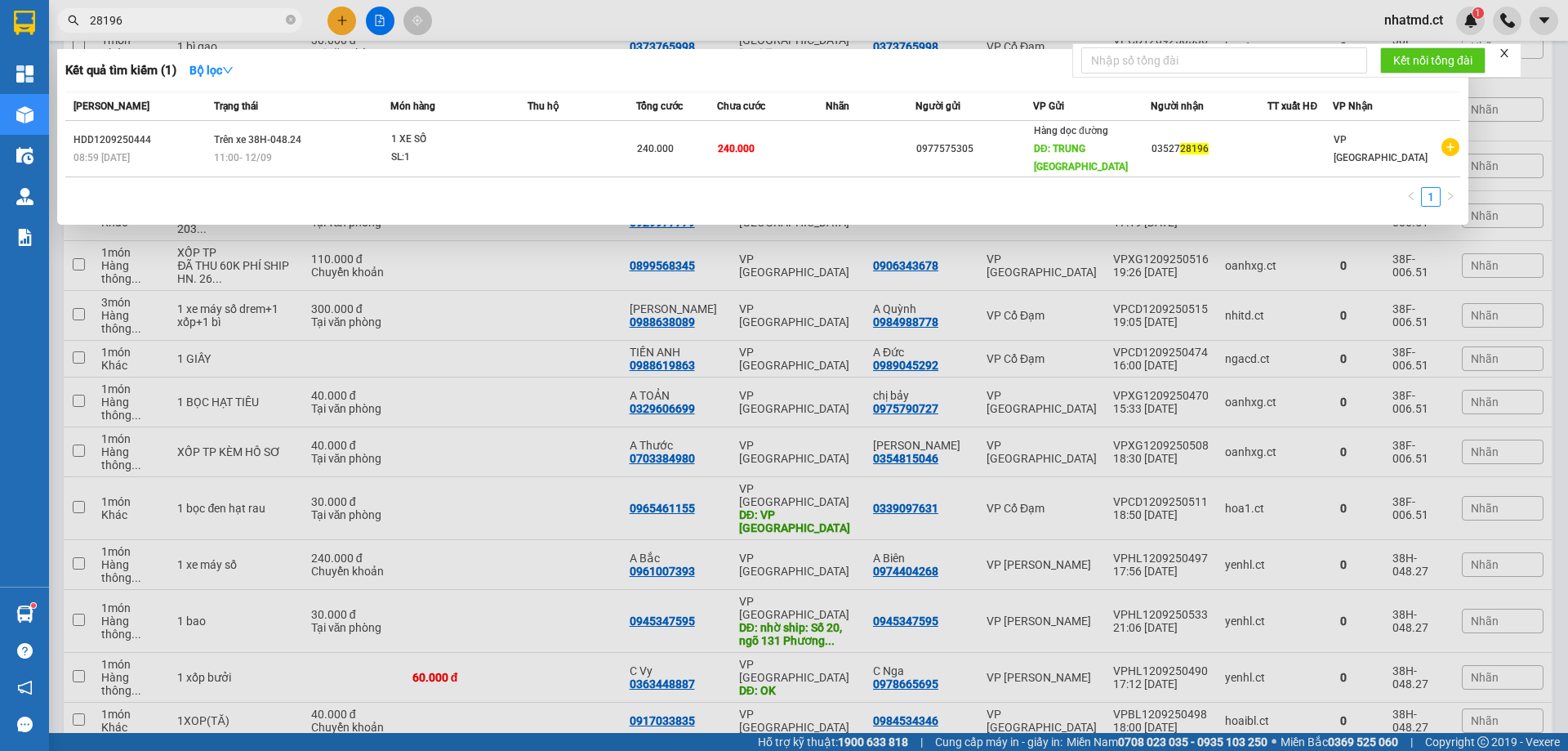
click at [159, 19] on input "28196" at bounding box center [186, 20] width 192 height 18
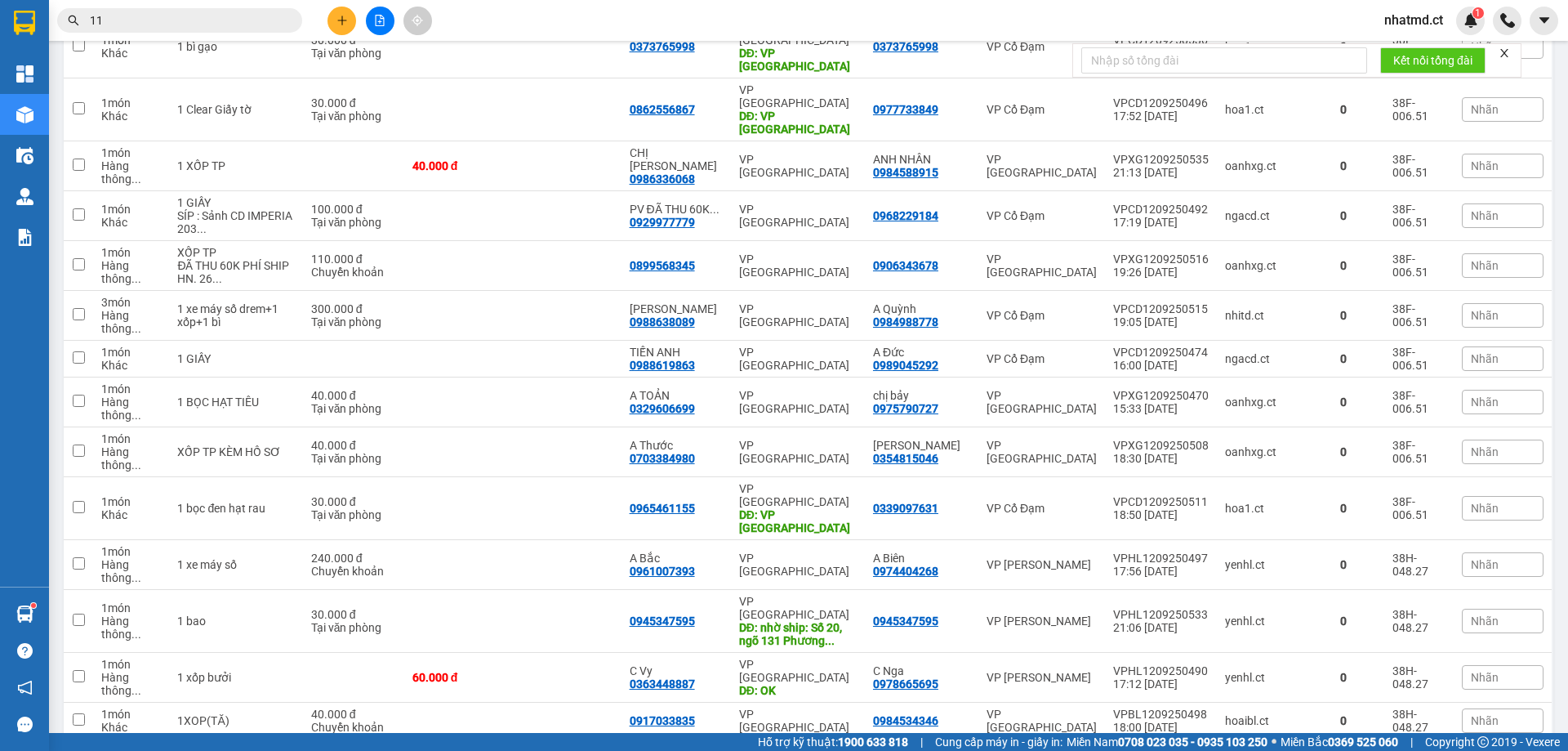
type input "113"
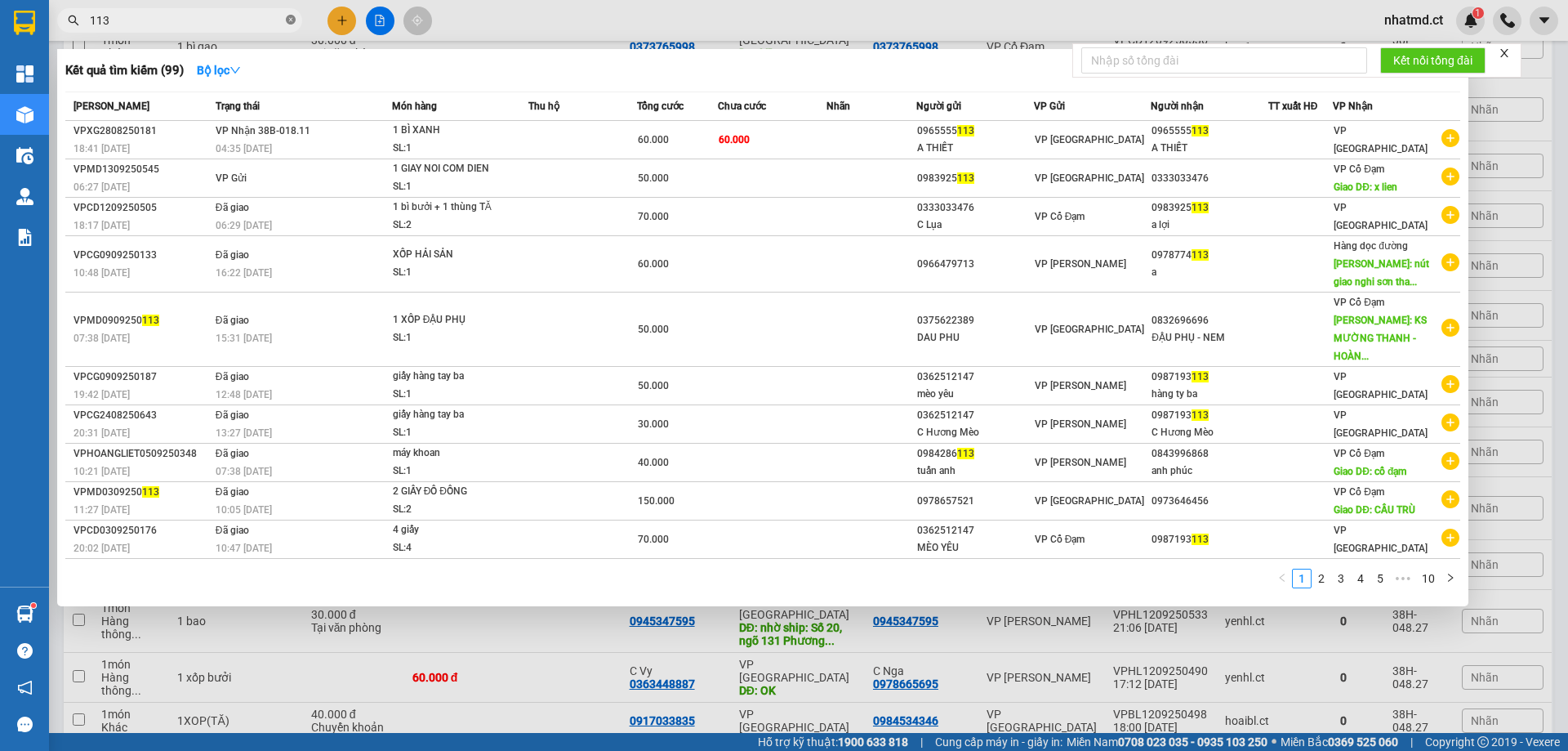
click at [291, 18] on icon "close-circle" at bounding box center [291, 19] width 10 height 10
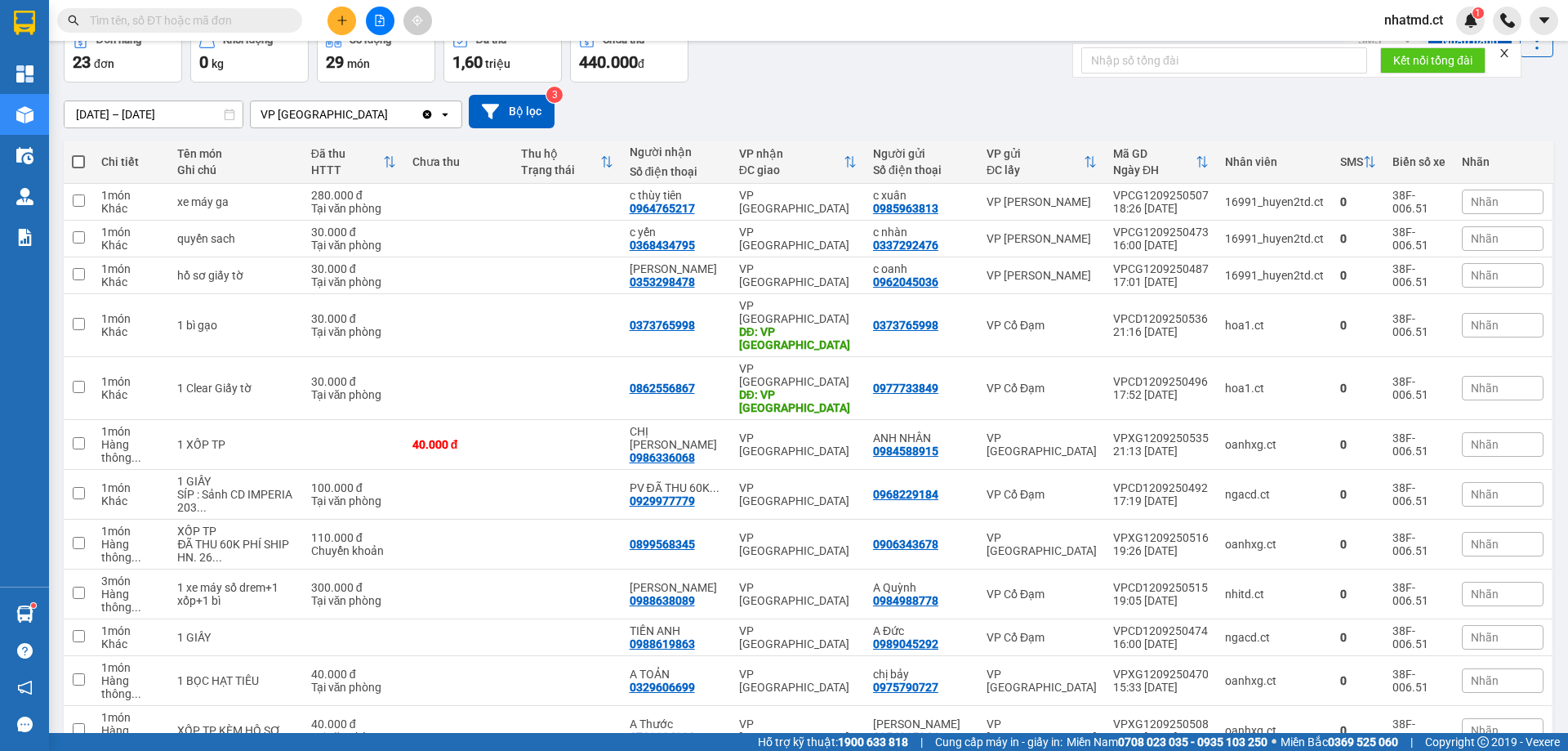
scroll to position [0, 0]
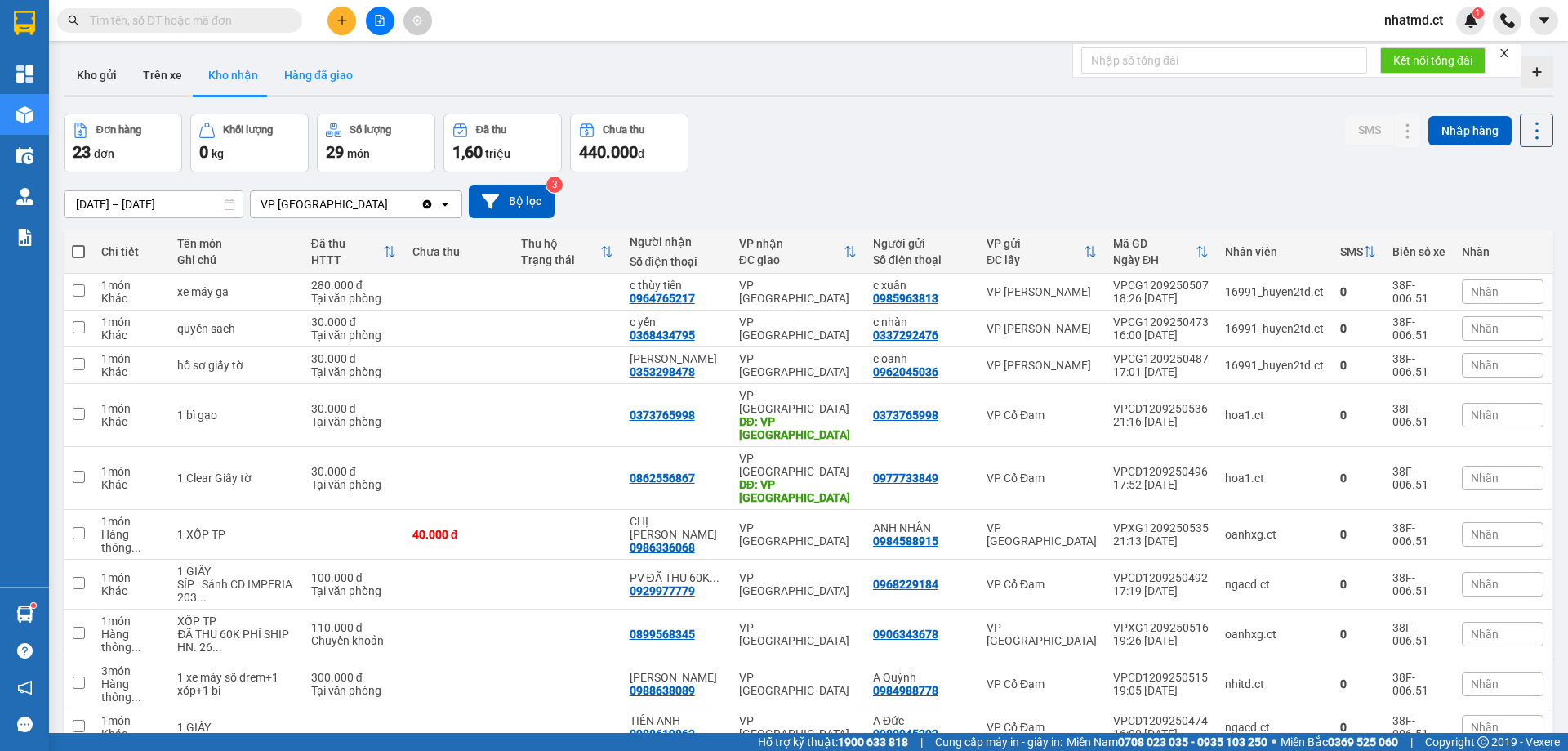
click at [313, 72] on button "Hàng đã giao" at bounding box center [318, 75] width 94 height 39
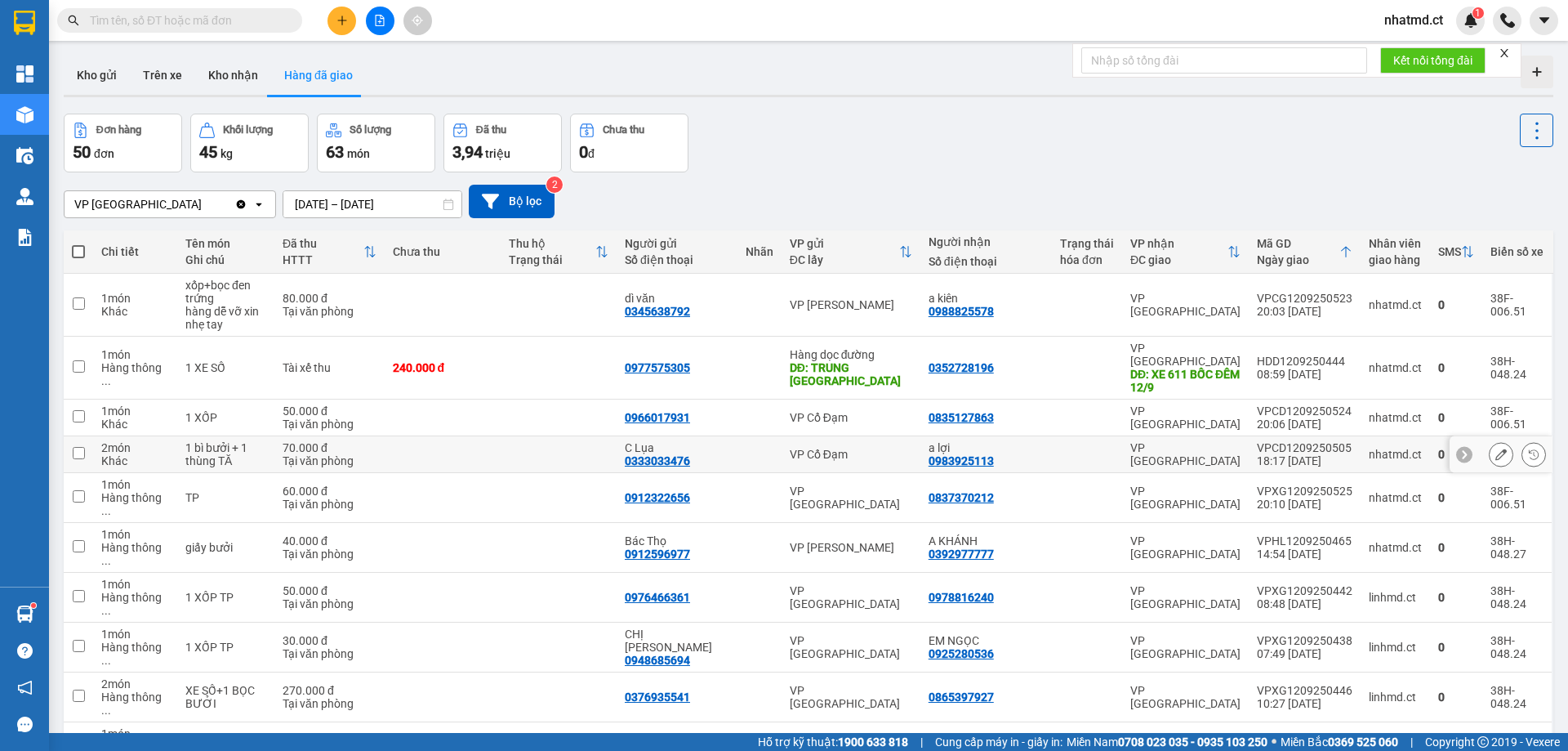
click at [566, 443] on td at bounding box center [558, 455] width 116 height 37
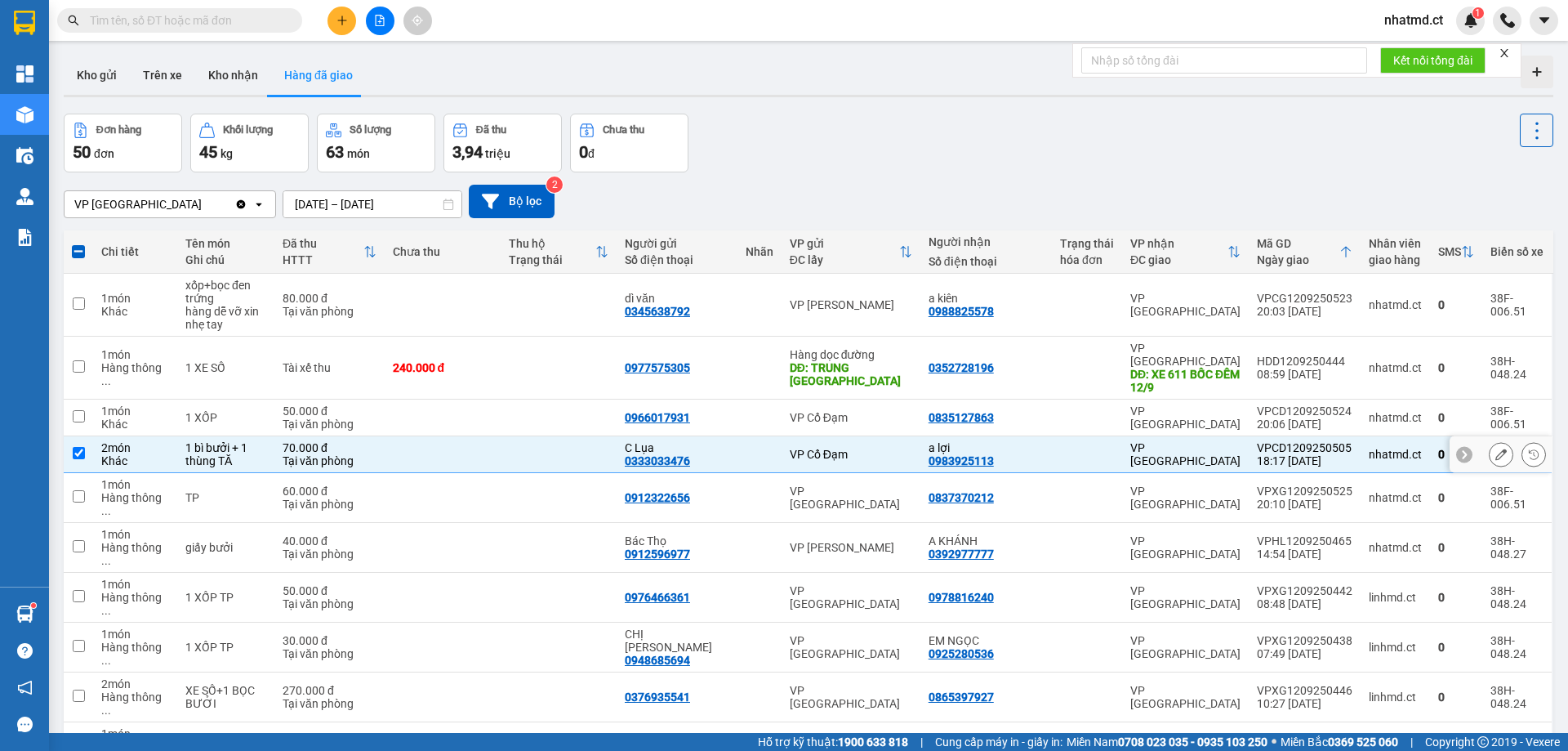
click at [565, 444] on td at bounding box center [558, 455] width 116 height 37
checkbox input "false"
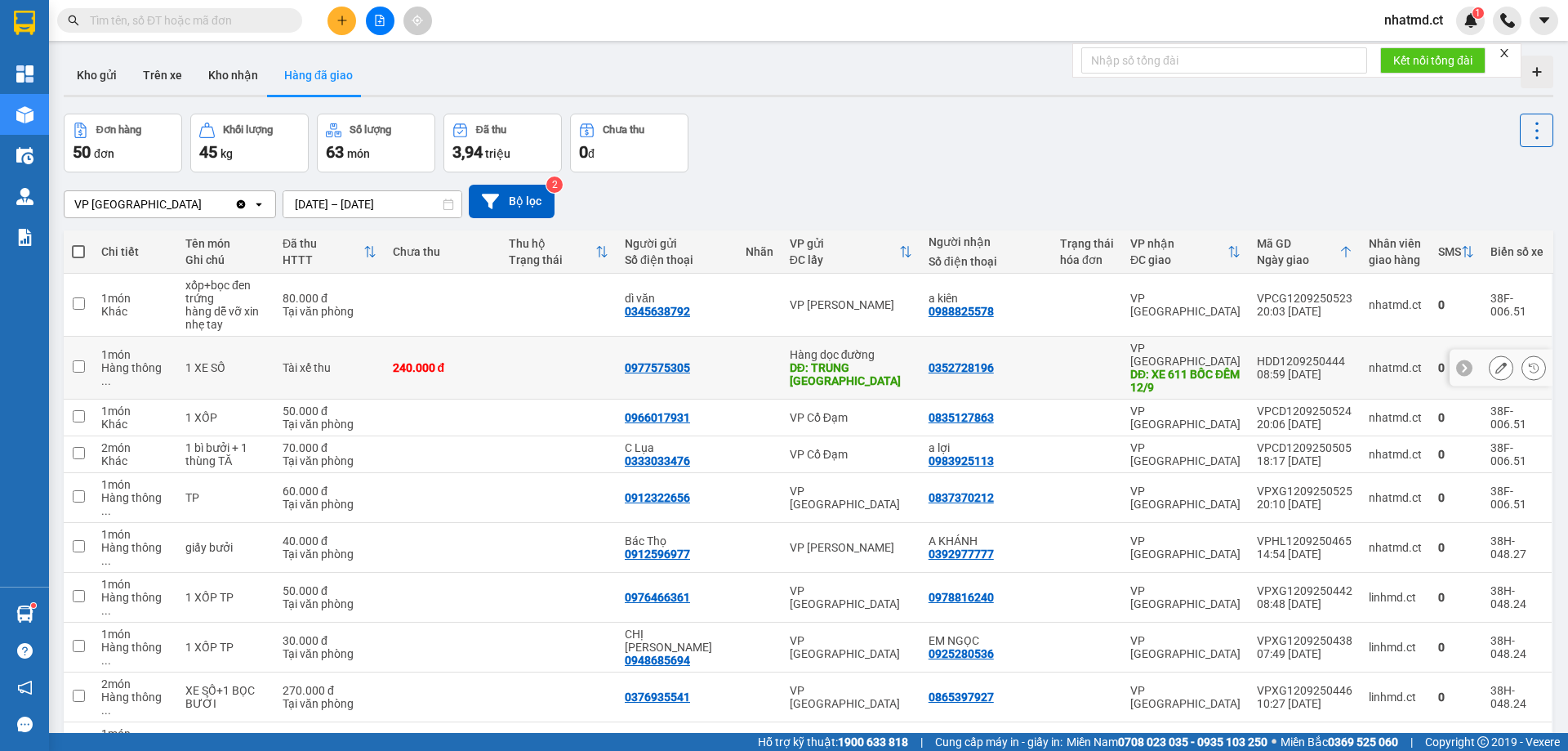
click at [553, 367] on td at bounding box center [558, 368] width 116 height 63
checkbox input "true"
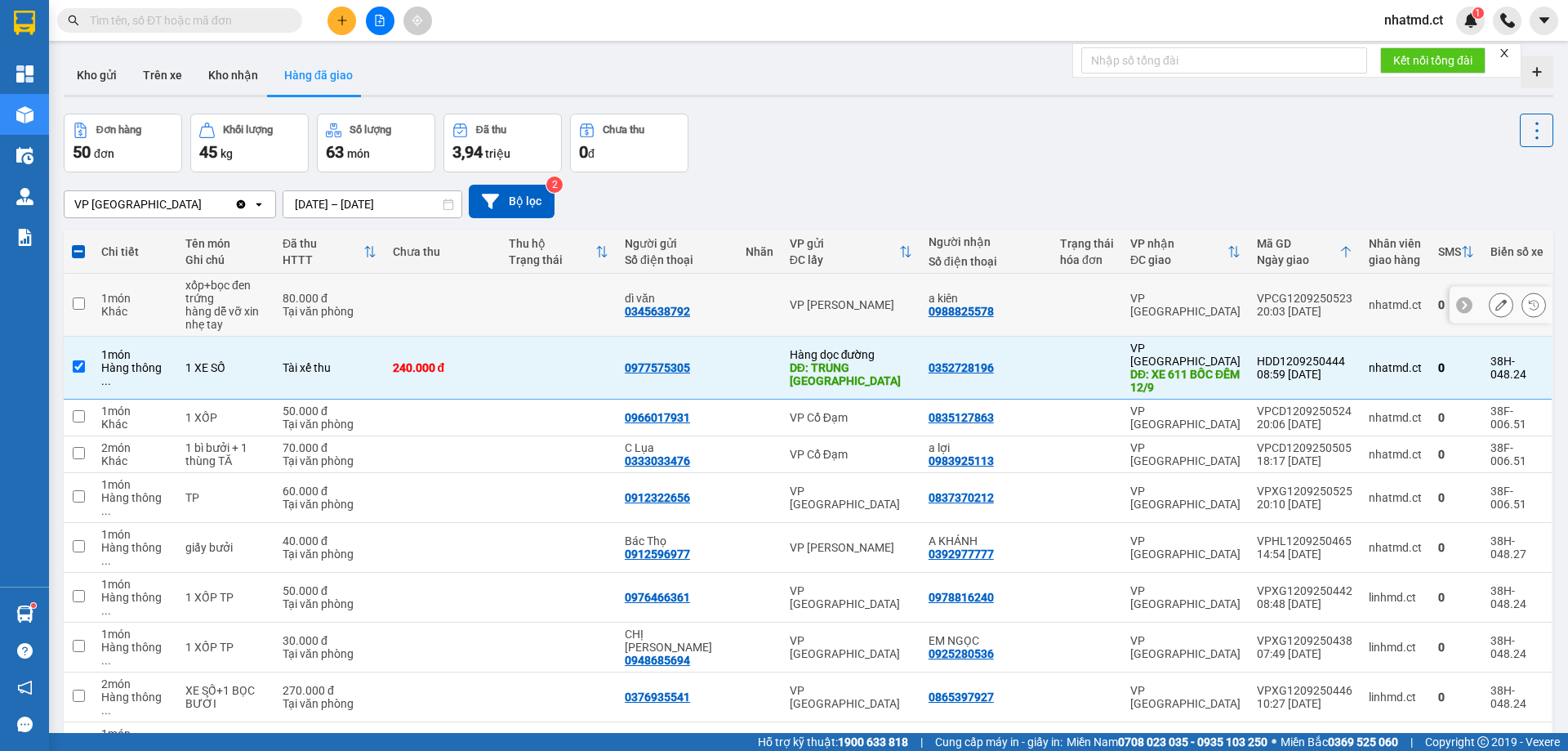
click at [491, 294] on td at bounding box center [443, 304] width 116 height 63
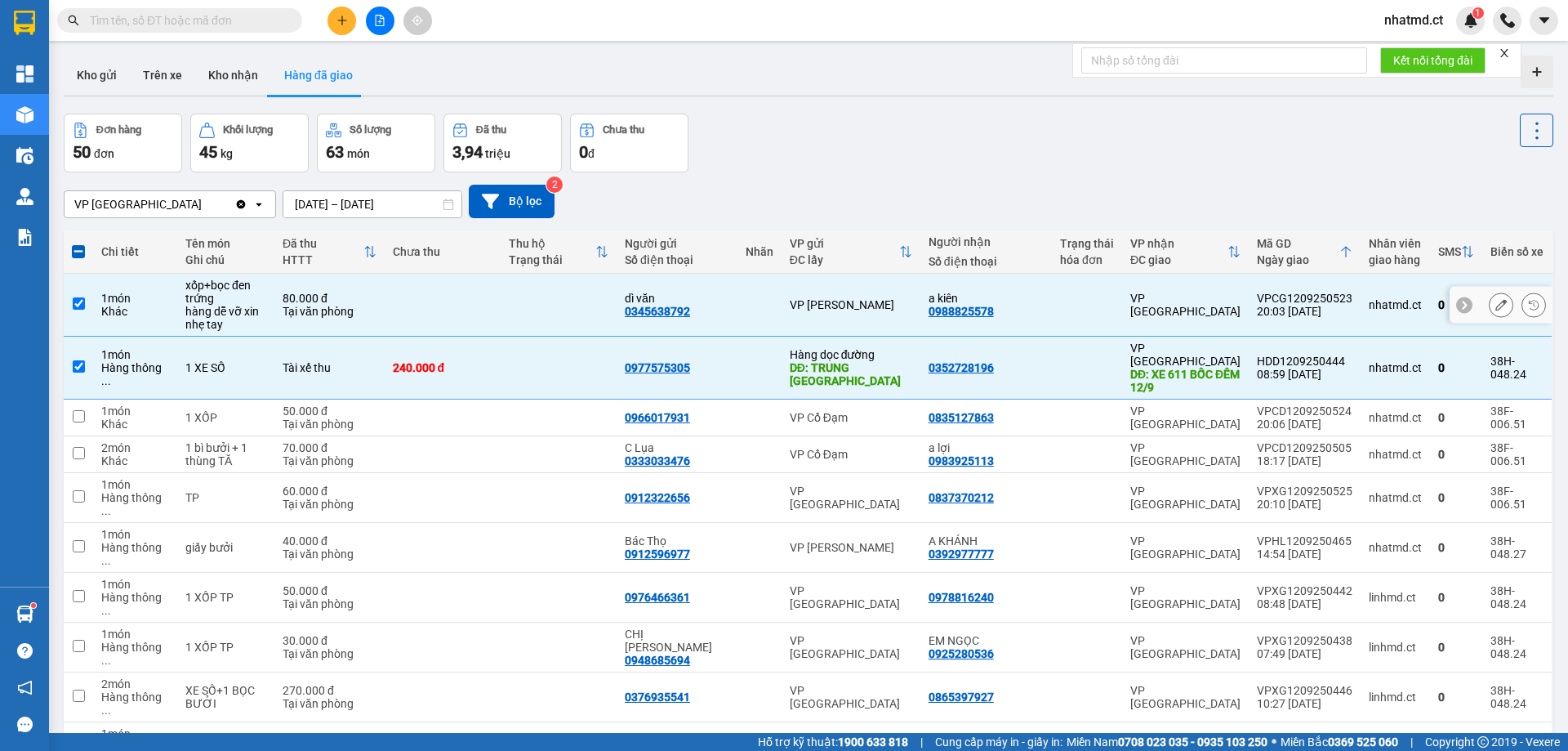
click at [490, 335] on td at bounding box center [443, 304] width 116 height 63
checkbox input "false"
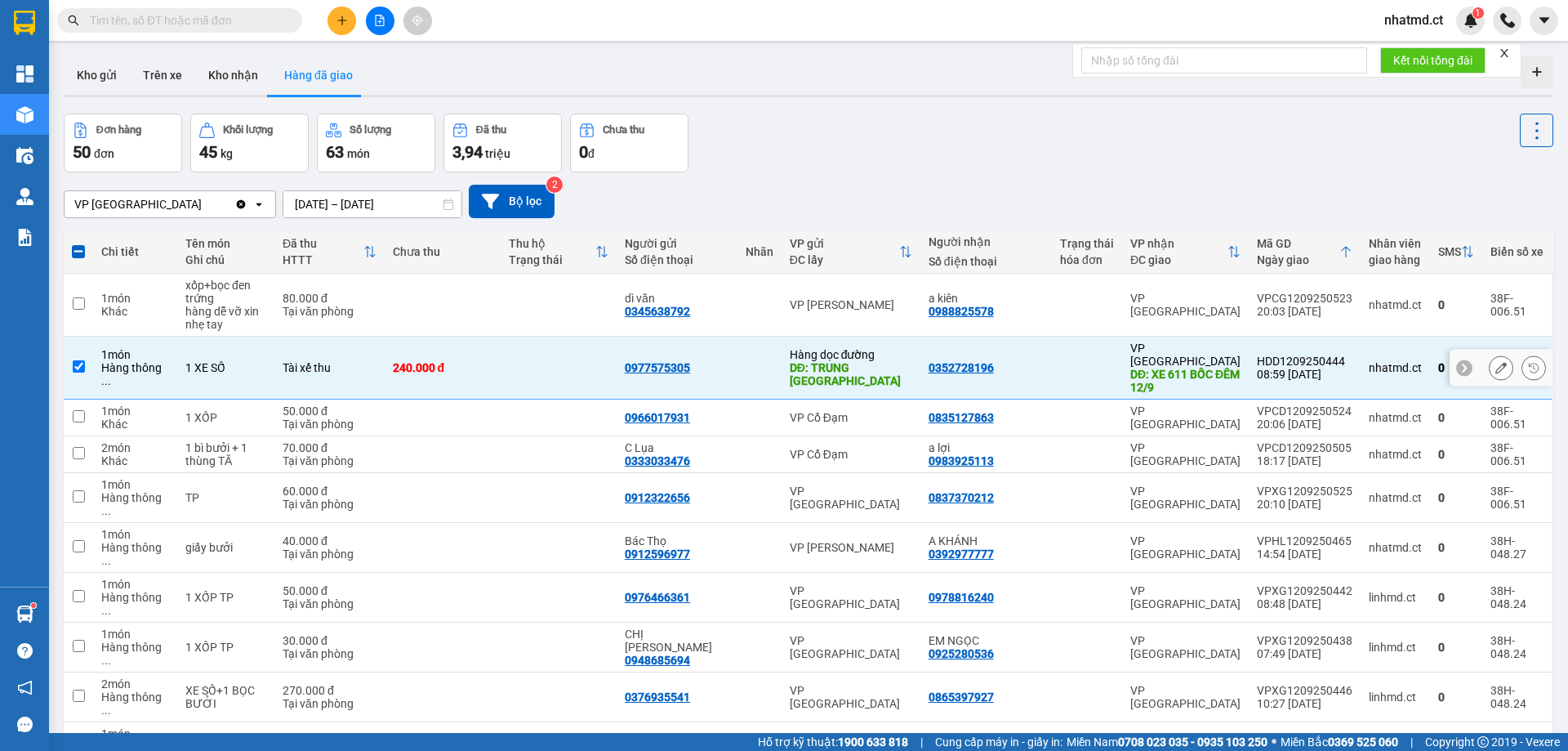
click at [490, 341] on td "240.000 đ" at bounding box center [443, 368] width 116 height 63
checkbox input "false"
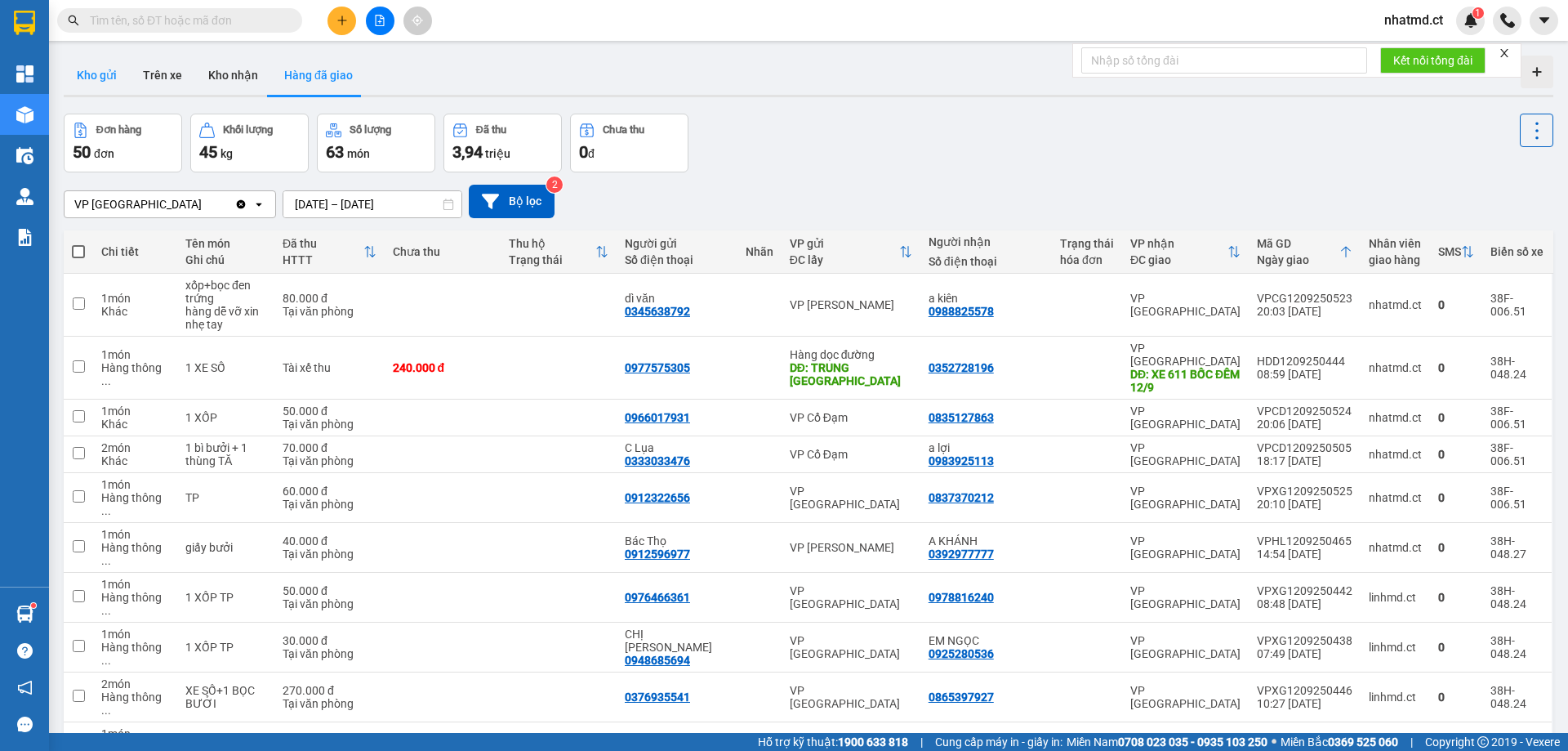
click at [112, 77] on button "Kho gửi" at bounding box center [96, 75] width 66 height 39
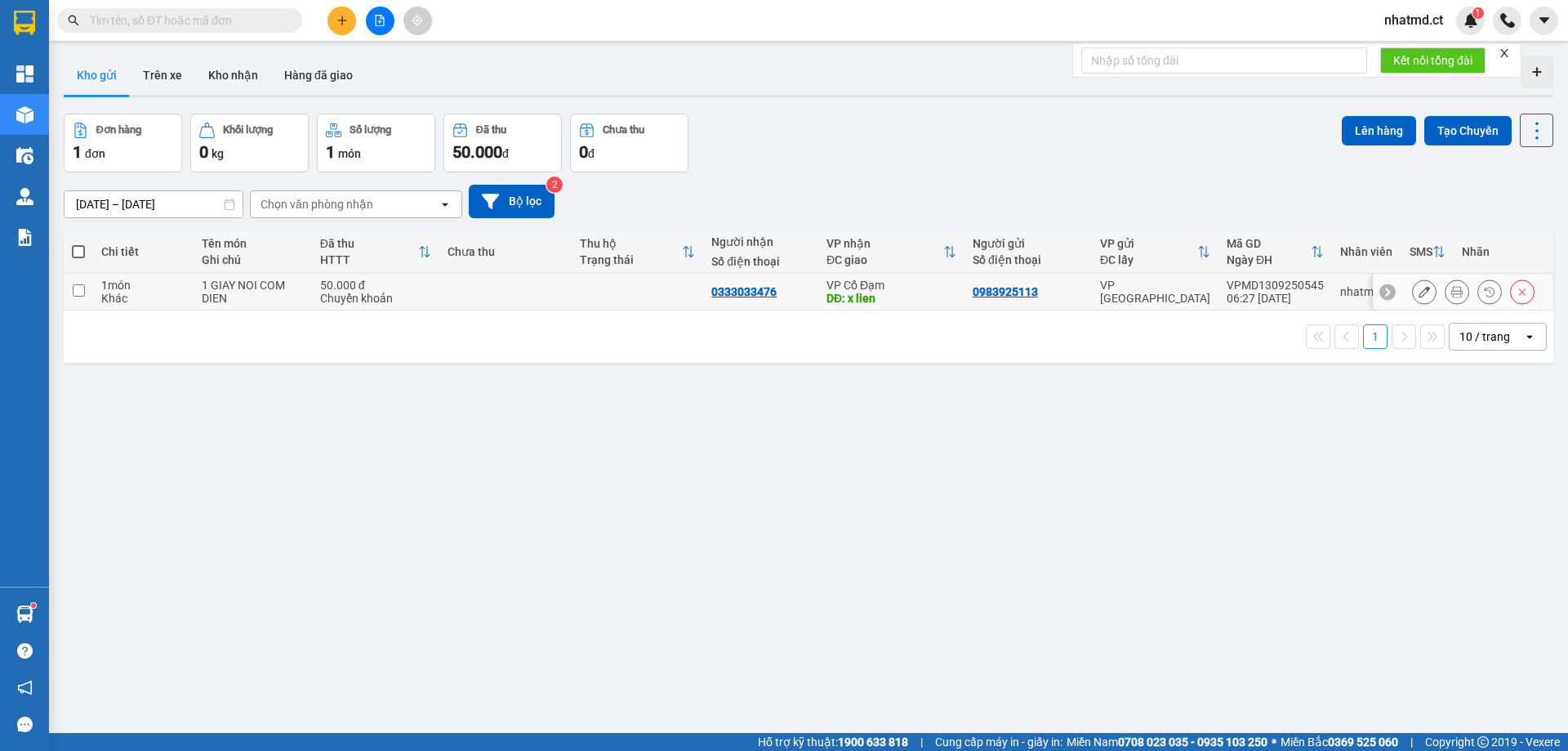
click at [244, 304] on td "1 GIAY NOI COM DIEN" at bounding box center [252, 292] width 117 height 37
checkbox input "true"
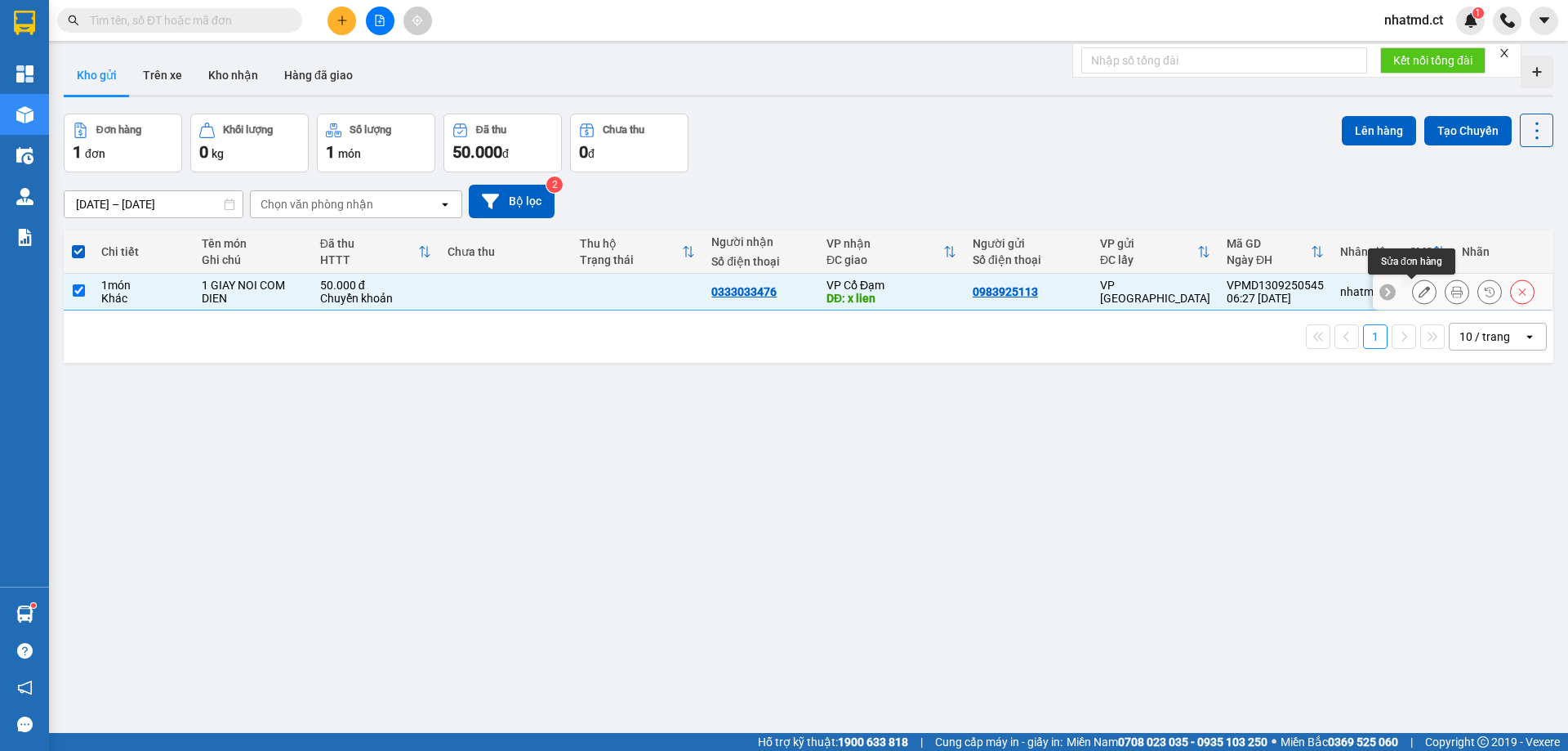
click at [1045, 289] on icon at bounding box center [1456, 292] width 11 height 11
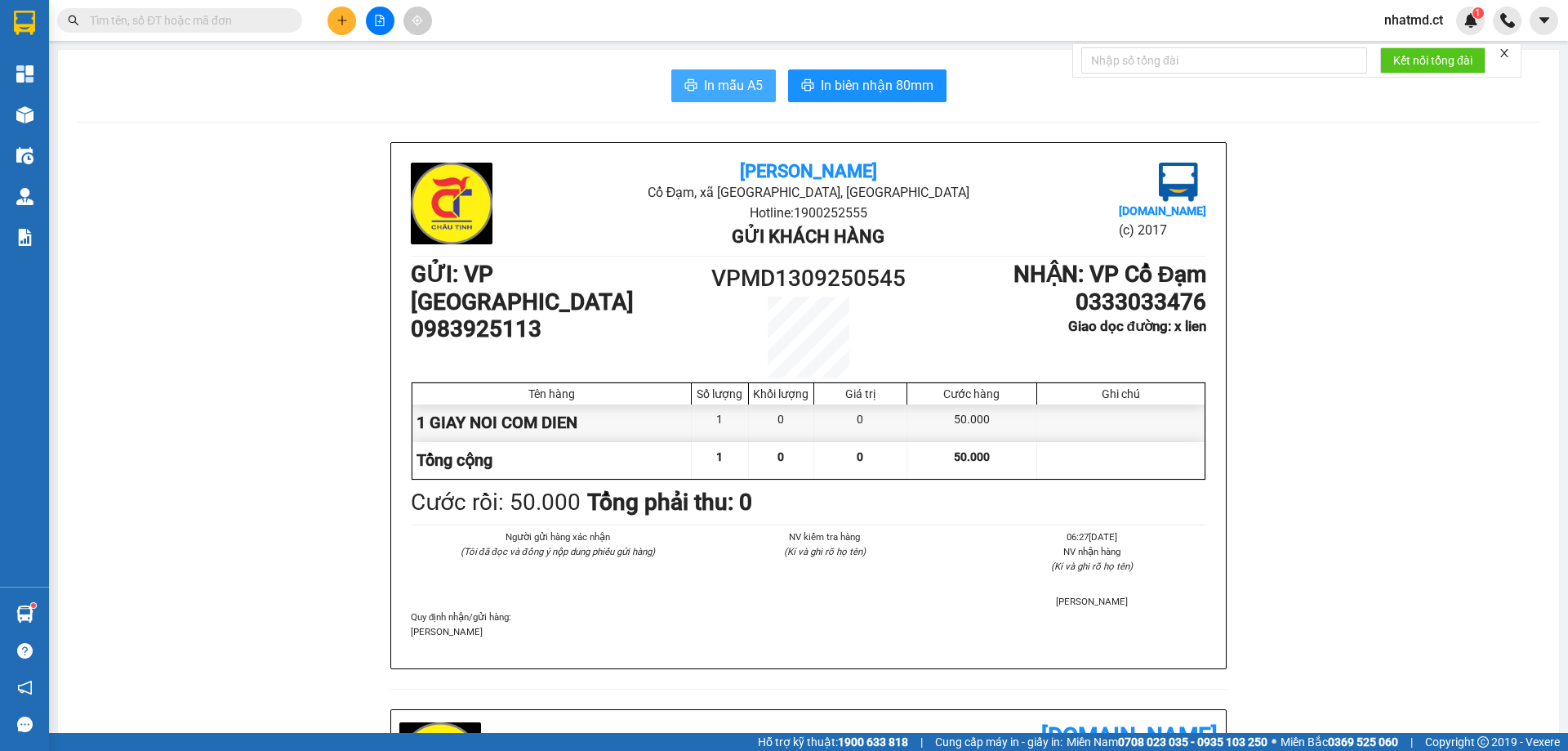
click at [706, 83] on span "In mẫu A5" at bounding box center [733, 85] width 59 height 20
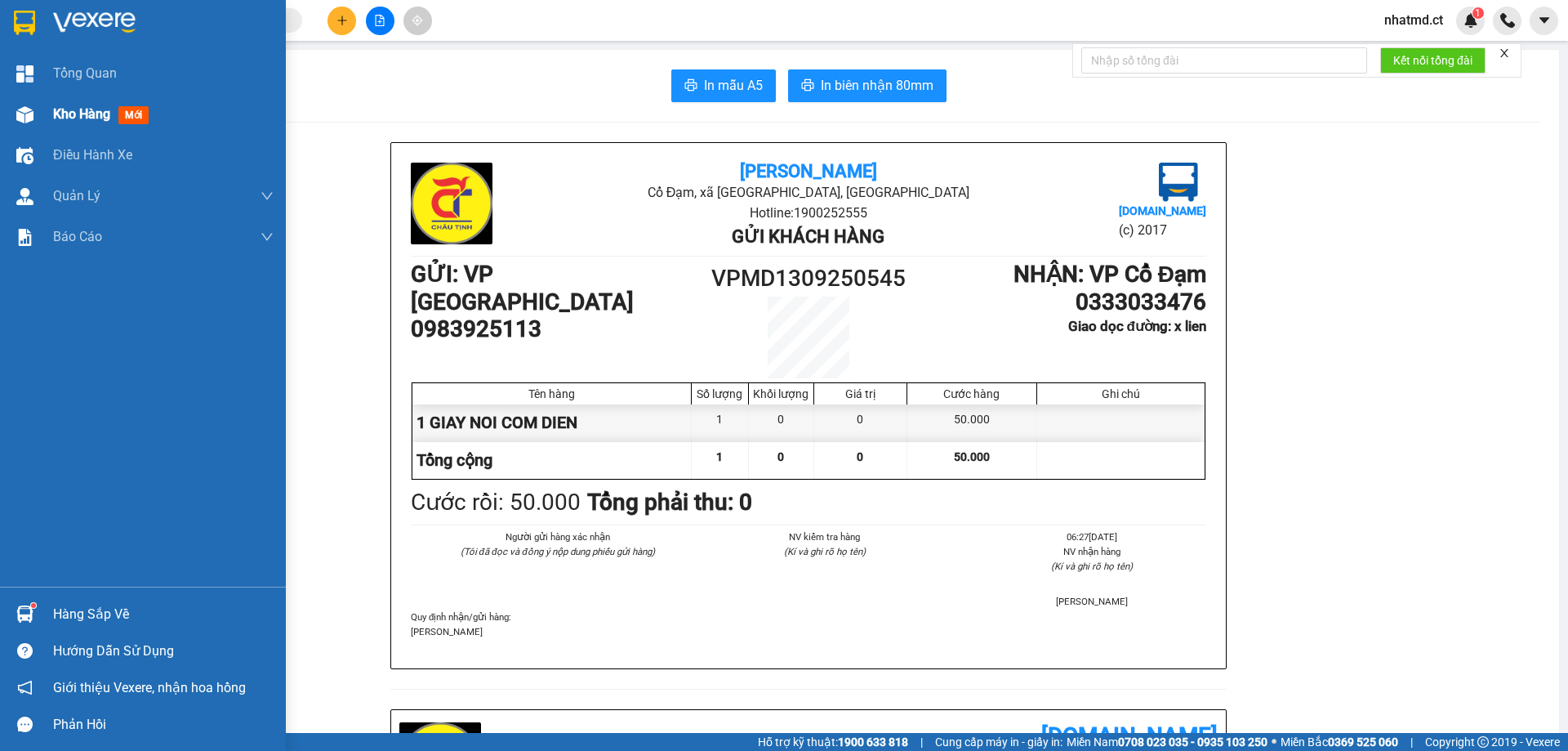
click at [50, 103] on div "Kho hàng mới" at bounding box center [143, 114] width 286 height 41
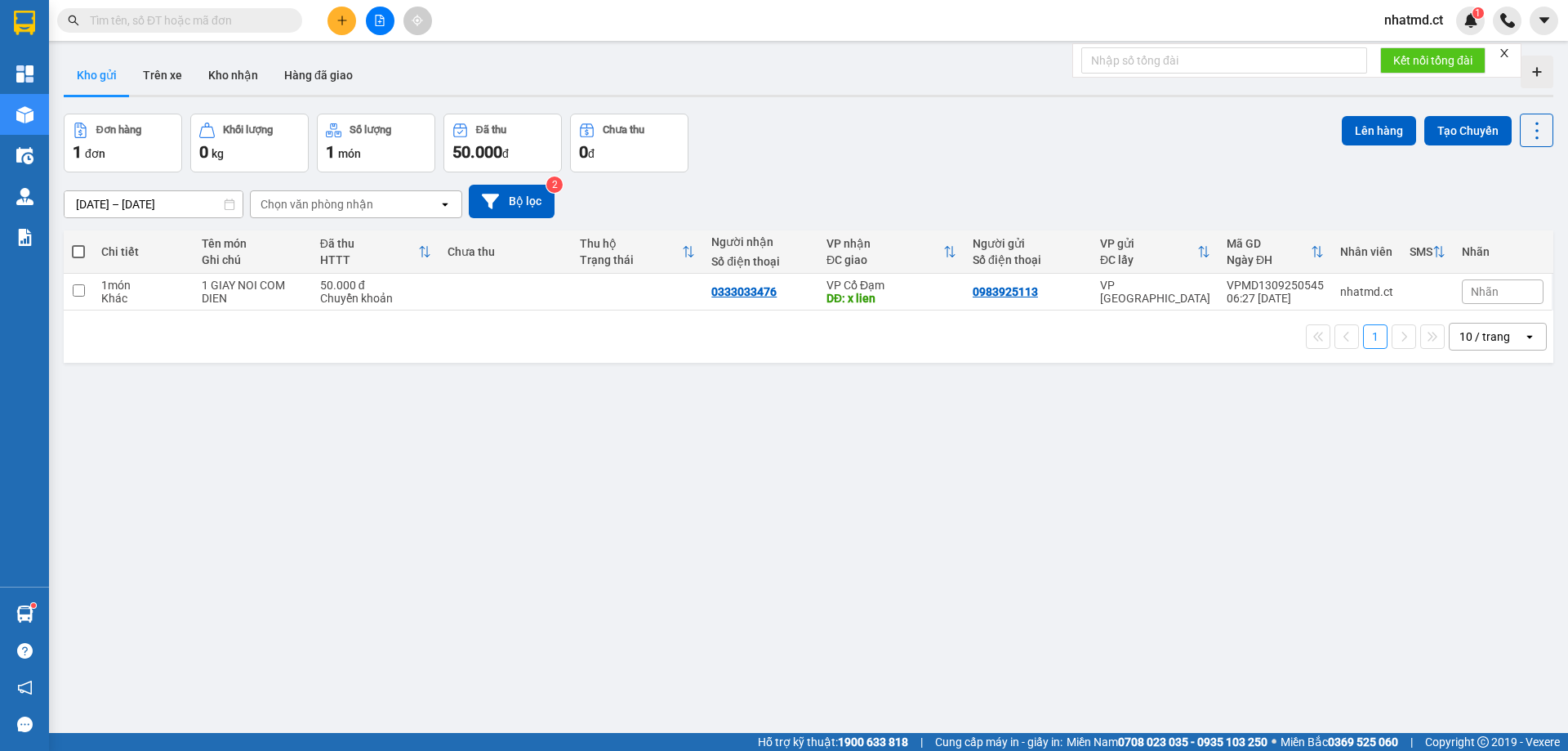
click at [203, 25] on input "text" at bounding box center [186, 20] width 192 height 18
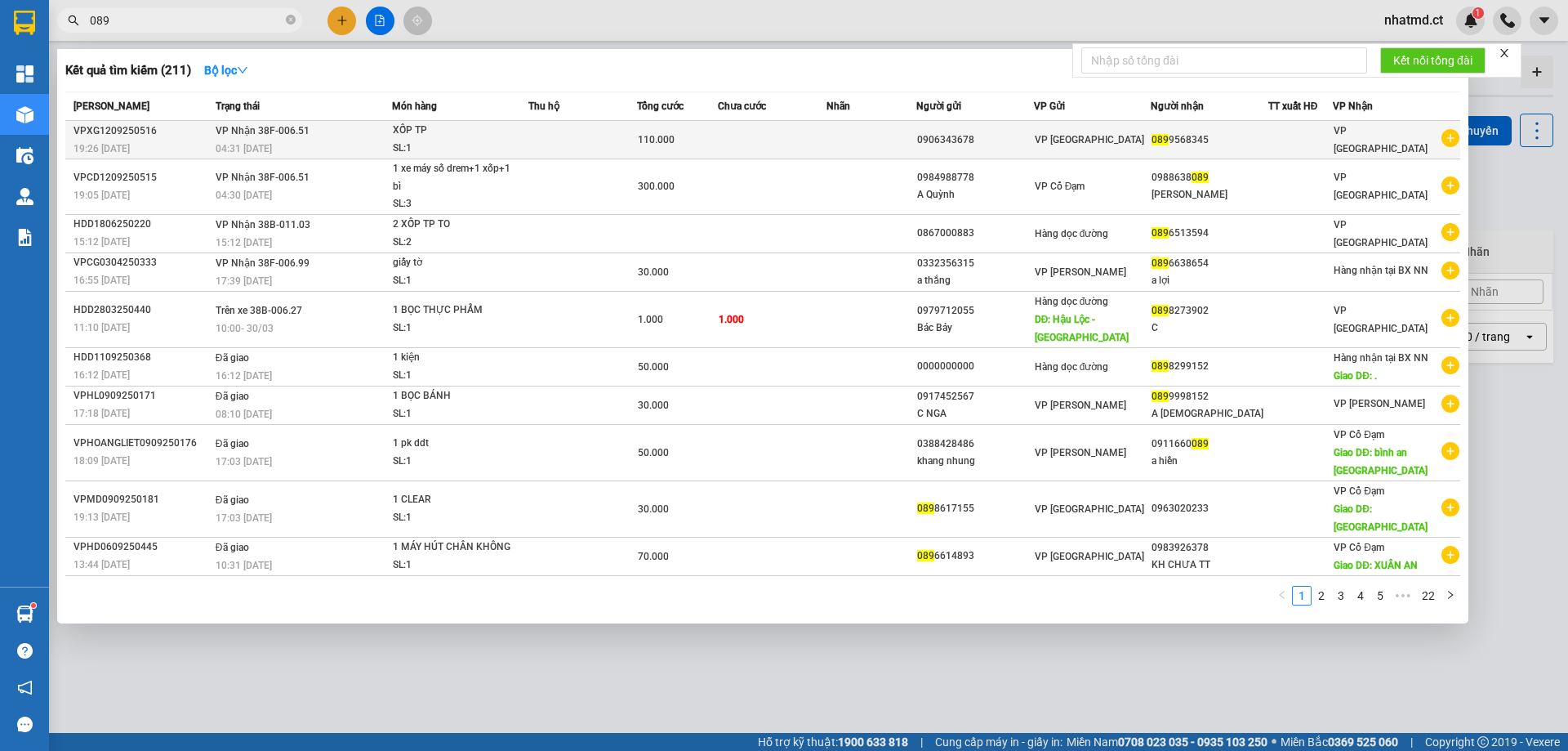
type input "089"
click at [337, 132] on td "VP Nhận 38F-006.51 04:31 [DATE]" at bounding box center [302, 140] width 181 height 39
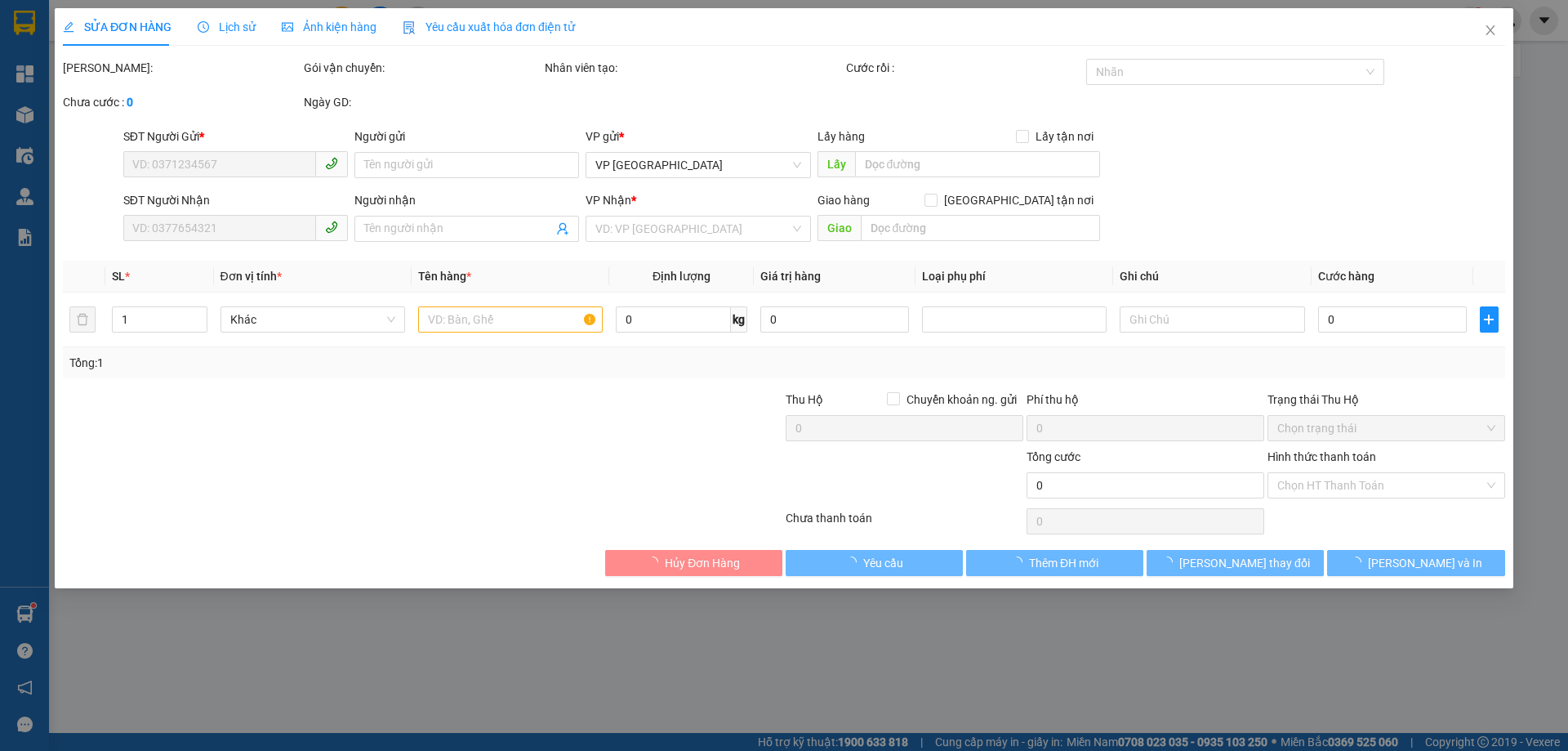
type input "0906343678"
type input "0899568345"
type input "110.000"
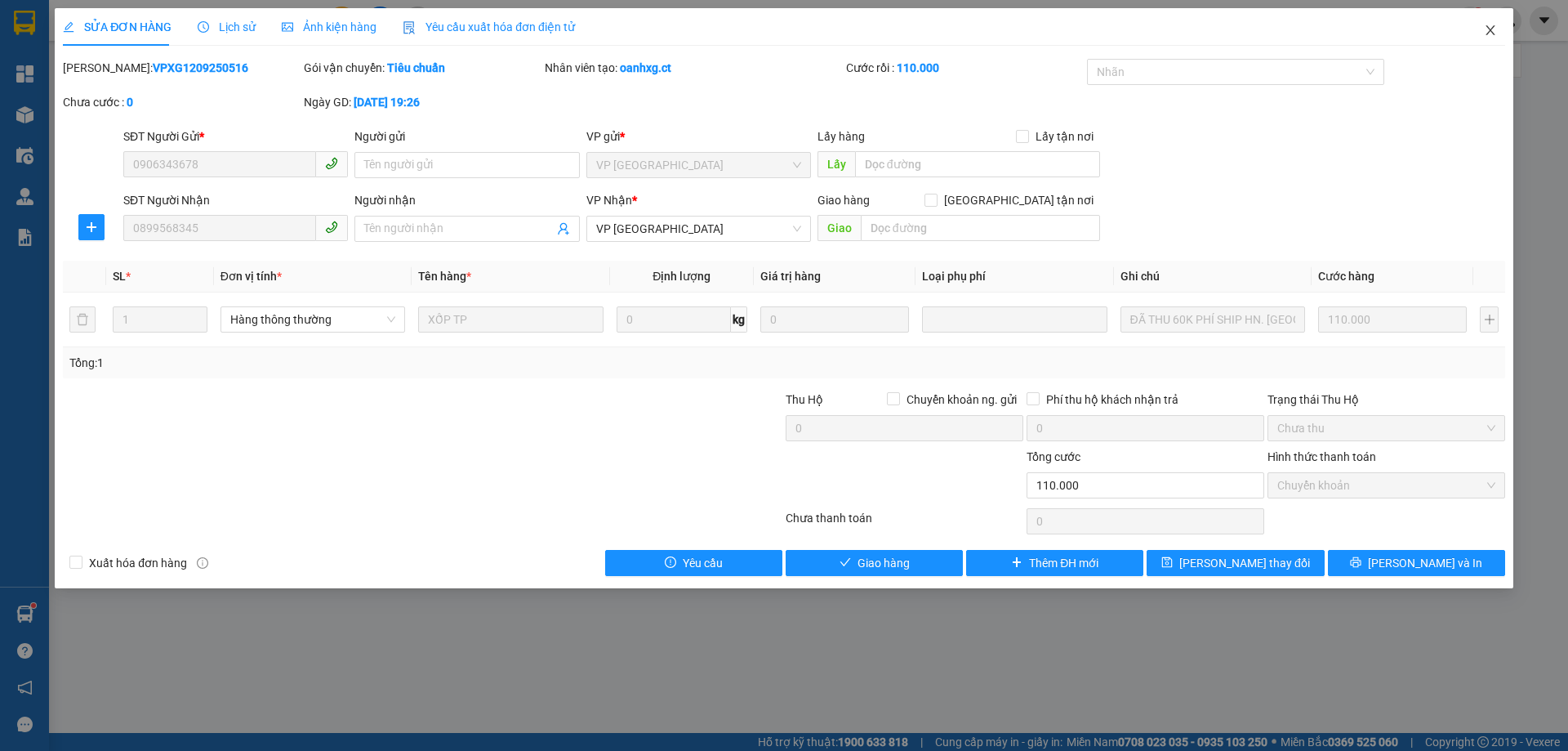
click at [1045, 31] on span "Close" at bounding box center [1490, 31] width 46 height 46
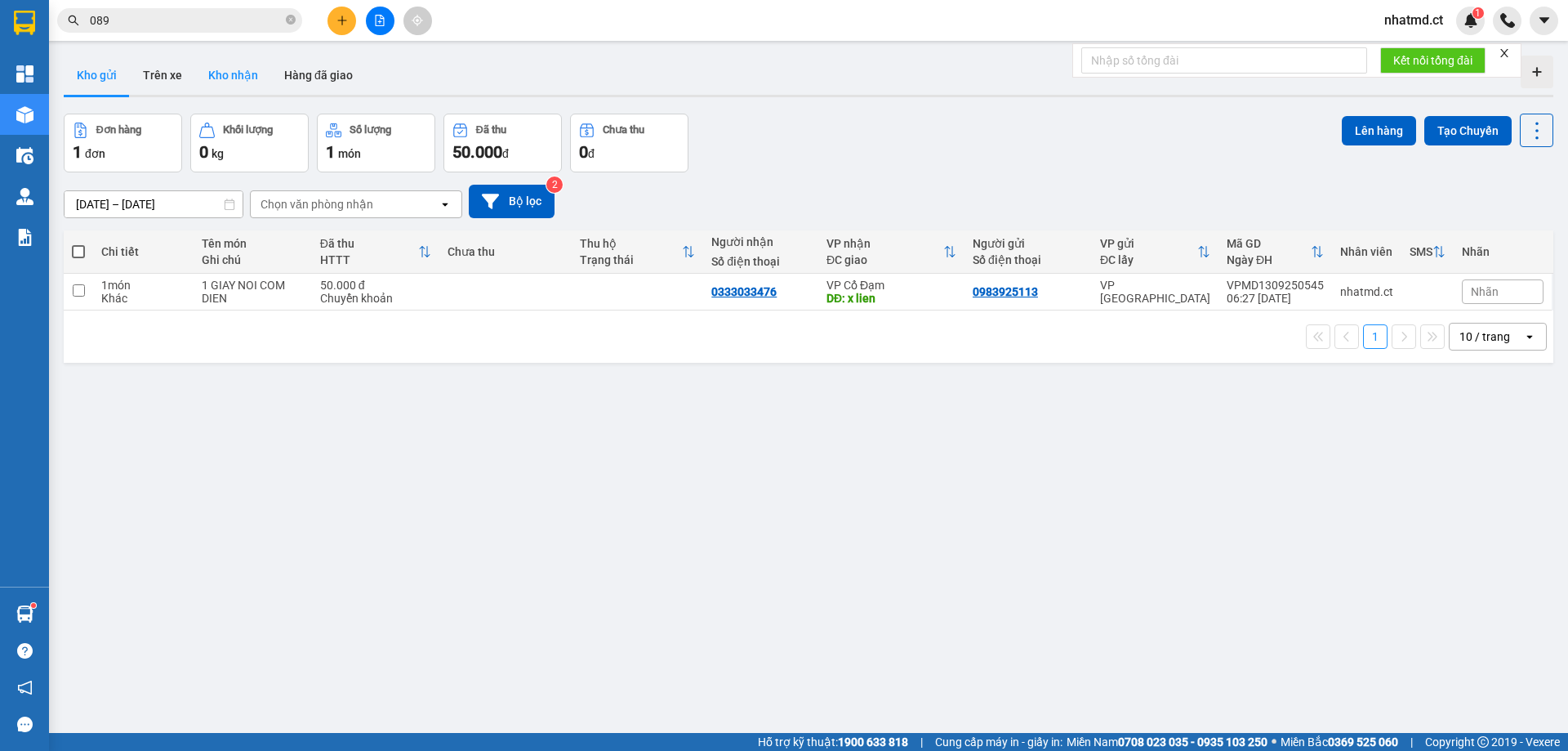
click at [235, 82] on button "Kho nhận" at bounding box center [233, 75] width 76 height 39
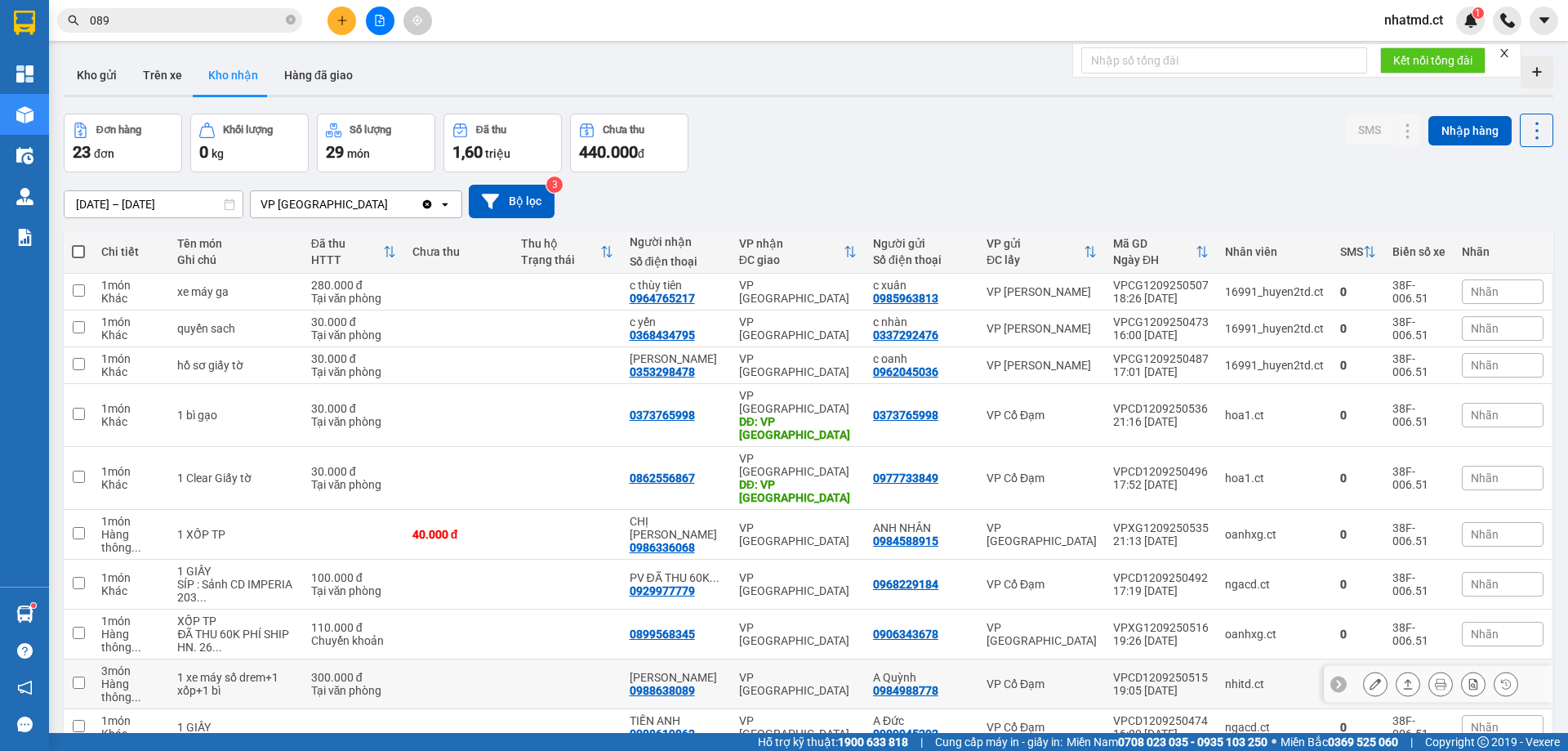
click at [506, 456] on td at bounding box center [458, 684] width 109 height 50
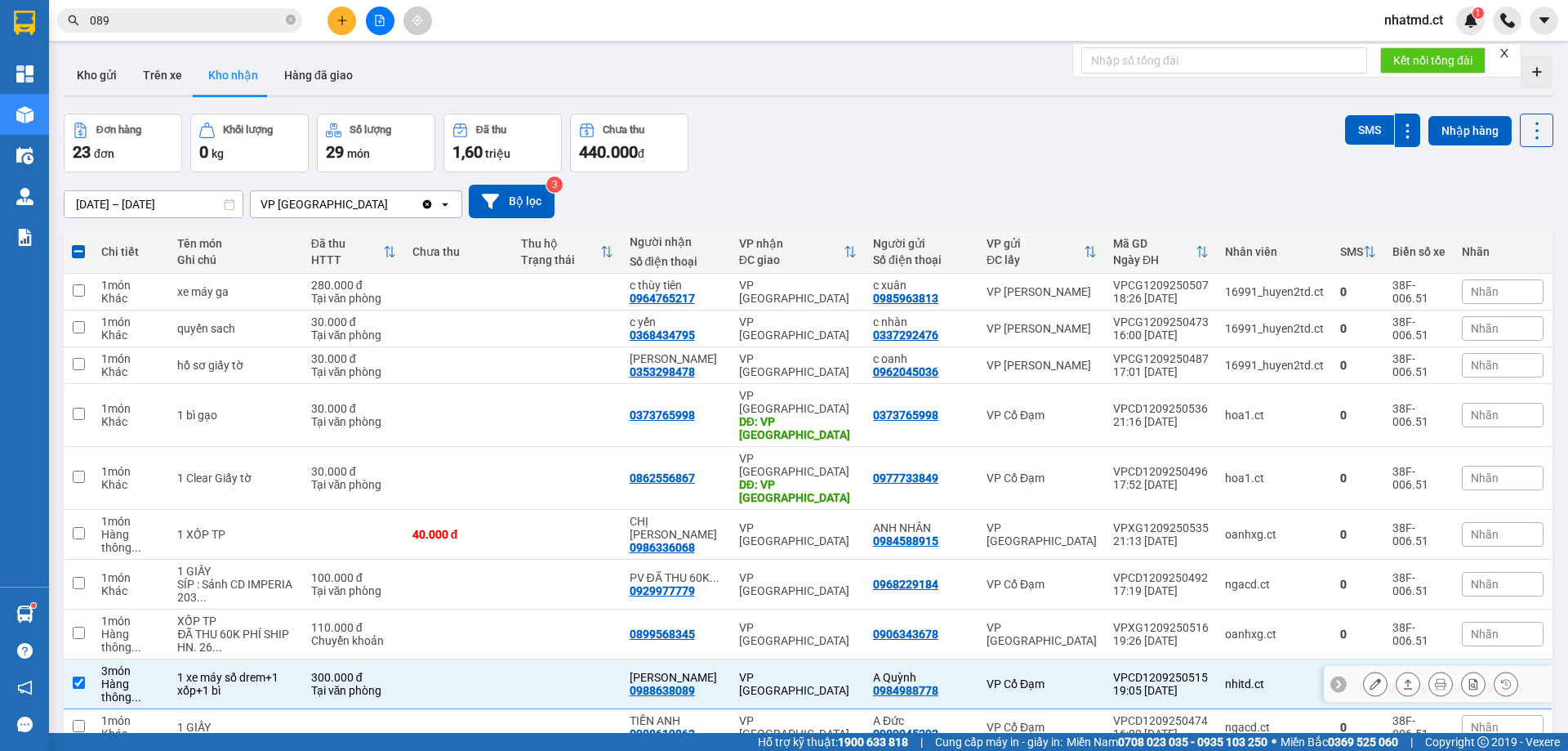
click at [1045, 456] on icon at bounding box center [1408, 684] width 11 height 11
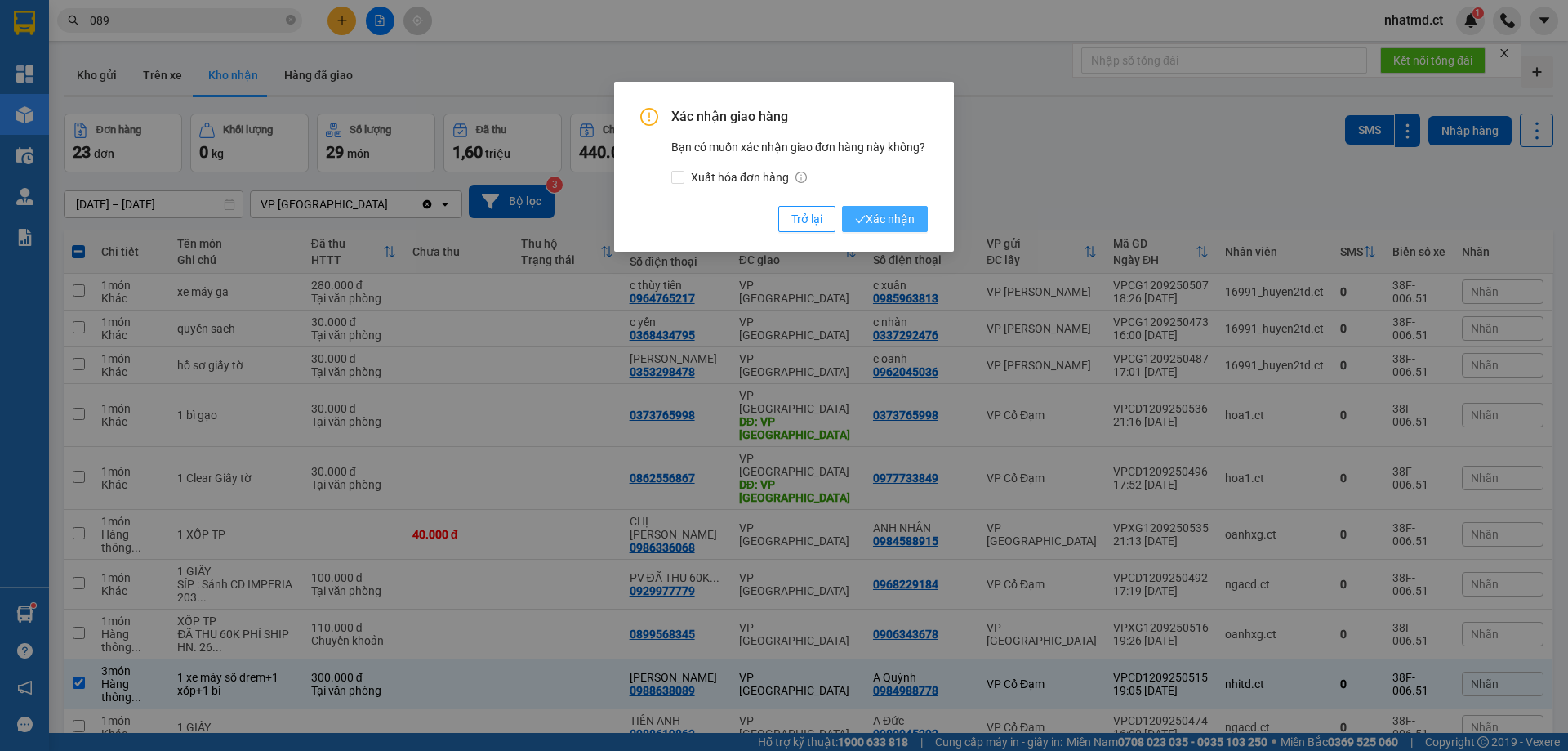
click at [880, 218] on span "Xác nhận" at bounding box center [884, 219] width 60 height 18
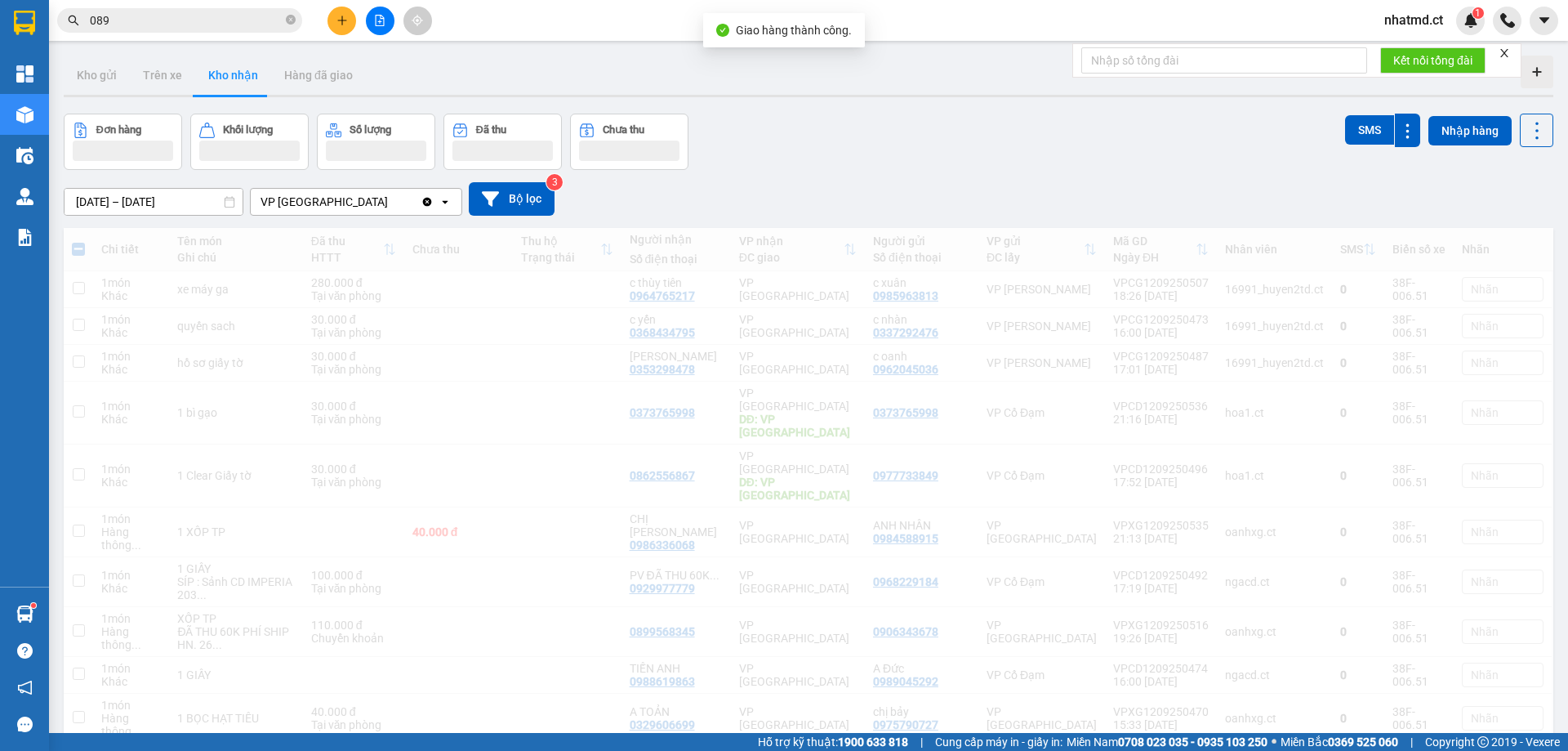
checkbox input "false"
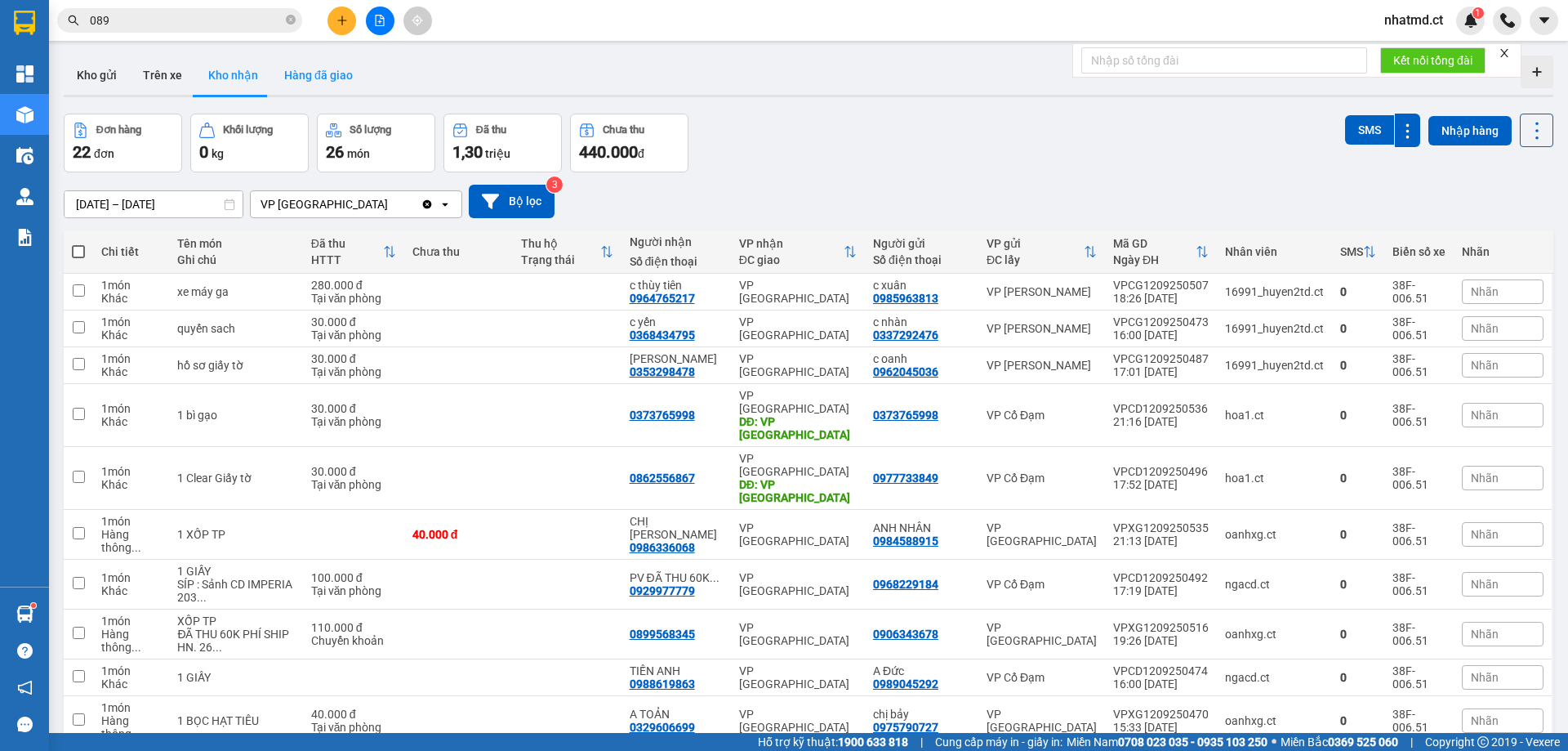
click at [318, 67] on button "Hàng đã giao" at bounding box center [318, 75] width 94 height 39
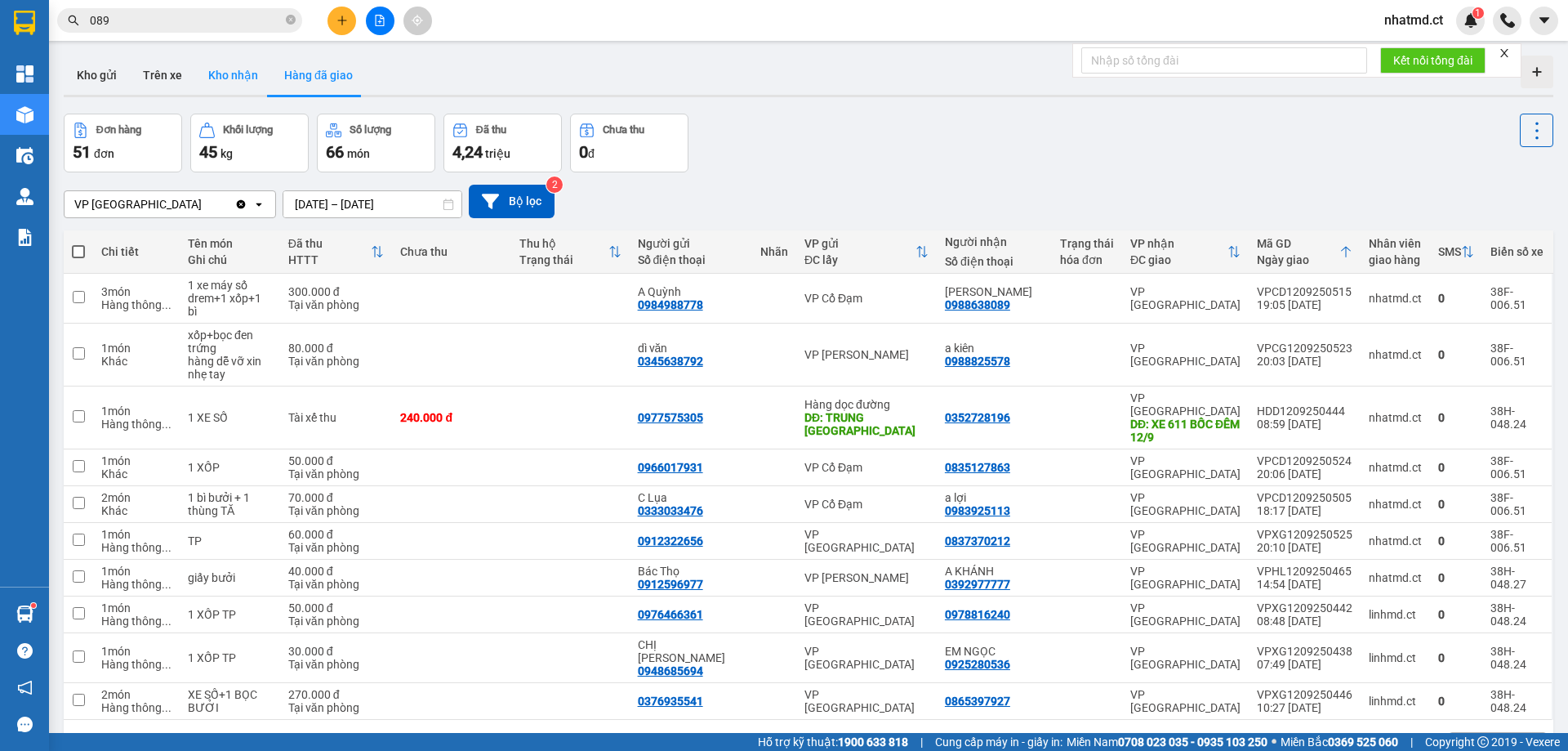
click at [220, 86] on button "Kho nhận" at bounding box center [233, 75] width 76 height 39
